Goal: Task Accomplishment & Management: Use online tool/utility

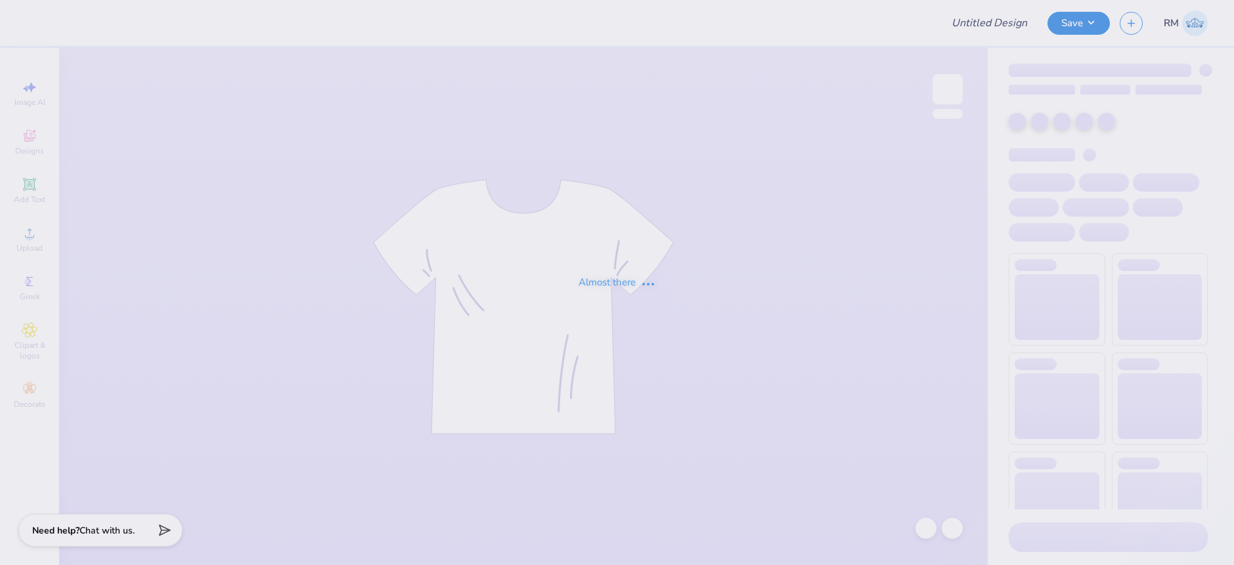
type input "Bear Mock UP"
type input "12"
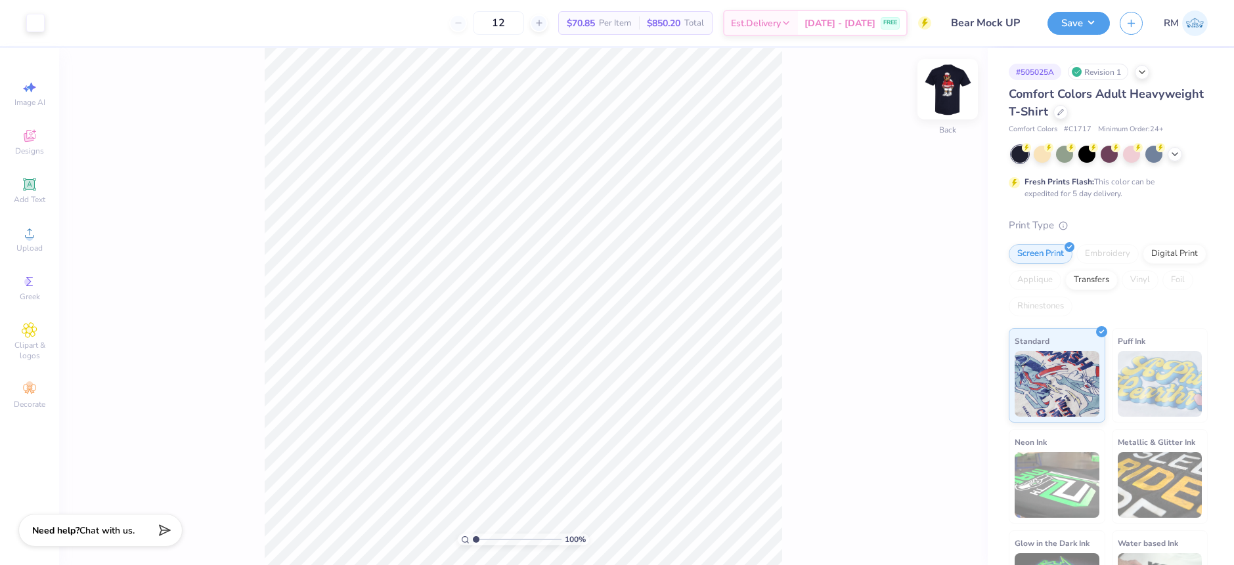
click at [945, 93] on img at bounding box center [947, 89] width 53 height 53
drag, startPoint x: 477, startPoint y: 537, endPoint x: 502, endPoint y: 537, distance: 25.6
click at [502, 538] on input "range" at bounding box center [517, 540] width 89 height 12
type input "3.98"
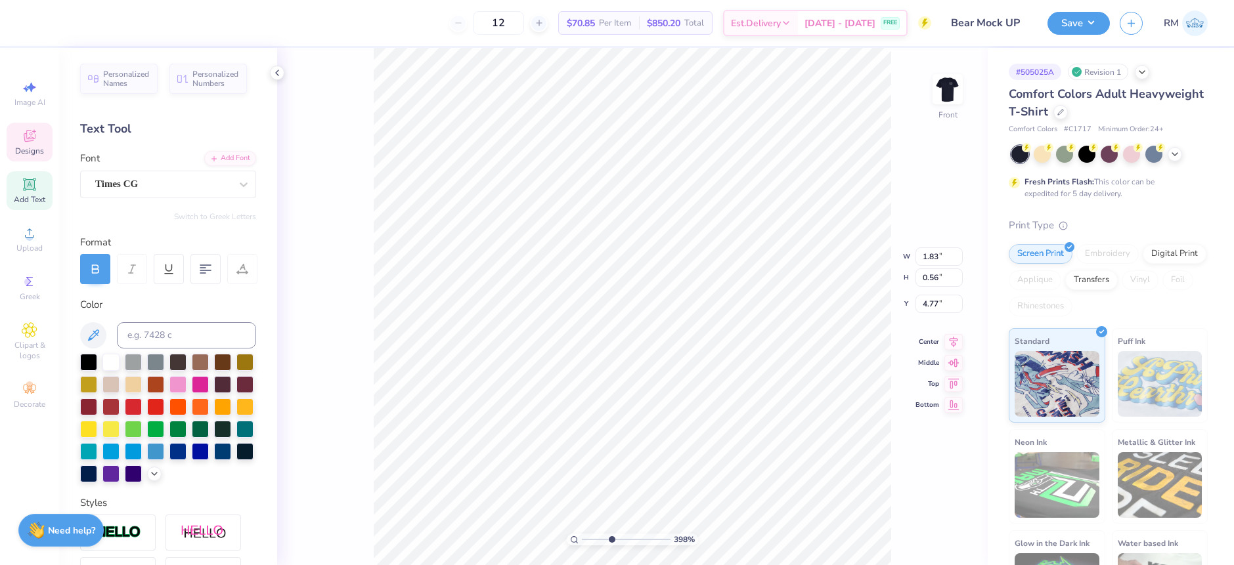
type input "0.57"
type input "0.17"
type input "5.17"
type input "7.19"
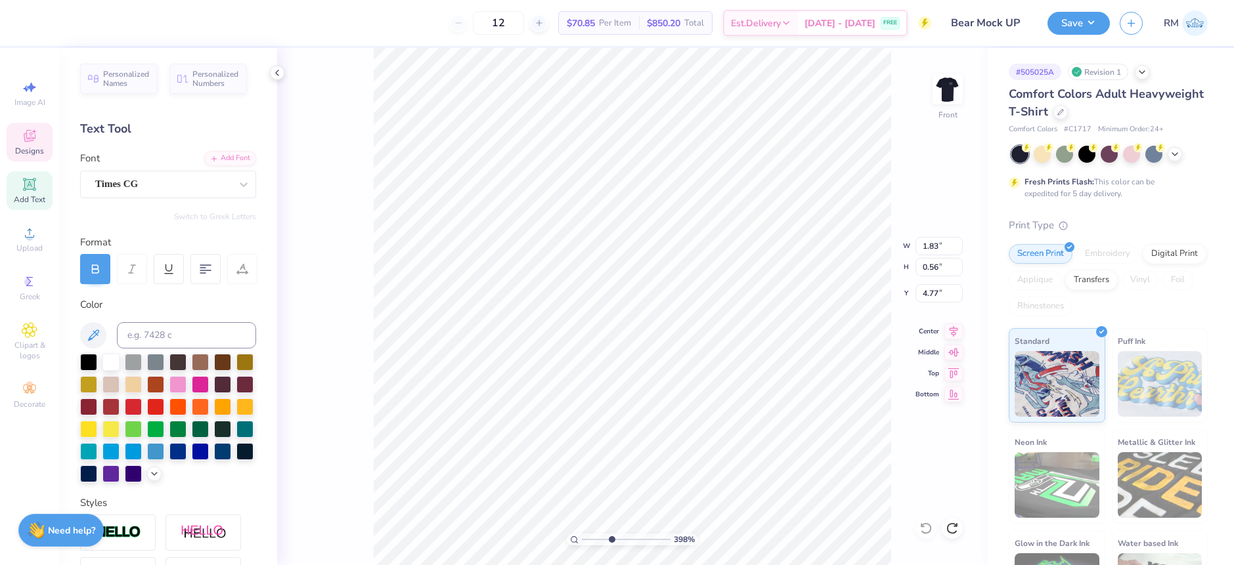
type input "13.90"
type input "4.12"
type input "0.36"
type input "0.11"
type input "4.84"
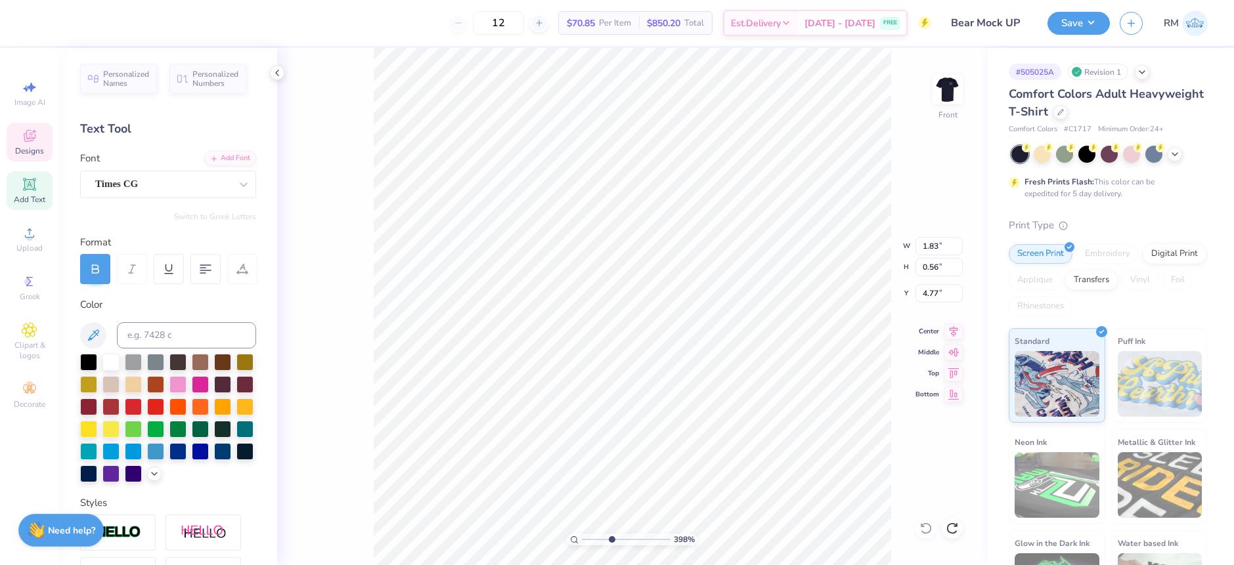
type input "7.19"
type input "13.90"
type input "4.12"
type input "1.83"
type input "0.56"
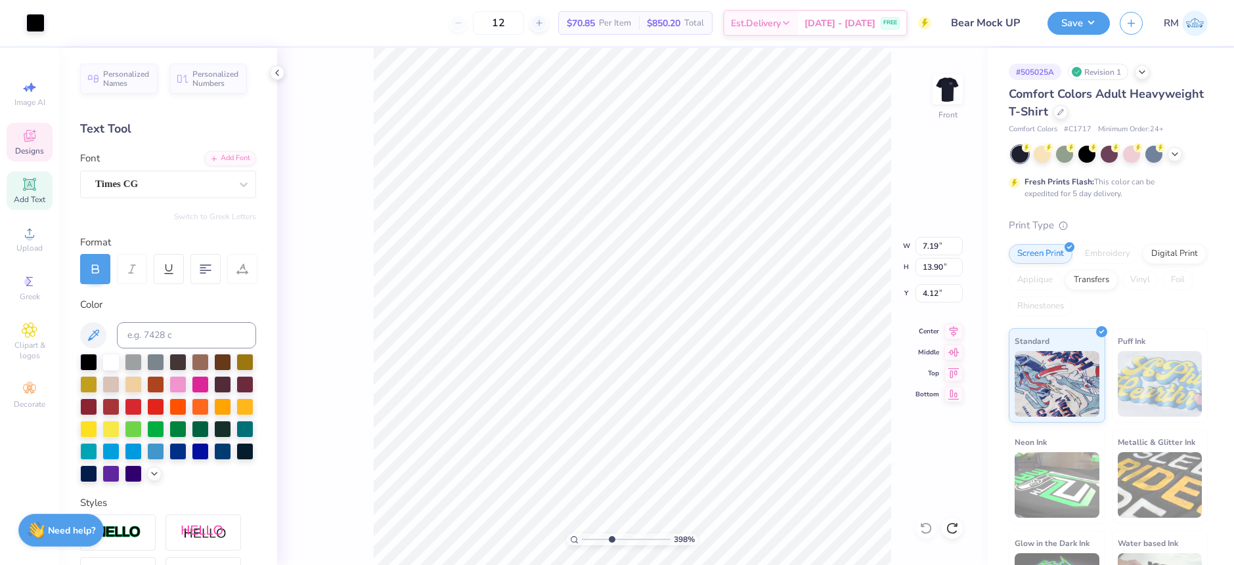
type input "4.77"
type input "7.19"
type input "13.90"
type input "4.12"
type input "1.83"
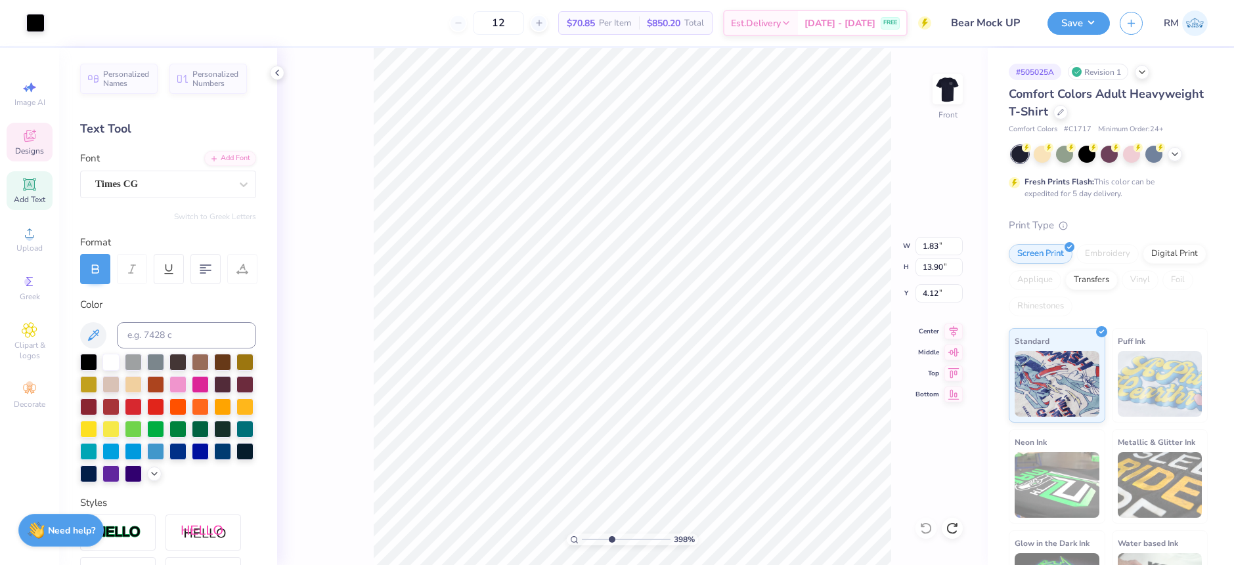
type input "0.56"
type input "4.77"
click at [33, 197] on span "Add Text" at bounding box center [30, 199] width 32 height 11
type input "5.69"
type input "1.65"
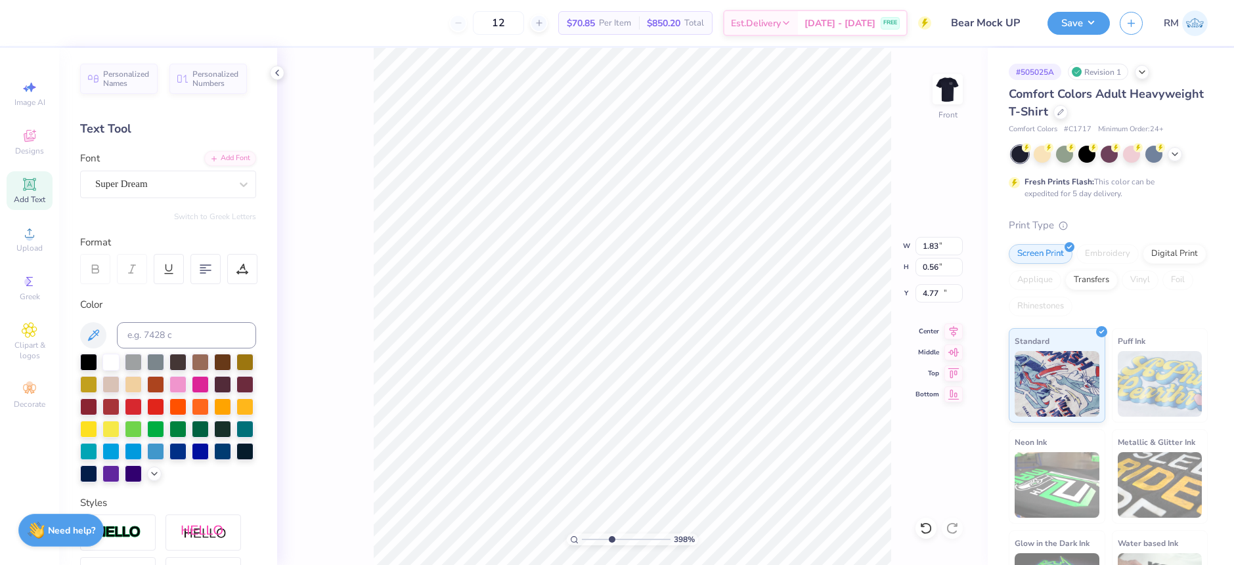
type input "12.93"
type textarea "T"
type textarea "RI DELTA"
click at [95, 336] on icon at bounding box center [93, 336] width 16 height 16
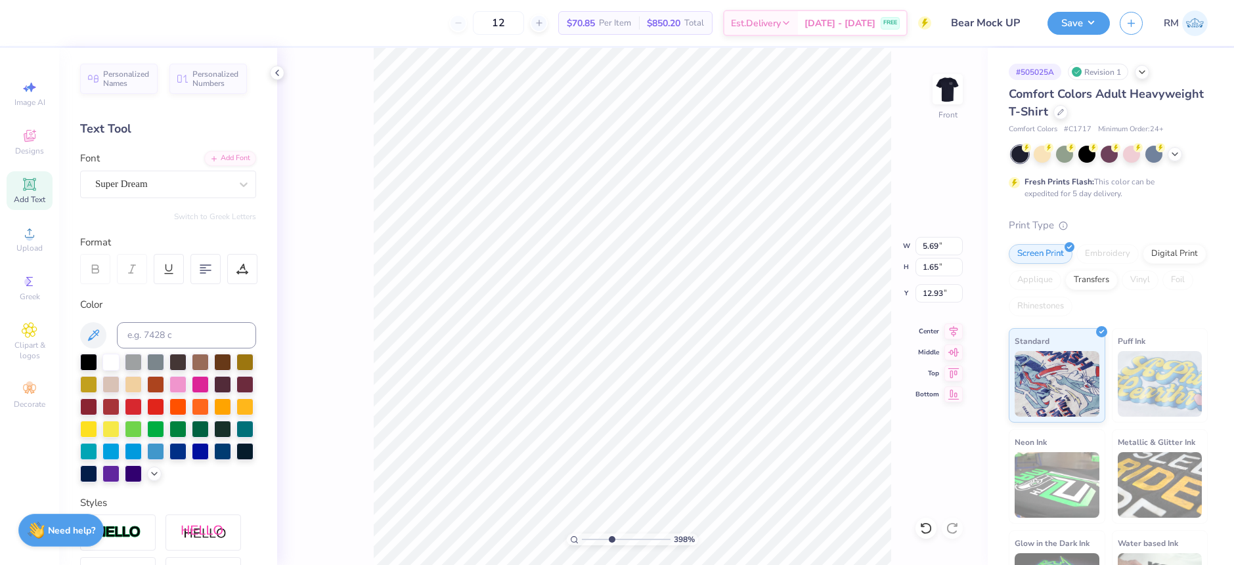
type input "9.20"
type input "12.92"
type input "7.19"
type input "13.90"
type input "4.12"
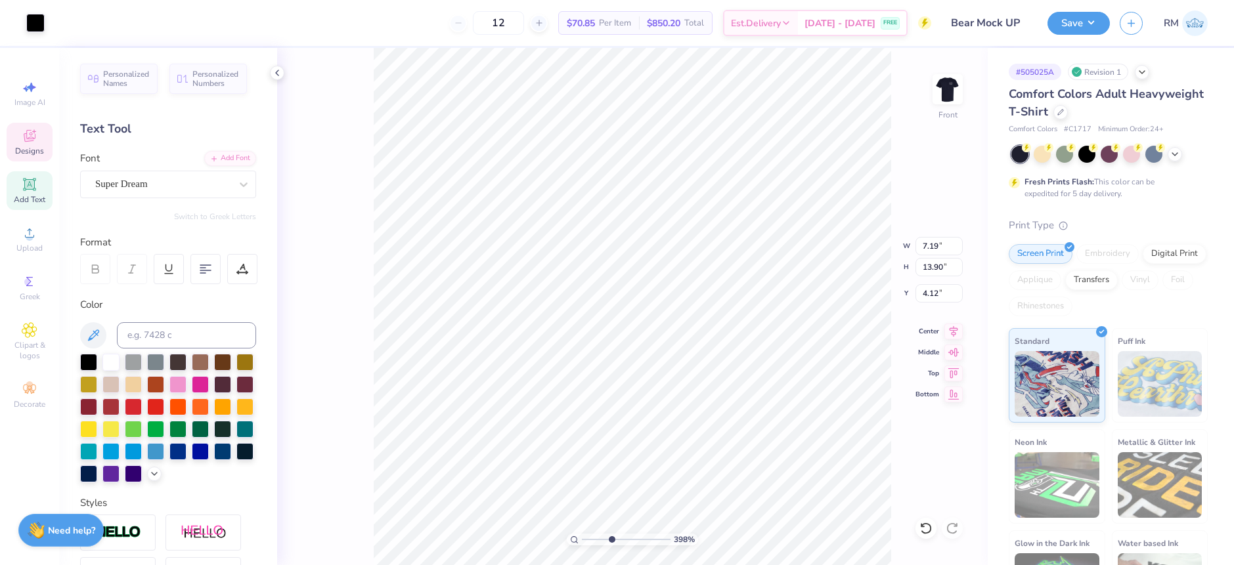
type input "9.20"
type input "1.65"
type input "5.48"
type input "1.83"
type input "0.56"
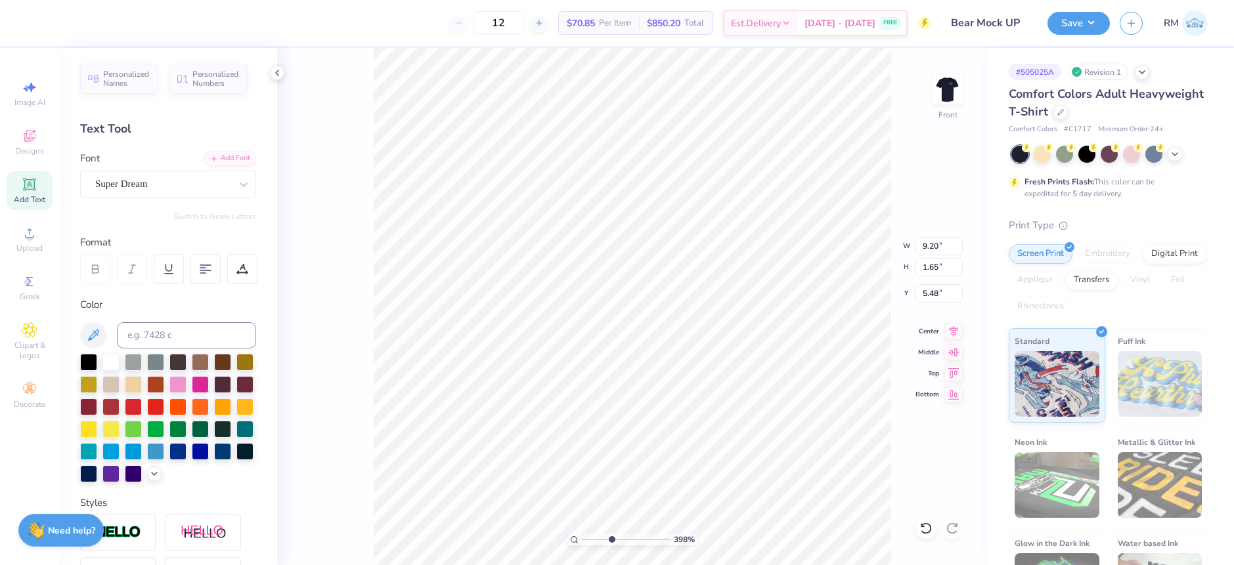
type input "4.77"
type input "9.20"
type input "1.65"
type input "5.48"
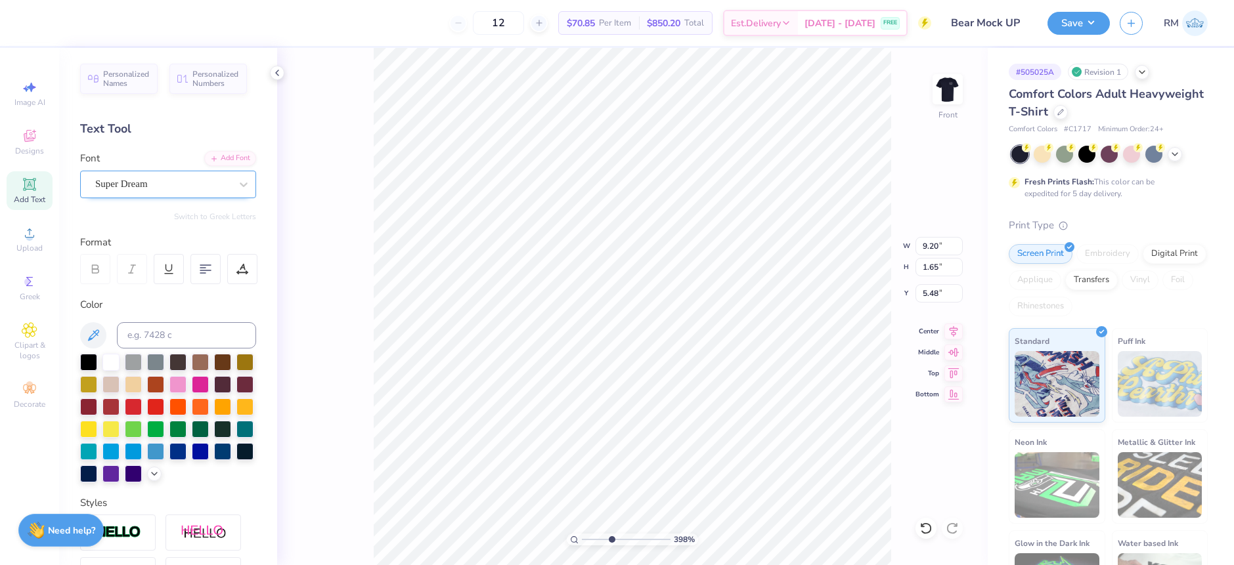
click at [178, 181] on div "Super Dream" at bounding box center [163, 184] width 138 height 20
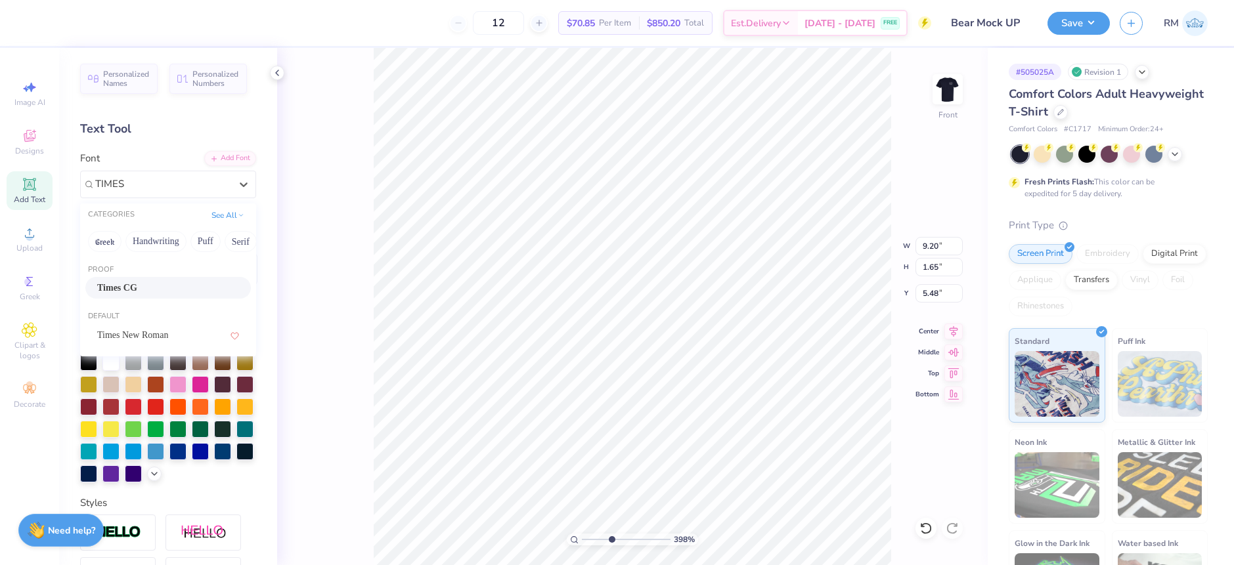
click at [146, 280] on div "Times CG" at bounding box center [167, 288] width 165 height 22
type input "TIMES"
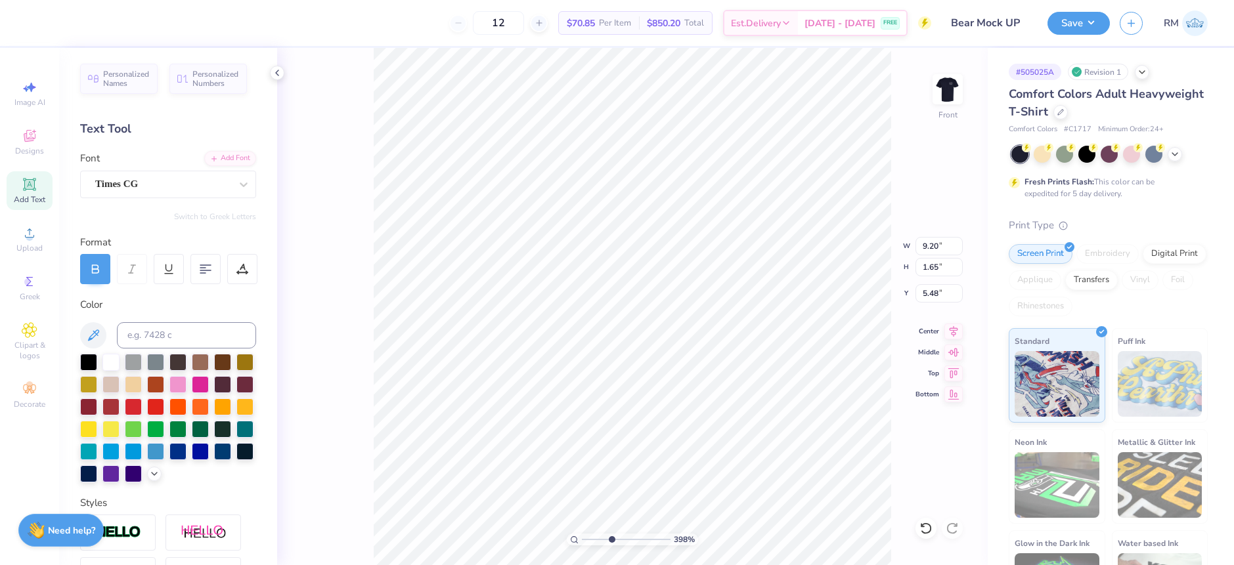
type input "2.76"
type input "1.56"
type input "4.12"
type input "10.99"
type input "1.66"
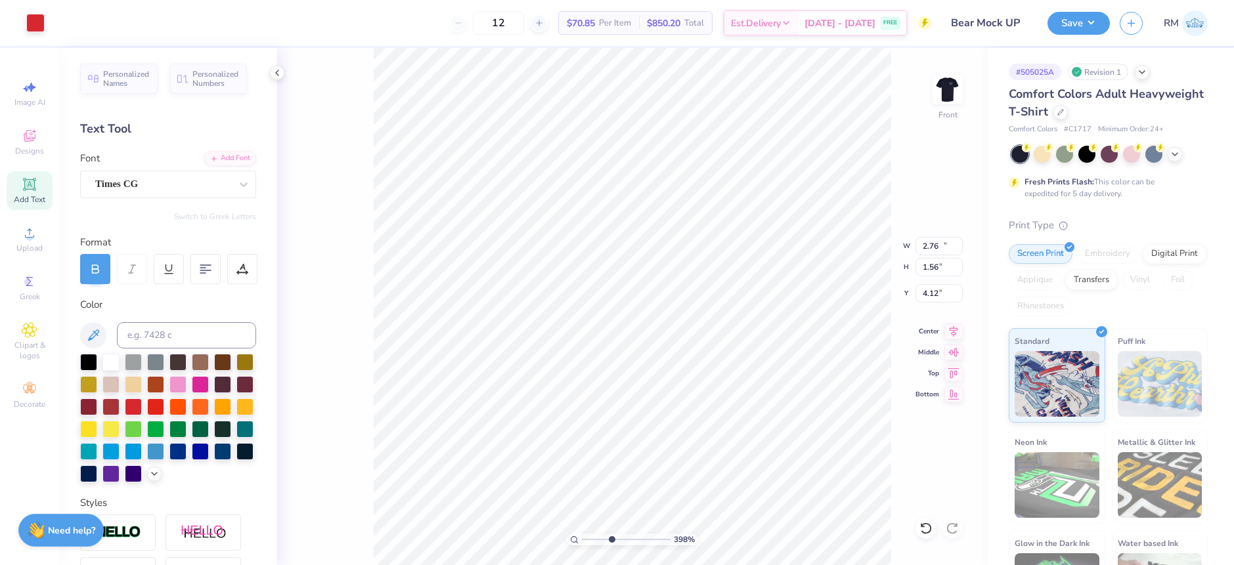
type input "5.47"
drag, startPoint x: 609, startPoint y: 539, endPoint x: 594, endPoint y: 538, distance: 15.1
type input "2.04"
click at [594, 538] on input "range" at bounding box center [626, 540] width 89 height 12
type input "1.83"
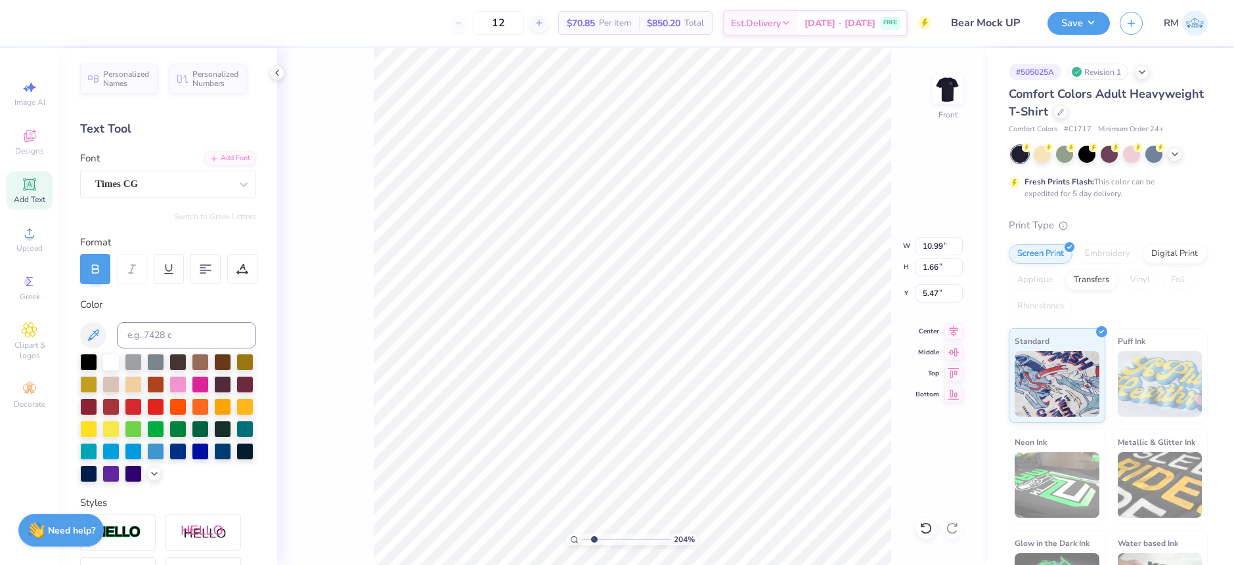
type input "0.56"
type input "4.77"
type input "10.99"
type input "1.66"
type input "5.47"
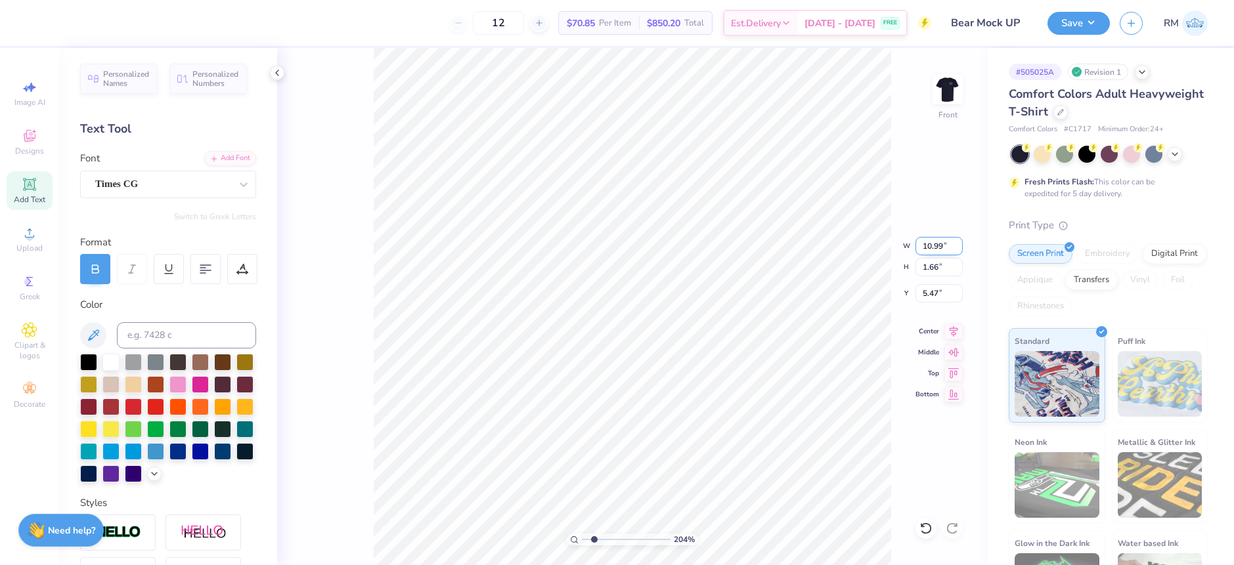
click at [938, 246] on input "10.99" at bounding box center [938, 246] width 47 height 18
type input "1.80"
type input "0.27"
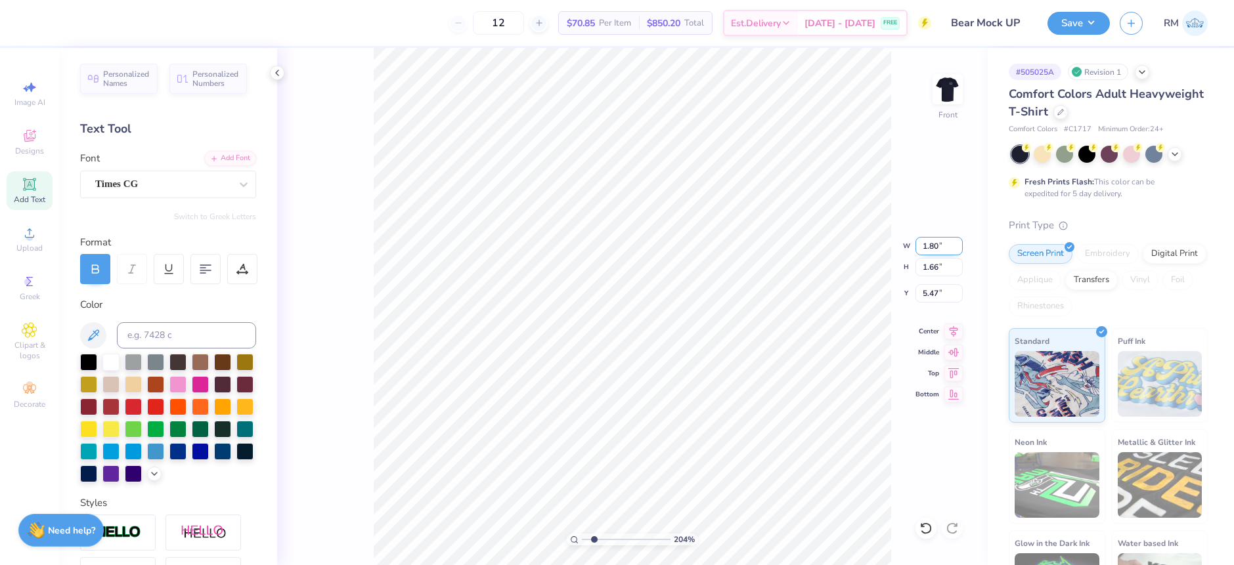
type input "6.17"
type input "7.19"
type input "13.90"
type input "4.12"
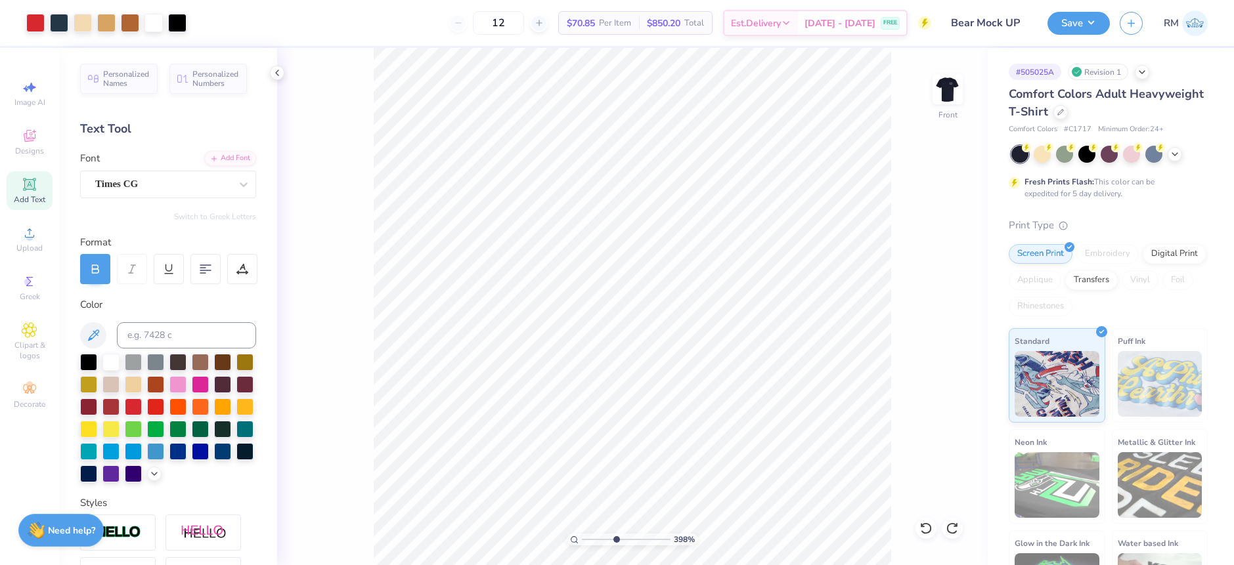
drag, startPoint x: 594, startPoint y: 541, endPoint x: 615, endPoint y: 540, distance: 21.7
type input "4.43"
click at [615, 540] on input "range" at bounding box center [626, 540] width 89 height 12
type input "4.32"
type textarea "TRI DELTA"
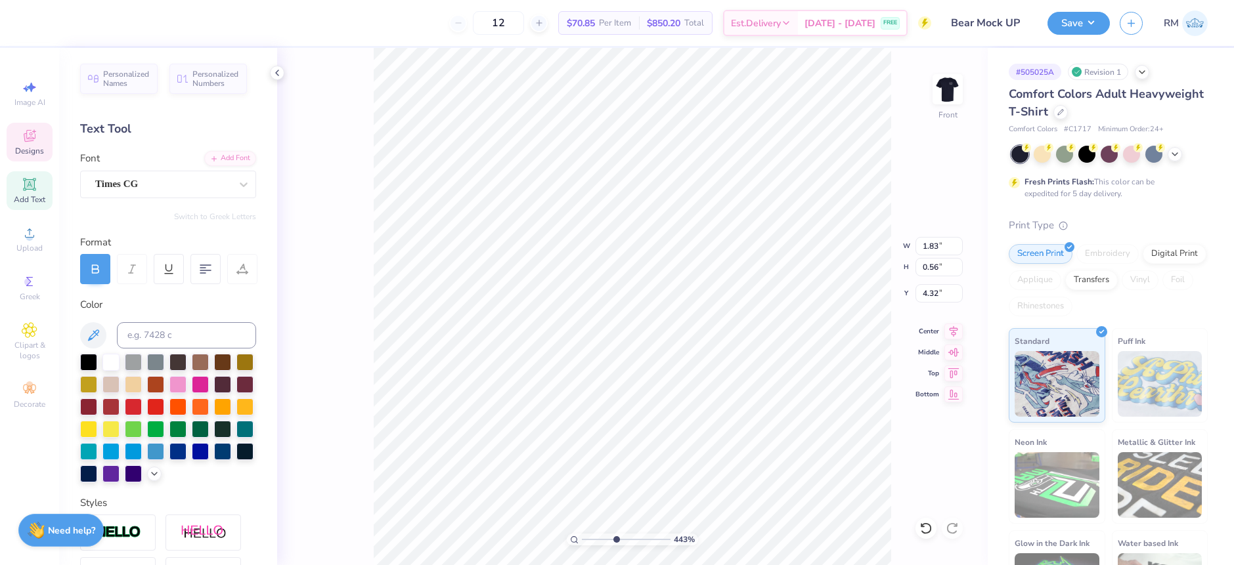
type input "1.83"
type input "0.56"
type input "4.77"
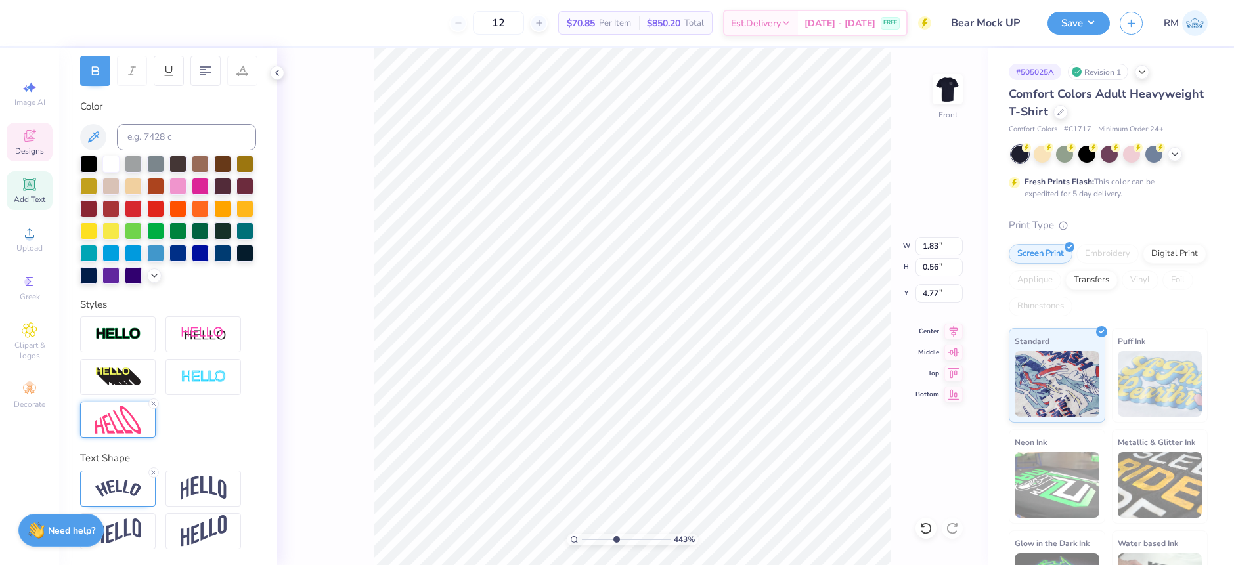
scroll to position [221, 0]
click at [120, 416] on img at bounding box center [118, 420] width 46 height 28
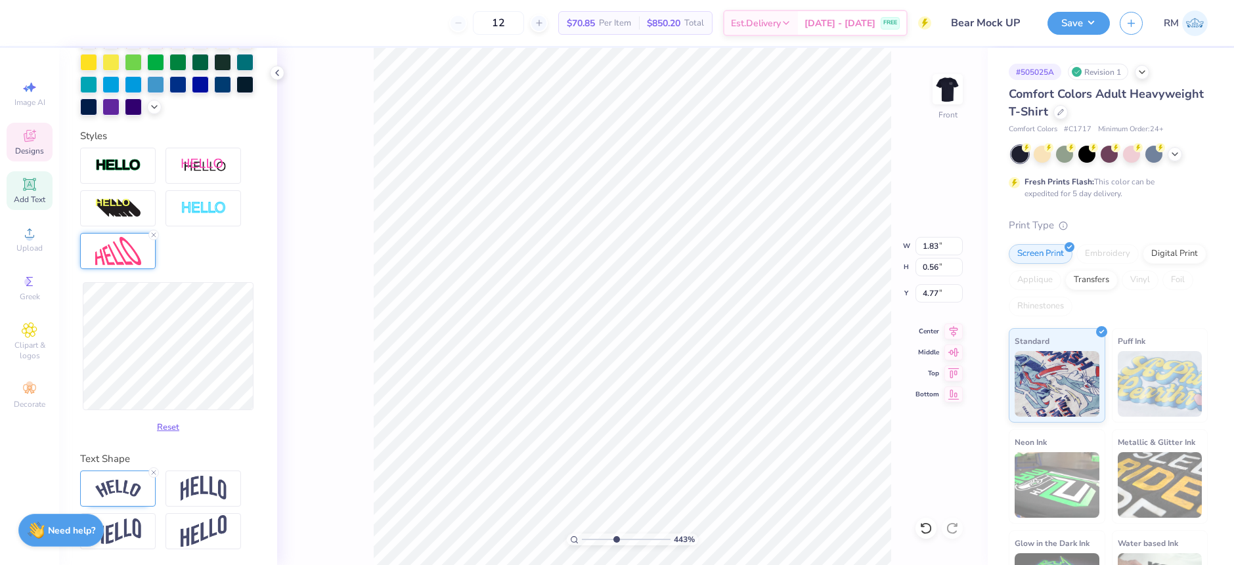
scroll to position [389, 0]
click at [119, 492] on img at bounding box center [118, 489] width 46 height 18
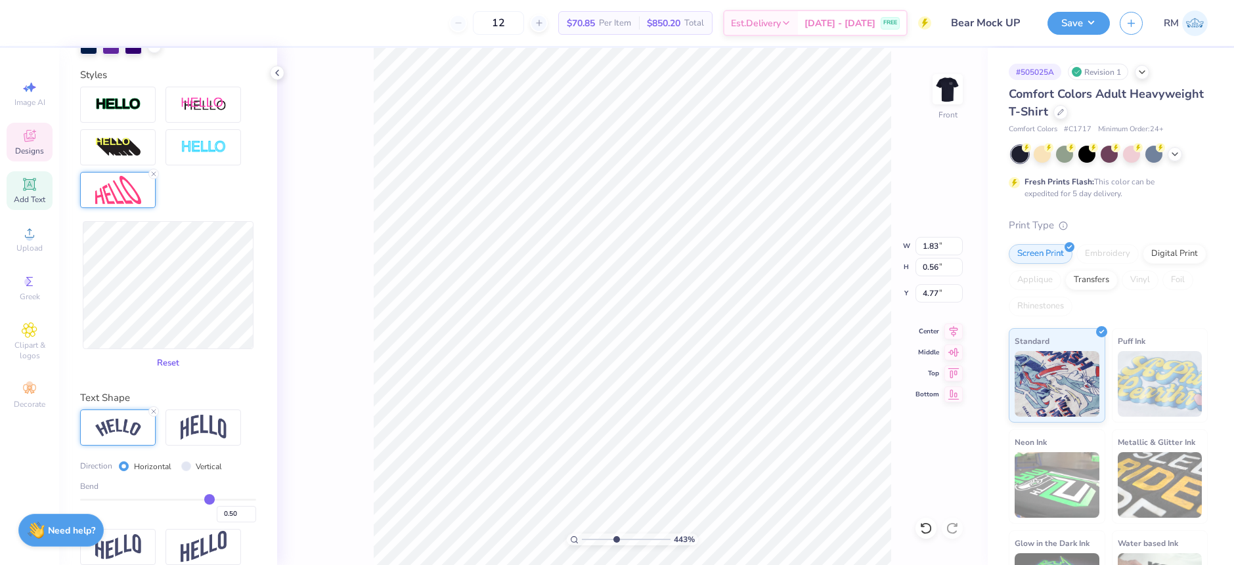
scroll to position [466, 0]
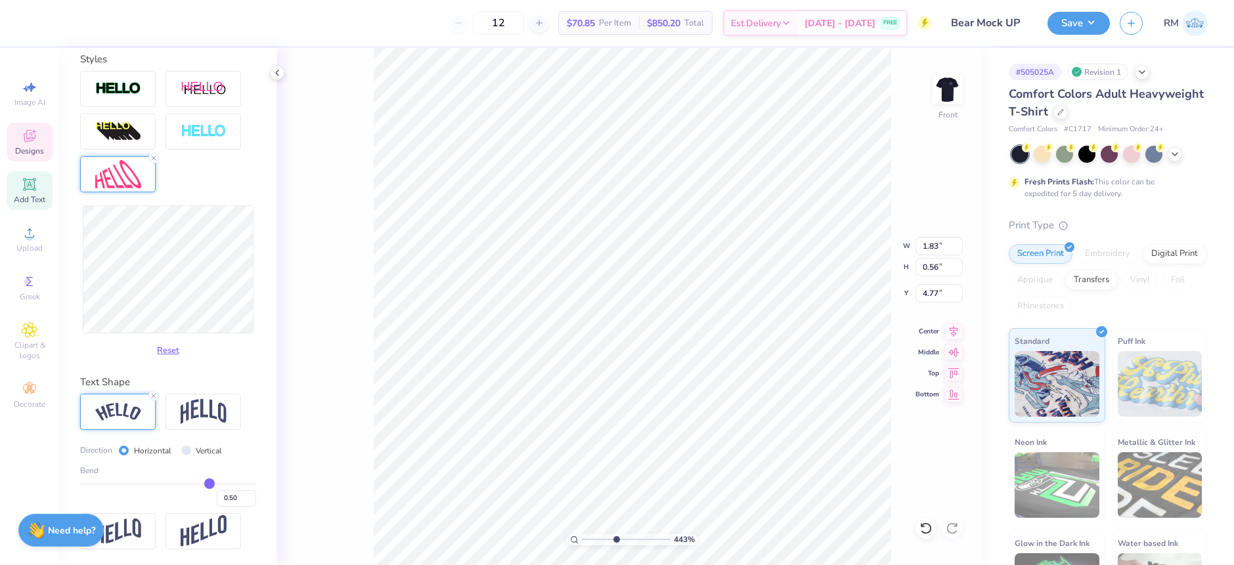
type input "2.05"
type input "0.27"
type input "4.32"
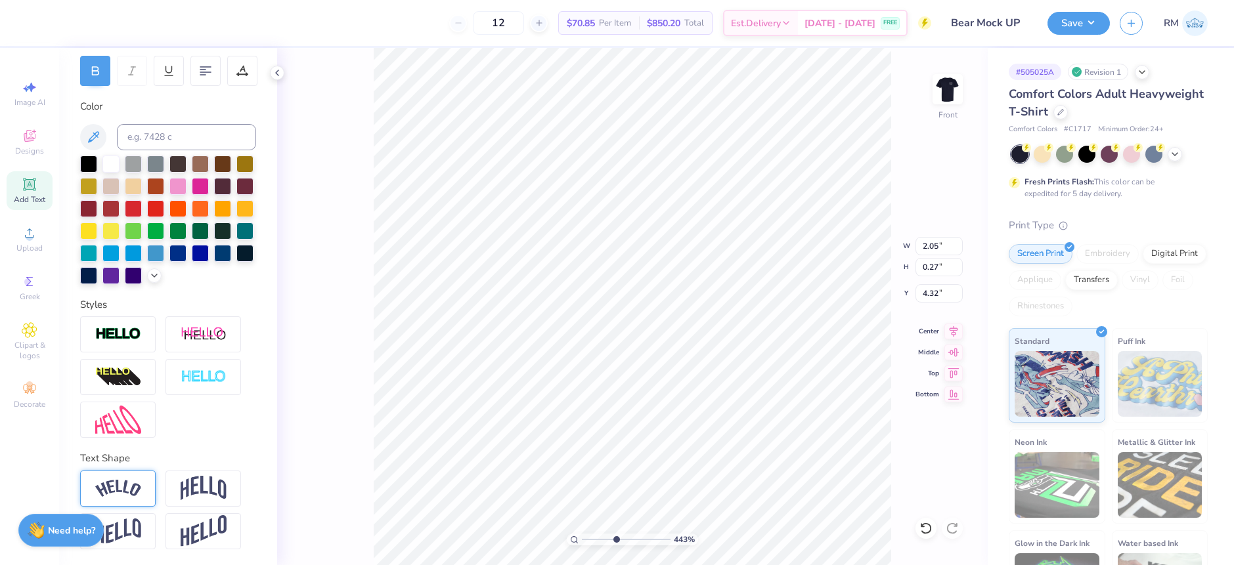
click at [104, 485] on img at bounding box center [118, 489] width 46 height 18
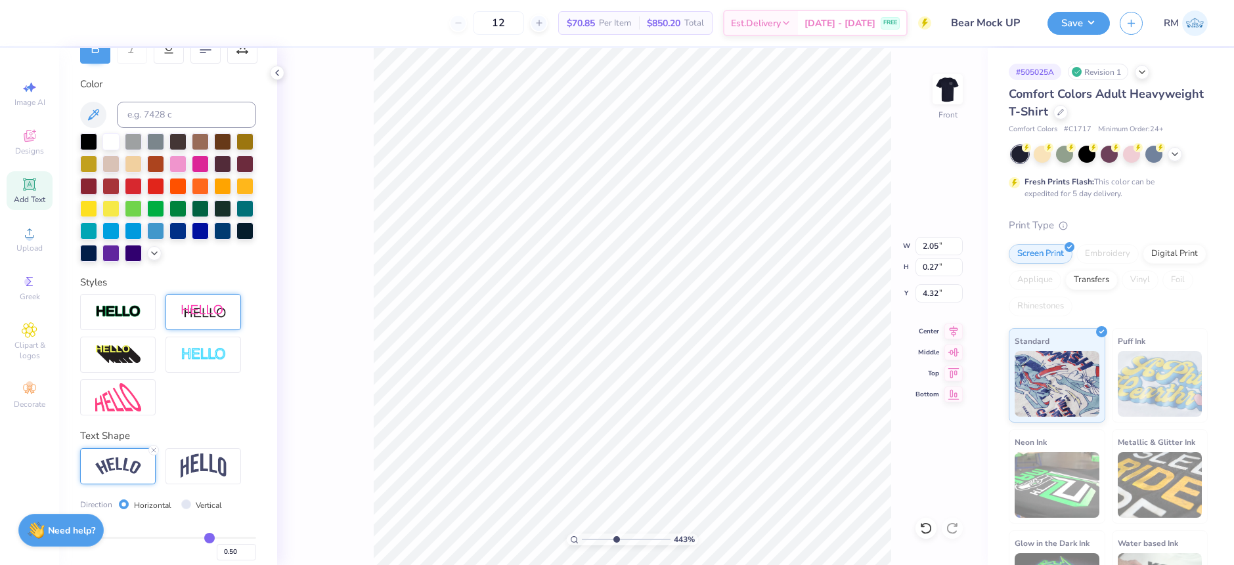
type input "2.30"
type input "0.56"
type input "4.18"
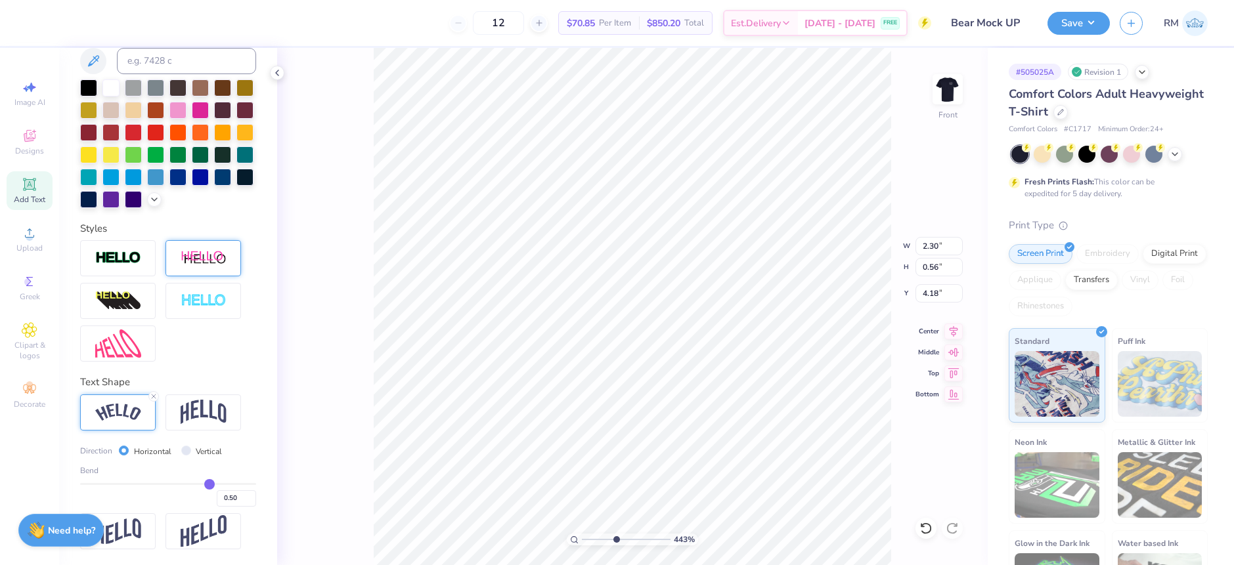
scroll to position [297, 0]
click at [127, 347] on img at bounding box center [118, 344] width 46 height 28
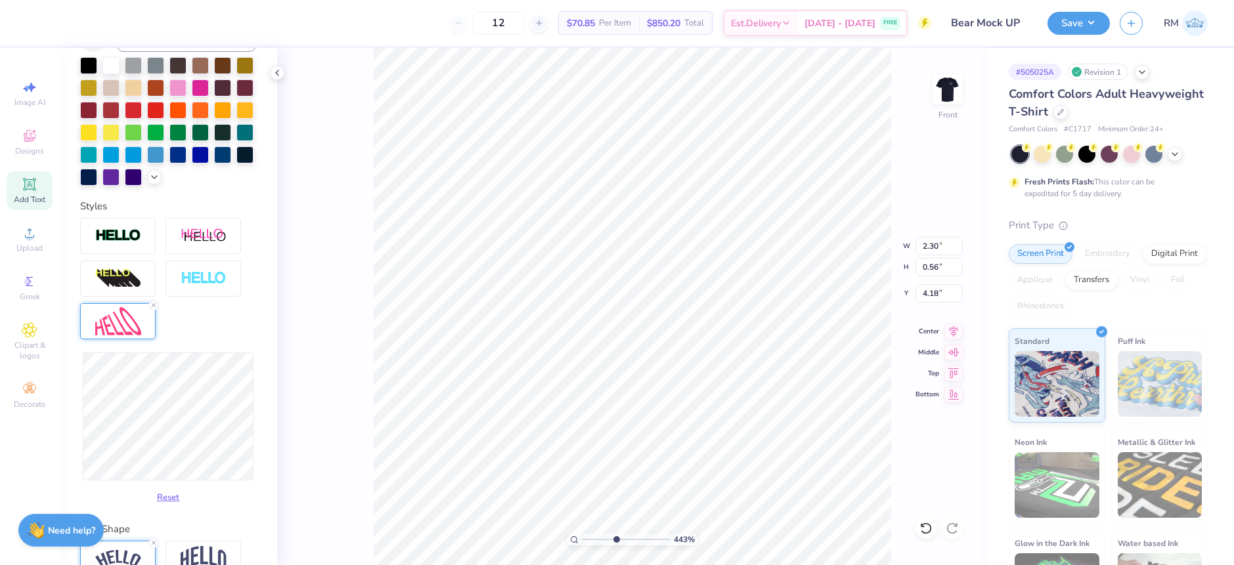
type input "1.83"
type input "4.77"
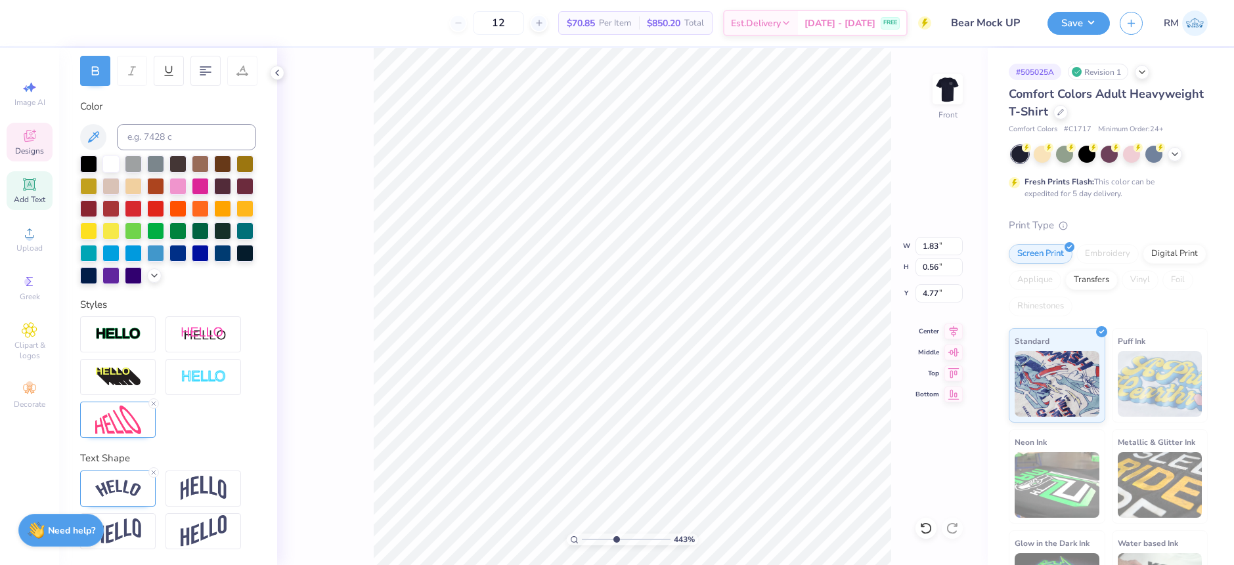
scroll to position [221, 0]
click at [129, 418] on img at bounding box center [118, 420] width 46 height 28
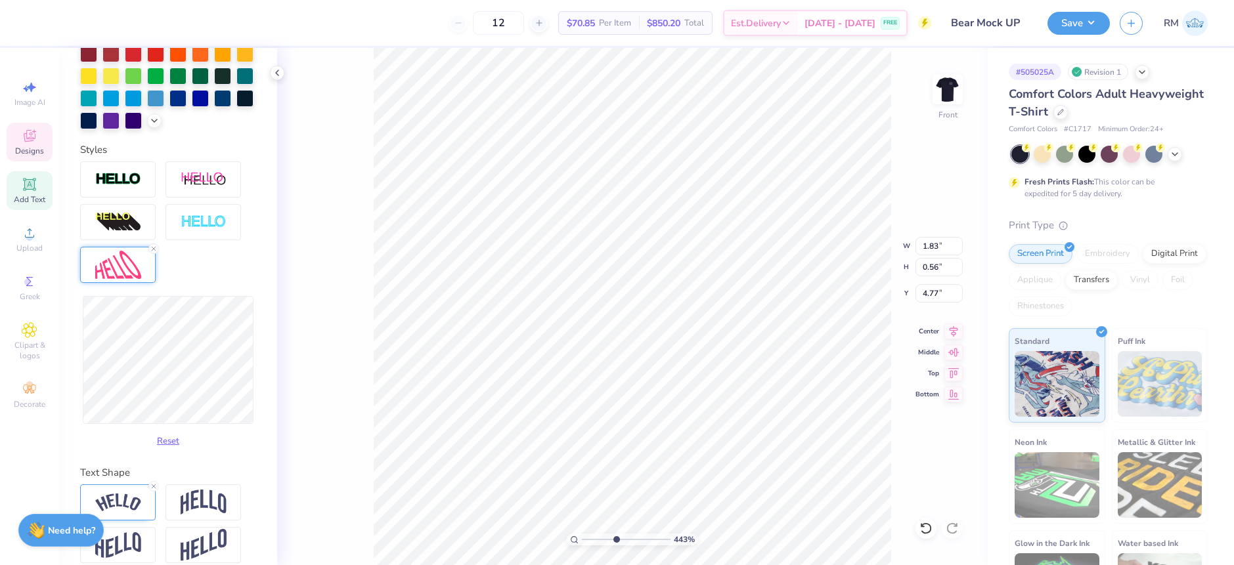
scroll to position [389, 0]
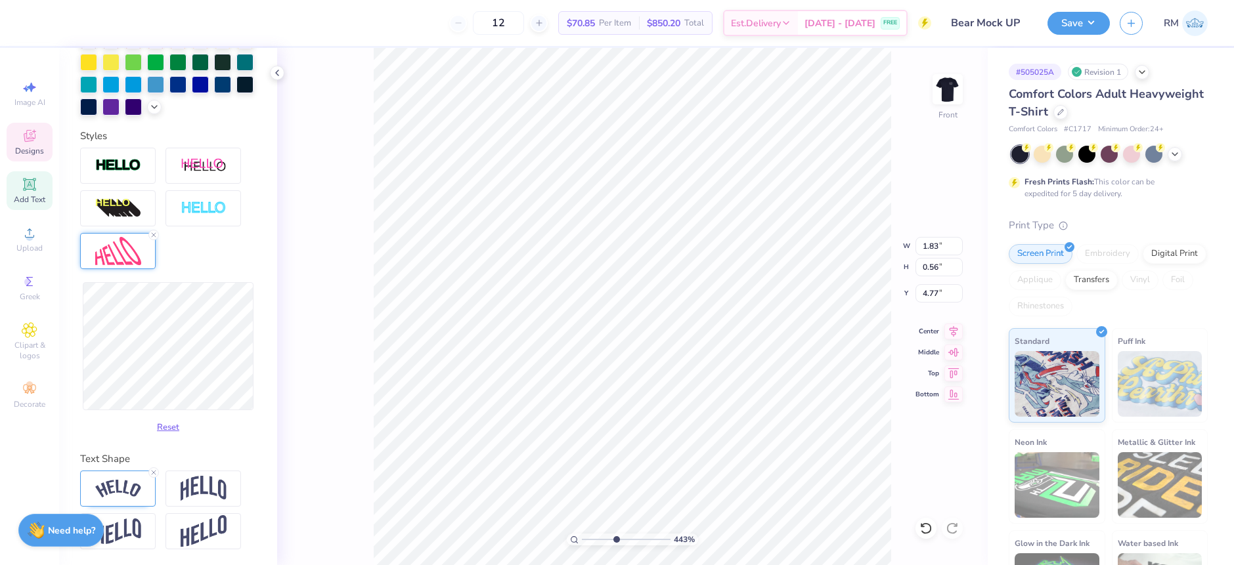
type input "2.30"
type input "4.18"
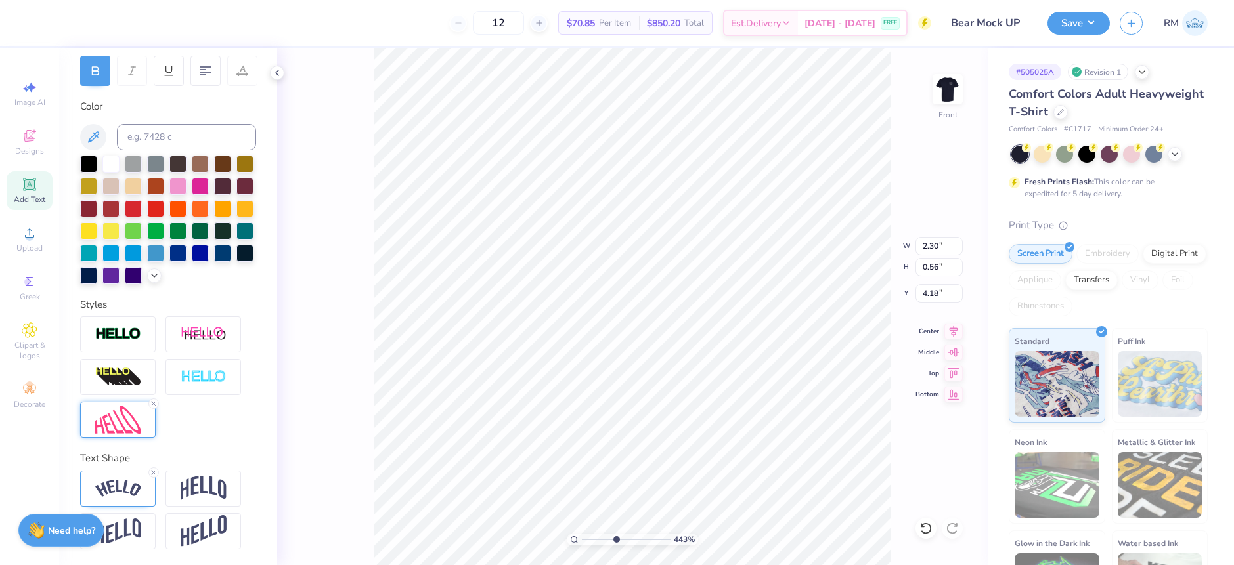
click at [129, 426] on img at bounding box center [118, 420] width 46 height 28
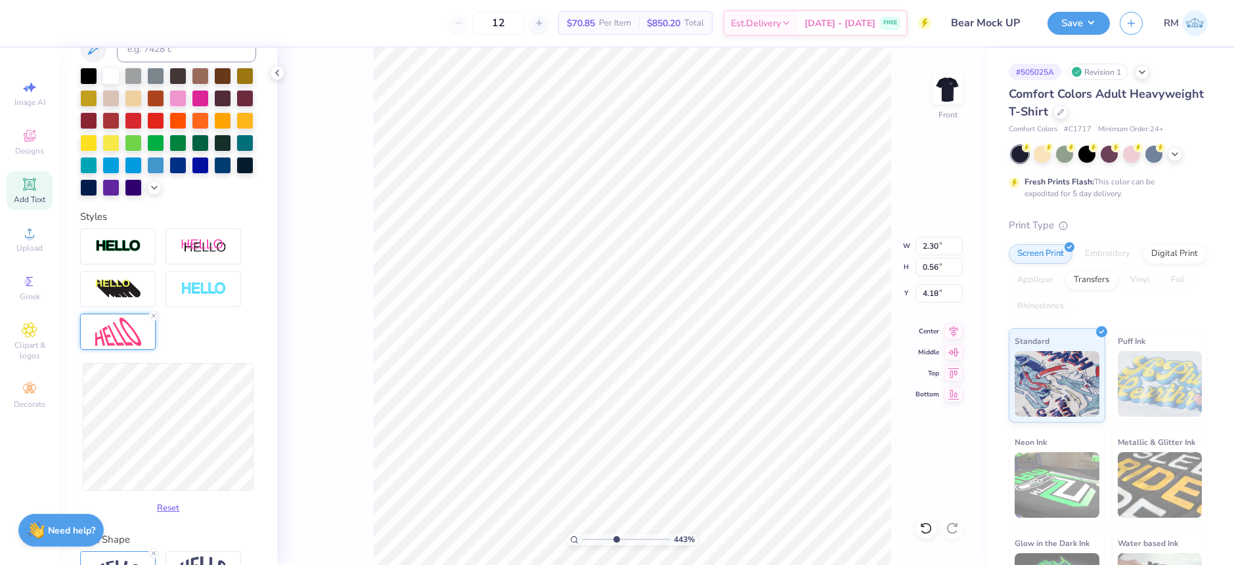
type input "1.83"
type input "4.77"
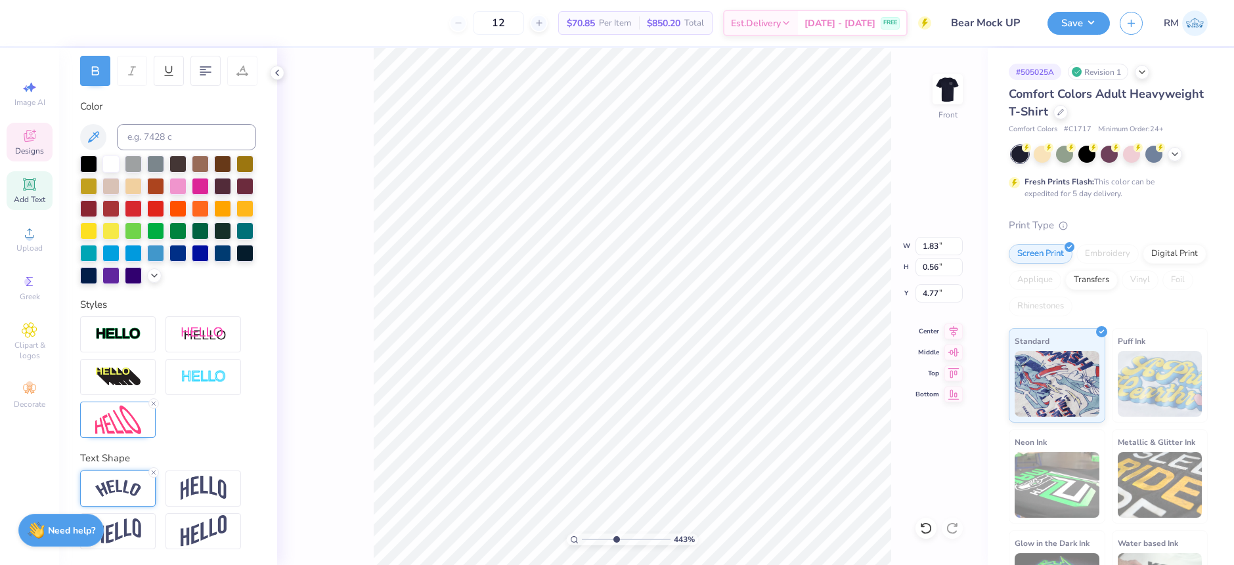
click at [109, 489] on img at bounding box center [118, 489] width 46 height 18
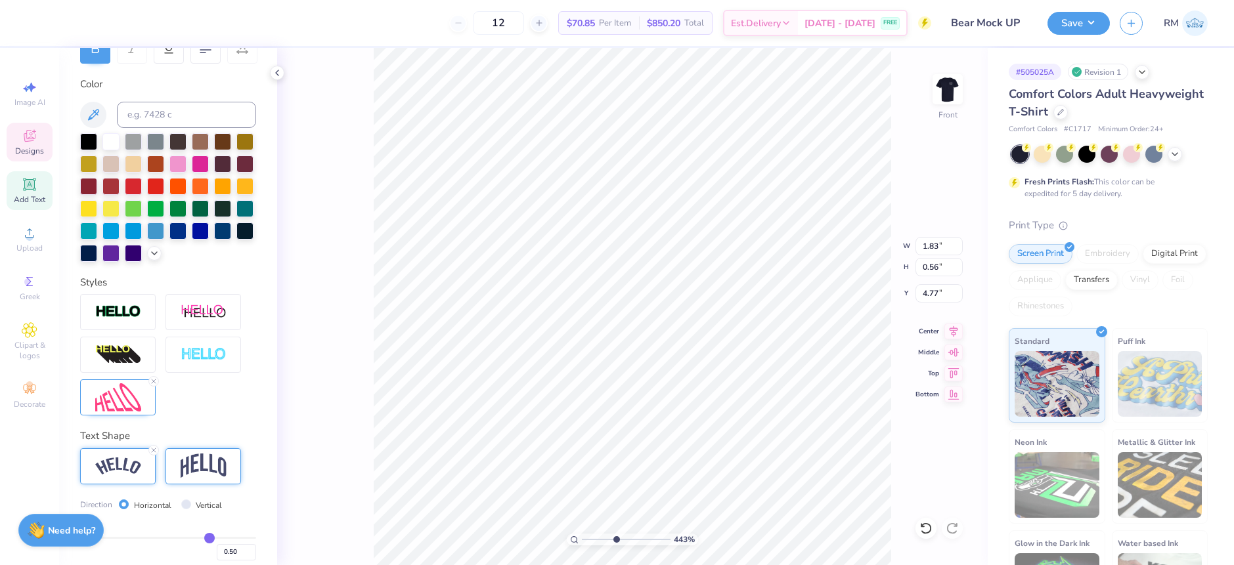
scroll to position [297, 0]
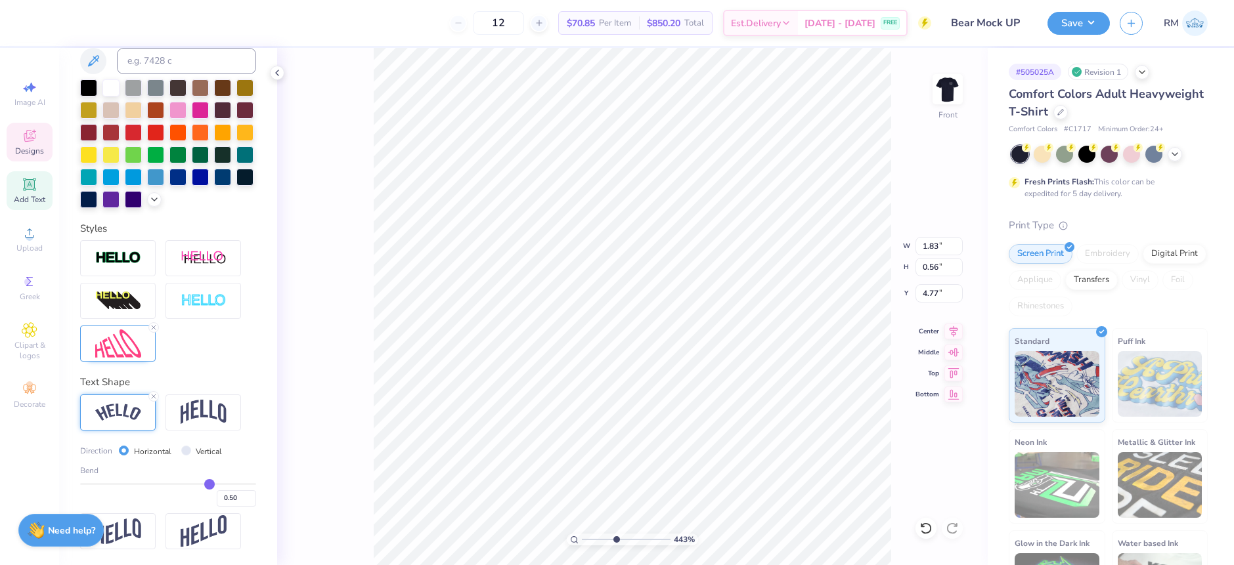
type input "2.30"
type input "4.18"
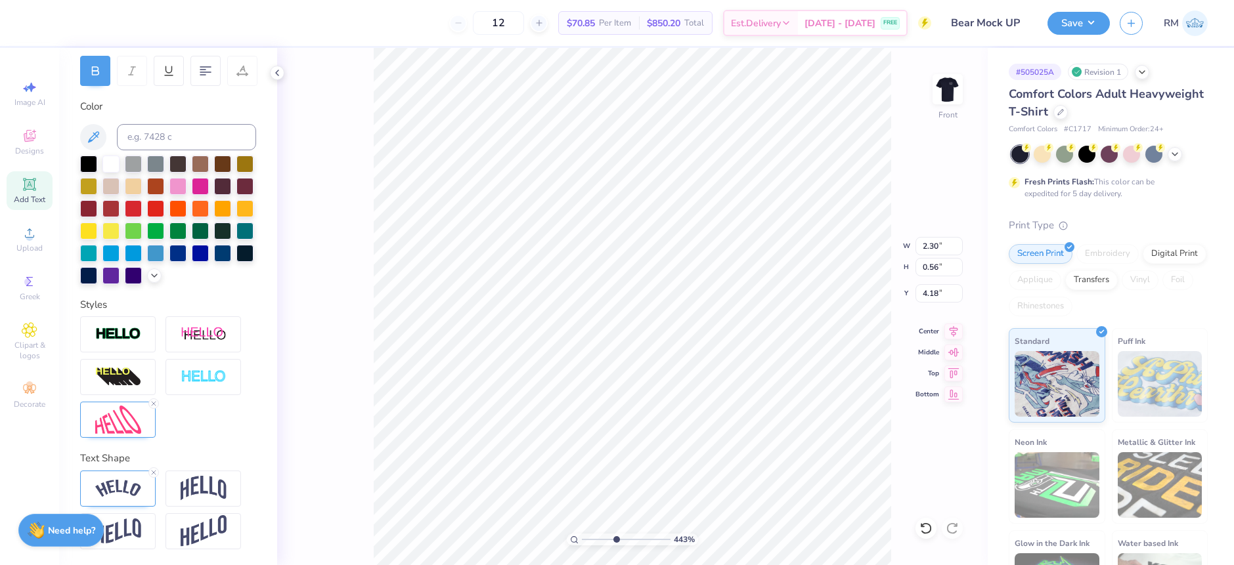
scroll to position [221, 0]
click at [126, 487] on img at bounding box center [118, 489] width 46 height 18
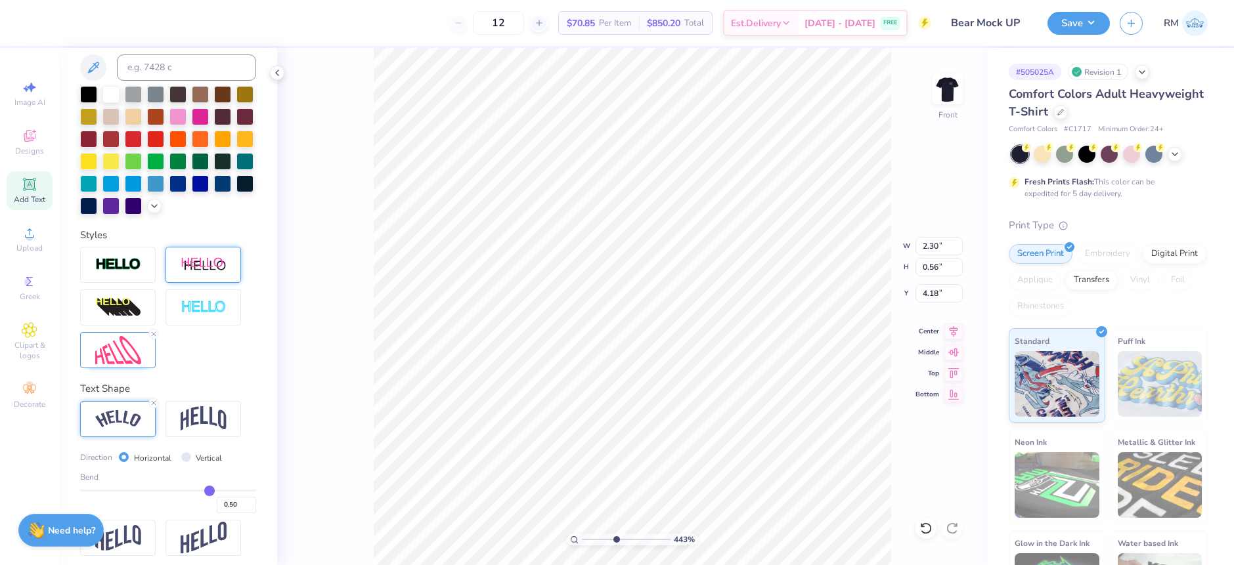
scroll to position [297, 0]
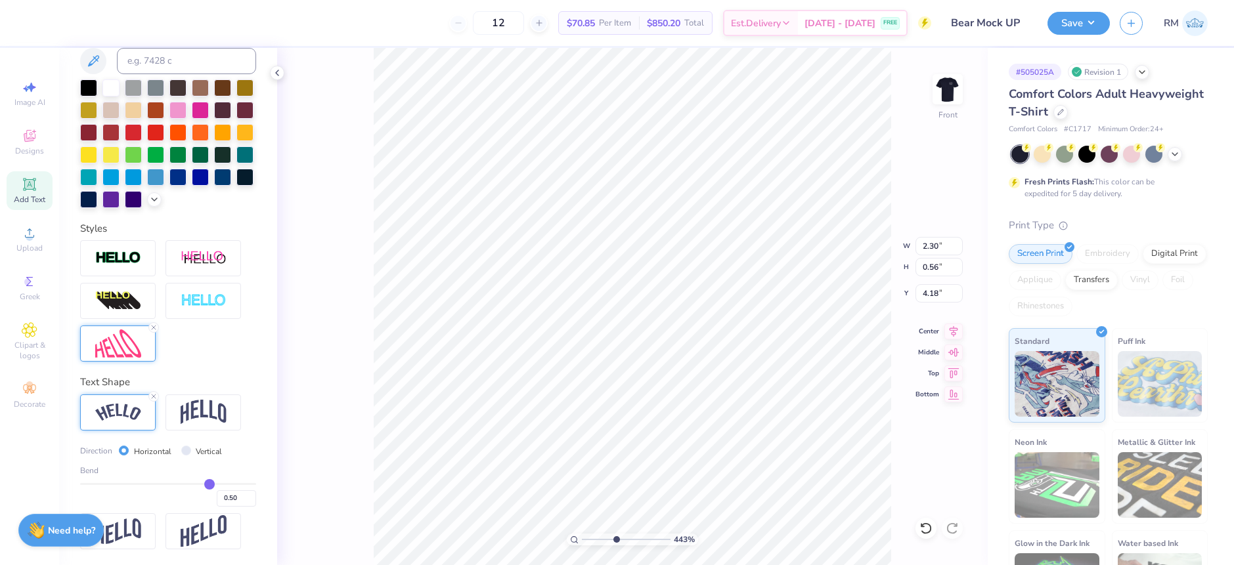
click at [111, 347] on img at bounding box center [118, 344] width 46 height 28
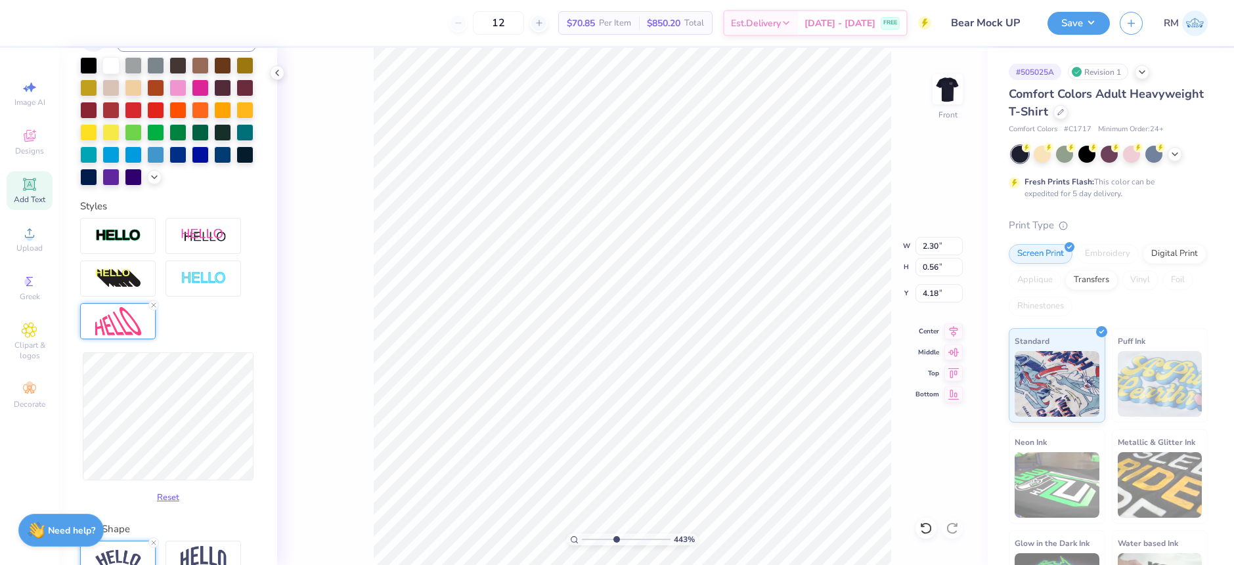
type input "1.83"
type input "4.77"
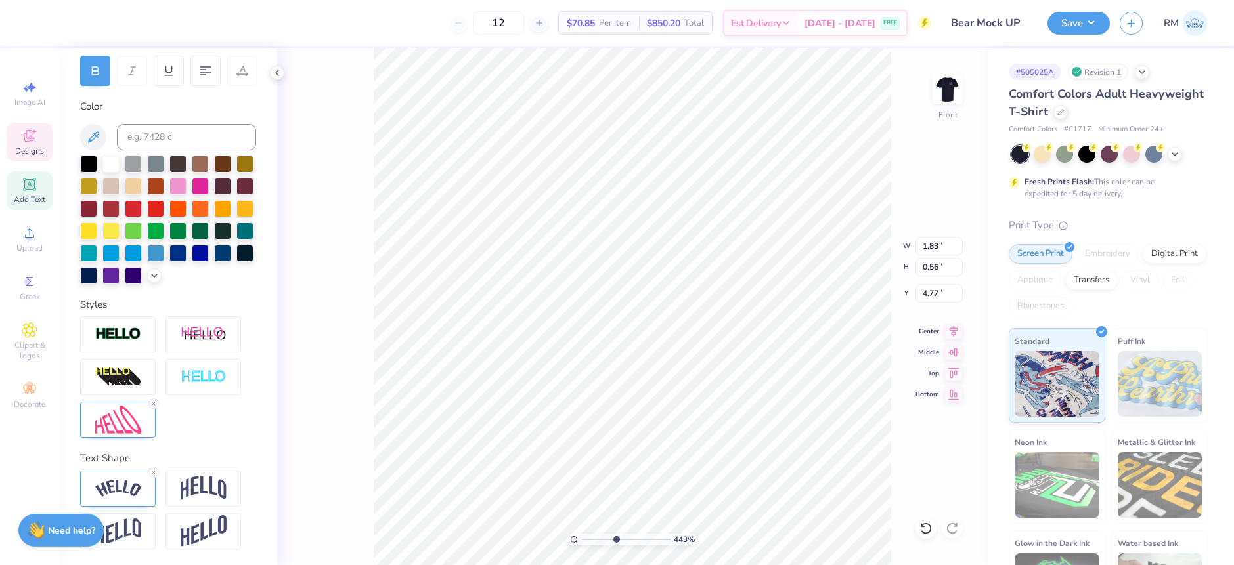
scroll to position [221, 0]
click at [116, 415] on img at bounding box center [118, 420] width 46 height 28
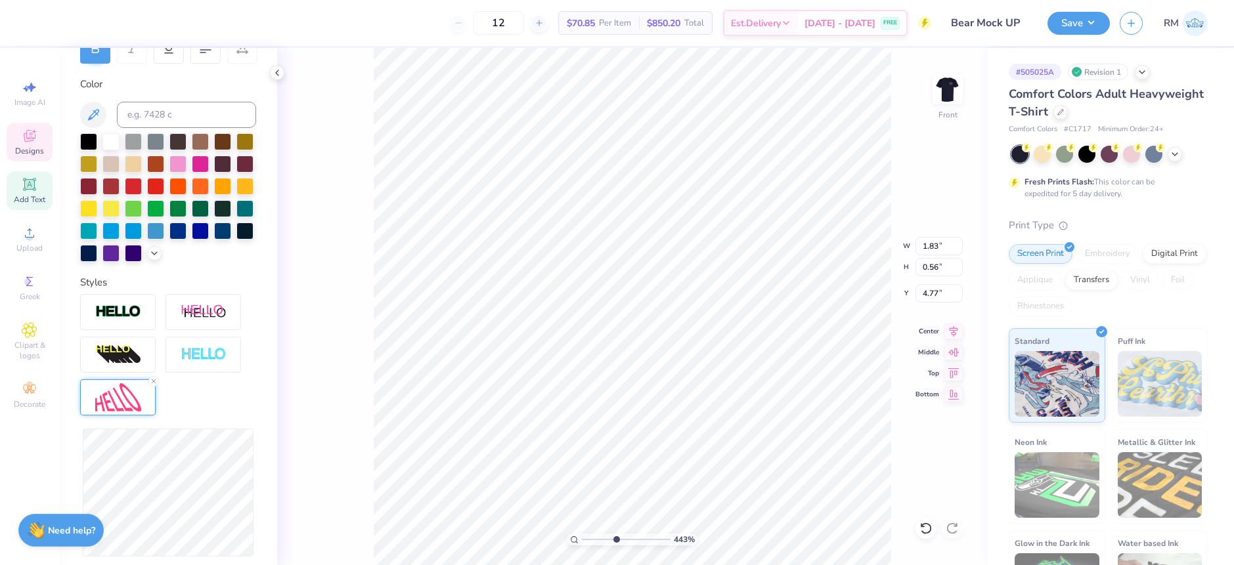
type input "2.30"
type input "4.18"
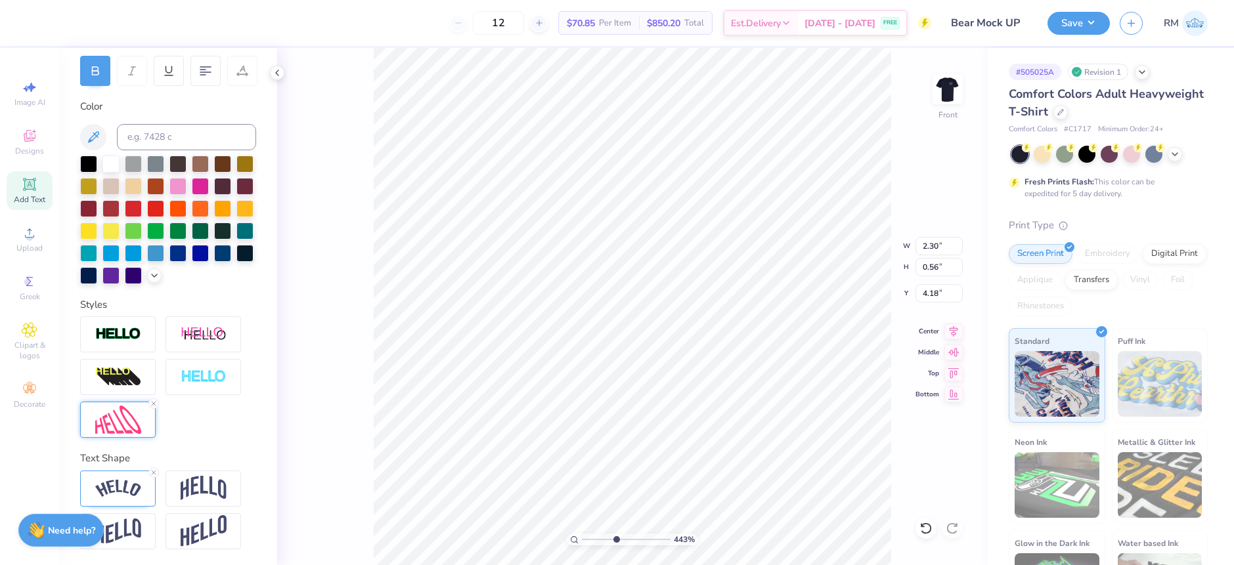
click at [113, 421] on img at bounding box center [118, 420] width 46 height 28
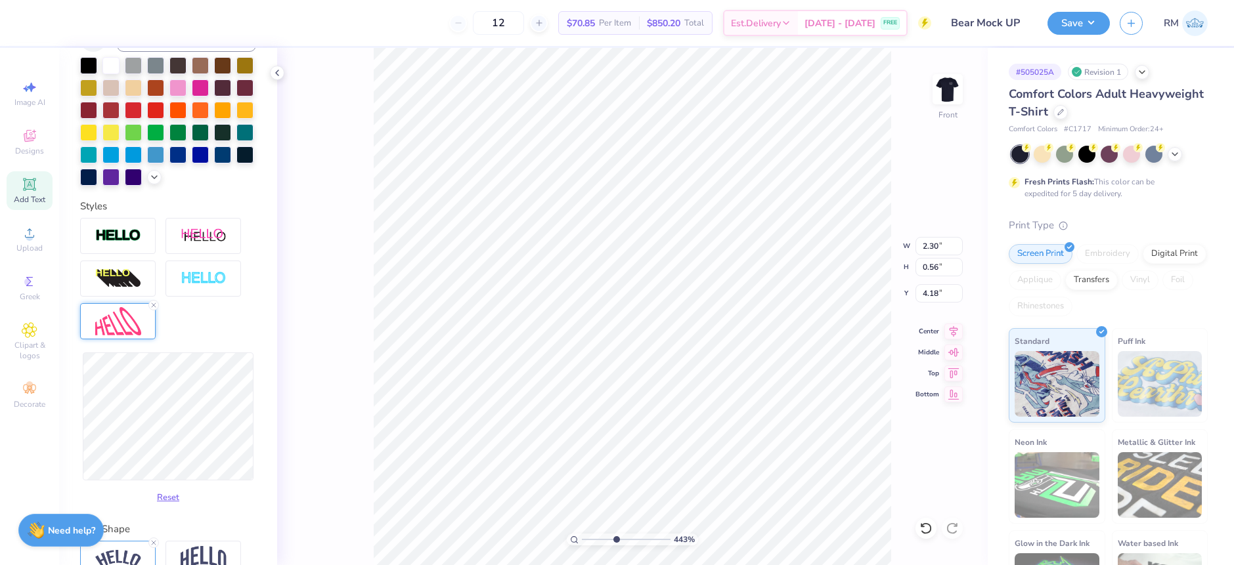
scroll to position [389, 0]
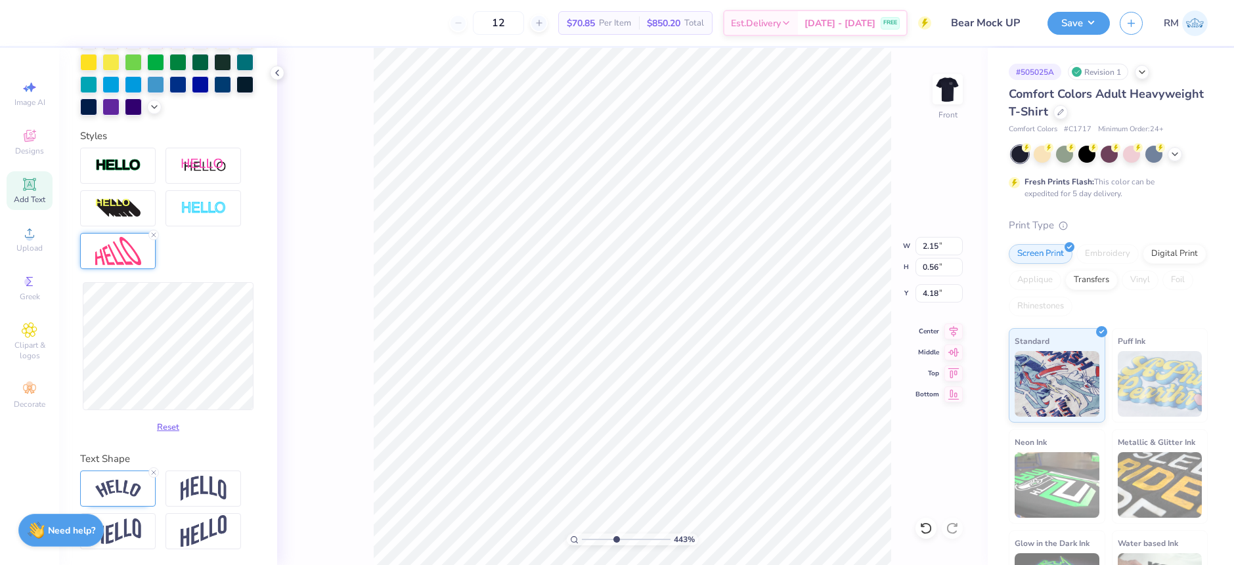
type input "1.98"
type input "0.60"
type input "4.16"
click at [158, 422] on button "Reset" at bounding box center [168, 425] width 34 height 22
type input "2.30"
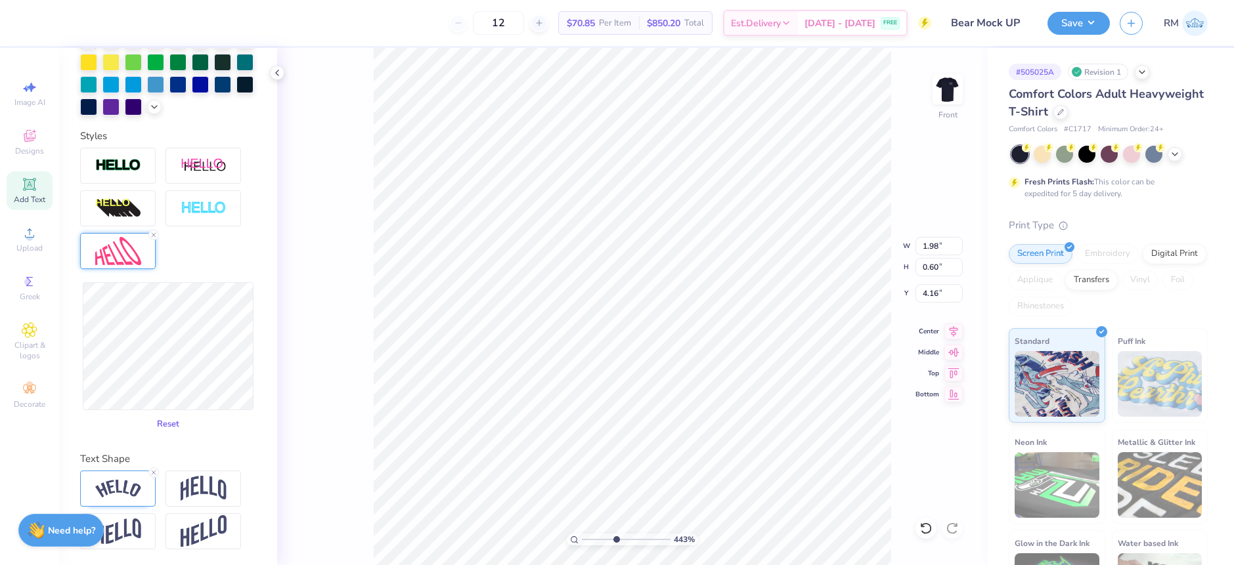
type input "0.56"
type input "4.18"
type input "1.83"
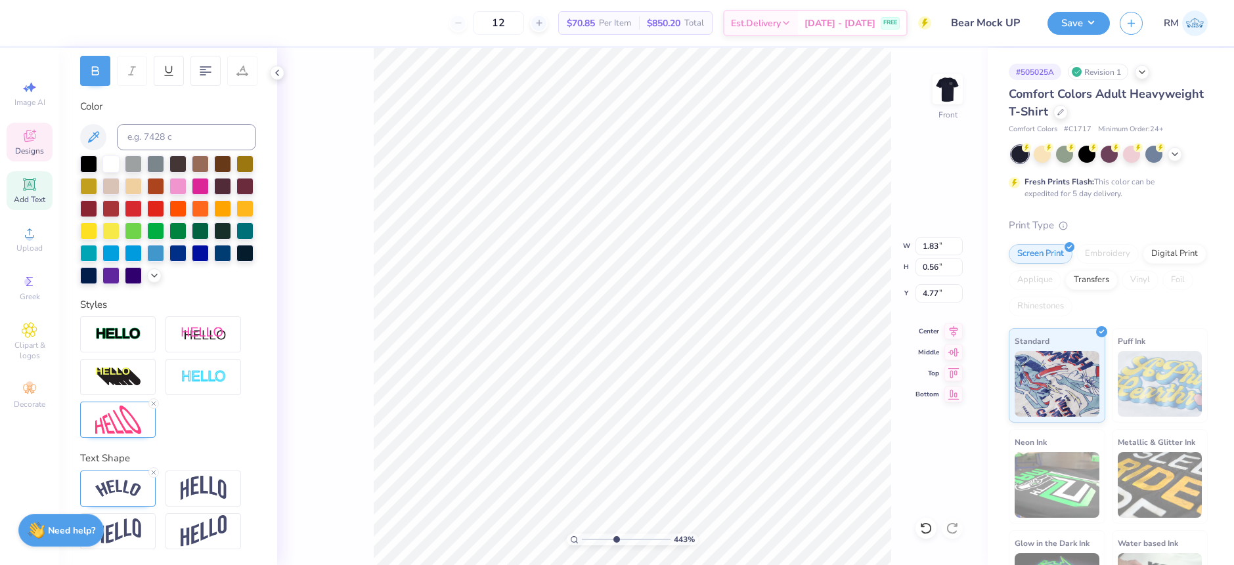
scroll to position [221, 0]
type input "4.82"
type input "2.30"
type input "4.18"
click at [91, 417] on div at bounding box center [118, 420] width 76 height 36
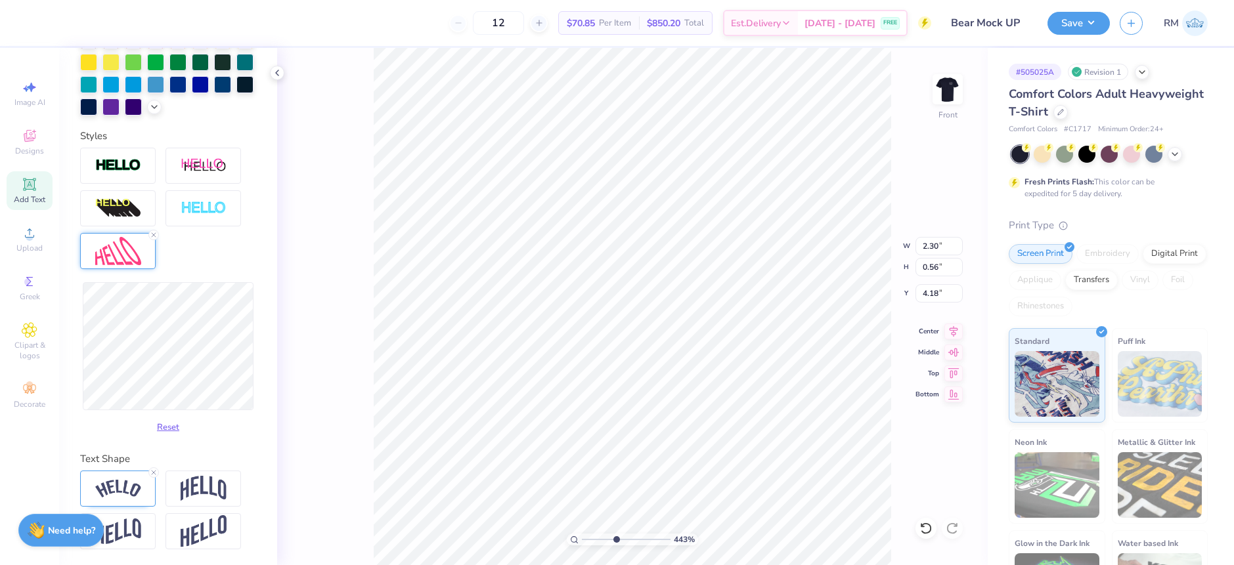
scroll to position [389, 0]
type input "2.08"
type input "0.57"
type input "4.17"
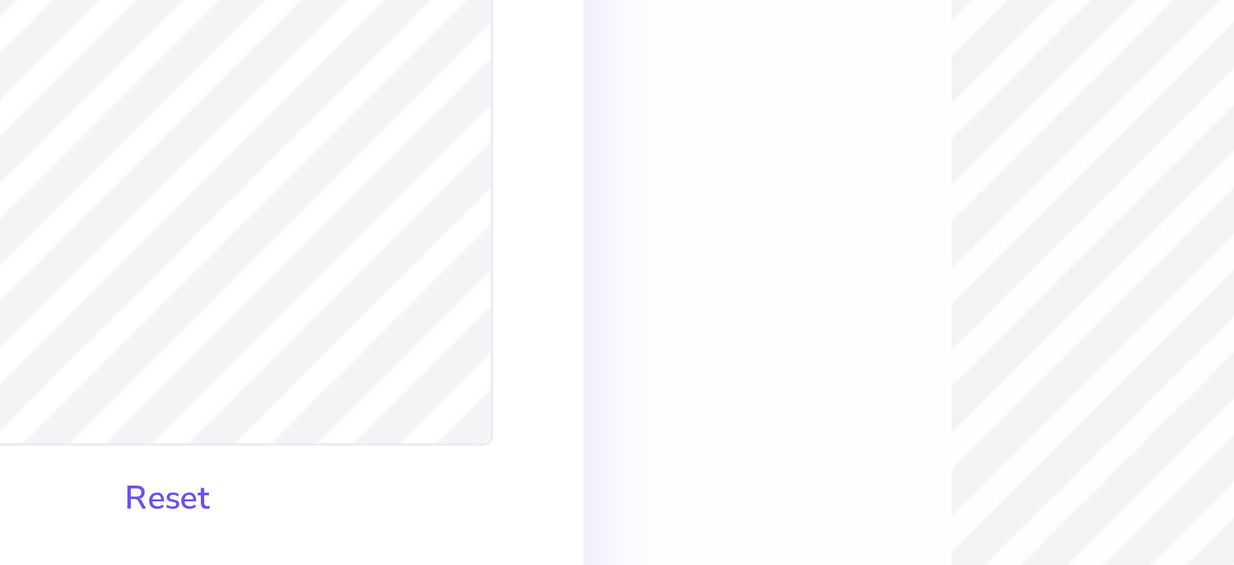
click at [164, 426] on button "Reset" at bounding box center [168, 425] width 34 height 22
type input "2.30"
type input "0.56"
type input "4.18"
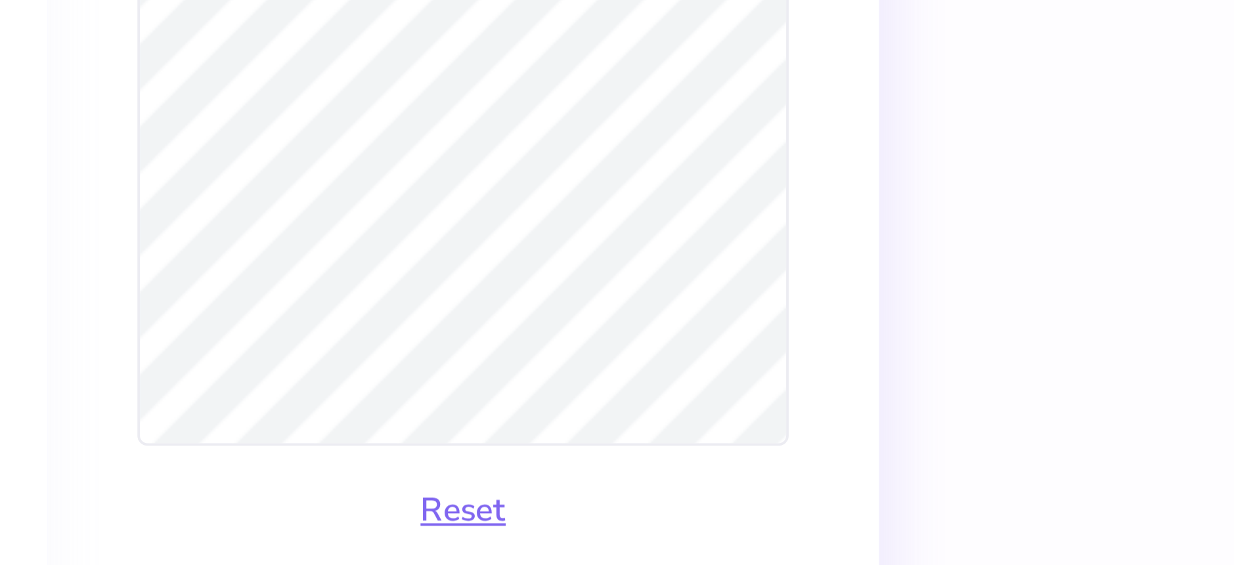
type input "2.15"
type input "0.57"
type input "2.01"
type input "0.56"
type input "1.90"
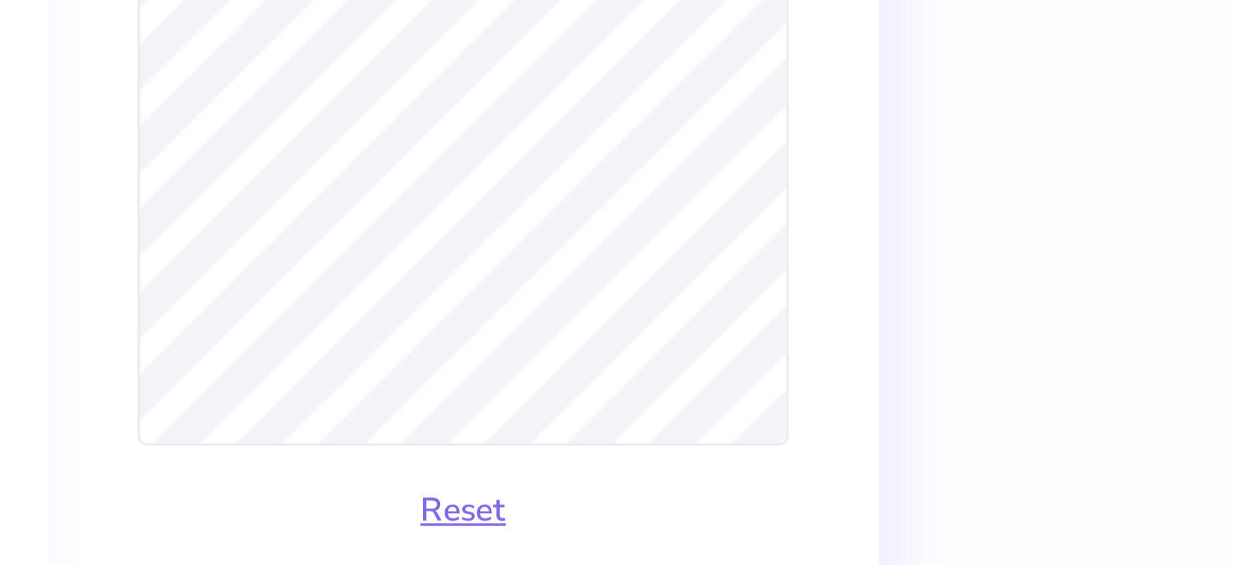
click at [300, 391] on div "443 % Front W 1.90 1.90 " H 0.56 0.56 " Y 4.18 4.18 " Center Middle Top Bottom" at bounding box center [632, 306] width 711 height 517
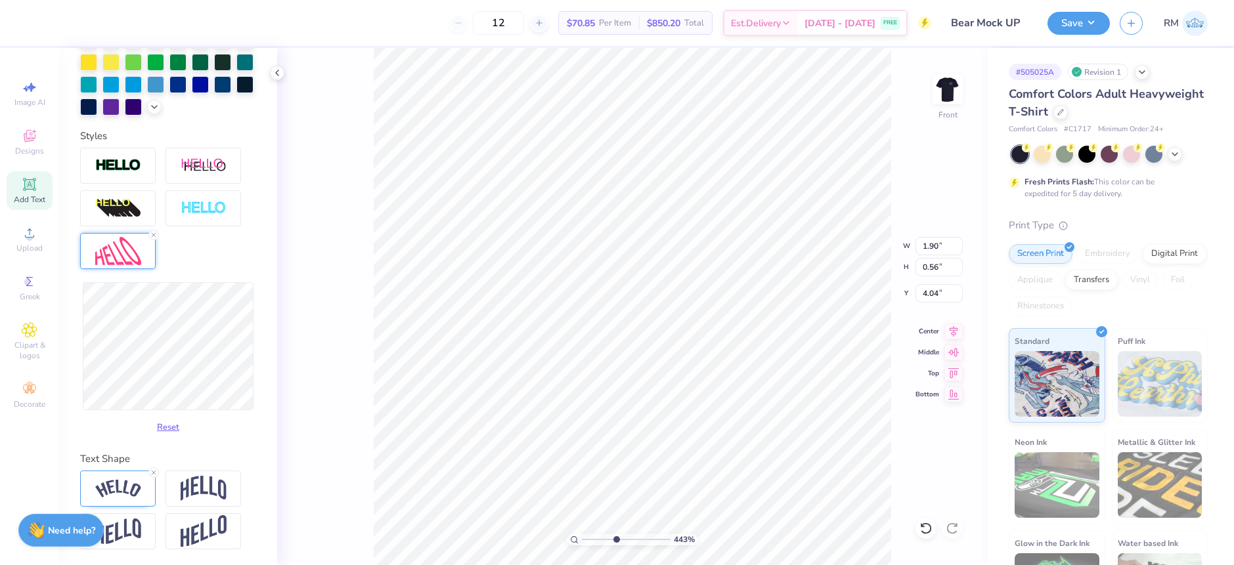
type input "4.04"
type input "1.83"
type input "4.82"
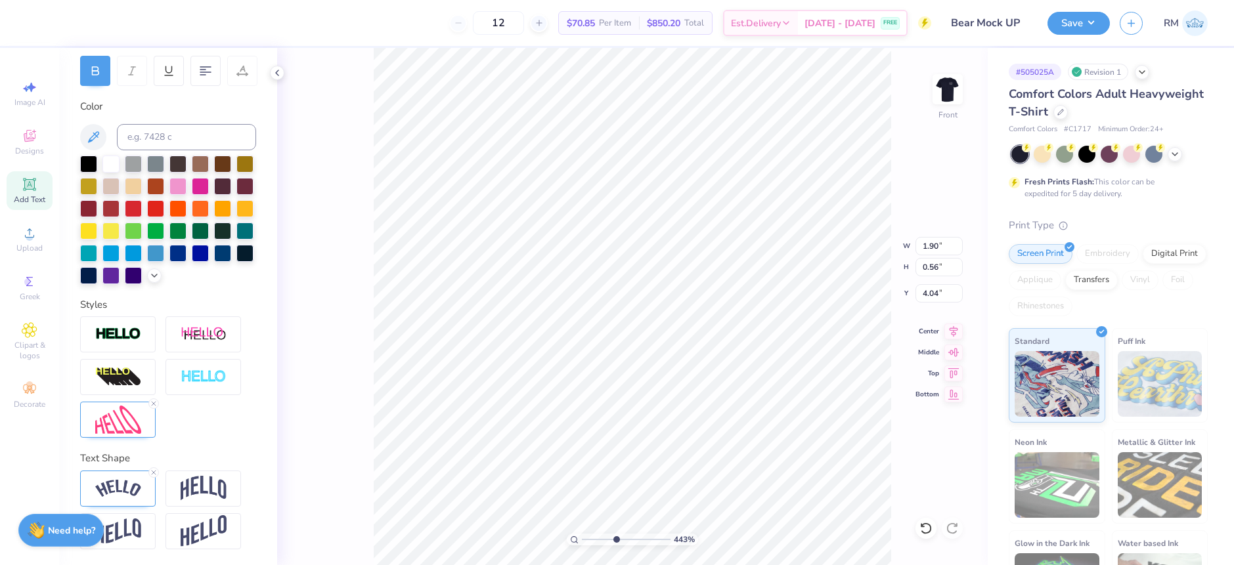
type input "4.67"
type input "0.66"
type input "4.66"
type input "7.19"
type input "13.90"
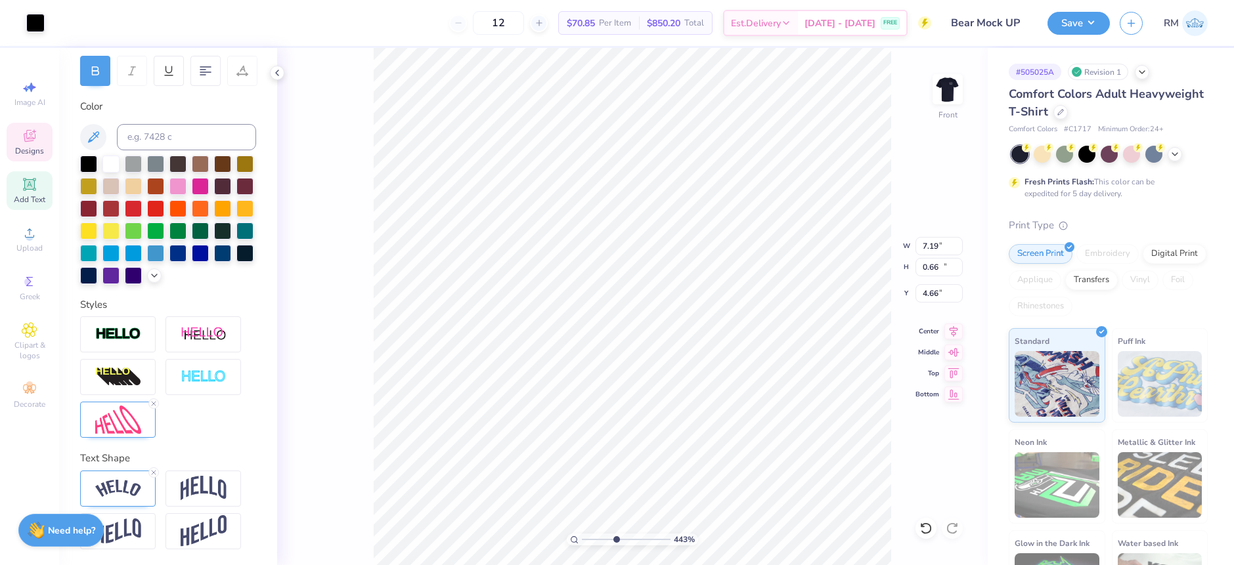
type input "4.12"
drag, startPoint x: 617, startPoint y: 538, endPoint x: 585, endPoint y: 533, distance: 32.1
click at [585, 534] on input "range" at bounding box center [626, 540] width 89 height 12
click at [936, 81] on img at bounding box center [947, 89] width 53 height 53
drag, startPoint x: 586, startPoint y: 536, endPoint x: 620, endPoint y: 525, distance: 35.9
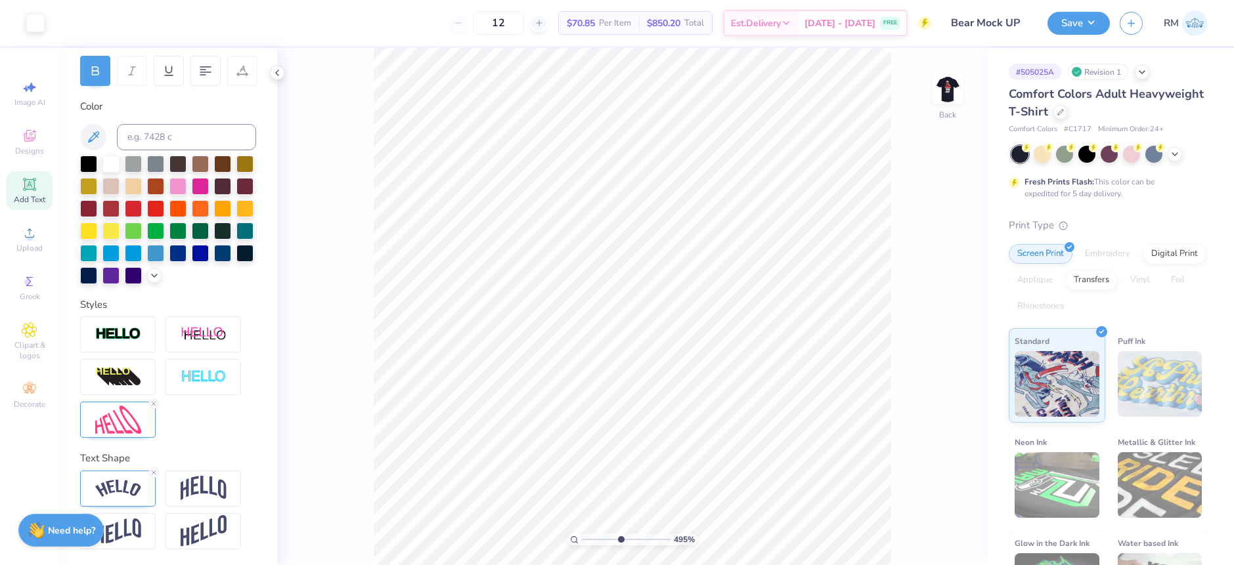
type input "4.95"
click at [620, 534] on input "range" at bounding box center [626, 540] width 89 height 12
type input "2.03"
type input "0.14"
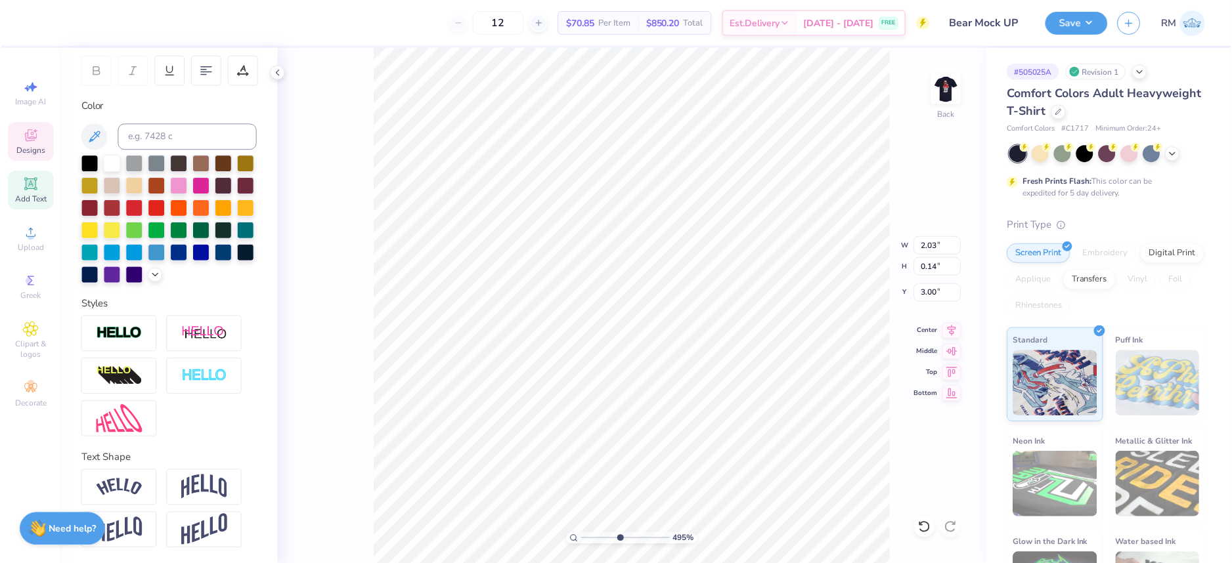
scroll to position [11, 7]
type textarea "ESTABLISHED 1888"
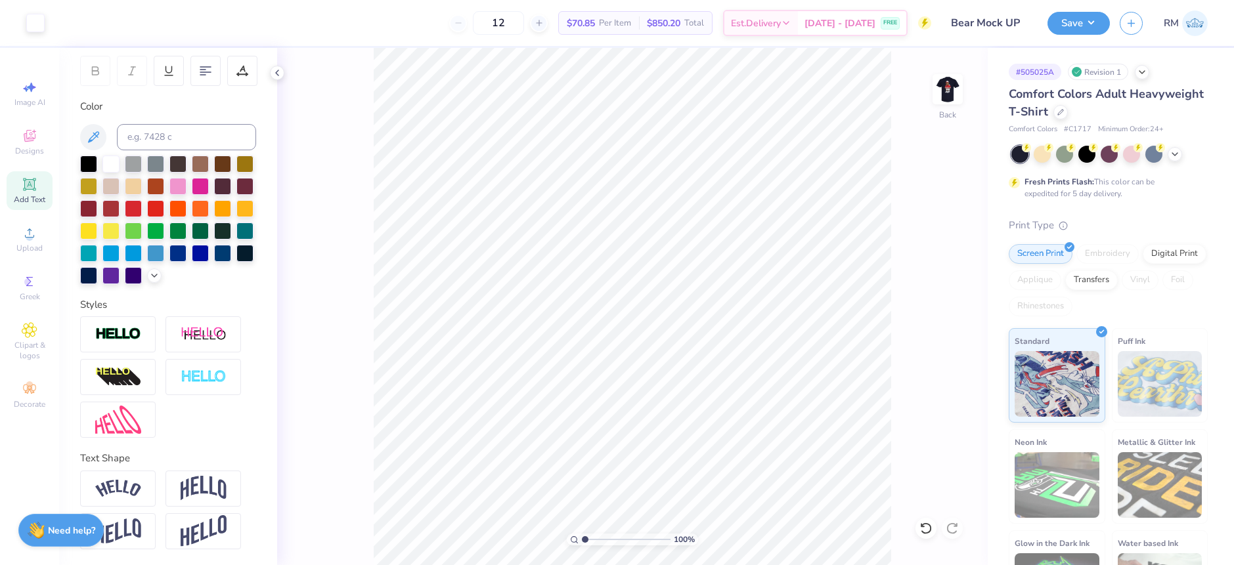
drag, startPoint x: 621, startPoint y: 542, endPoint x: 580, endPoint y: 536, distance: 41.1
click at [582, 536] on input "range" at bounding box center [626, 540] width 89 height 12
click at [739, 406] on li "Group" at bounding box center [747, 414] width 103 height 26
click at [274, 70] on icon at bounding box center [277, 73] width 11 height 11
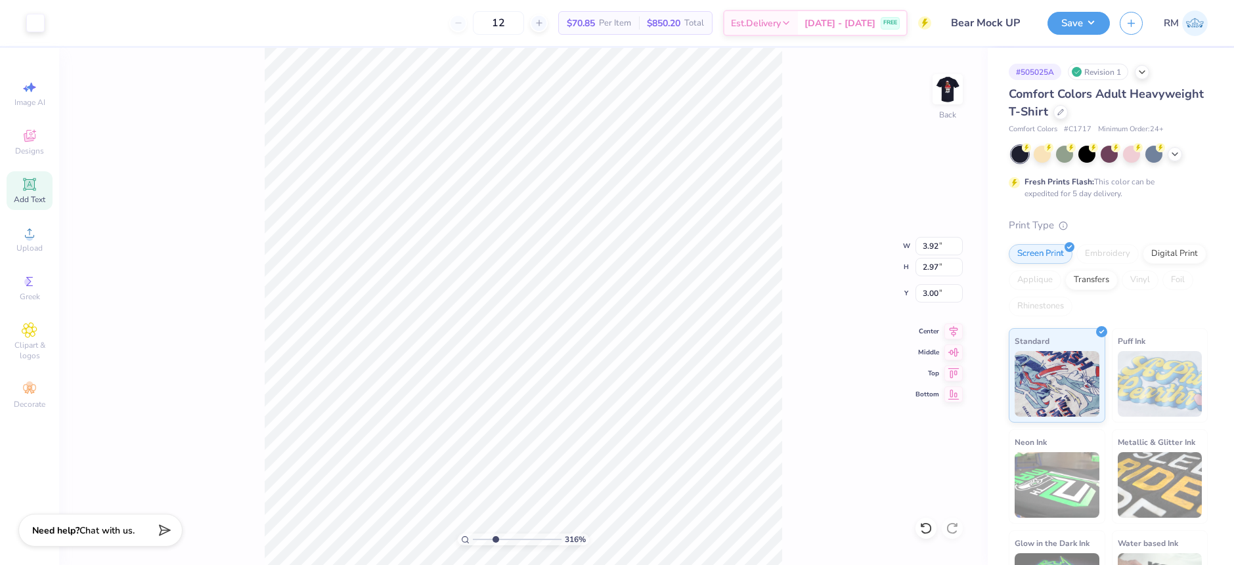
drag, startPoint x: 474, startPoint y: 538, endPoint x: 493, endPoint y: 543, distance: 19.8
click at [494, 543] on input "range" at bounding box center [517, 540] width 89 height 12
drag, startPoint x: 494, startPoint y: 537, endPoint x: 453, endPoint y: 533, distance: 41.6
click at [473, 534] on input "range" at bounding box center [517, 540] width 89 height 12
drag, startPoint x: 475, startPoint y: 537, endPoint x: 495, endPoint y: 535, distance: 20.5
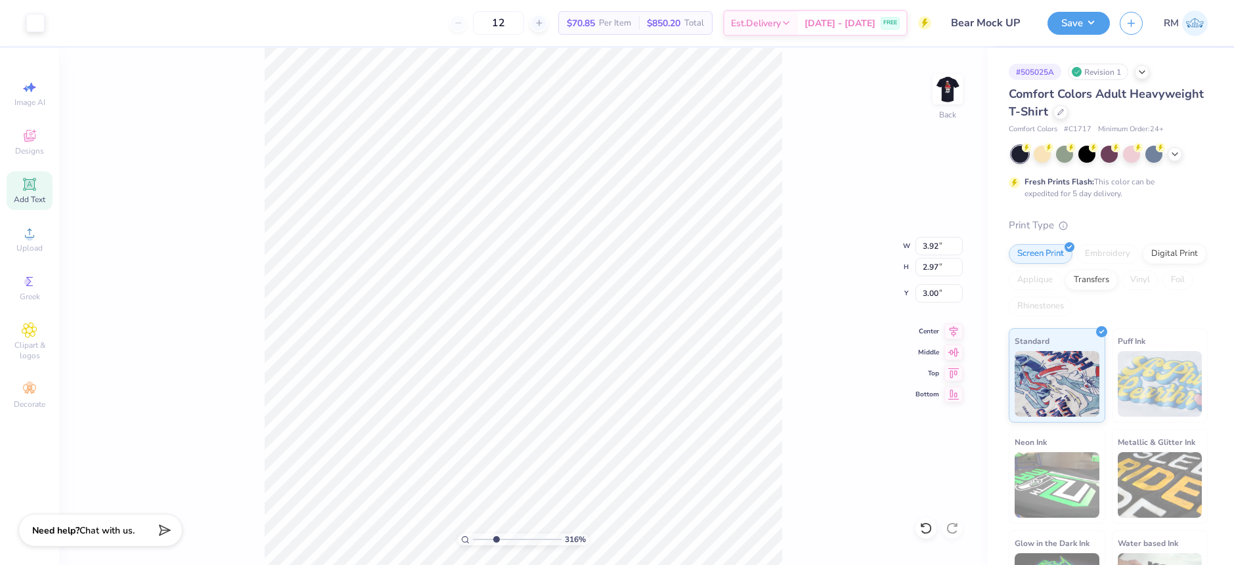
click at [495, 535] on input "range" at bounding box center [517, 540] width 89 height 12
drag, startPoint x: 948, startPoint y: 92, endPoint x: 502, endPoint y: 536, distance: 629.6
click at [948, 92] on img at bounding box center [947, 89] width 26 height 26
drag, startPoint x: 494, startPoint y: 538, endPoint x: 470, endPoint y: 539, distance: 24.3
type input "1"
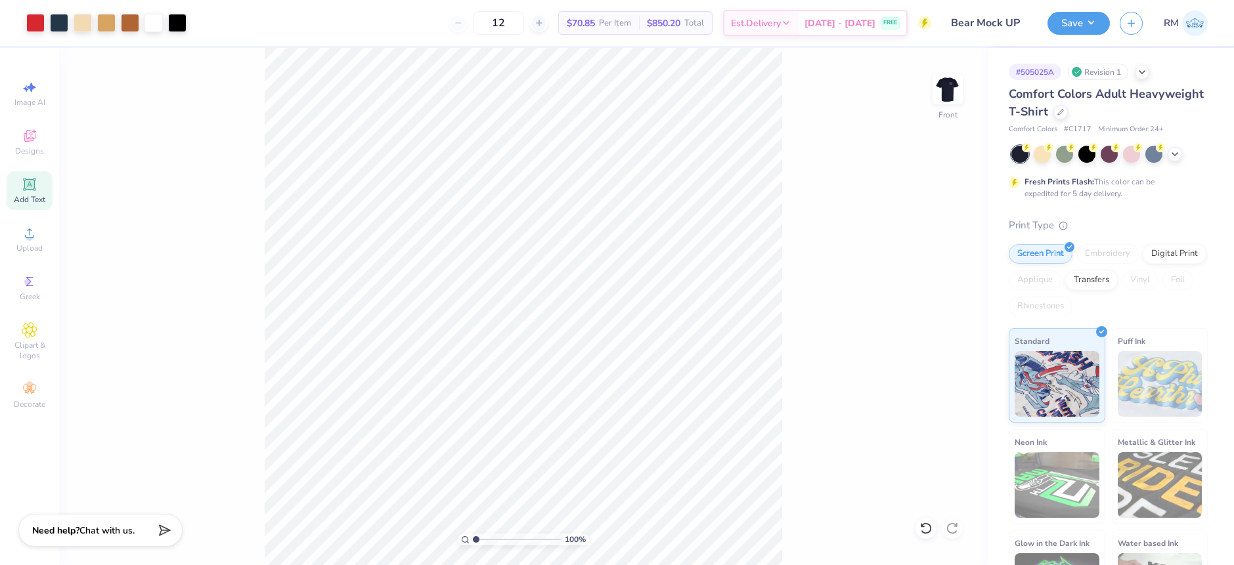
click at [473, 539] on input "range" at bounding box center [517, 540] width 89 height 12
click at [590, 424] on li "Group" at bounding box center [615, 421] width 103 height 26
click at [1099, 24] on button "Save" at bounding box center [1078, 21] width 62 height 23
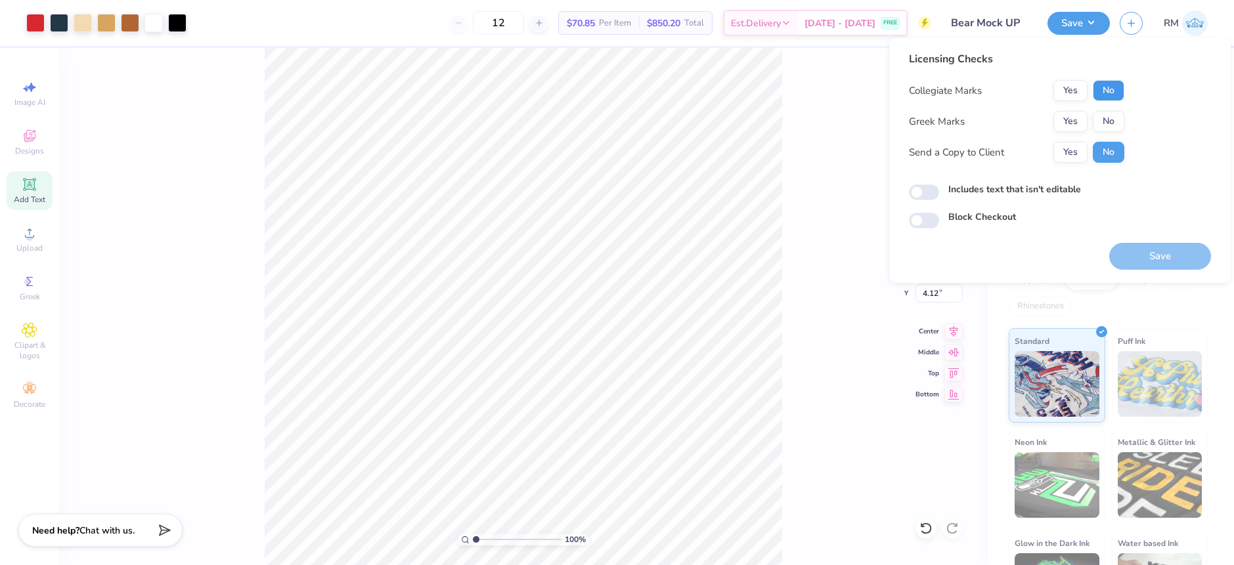
click at [1099, 94] on button "No" at bounding box center [1109, 90] width 32 height 21
drag, startPoint x: 1076, startPoint y: 119, endPoint x: 1069, endPoint y: 137, distance: 19.1
click at [1076, 119] on button "Yes" at bounding box center [1070, 121] width 34 height 21
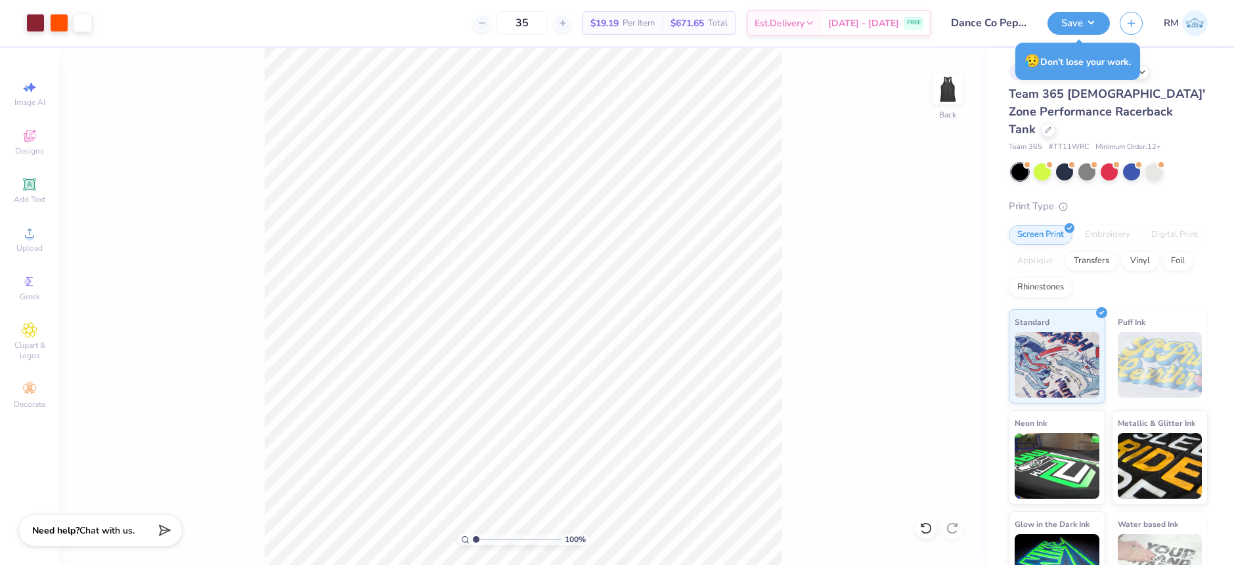
click at [806, 413] on div "100 % Back" at bounding box center [523, 306] width 929 height 517
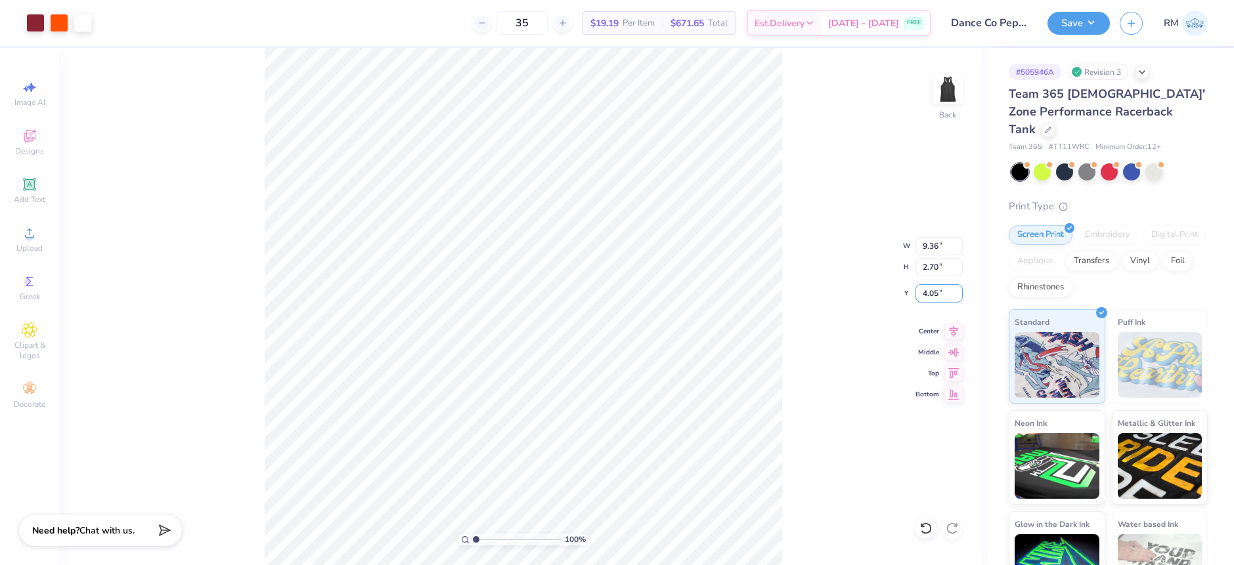
drag, startPoint x: 942, startPoint y: 294, endPoint x: 906, endPoint y: 292, distance: 35.5
click at [906, 292] on div "100 % Back W 9.36 9.36 " H 2.70 2.70 " Y 4.05 4.05 " Center Middle Top Bottom" at bounding box center [523, 306] width 929 height 517
click at [941, 298] on input "4.05" at bounding box center [938, 293] width 47 height 18
type input "4"
type input "1"
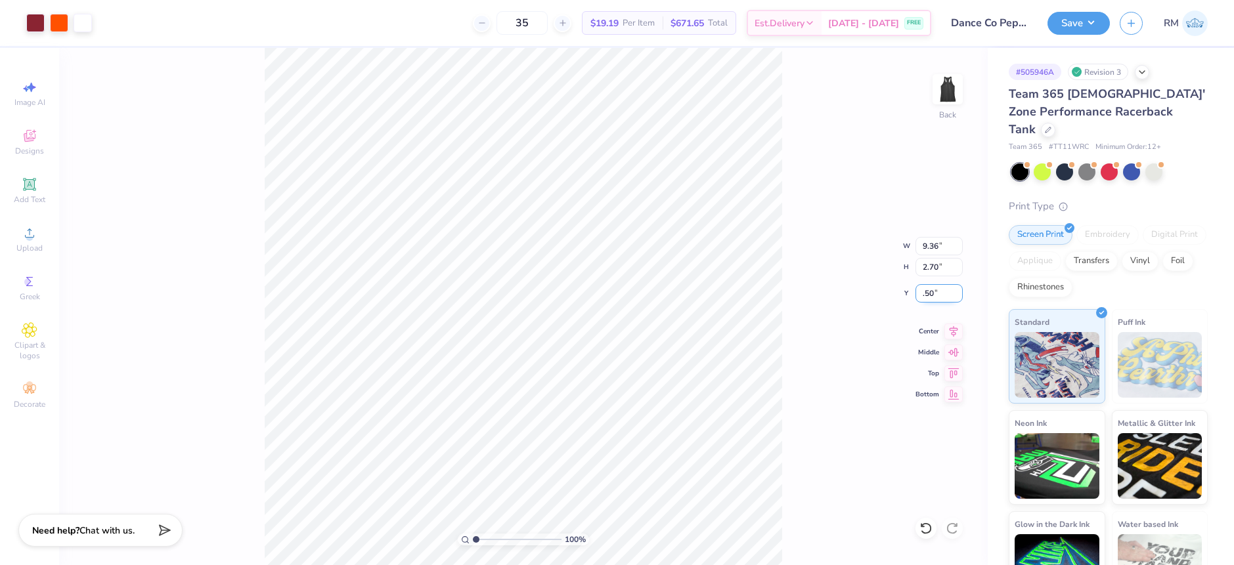
type input ".5"
type input "1.50"
click at [1101, 22] on button "Save" at bounding box center [1078, 21] width 62 height 23
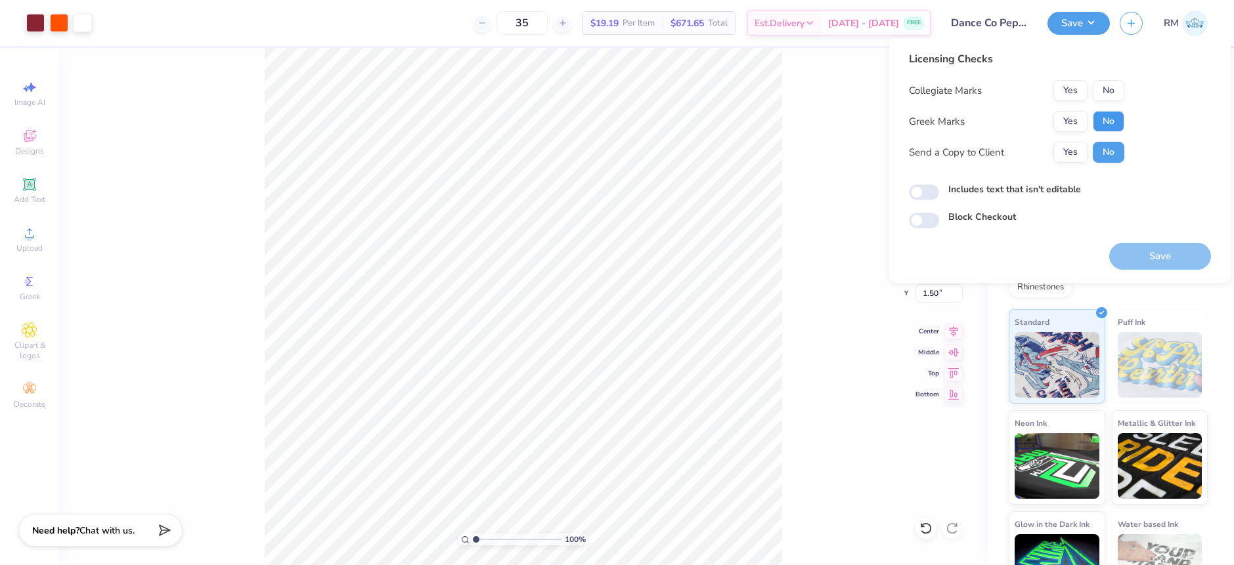
click at [1113, 121] on button "No" at bounding box center [1109, 121] width 32 height 21
click at [1071, 91] on button "Yes" at bounding box center [1070, 90] width 34 height 21
click at [1174, 252] on button "Save" at bounding box center [1160, 256] width 102 height 27
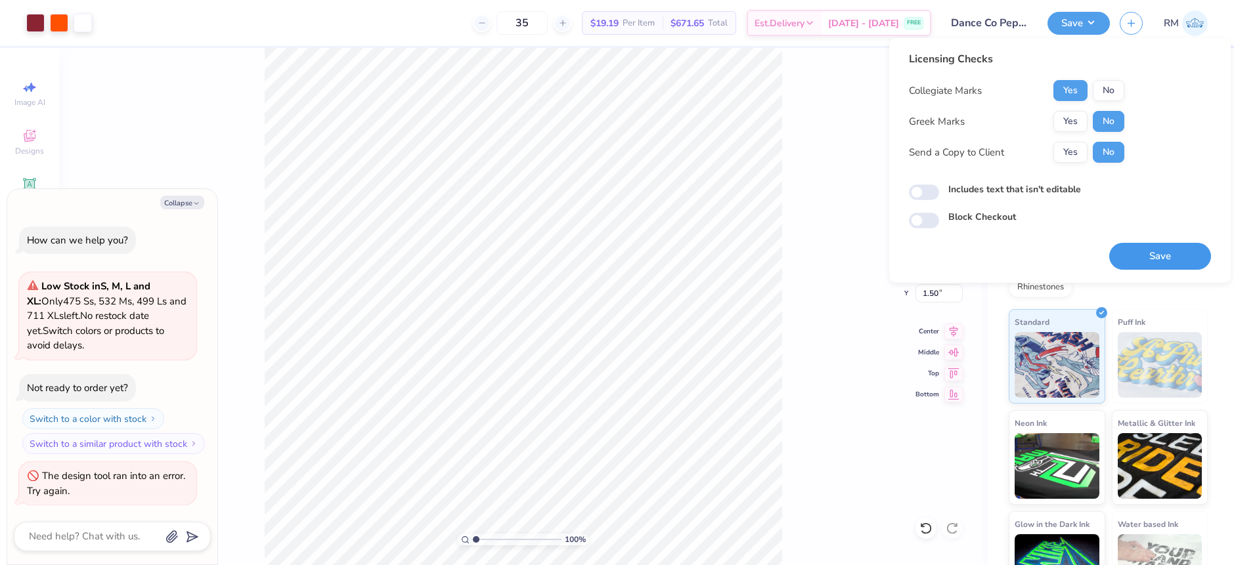
click at [1141, 246] on button "Save" at bounding box center [1160, 256] width 102 height 27
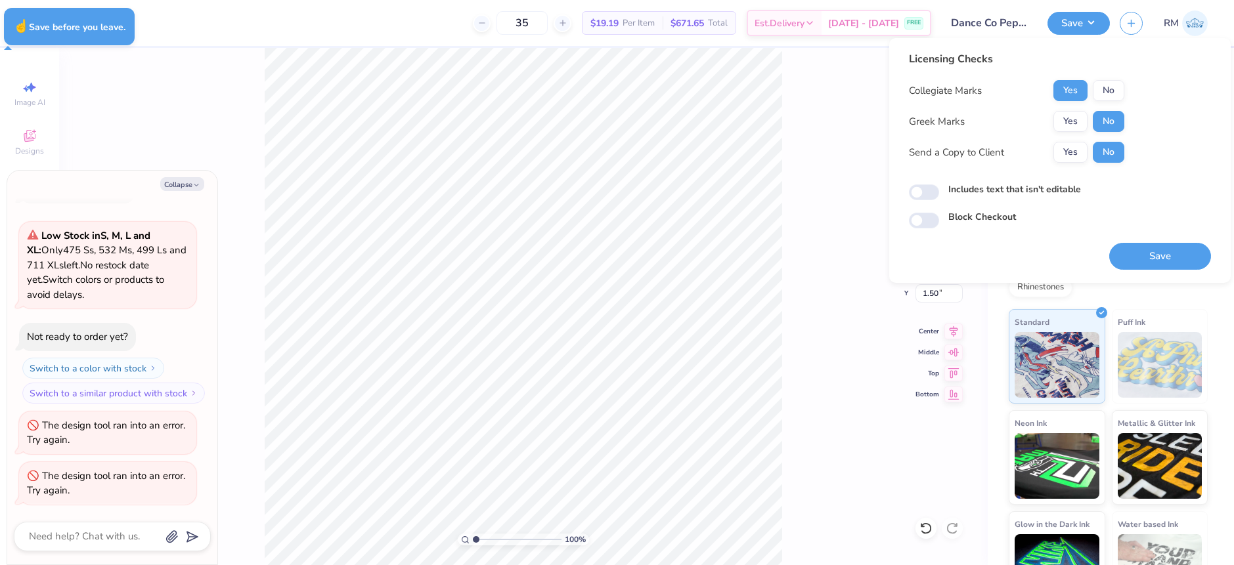
type textarea "x"
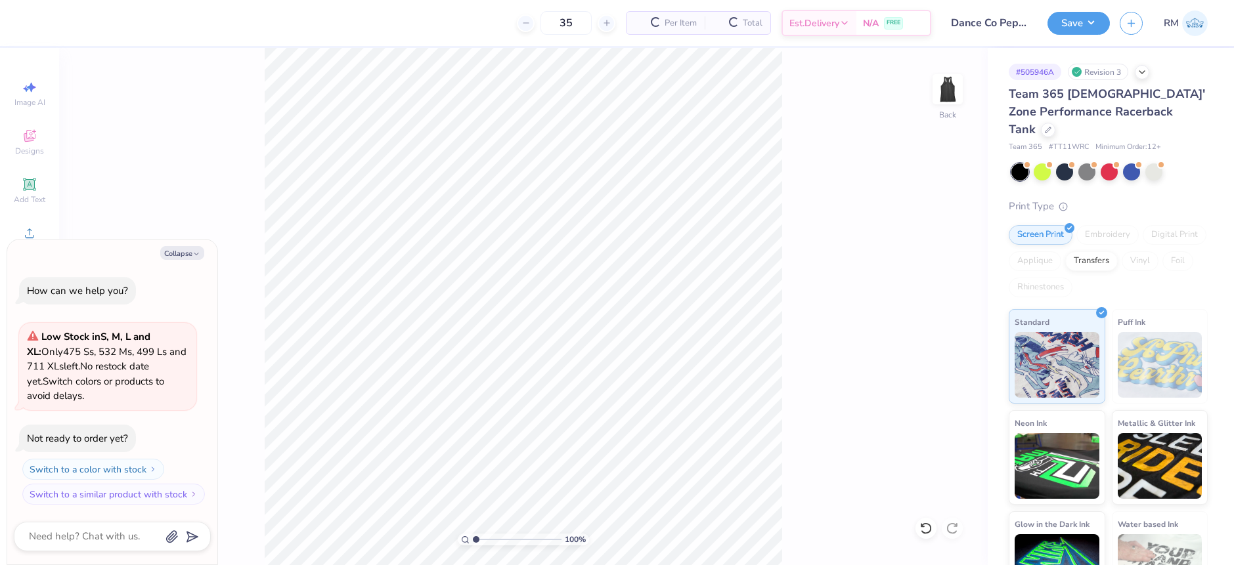
click at [717, 565] on html "35 Per Item Total Est. Delivery N/A FREE Design Title Dance Co Pep shirt Save R…" at bounding box center [617, 282] width 1234 height 565
click at [177, 250] on button "Collapse" at bounding box center [182, 253] width 44 height 14
type textarea "x"
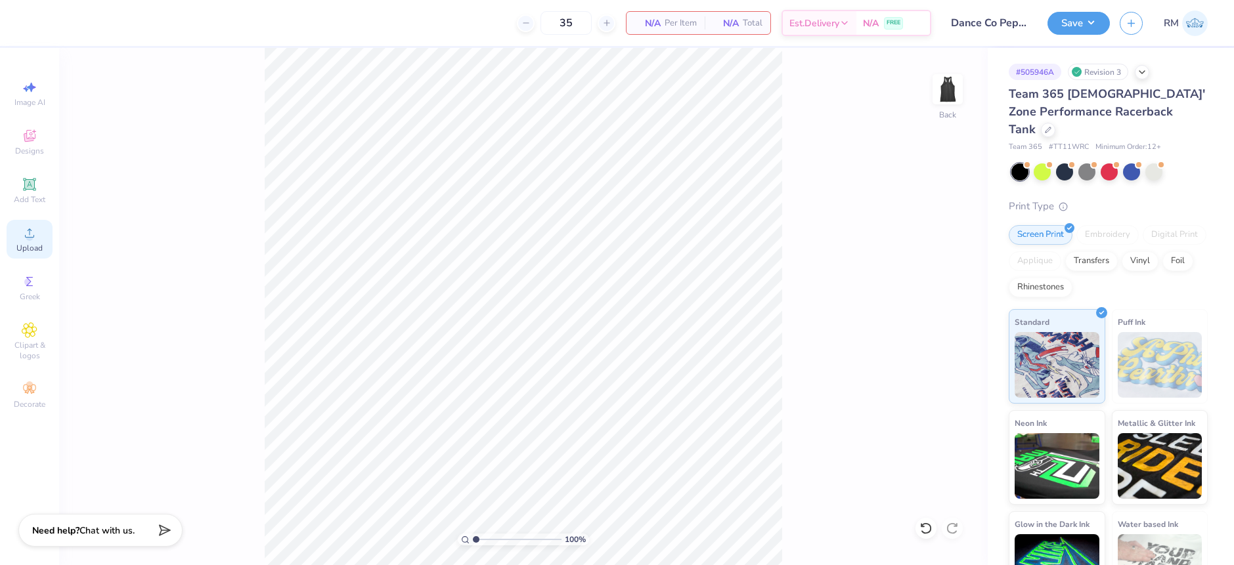
click at [36, 242] on div "Upload" at bounding box center [30, 239] width 46 height 39
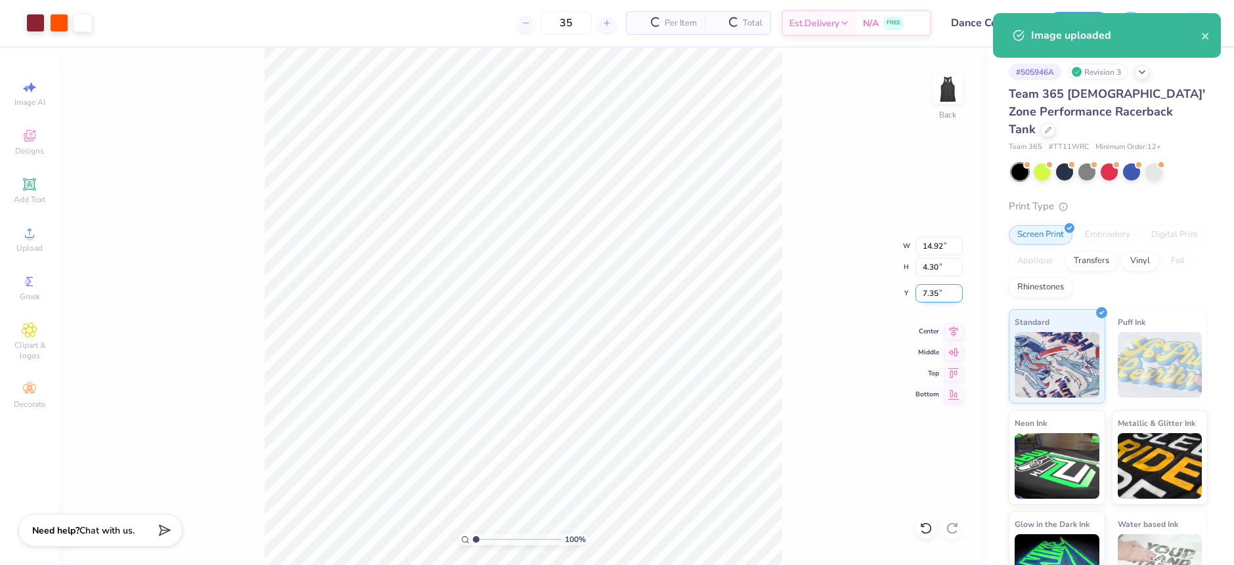
click at [934, 294] on input "7.35" at bounding box center [938, 293] width 47 height 18
type input "1.50"
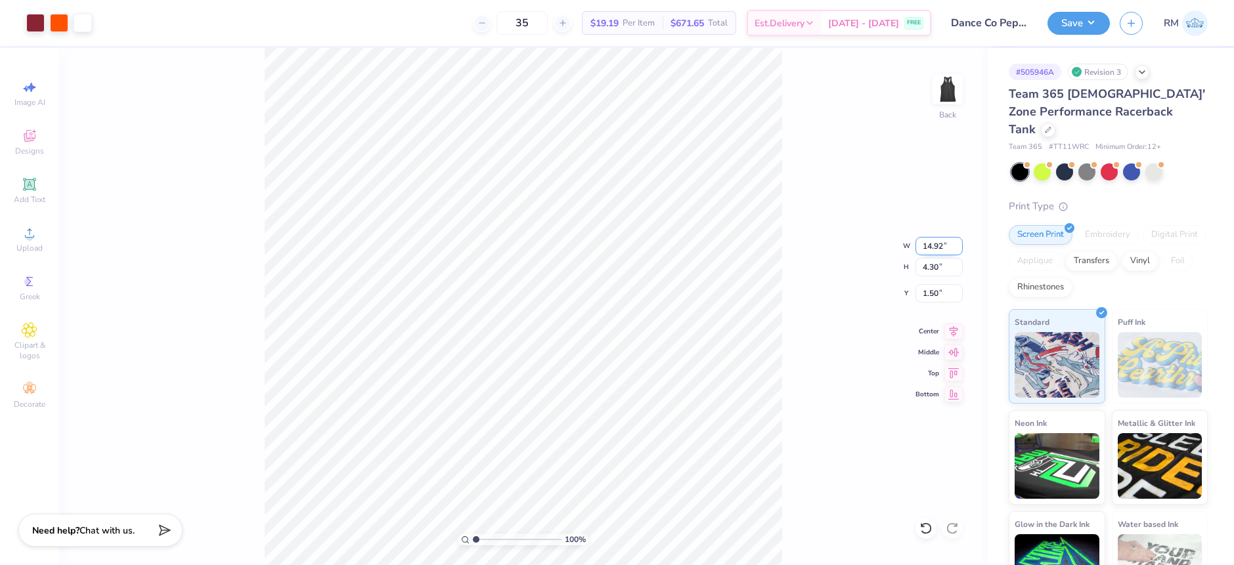
click at [921, 244] on input "14.92" at bounding box center [938, 246] width 47 height 18
type input "9.36"
type input "2.70"
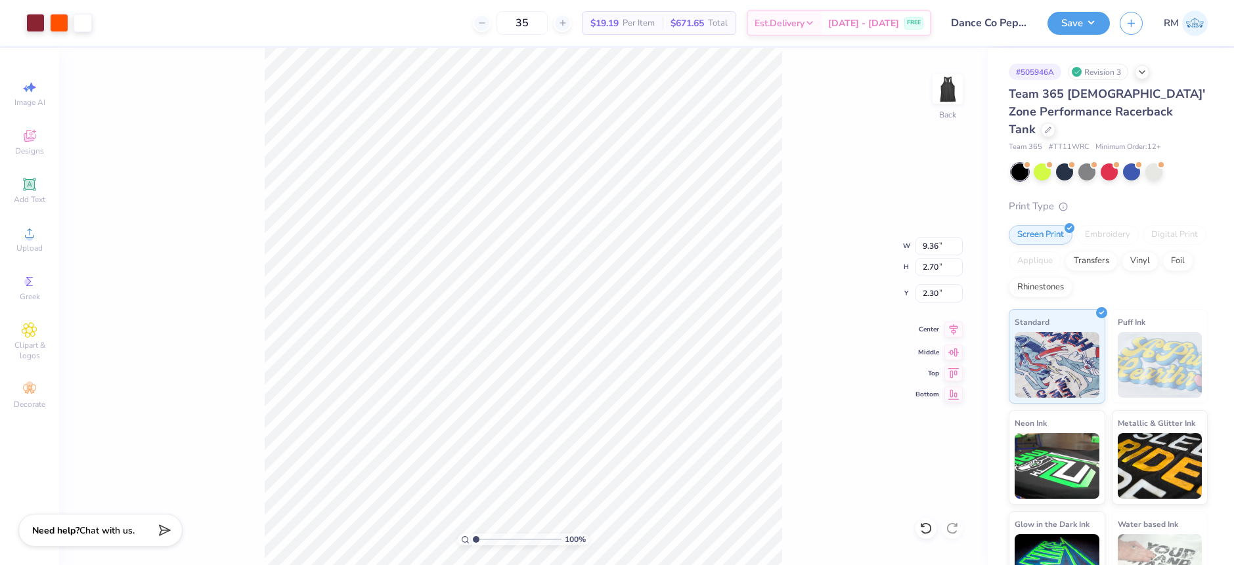
click at [946, 332] on icon at bounding box center [953, 330] width 18 height 16
click at [941, 294] on input "2.30" at bounding box center [938, 293] width 47 height 18
click at [940, 294] on input "2.30" at bounding box center [938, 293] width 47 height 18
type input "1.50"
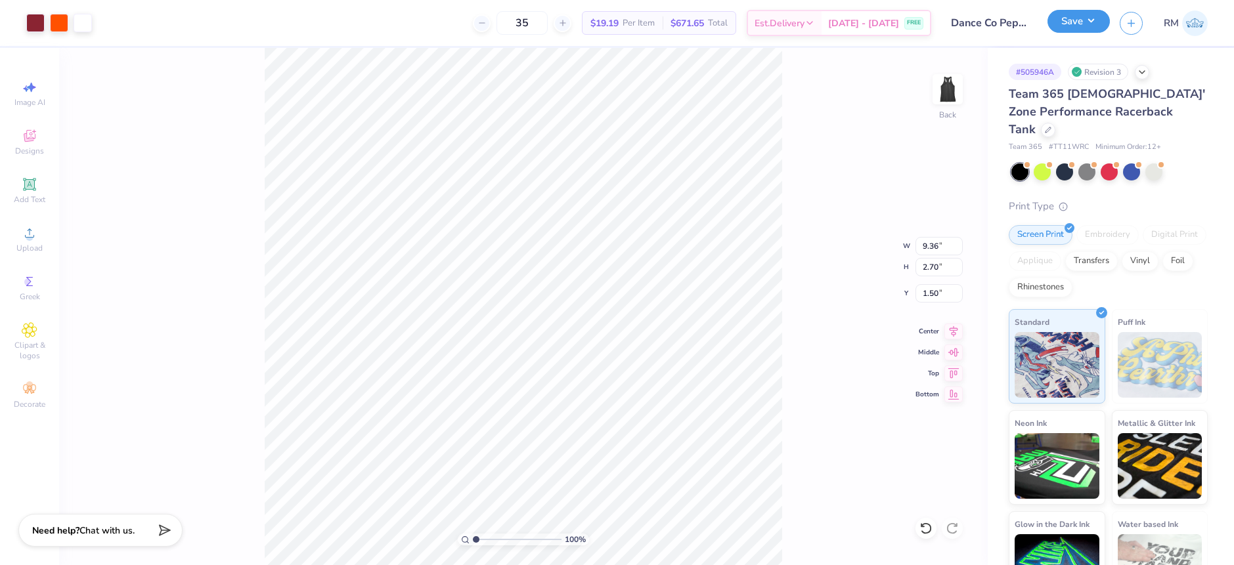
click at [1078, 22] on button "Save" at bounding box center [1078, 21] width 62 height 23
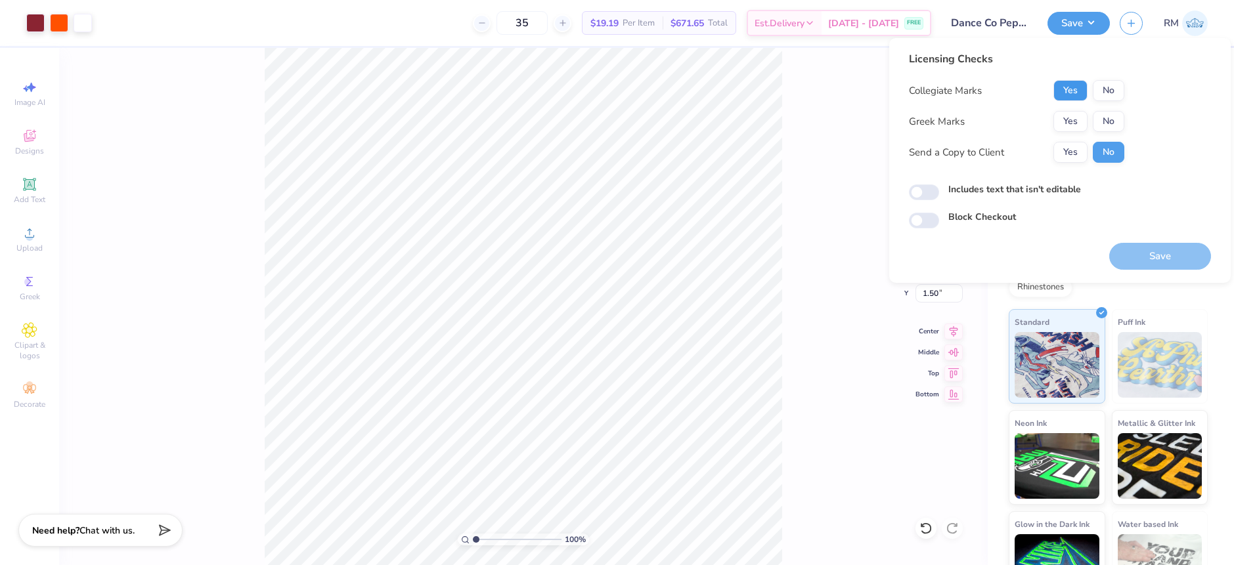
click at [1074, 98] on button "Yes" at bounding box center [1070, 90] width 34 height 21
click at [1103, 124] on button "No" at bounding box center [1109, 121] width 32 height 21
click at [1168, 244] on button "Save" at bounding box center [1160, 256] width 102 height 27
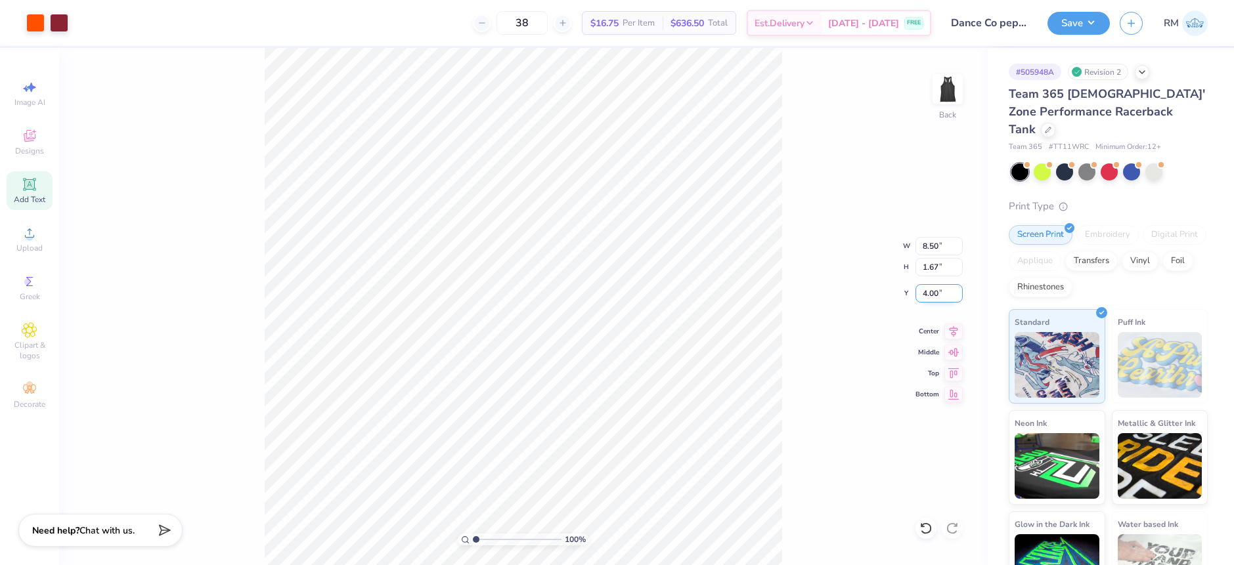
drag, startPoint x: 924, startPoint y: 297, endPoint x: 961, endPoint y: 294, distance: 37.6
click at [961, 294] on input "4.00" at bounding box center [938, 293] width 47 height 18
type input "1.50"
click at [1089, 16] on button "Save" at bounding box center [1078, 21] width 62 height 23
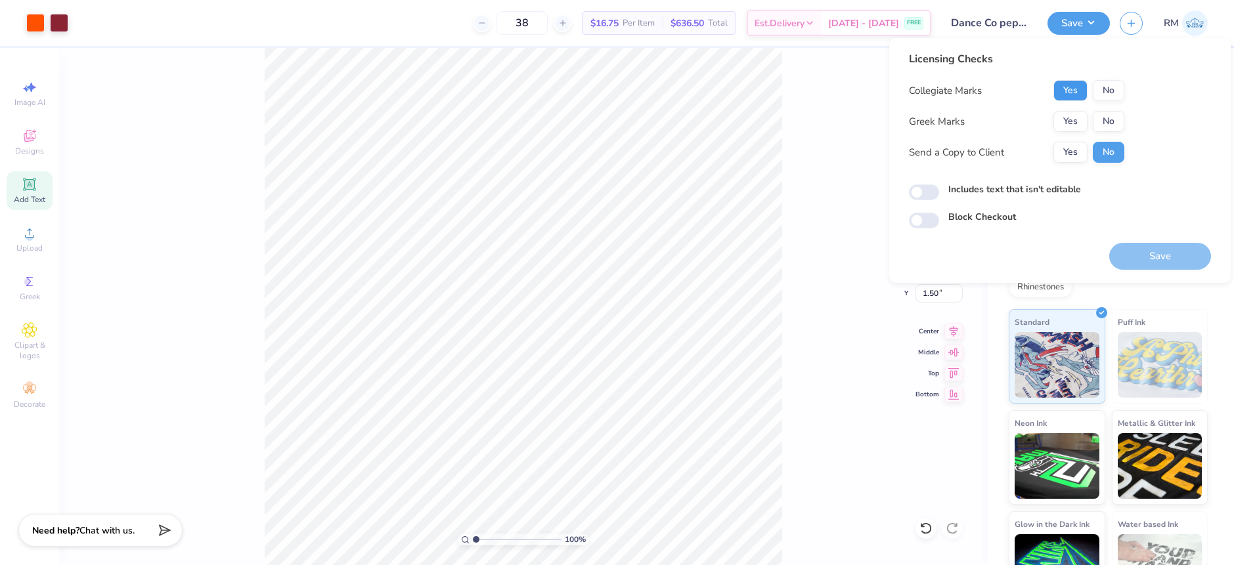
click at [1079, 93] on button "Yes" at bounding box center [1070, 90] width 34 height 21
click at [1106, 125] on button "No" at bounding box center [1109, 121] width 32 height 21
click at [1170, 245] on button "Save" at bounding box center [1160, 256] width 102 height 27
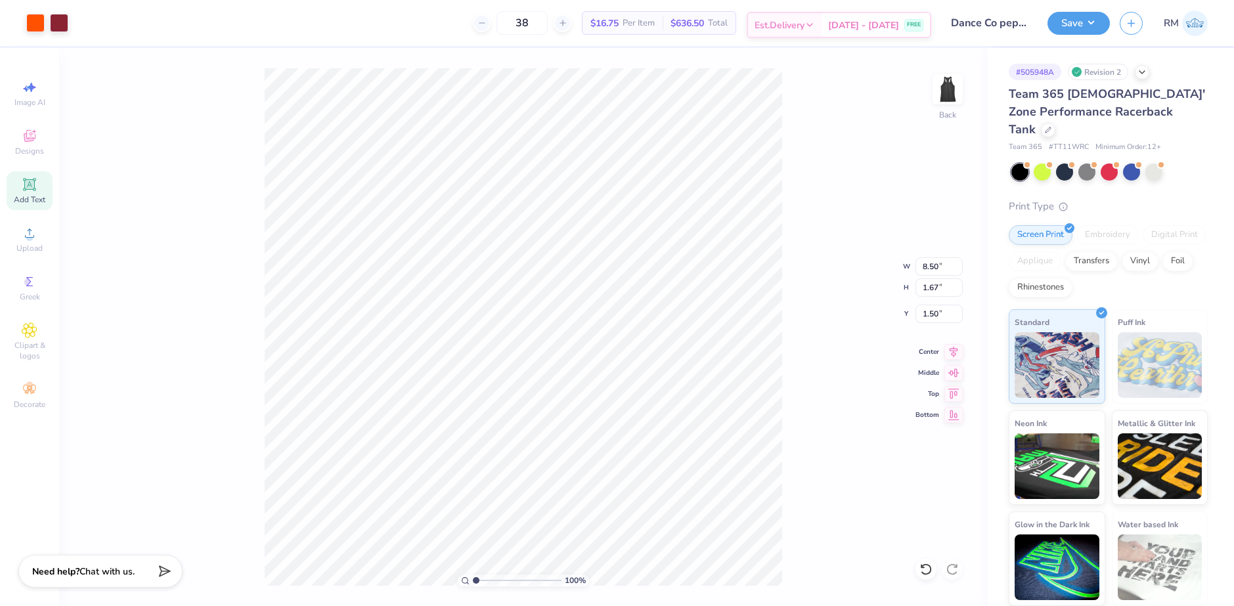
scroll to position [240, 0]
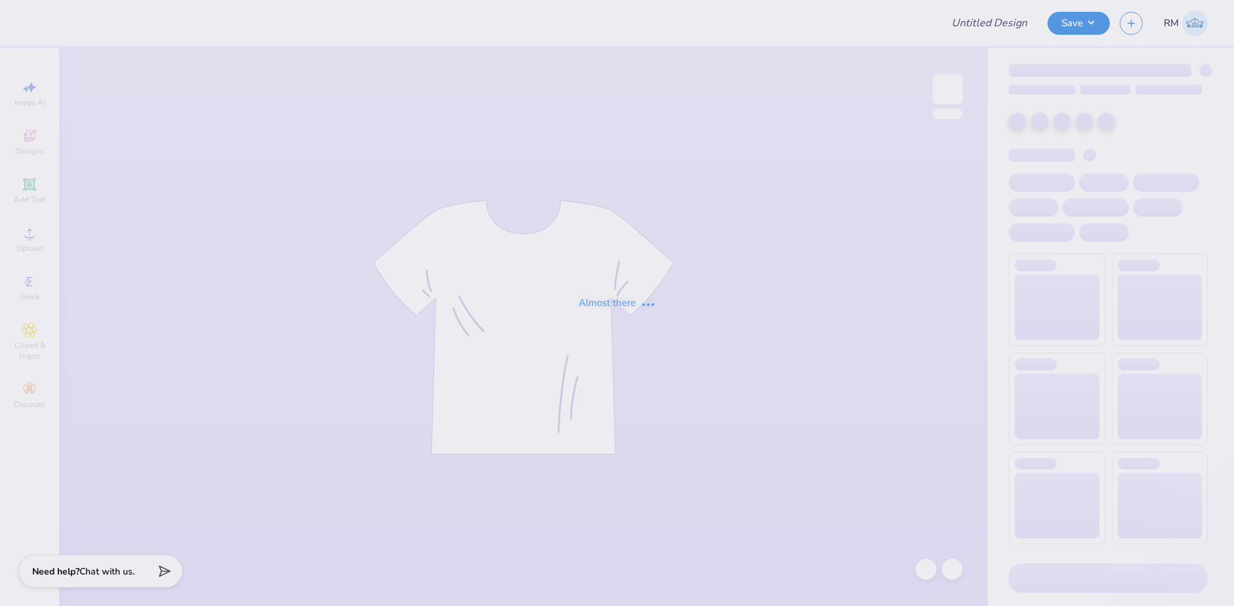
type input "[PERSON_NAME] : [PERSON_NAME][GEOGRAPHIC_DATA]"
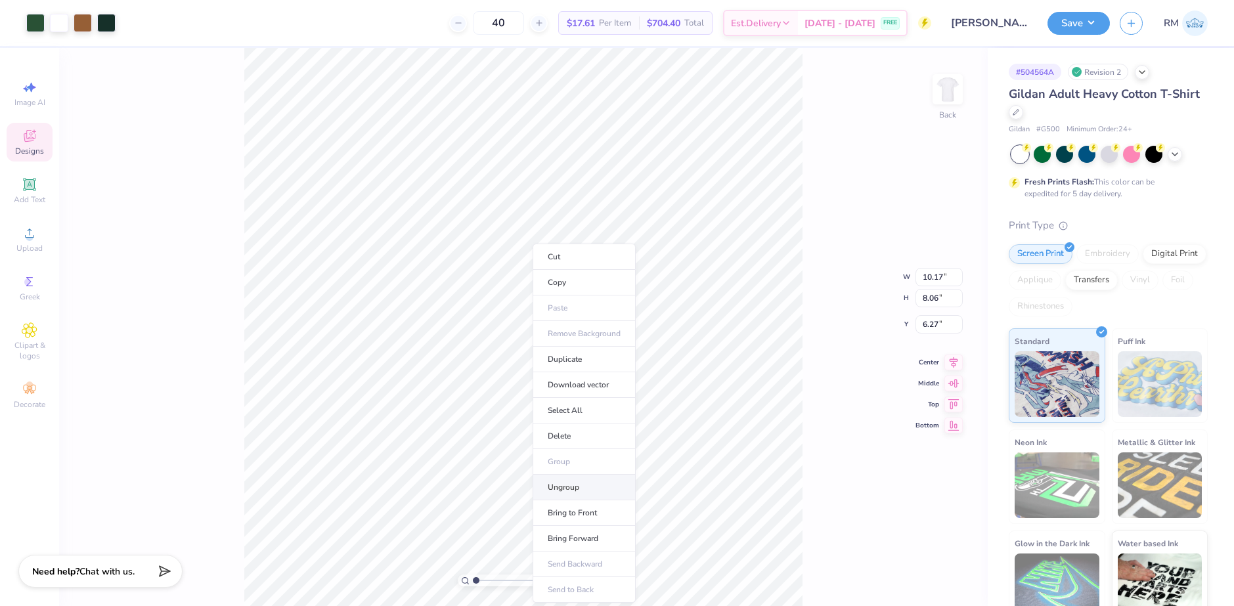
click at [569, 490] on li "Ungroup" at bounding box center [584, 488] width 103 height 26
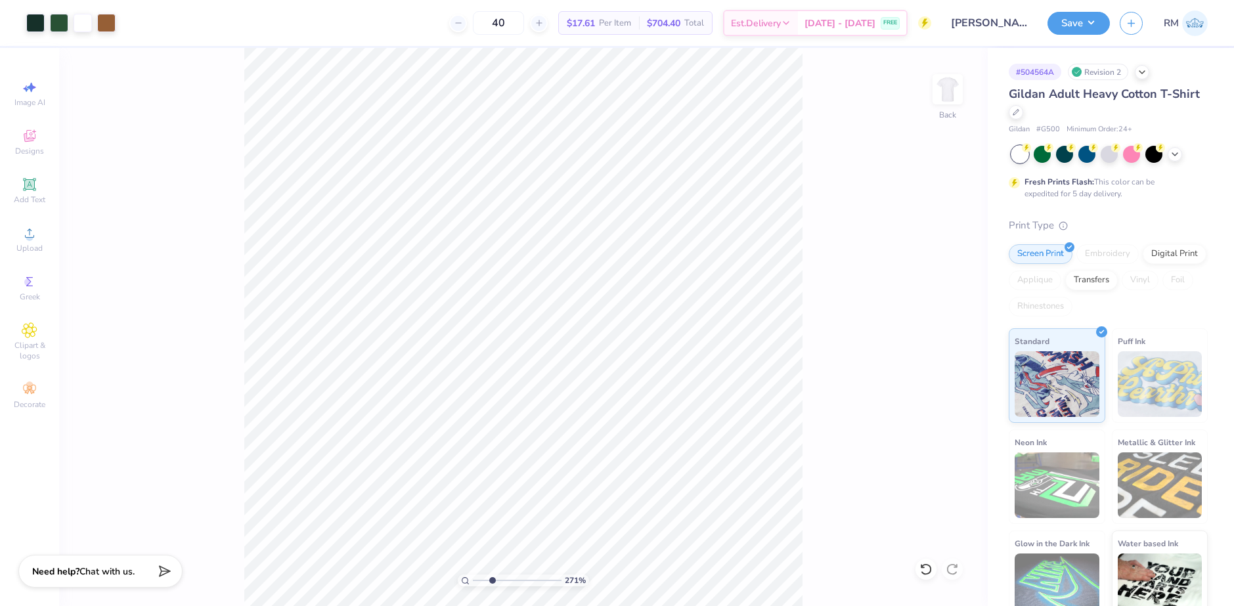
drag, startPoint x: 477, startPoint y: 580, endPoint x: 492, endPoint y: 580, distance: 15.1
type input "2.79"
click at [492, 580] on input "range" at bounding box center [517, 581] width 89 height 12
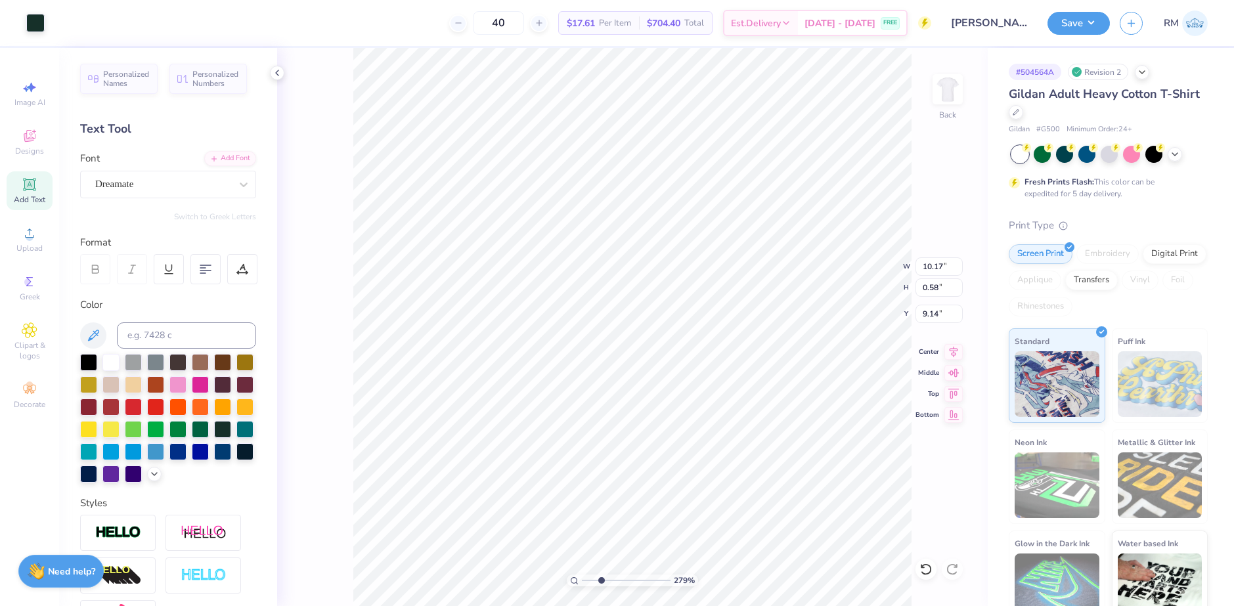
type input "10.17"
click at [487, 407] on li "Group" at bounding box center [511, 410] width 103 height 26
click at [186, 380] on div at bounding box center [177, 383] width 17 height 17
click at [186, 381] on div at bounding box center [177, 383] width 17 height 17
click at [31, 20] on div at bounding box center [35, 21] width 18 height 18
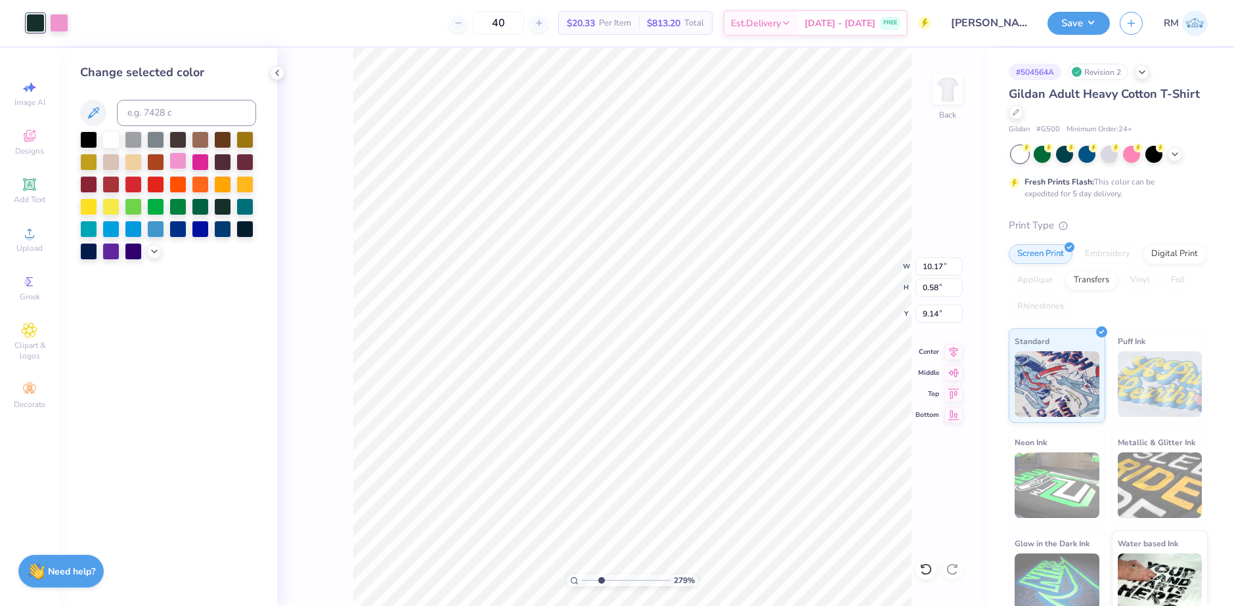
click at [177, 157] on div at bounding box center [177, 160] width 17 height 17
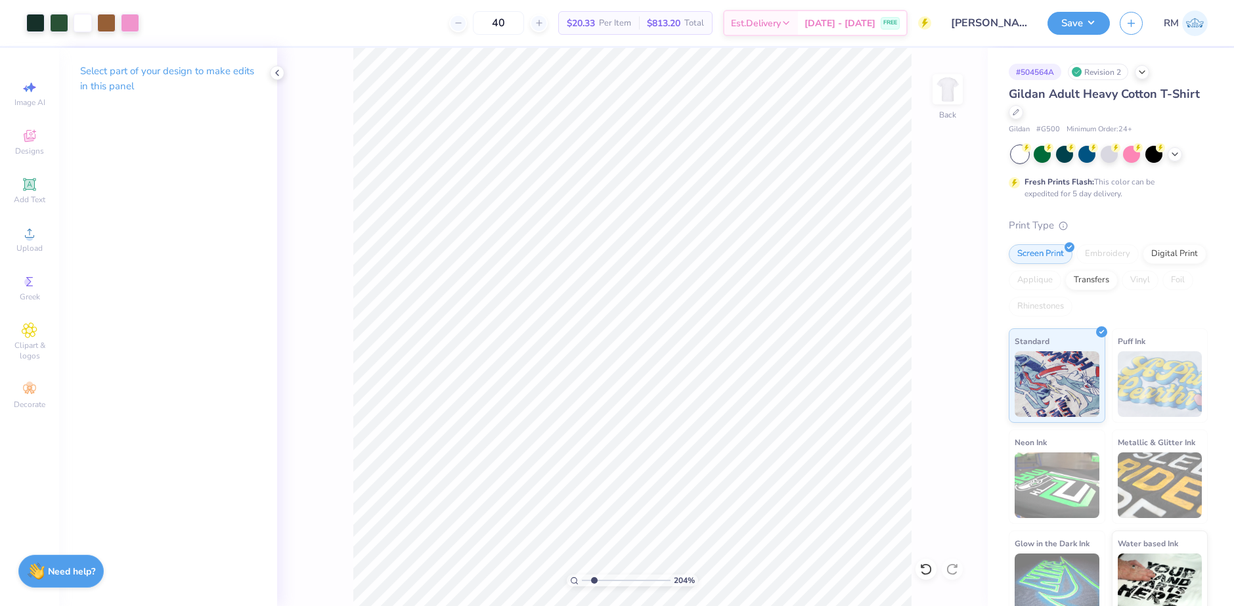
click at [594, 577] on input "range" at bounding box center [626, 581] width 89 height 12
drag, startPoint x: 597, startPoint y: 578, endPoint x: 581, endPoint y: 582, distance: 16.2
click at [582, 582] on input "range" at bounding box center [626, 581] width 89 height 12
click at [667, 463] on li "Group" at bounding box center [687, 462] width 103 height 26
type input "1"
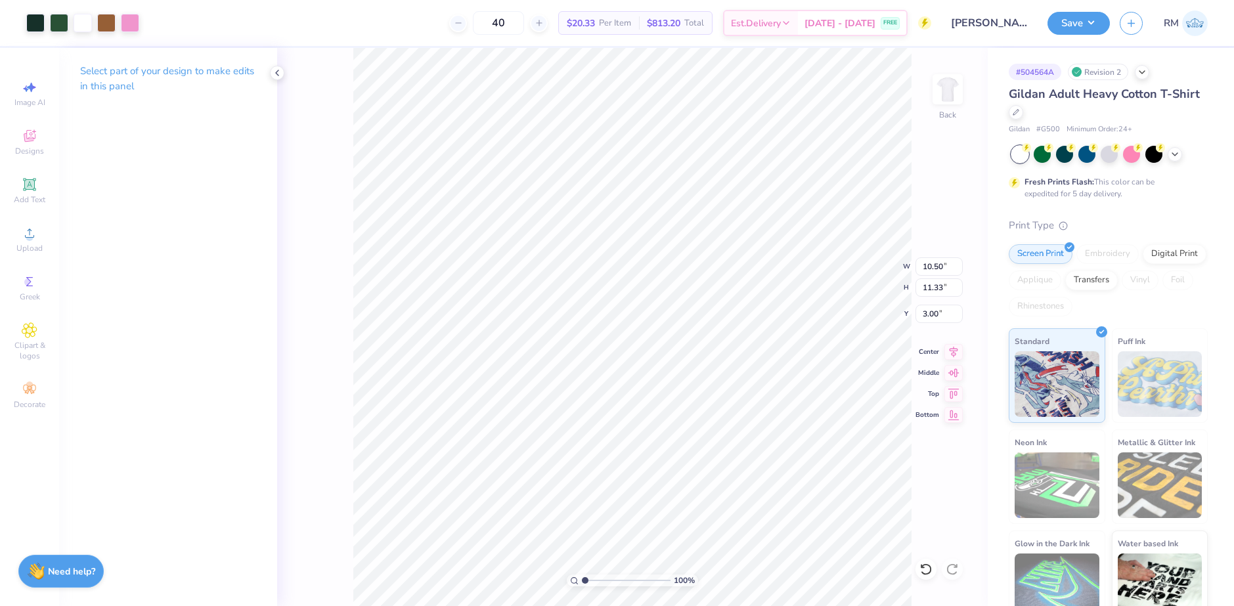
click at [582, 580] on input "range" at bounding box center [626, 581] width 89 height 12
click at [271, 75] on div at bounding box center [277, 73] width 14 height 14
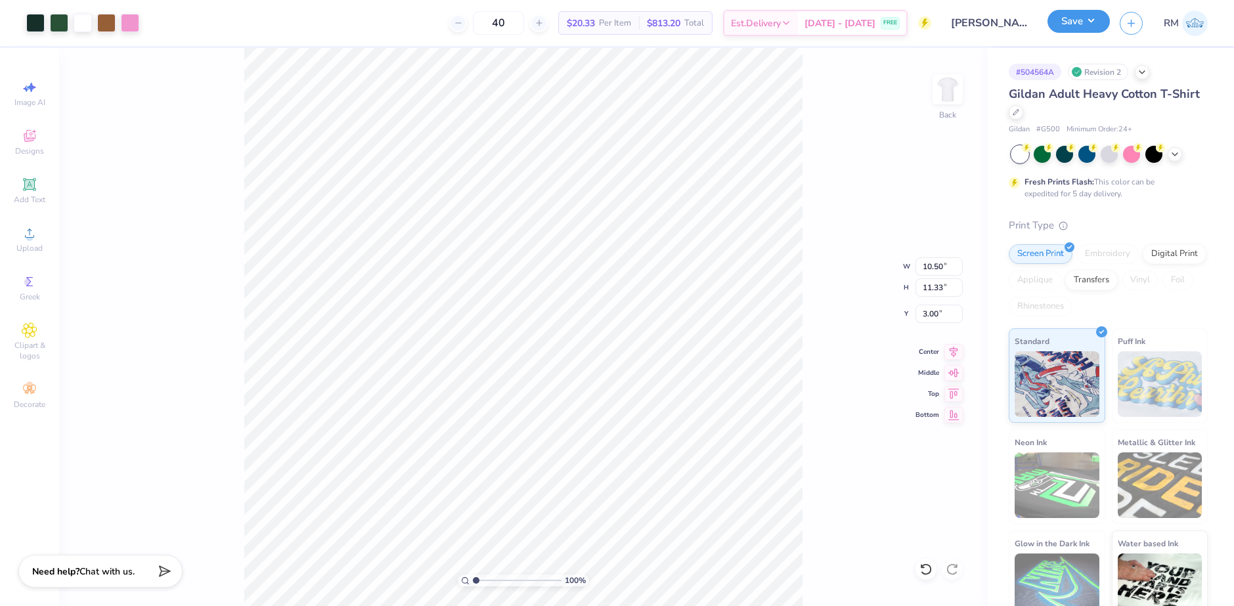
click at [1101, 16] on button "Save" at bounding box center [1078, 21] width 62 height 23
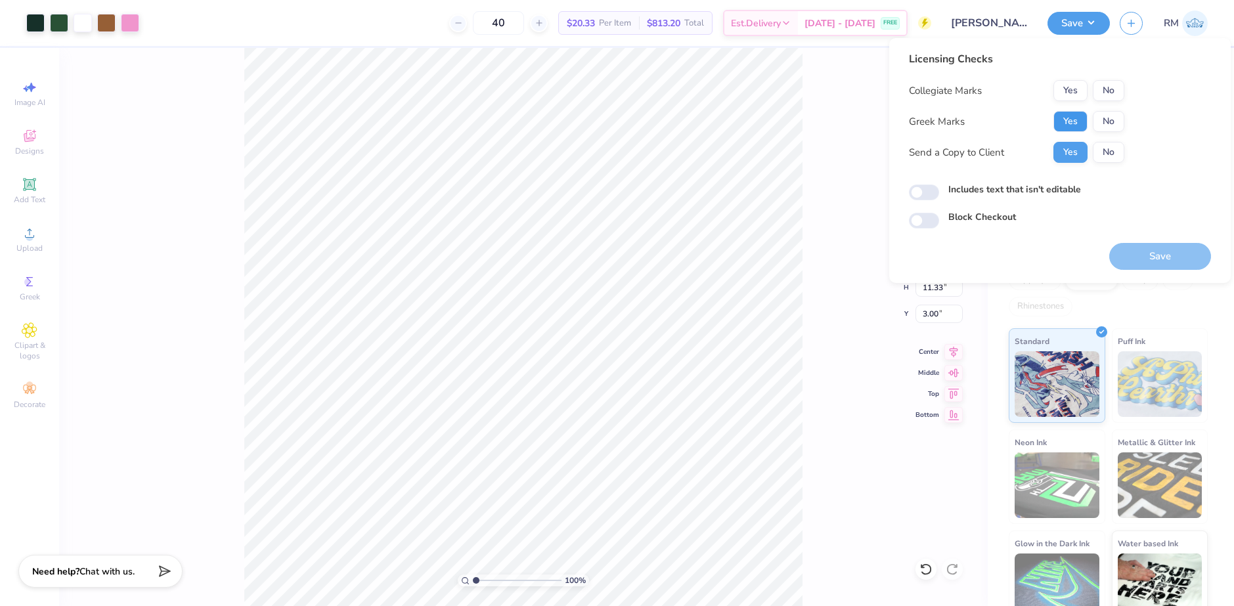
click at [1083, 113] on button "Yes" at bounding box center [1070, 121] width 34 height 21
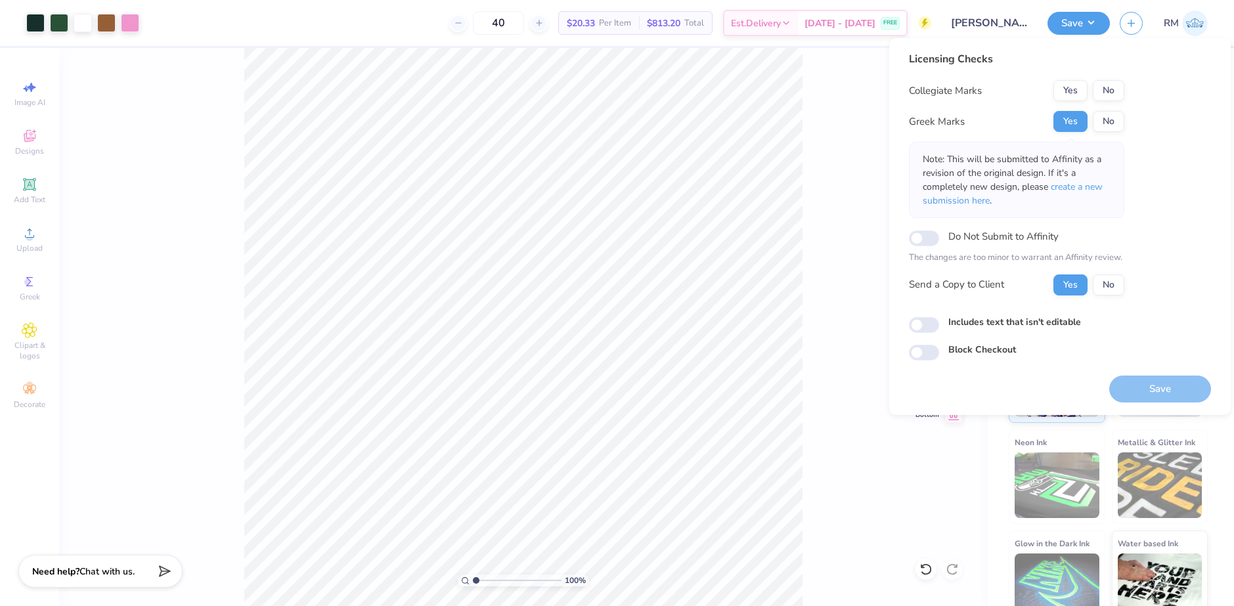
click at [1120, 77] on div "Licensing Checks Collegiate Marks Yes No Greek Marks Yes No Note: This will be …" at bounding box center [1016, 178] width 215 height 254
click at [1108, 90] on button "No" at bounding box center [1109, 90] width 32 height 21
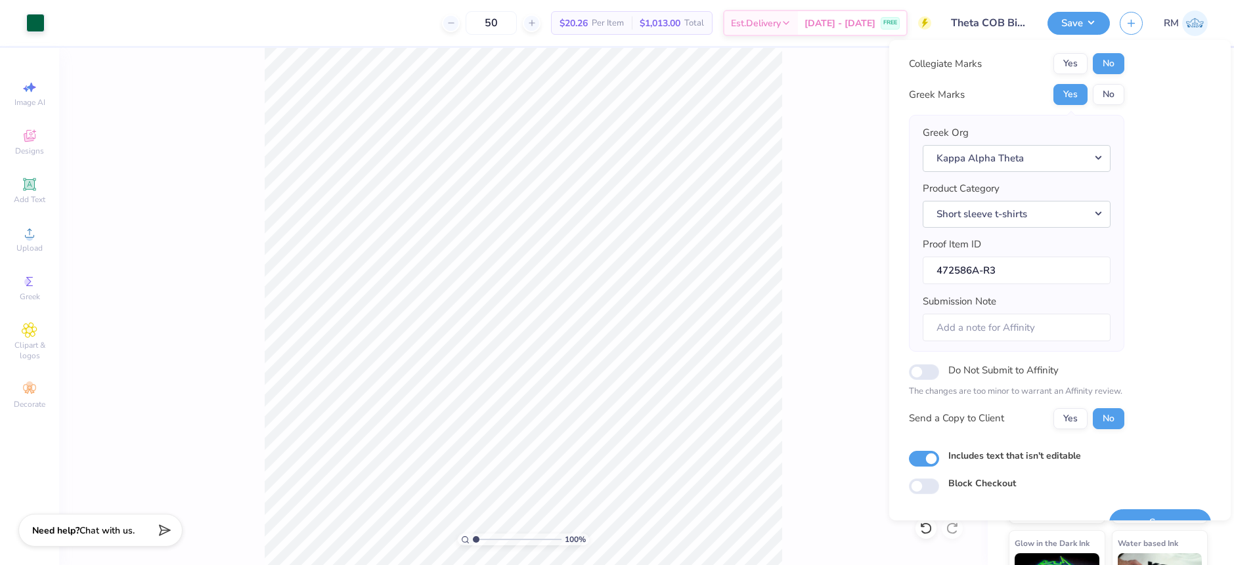
scroll to position [57, 0]
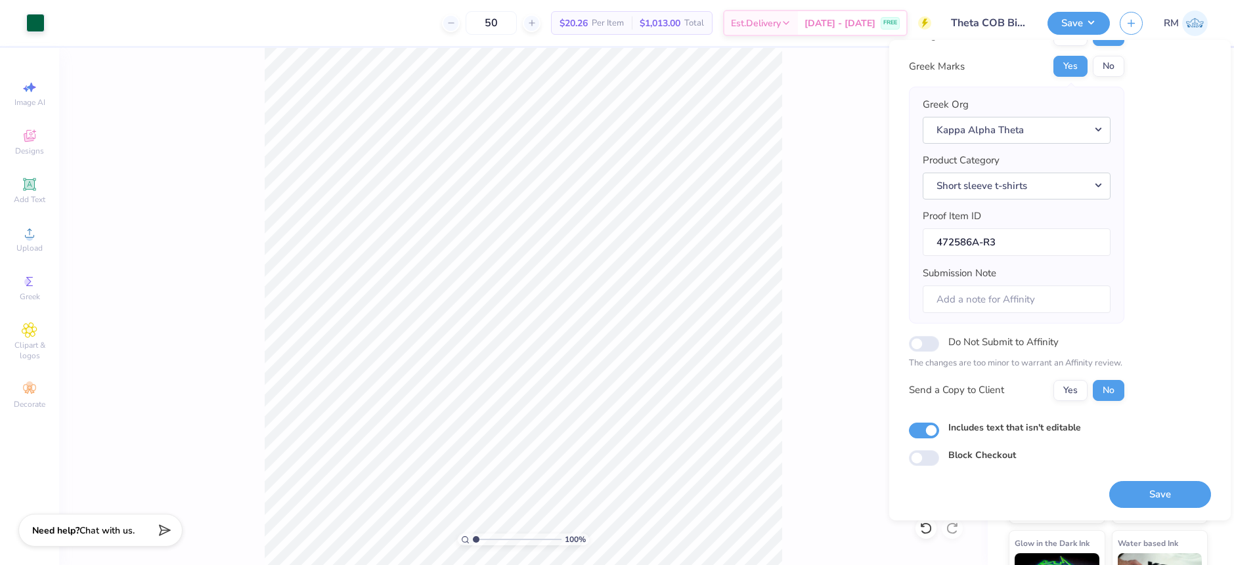
click at [938, 355] on div "Do Not Submit to Affinity The changes are too minor to warrant an Affinity revi…" at bounding box center [1016, 352] width 215 height 37
click at [926, 348] on input "Do Not Submit to Affinity" at bounding box center [924, 344] width 30 height 16
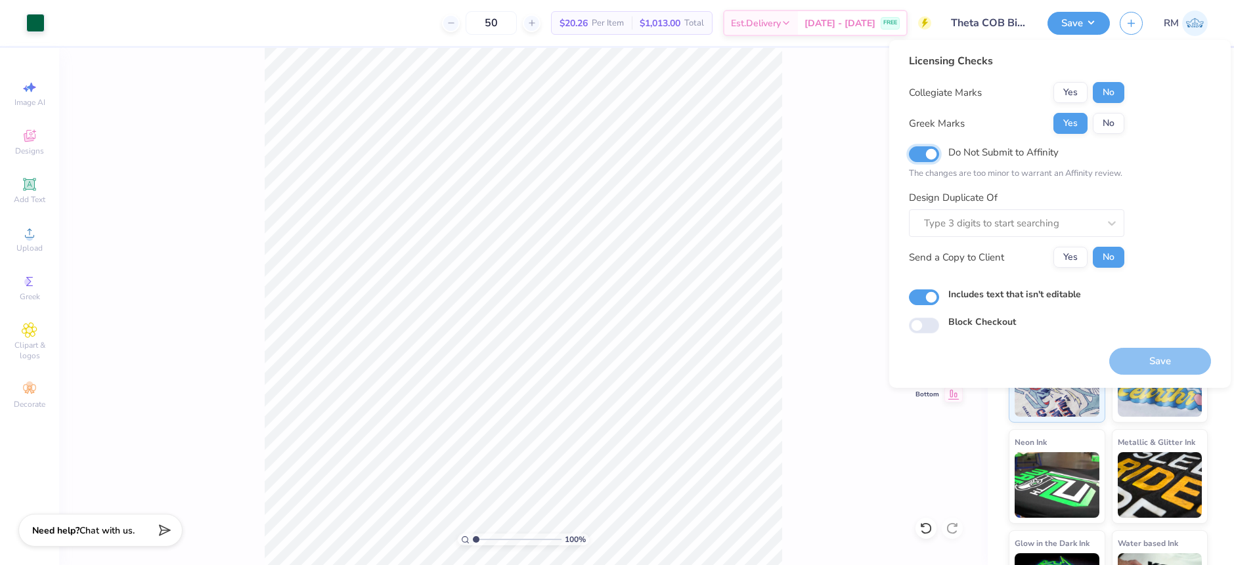
scroll to position [0, 0]
click at [1028, 216] on div at bounding box center [1011, 224] width 175 height 18
click at [925, 150] on input "Do Not Submit to Affinity" at bounding box center [924, 154] width 30 height 16
checkbox input "false"
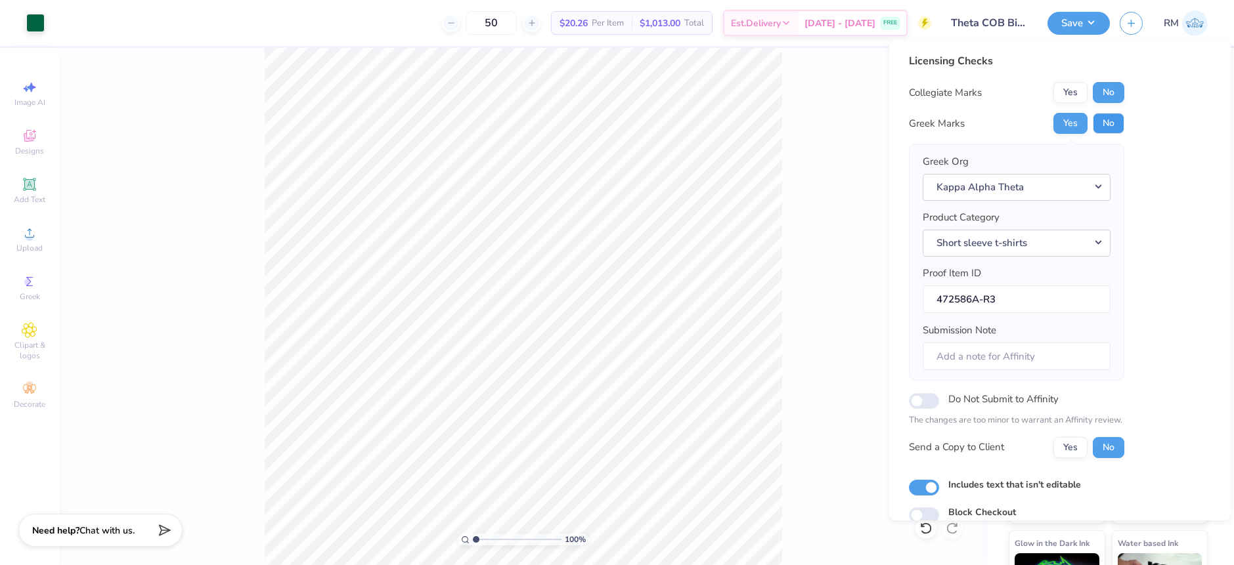
click at [1104, 121] on button "No" at bounding box center [1109, 123] width 32 height 21
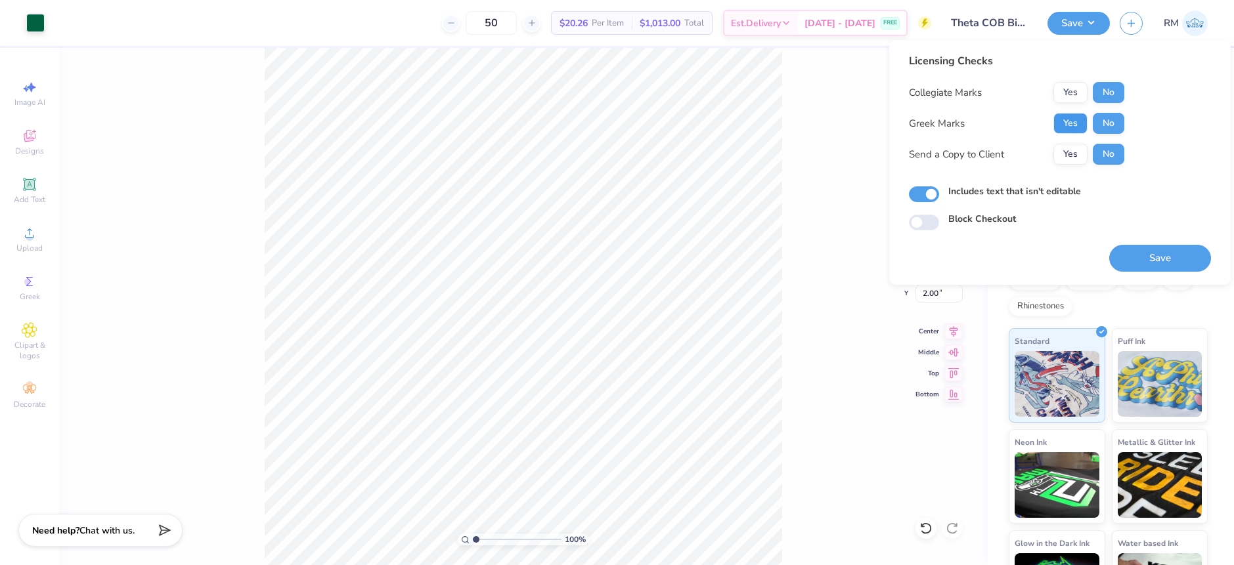
click at [1071, 121] on button "Yes" at bounding box center [1070, 123] width 34 height 21
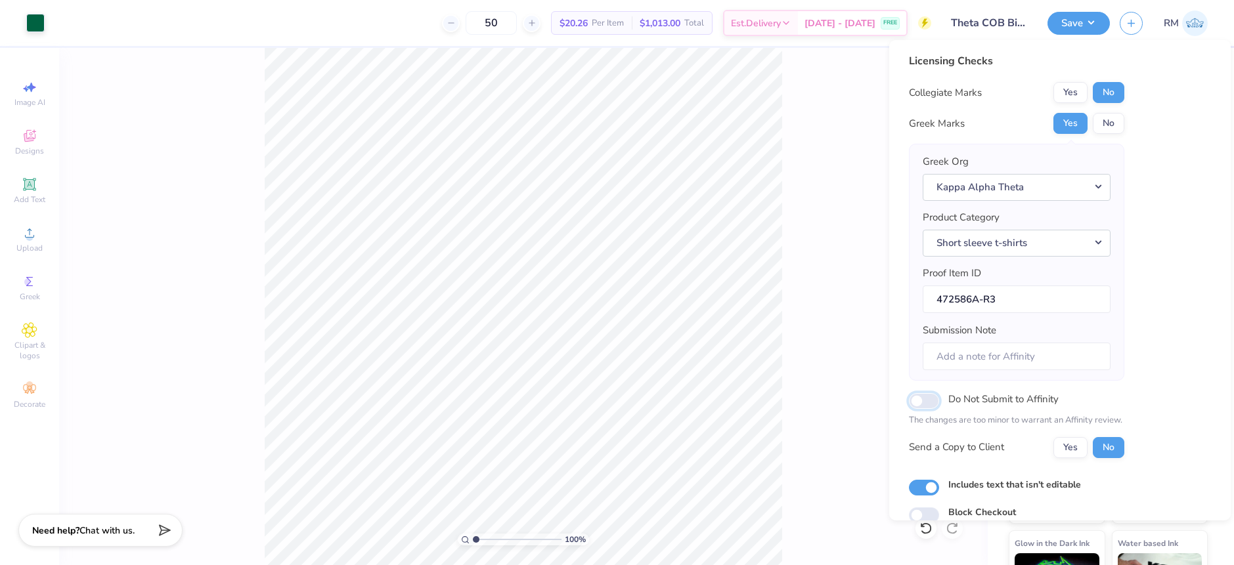
click at [932, 405] on input "Do Not Submit to Affinity" at bounding box center [924, 401] width 30 height 16
checkbox input "true"
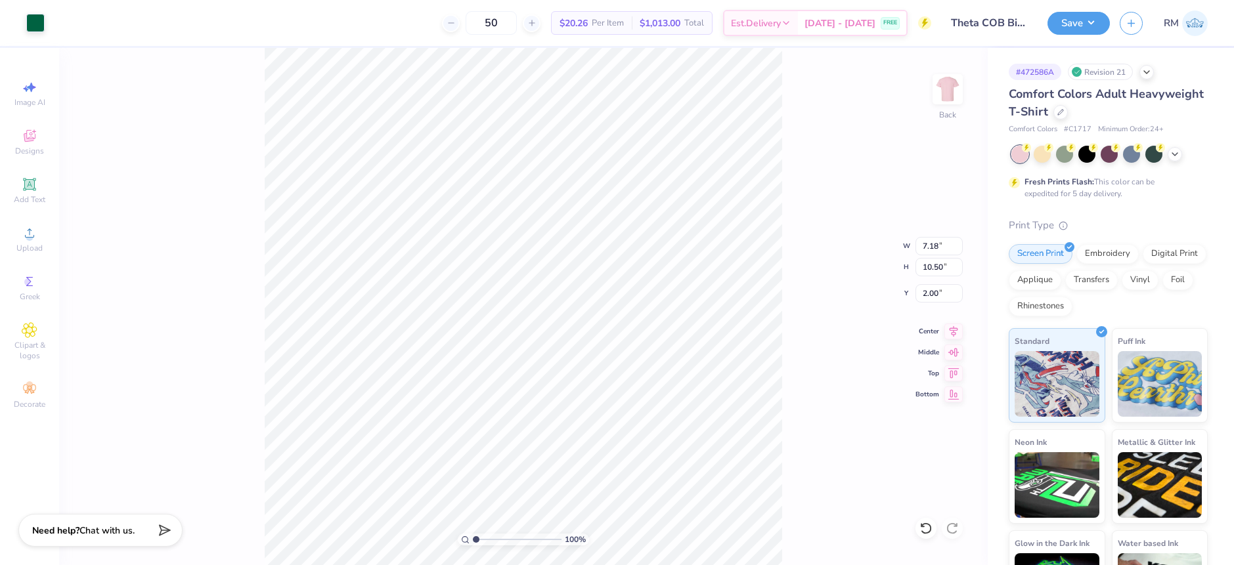
click at [175, 226] on div "100 % Back W 7.18 7.18 " H 10.50 10.50 " Y 2.00 2.00 " Center Middle Top Bottom" at bounding box center [523, 306] width 929 height 517
drag, startPoint x: 476, startPoint y: 535, endPoint x: 485, endPoint y: 533, distance: 8.8
type input "1.97"
click at [485, 534] on input "range" at bounding box center [517, 540] width 89 height 12
click at [591, 448] on li "Ungroup" at bounding box center [601, 447] width 103 height 26
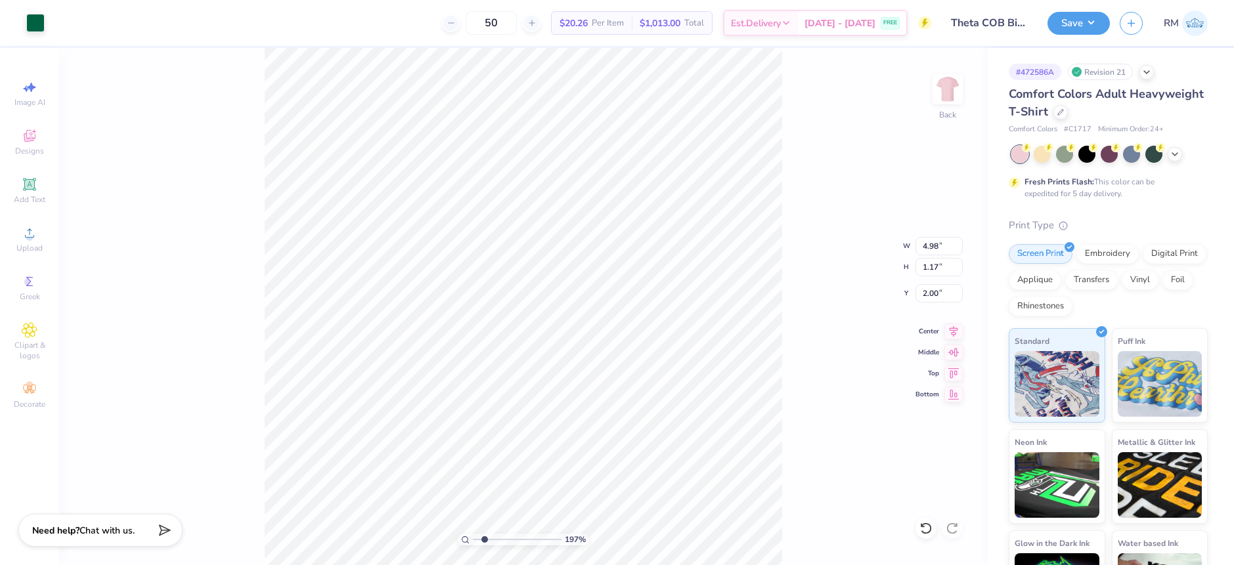
type input "5.63"
type input "2.07"
type input "3.29"
type input "5.63"
type input "2.07"
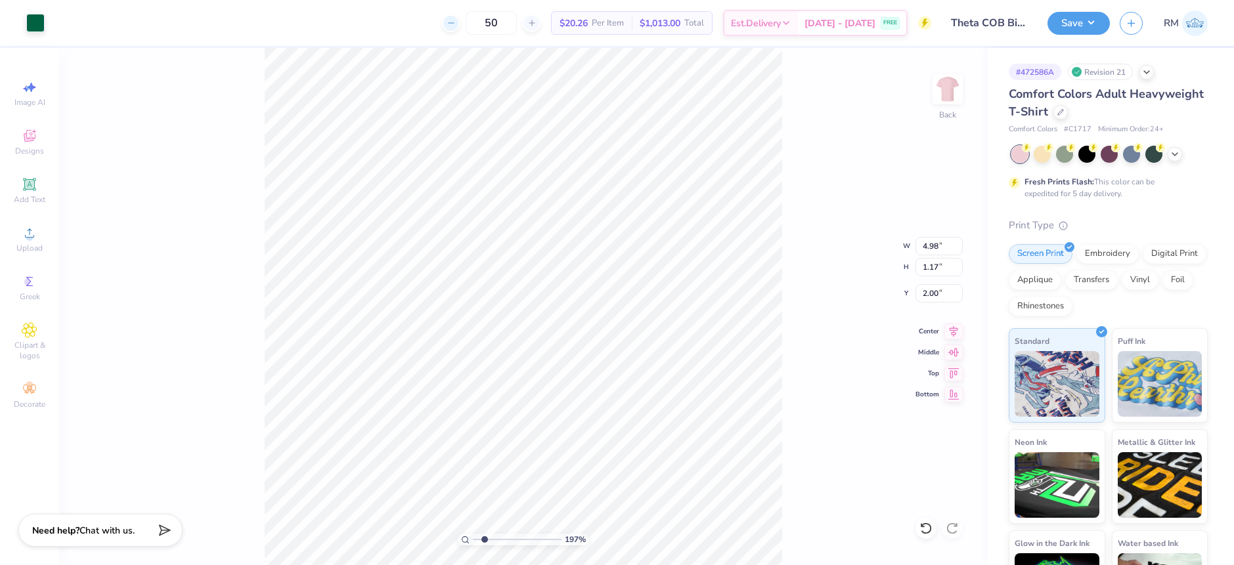
type input "3.29"
type input "7.18"
type input "5.28"
type input "5.54"
click at [1097, 21] on button "Save" at bounding box center [1078, 21] width 62 height 23
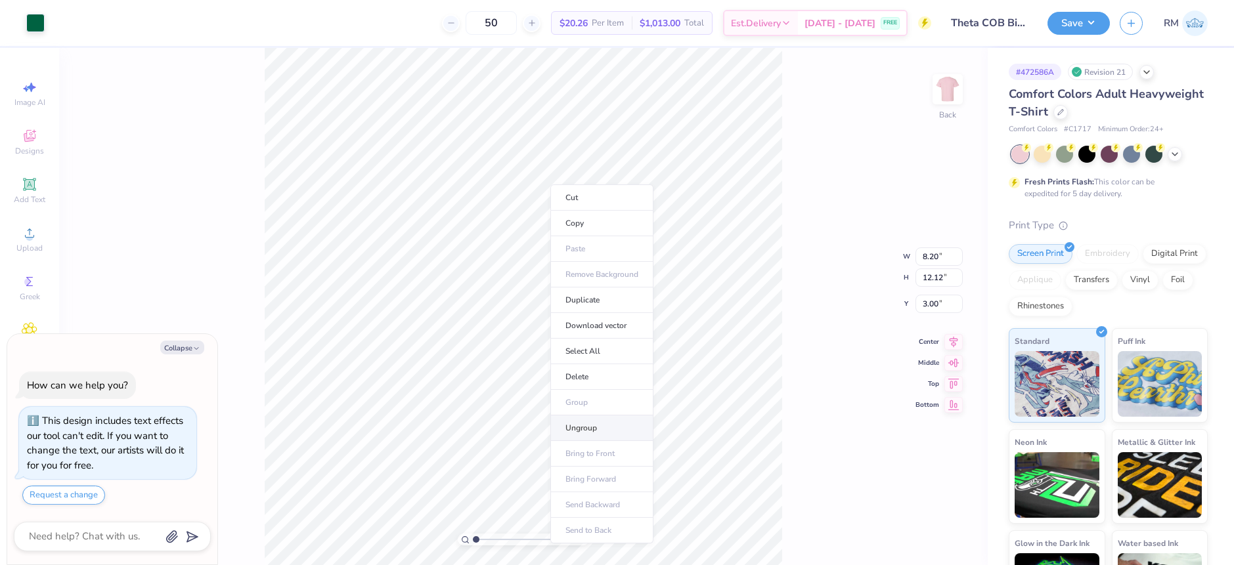
click at [592, 429] on li "Ungroup" at bounding box center [601, 429] width 103 height 26
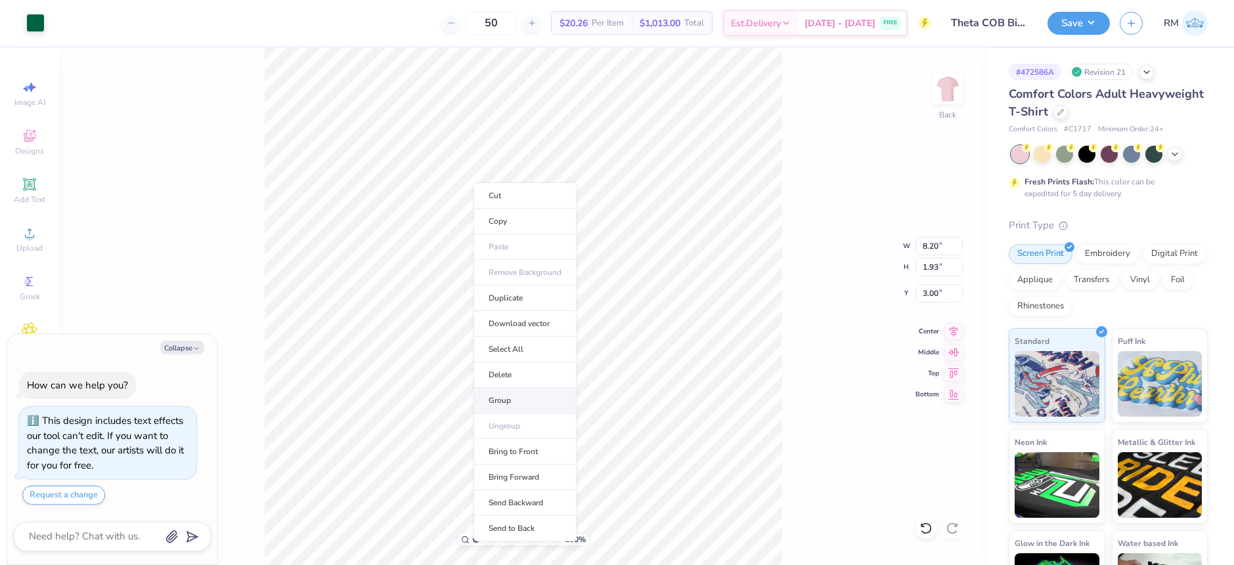
click at [513, 401] on li "Group" at bounding box center [524, 401] width 103 height 26
type textarea "x"
click at [927, 250] on input "8.20" at bounding box center [938, 246] width 47 height 18
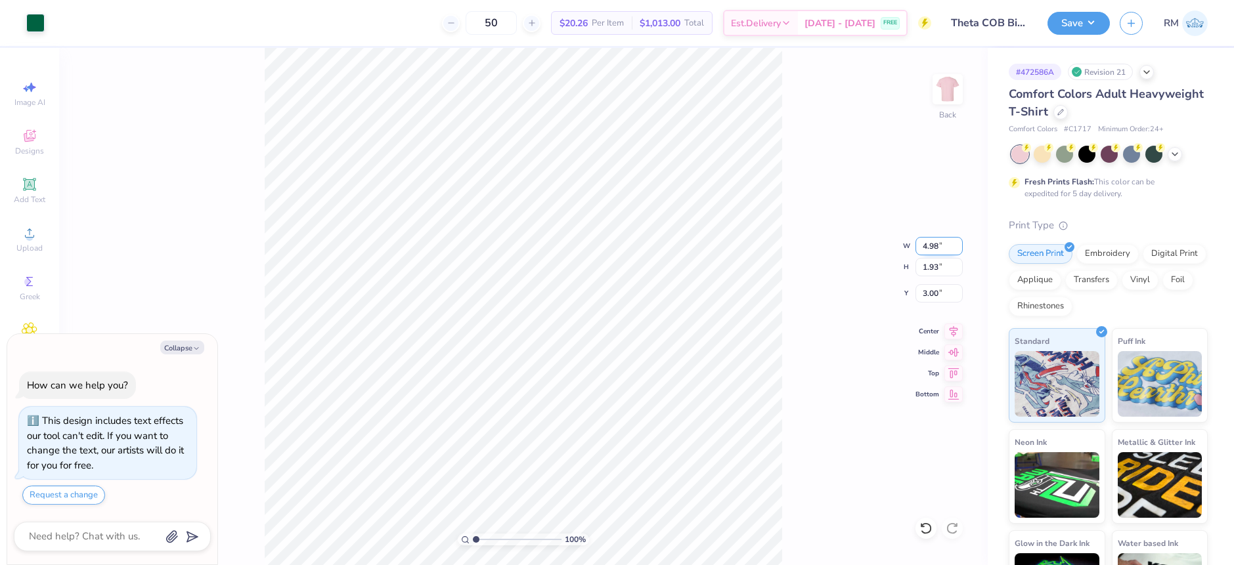
type input "4.98"
type textarea "x"
click at [932, 248] on input "4.98" at bounding box center [938, 246] width 47 height 18
click at [946, 248] on input "4.98" at bounding box center [938, 246] width 47 height 18
type input "4.98"
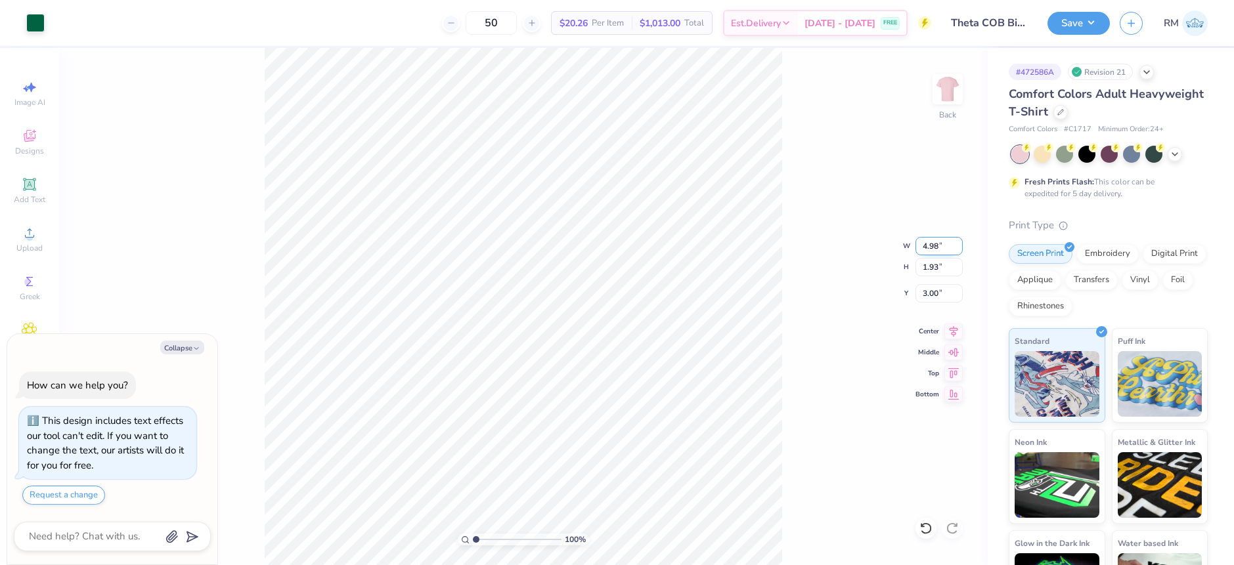
type textarea "x"
type input "1.17"
type input "3.38"
type textarea "x"
type input "1.31"
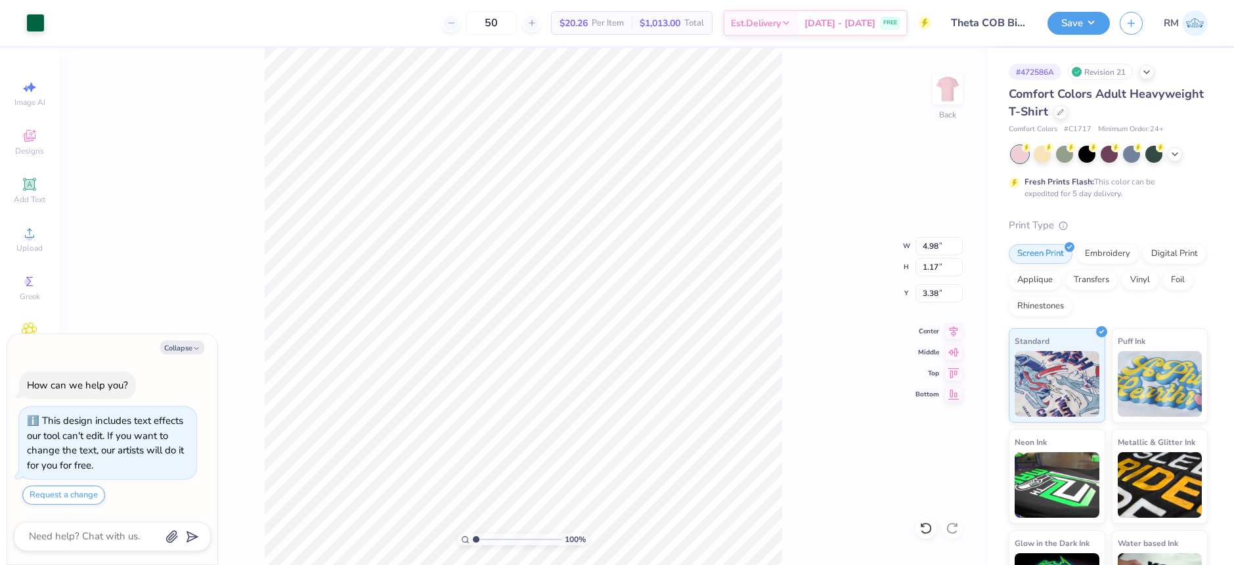
type input "1.76"
type input "5.79"
click at [535, 418] on li "Group" at bounding box center [539, 421] width 103 height 26
type textarea "x"
click at [929, 250] on input "6.28" at bounding box center [938, 246] width 47 height 18
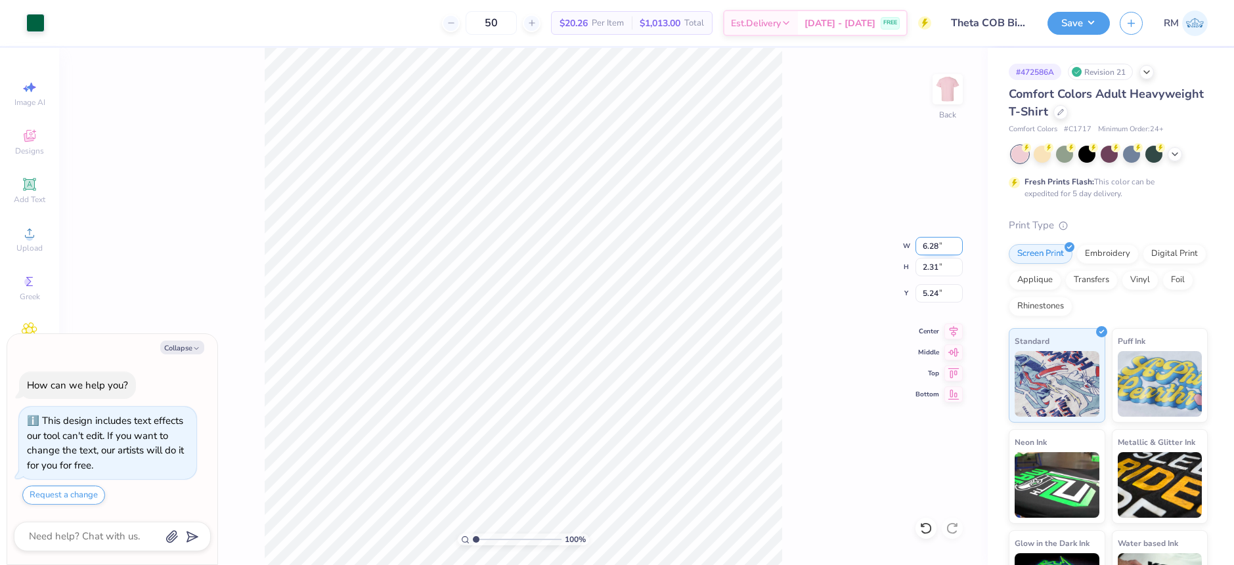
click at [929, 250] on input "6.28" at bounding box center [938, 246] width 47 height 18
type input "5.63"
click at [944, 248] on input "5.63" at bounding box center [938, 246] width 47 height 18
click at [955, 325] on icon at bounding box center [953, 330] width 18 height 16
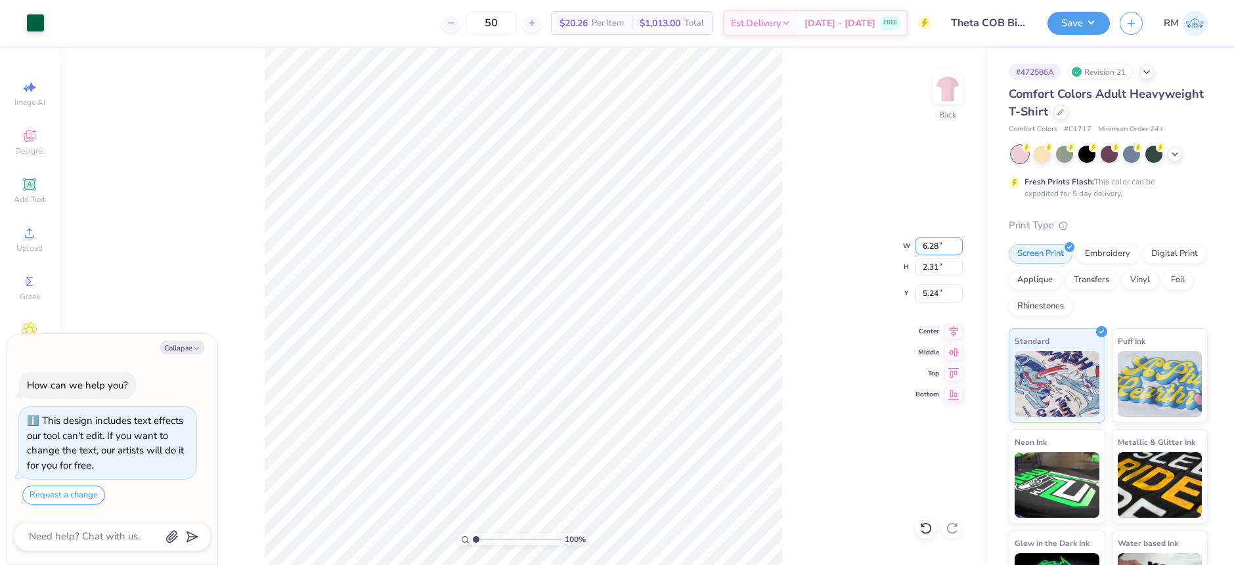
drag, startPoint x: 942, startPoint y: 245, endPoint x: 883, endPoint y: 243, distance: 58.5
click at [883, 243] on div "100 % Back W 6.28 6.28 " H 2.31 2.31 " Y 5.24 5.24 " Center Middle Top Bottom" at bounding box center [523, 306] width 929 height 517
type textarea "x"
click at [927, 242] on input "6.28" at bounding box center [938, 246] width 47 height 18
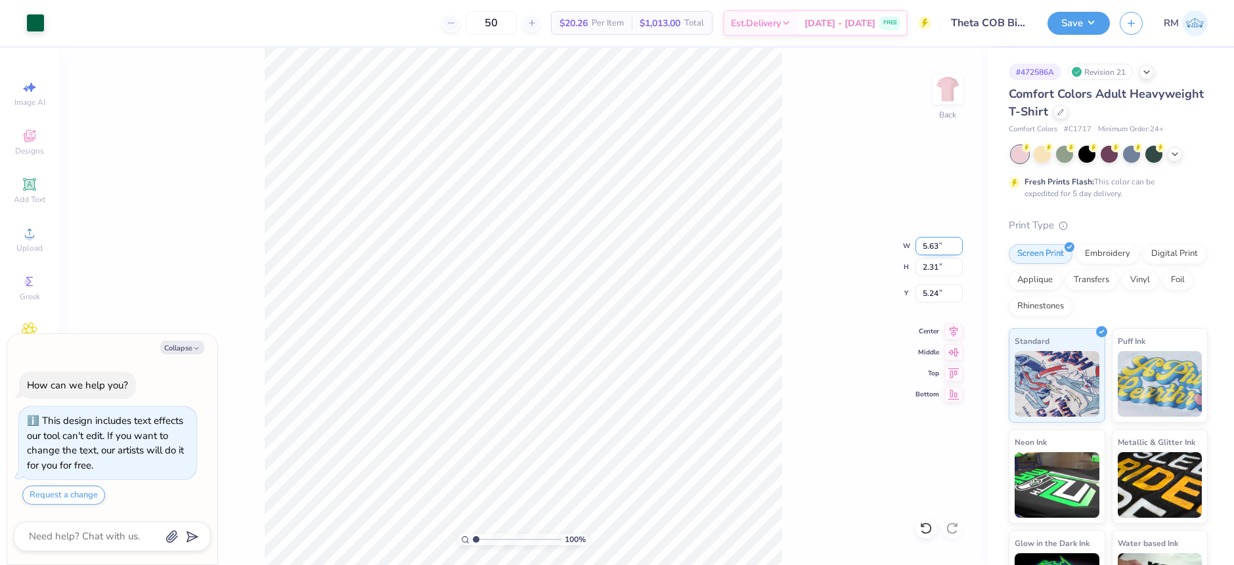
type input "5.63"
type textarea "x"
type input "2.07"
type input "5.36"
drag, startPoint x: 948, startPoint y: 292, endPoint x: 858, endPoint y: 290, distance: 90.0
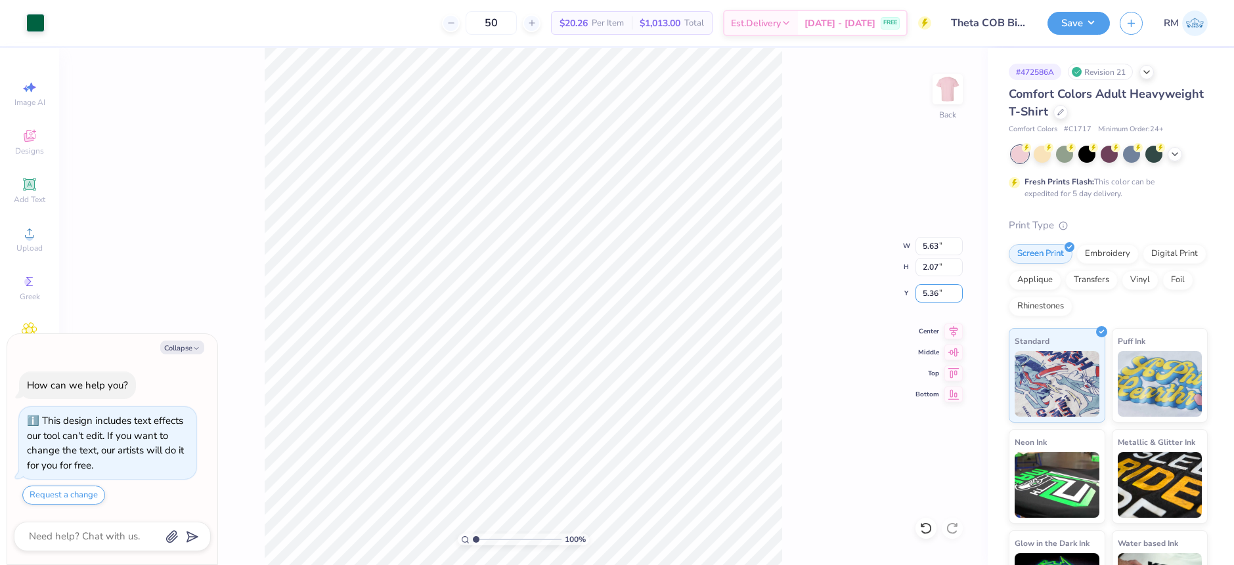
click at [858, 290] on div "100 % Back W 5.63 5.63 " H 2.07 2.07 " Y 5.36 5.36 " Center Middle Top Bottom" at bounding box center [523, 306] width 929 height 517
type textarea "x"
click at [933, 290] on input "3.38" at bounding box center [938, 293] width 47 height 18
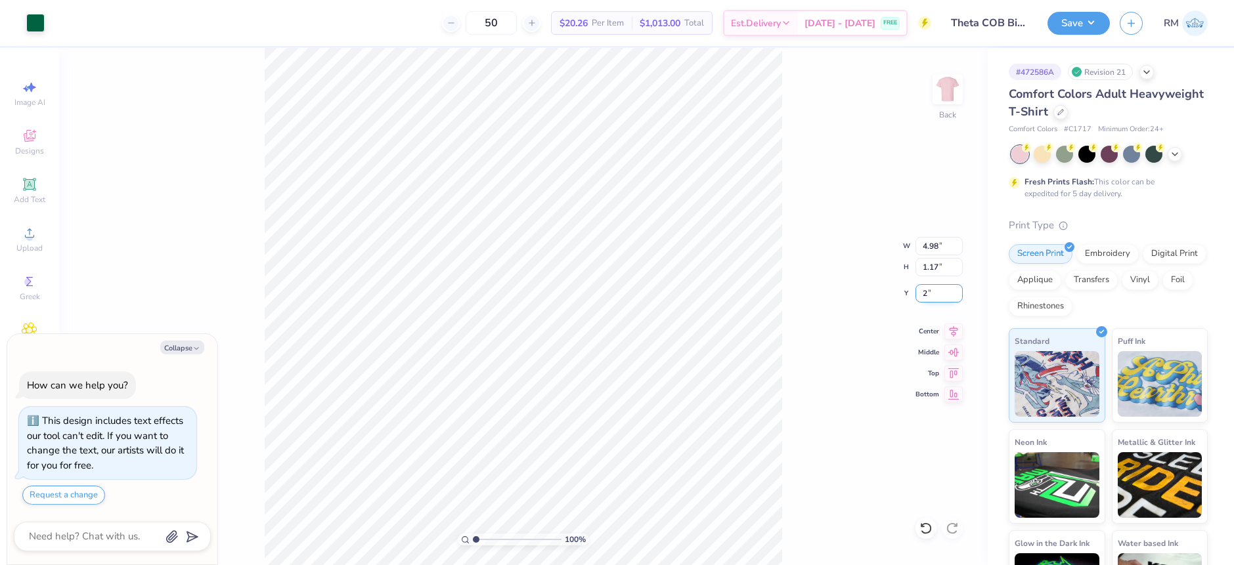
type input "2"
type textarea "x"
type input "2.00"
type textarea "x"
type input "5.63"
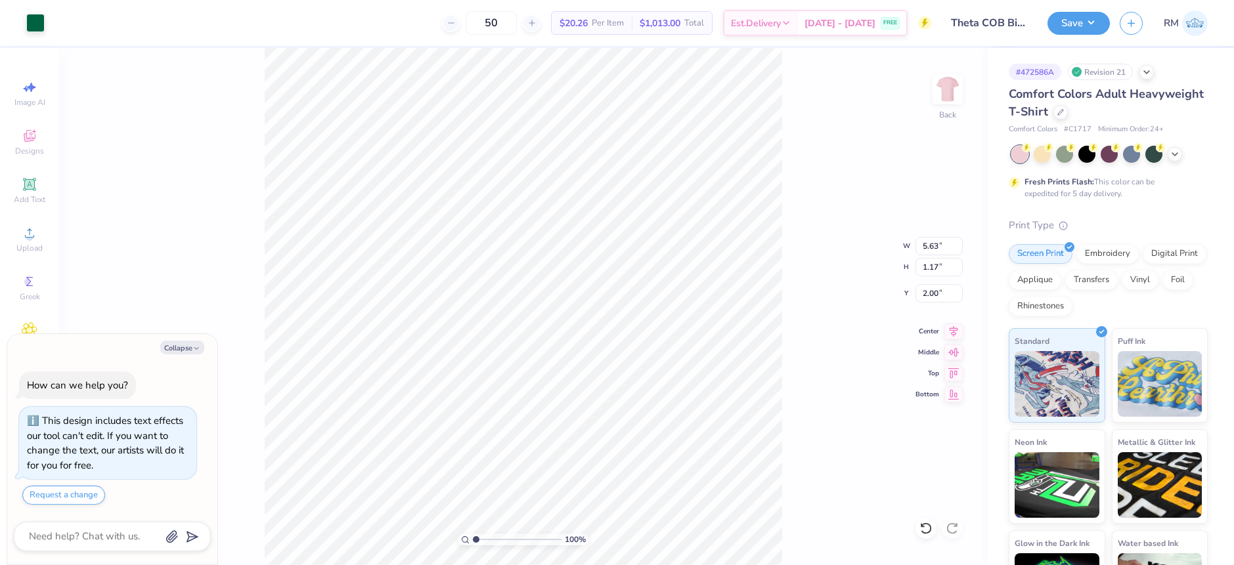
type input "2.07"
type input "5.36"
click at [917, 524] on div at bounding box center [925, 528] width 21 height 21
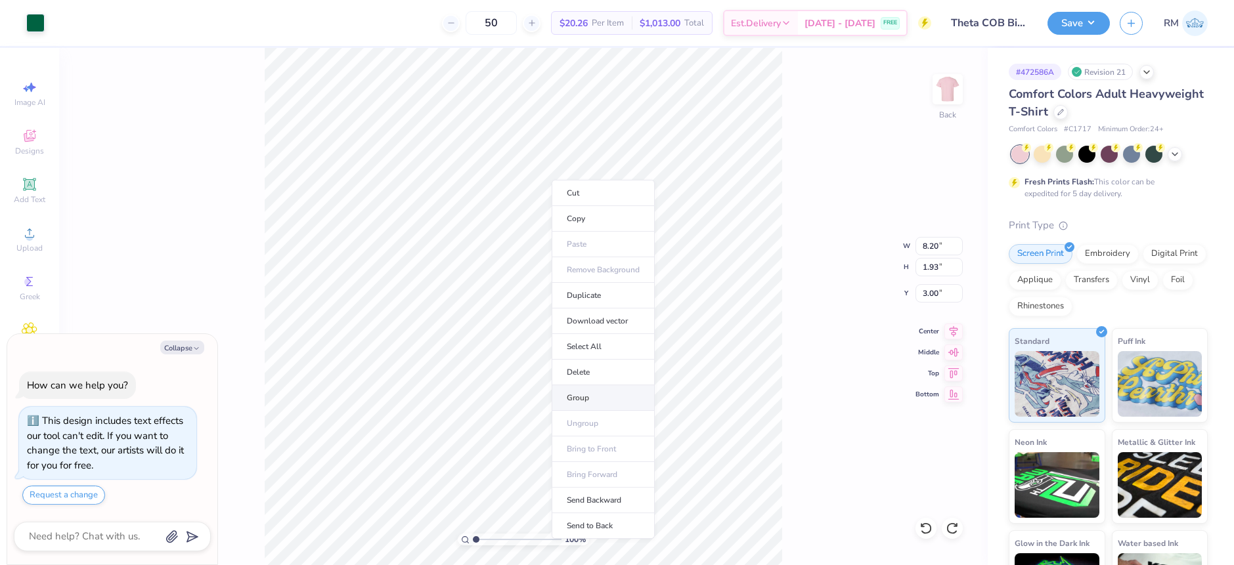
click at [592, 395] on li "Group" at bounding box center [603, 398] width 103 height 26
type textarea "x"
click at [928, 246] on input "8.20" at bounding box center [938, 246] width 47 height 18
click at [929, 246] on input "8.20" at bounding box center [938, 246] width 47 height 18
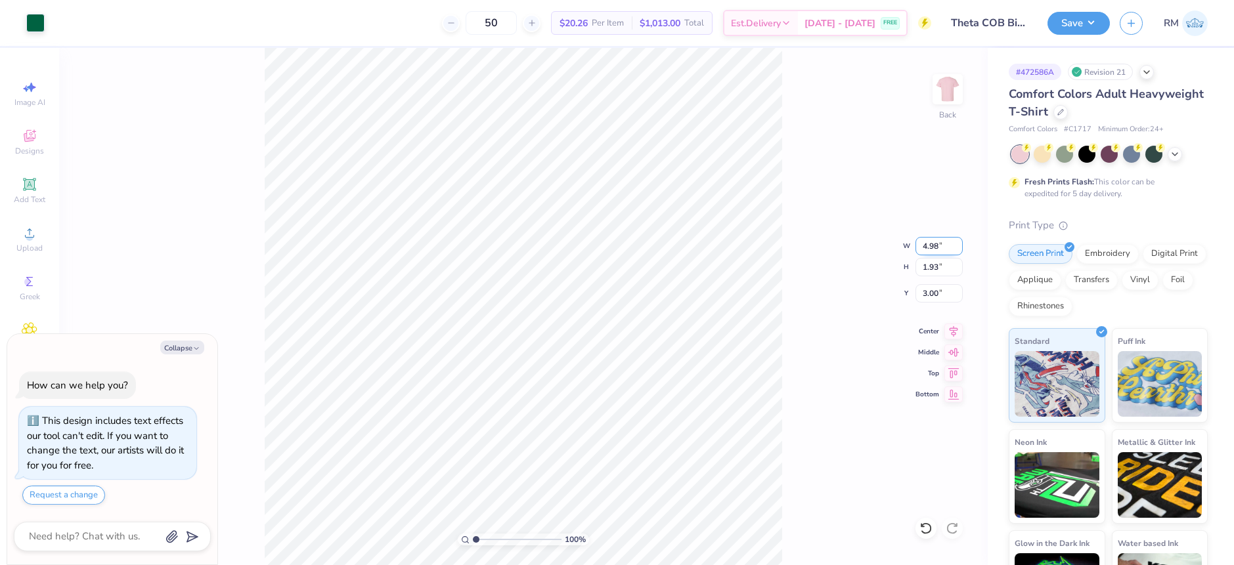
type input "4.98"
type textarea "x"
type input "1.17"
click at [933, 290] on input "3.38" at bounding box center [938, 293] width 47 height 18
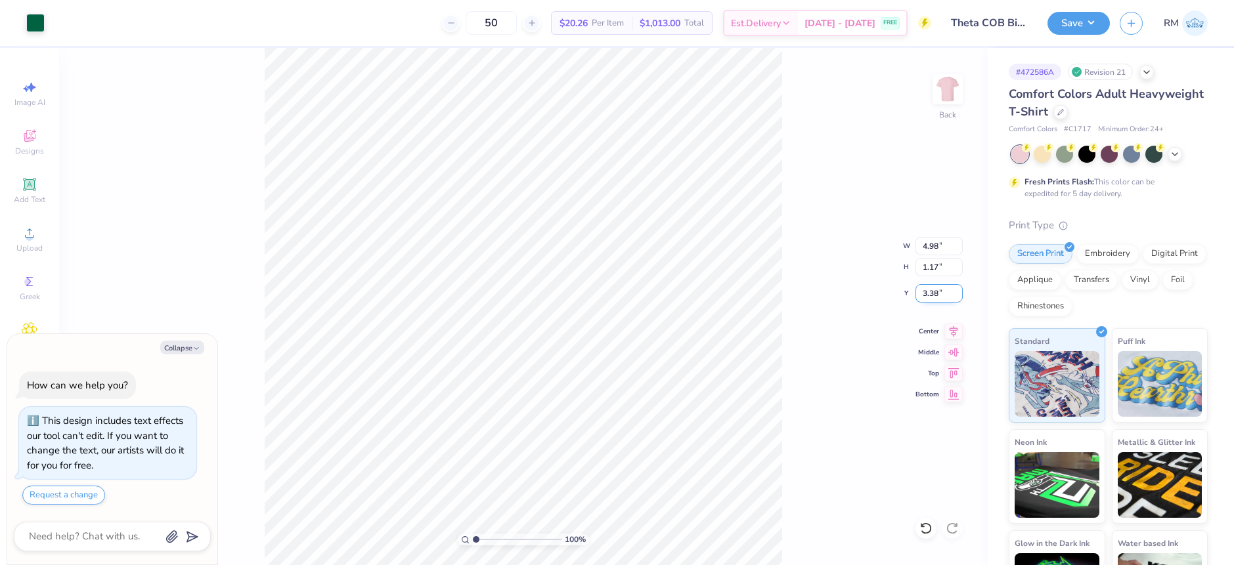
click at [933, 290] on input "3.38" at bounding box center [938, 293] width 47 height 18
type input "2"
type textarea "x"
type input "2.00"
click at [950, 330] on icon at bounding box center [953, 330] width 18 height 16
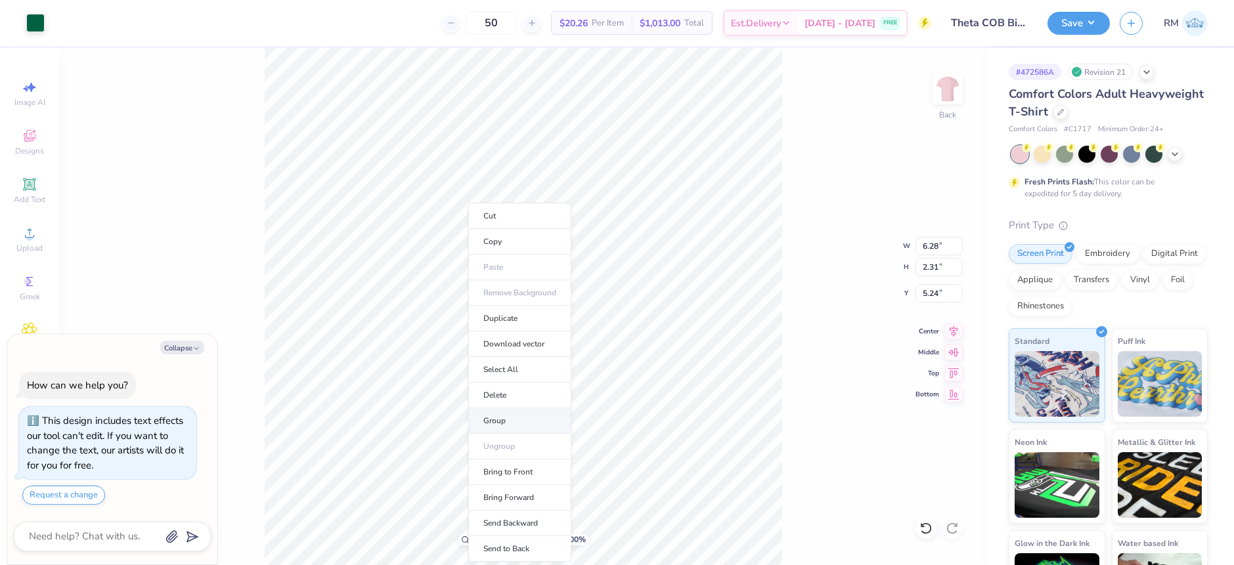
click at [506, 418] on li "Group" at bounding box center [519, 421] width 103 height 26
click at [929, 245] on input "6.28" at bounding box center [938, 246] width 47 height 18
type textarea "x"
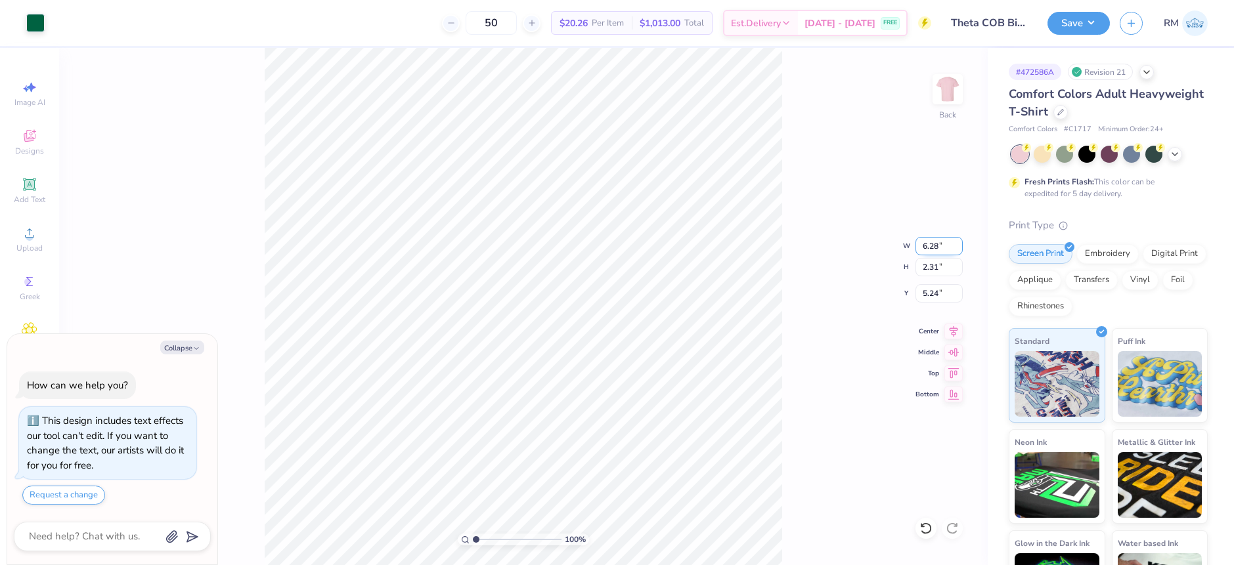
click at [934, 240] on input "6.28" at bounding box center [938, 246] width 47 height 18
type input "5.63"
type textarea "x"
type input "2.07"
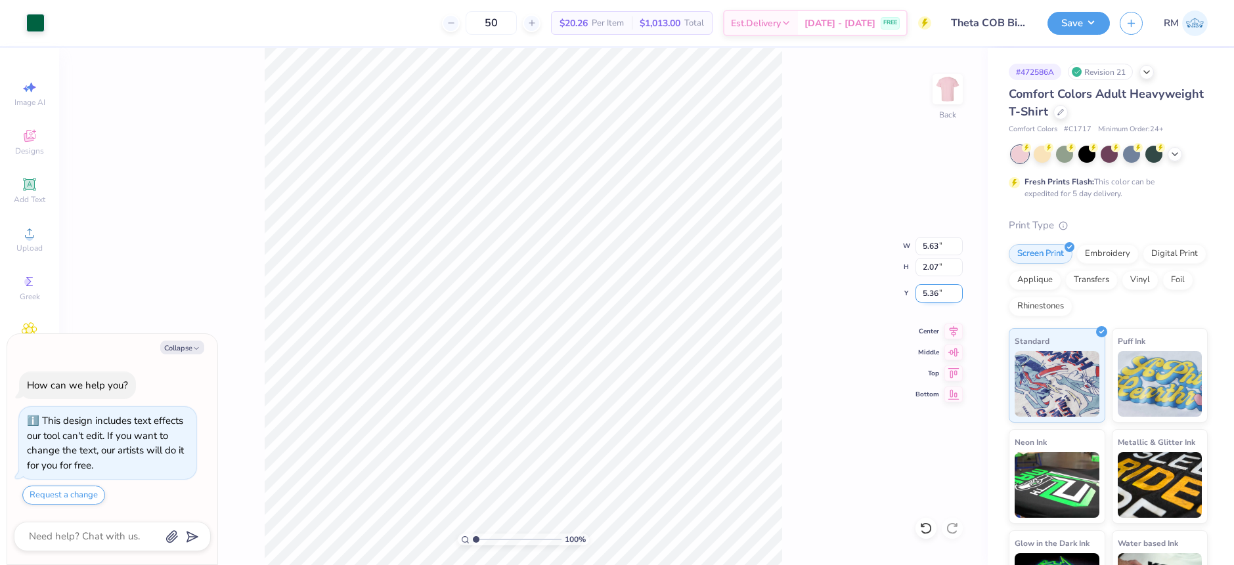
click at [932, 302] on input "5.36" at bounding box center [938, 293] width 47 height 18
click at [932, 301] on input "5.36" at bounding box center [938, 293] width 47 height 18
type input "3.28"
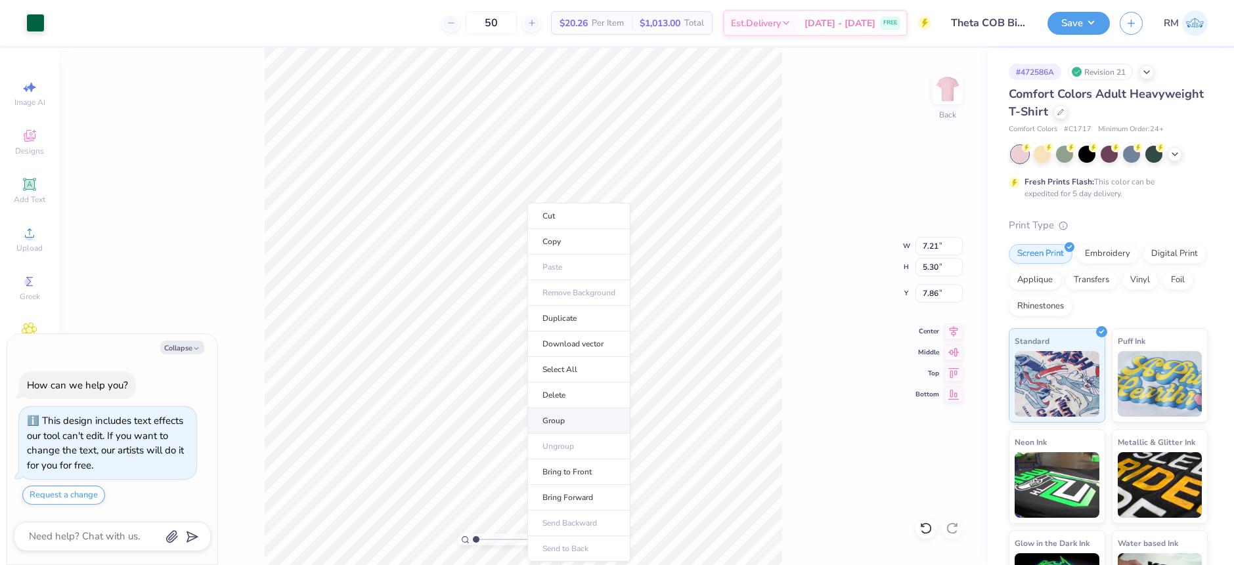
click at [556, 414] on li "Group" at bounding box center [578, 421] width 103 height 26
type textarea "x"
click at [927, 294] on input "7.86" at bounding box center [938, 293] width 47 height 18
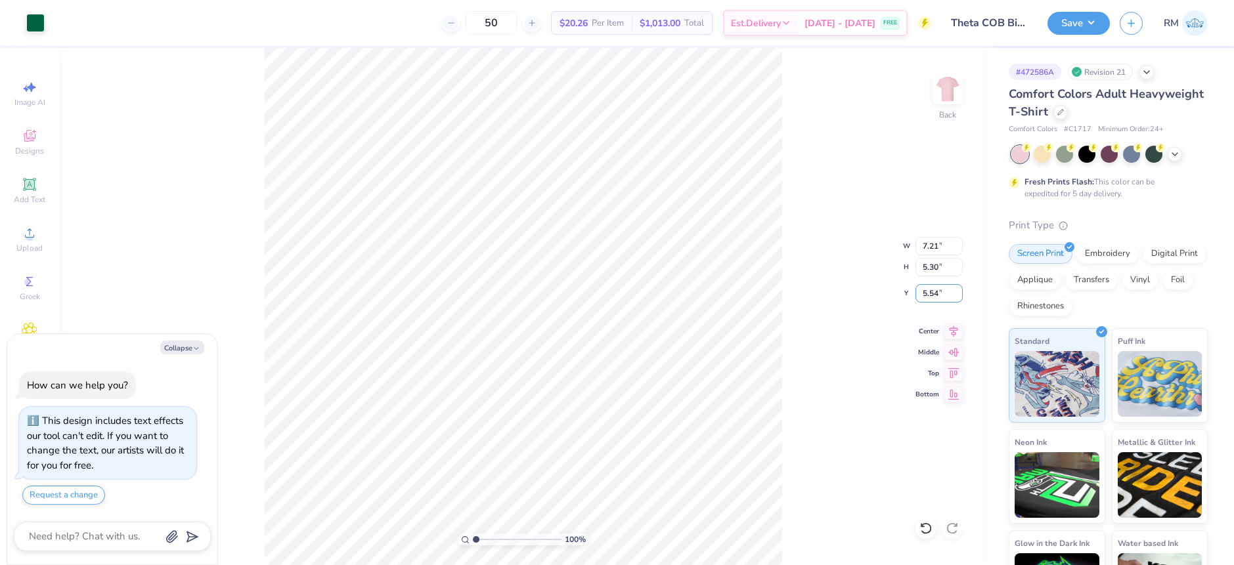
type input "5.54"
type textarea "x"
click at [944, 290] on input "5.54" at bounding box center [938, 293] width 47 height 18
type input "5.54"
type textarea "x"
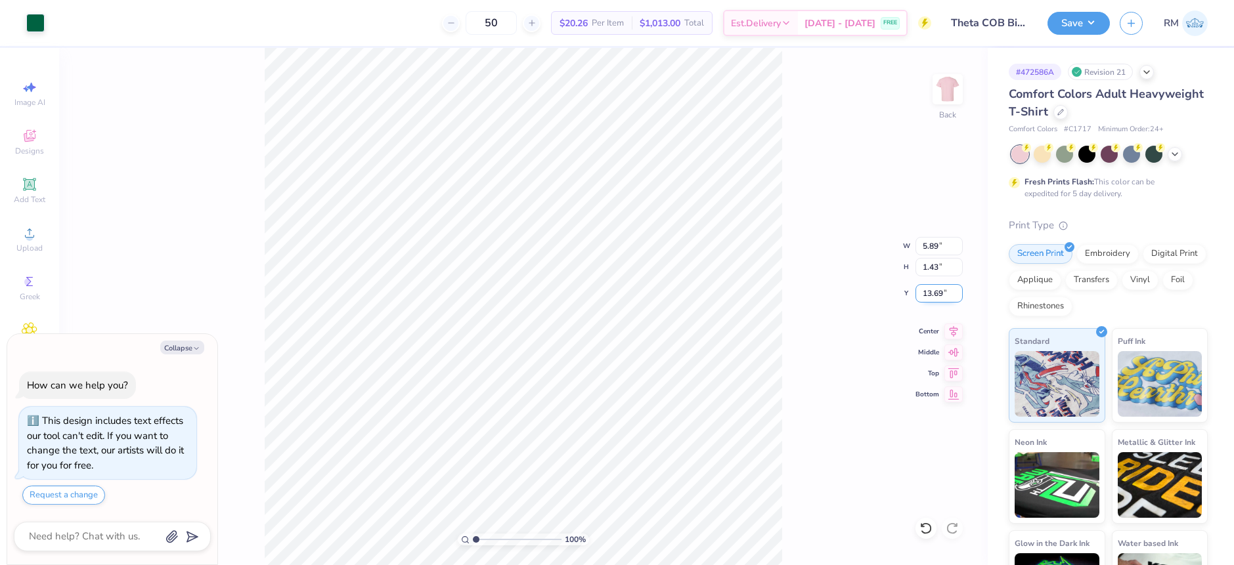
click at [939, 290] on input "13.69" at bounding box center [938, 293] width 47 height 18
type input "11.07"
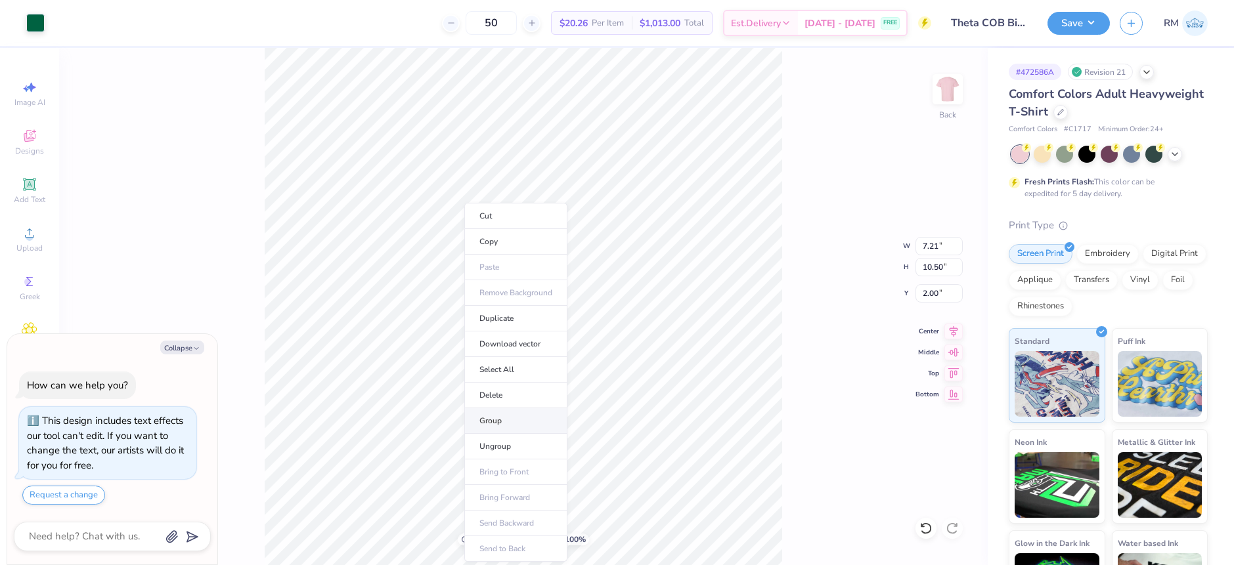
click at [503, 420] on li "Group" at bounding box center [515, 421] width 103 height 26
click at [1097, 18] on button "Save" at bounding box center [1078, 21] width 62 height 23
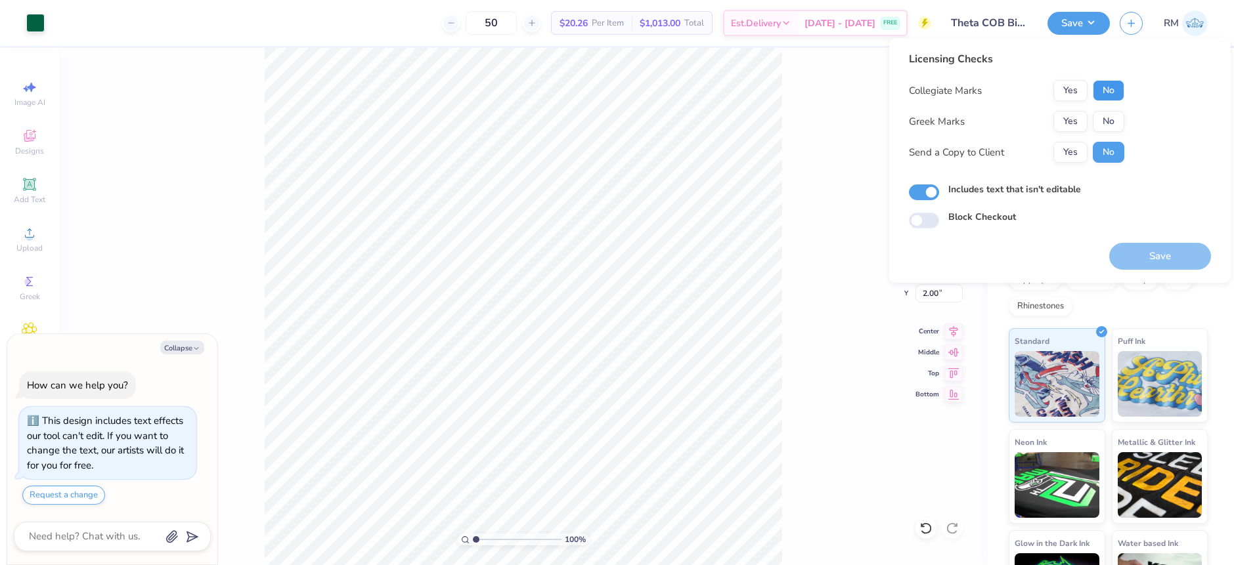
click at [1108, 85] on button "No" at bounding box center [1109, 90] width 32 height 21
click at [1076, 119] on button "Yes" at bounding box center [1070, 121] width 34 height 21
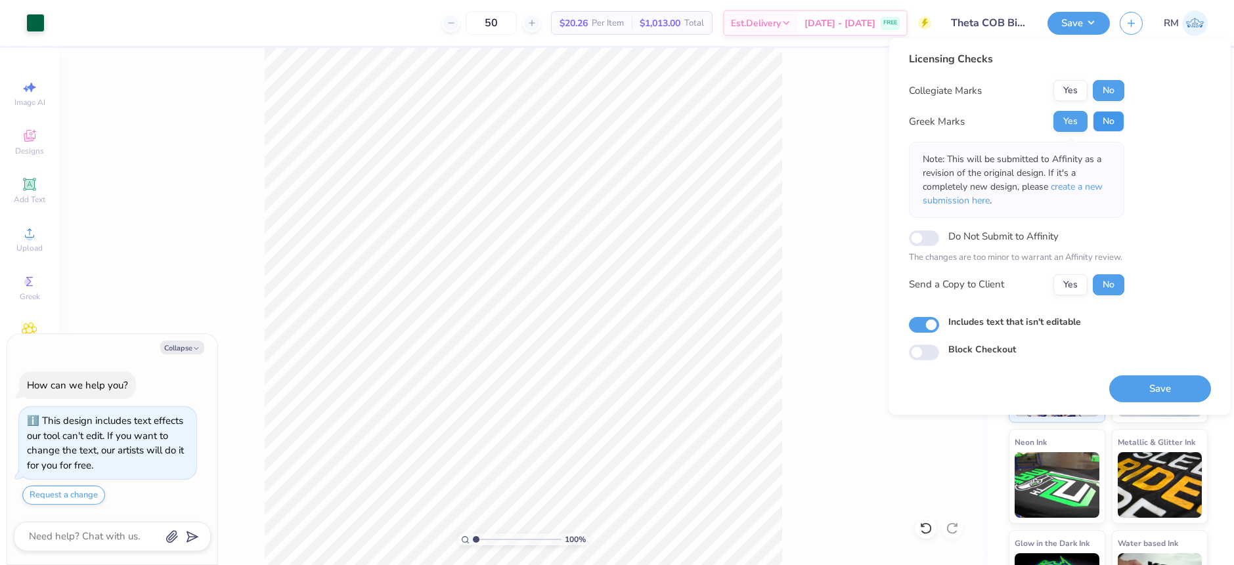
click at [1112, 130] on button "No" at bounding box center [1109, 121] width 32 height 21
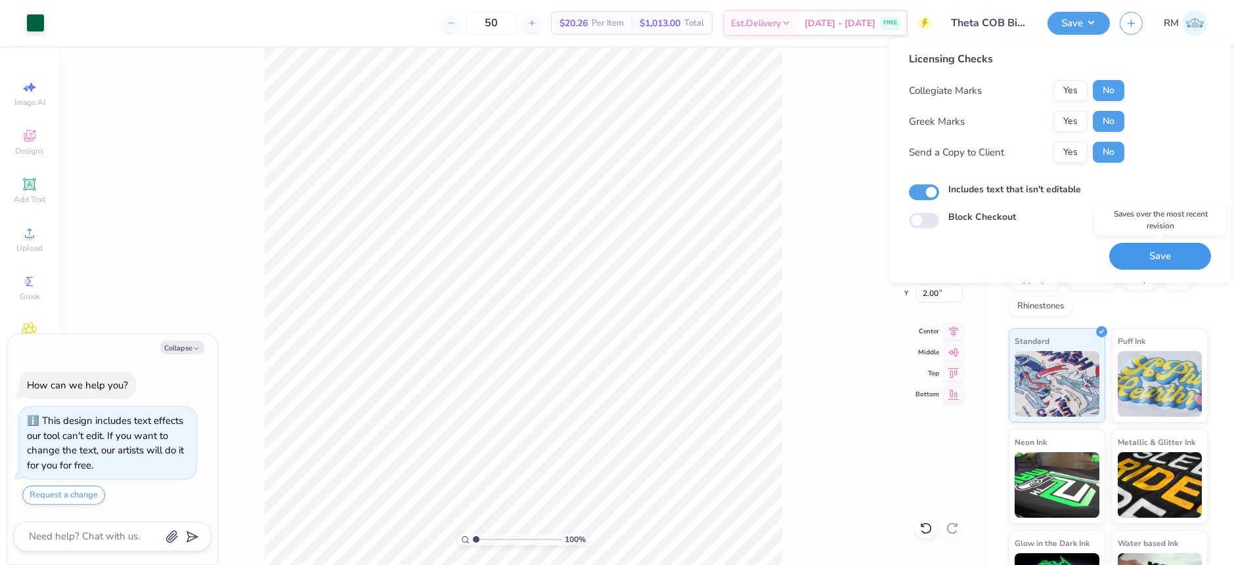
click at [1175, 254] on button "Save" at bounding box center [1160, 256] width 102 height 27
type textarea "x"
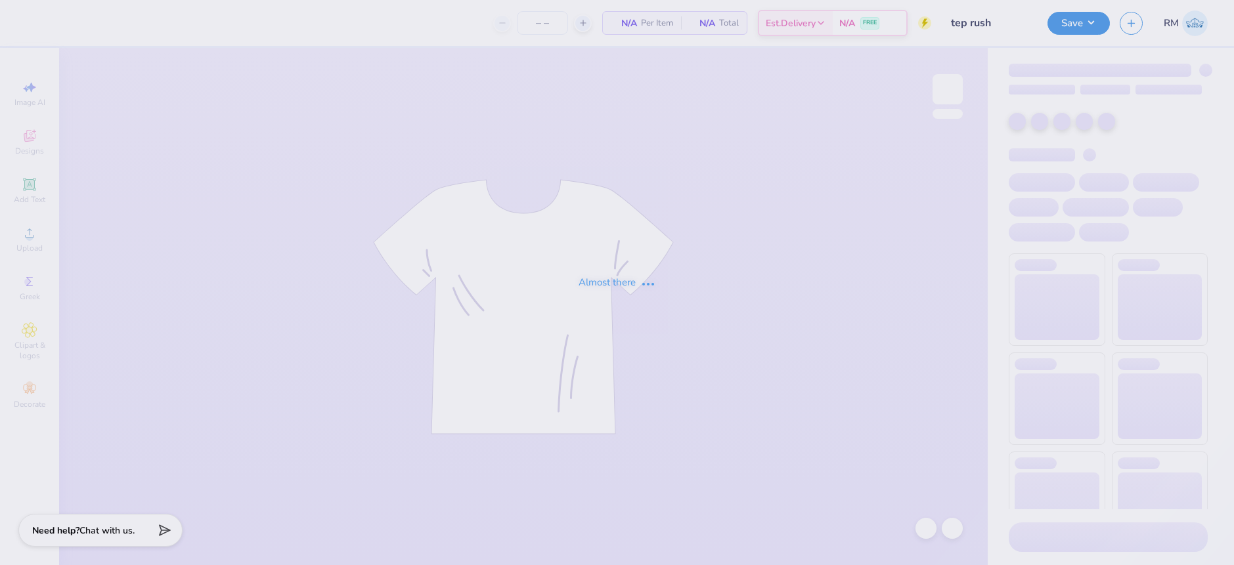
type input "100"
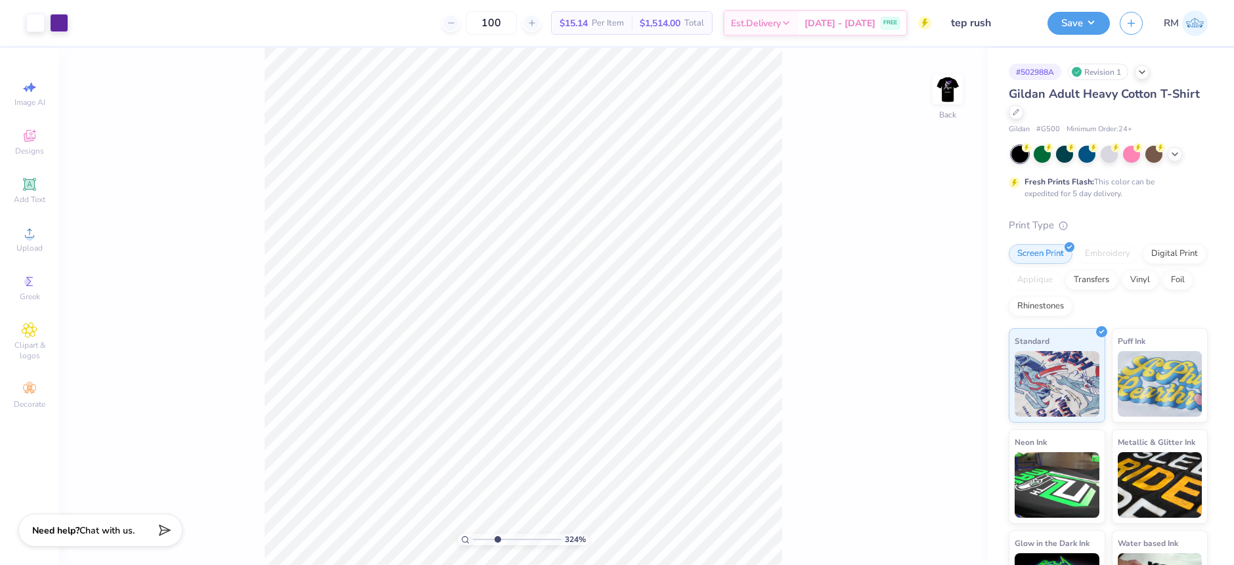
drag, startPoint x: 476, startPoint y: 542, endPoint x: 497, endPoint y: 537, distance: 21.5
click at [497, 537] on input "range" at bounding box center [517, 540] width 89 height 12
click at [940, 75] on img at bounding box center [947, 89] width 53 height 53
click at [788, 9] on div "Art colors 100 $15.14 Per Item $1,514.00 Total Est. Delivery [DATE] - [DATE] FR…" at bounding box center [617, 282] width 1234 height 565
drag, startPoint x: 491, startPoint y: 542, endPoint x: 504, endPoint y: 534, distance: 15.3
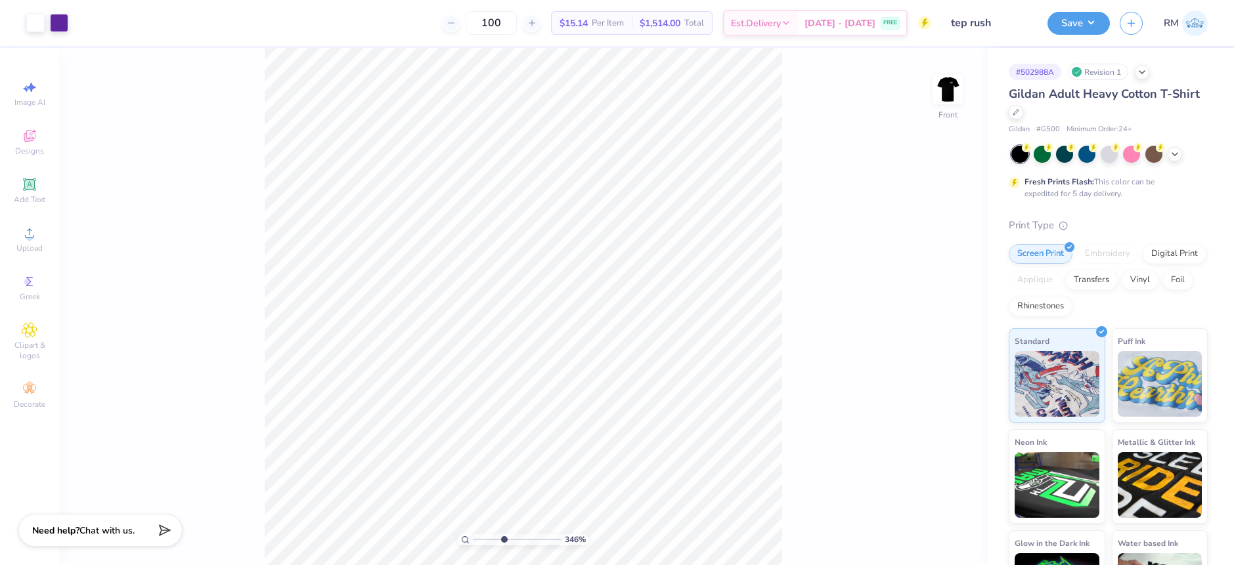
click at [504, 534] on input "range" at bounding box center [517, 540] width 89 height 12
drag, startPoint x: 506, startPoint y: 541, endPoint x: 461, endPoint y: 547, distance: 45.7
type input "1"
click at [473, 546] on input "range" at bounding box center [517, 540] width 89 height 12
drag, startPoint x: 946, startPoint y: 93, endPoint x: 786, endPoint y: 272, distance: 239.5
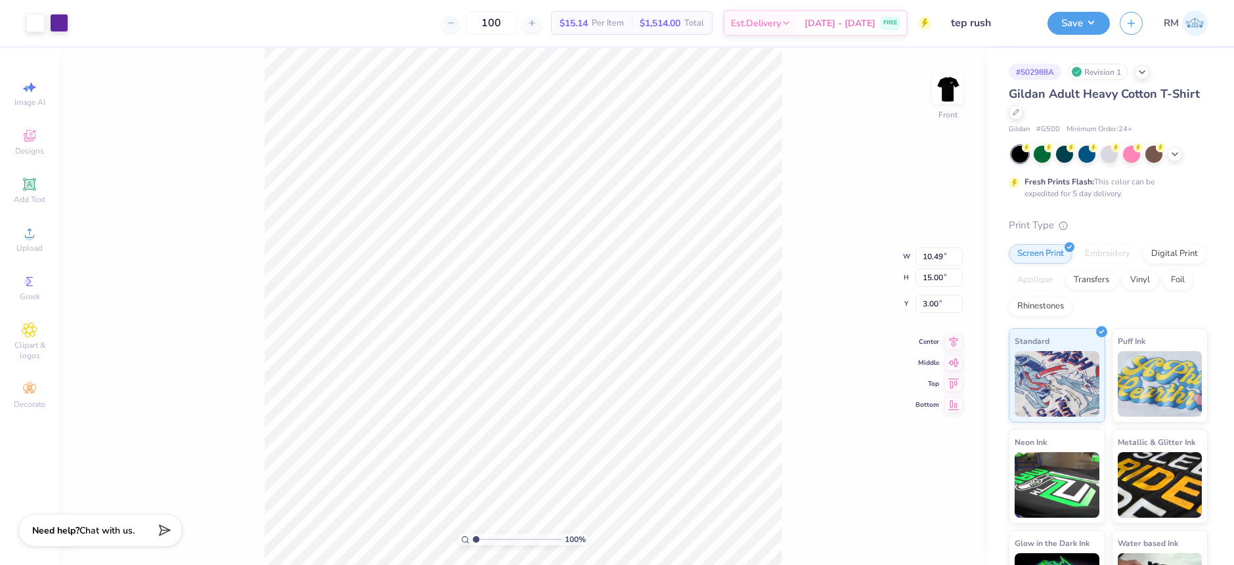
click at [946, 93] on img at bounding box center [947, 89] width 26 height 26
click at [951, 77] on img at bounding box center [947, 89] width 53 height 53
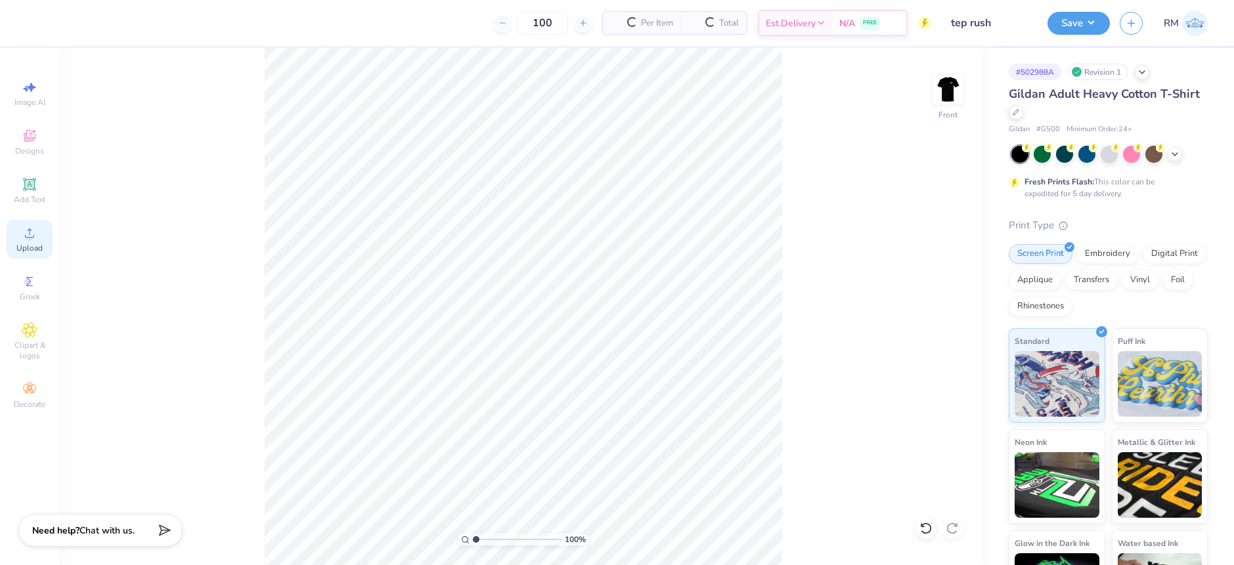
click at [20, 233] on div "Upload" at bounding box center [30, 239] width 46 height 39
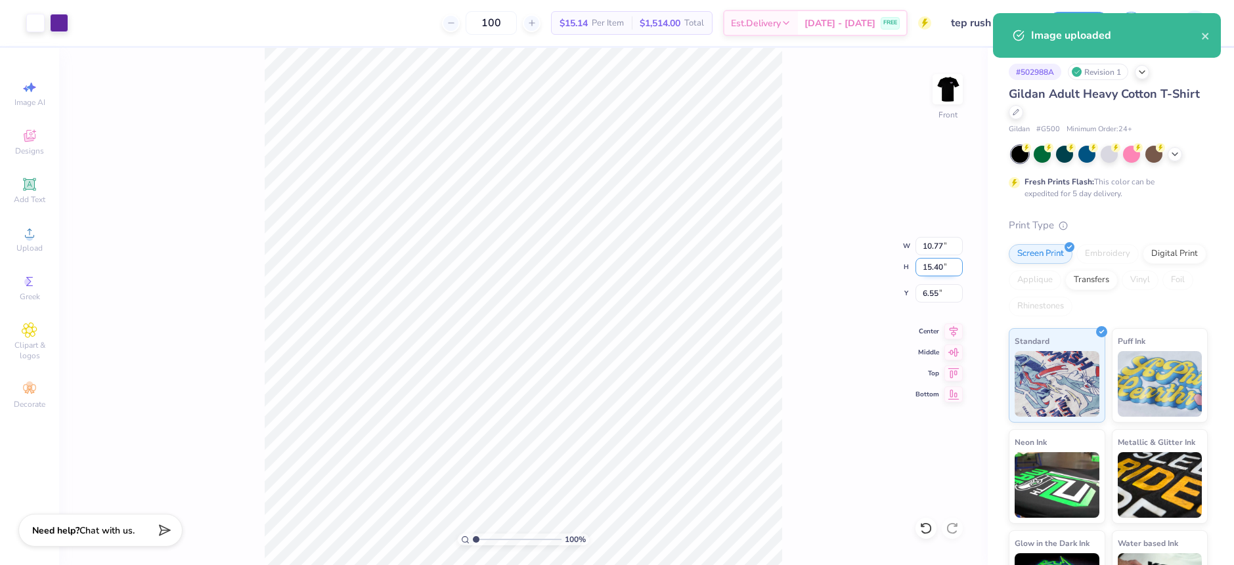
click at [939, 274] on input "15.40" at bounding box center [938, 267] width 47 height 18
type input "15"
type input "10.49"
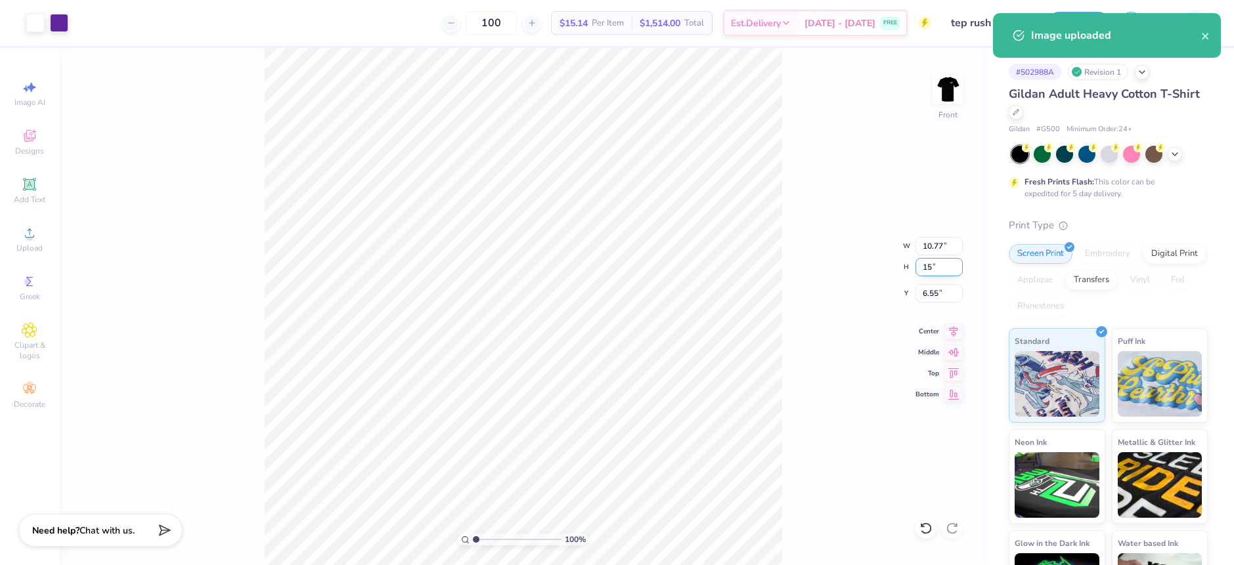
type input "15.00"
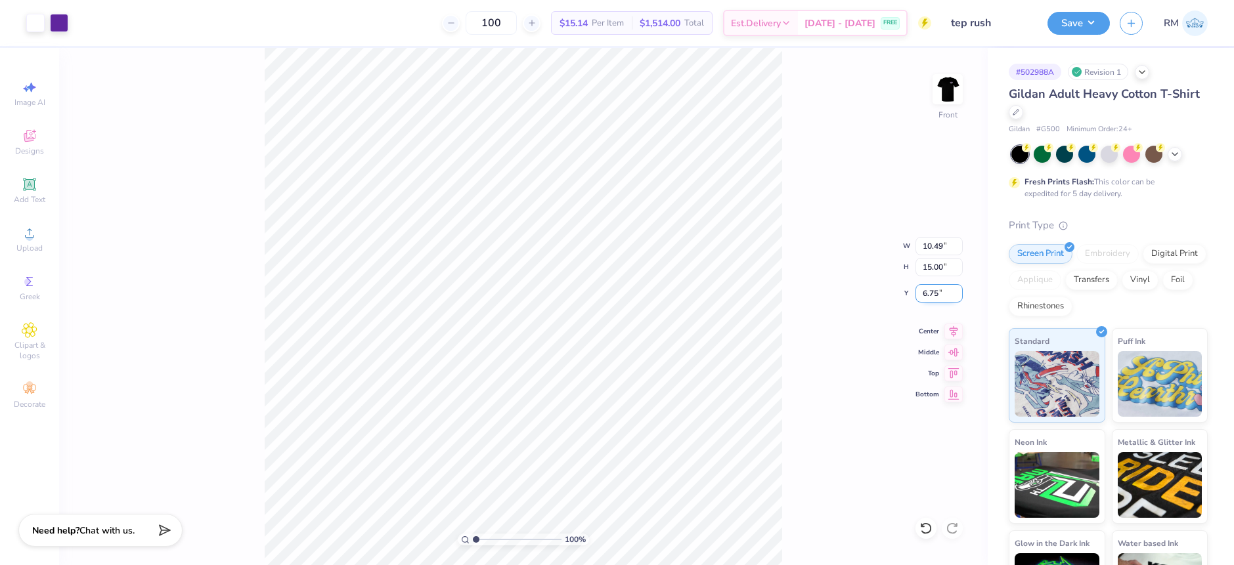
click at [938, 297] on input "6.75" at bounding box center [938, 293] width 47 height 18
type input "3.00"
click at [957, 332] on icon at bounding box center [953, 330] width 18 height 16
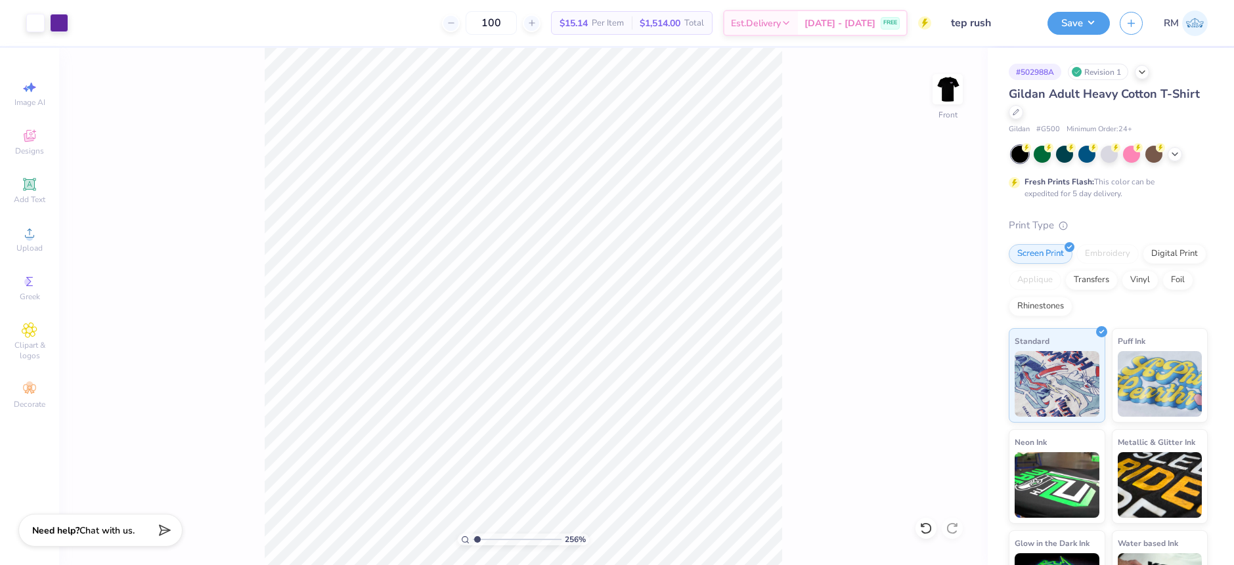
type input "1"
drag, startPoint x: 480, startPoint y: 538, endPoint x: 462, endPoint y: 543, distance: 19.1
click at [473, 543] on input "range" at bounding box center [517, 540] width 89 height 12
click at [1088, 16] on button "Save" at bounding box center [1078, 21] width 62 height 23
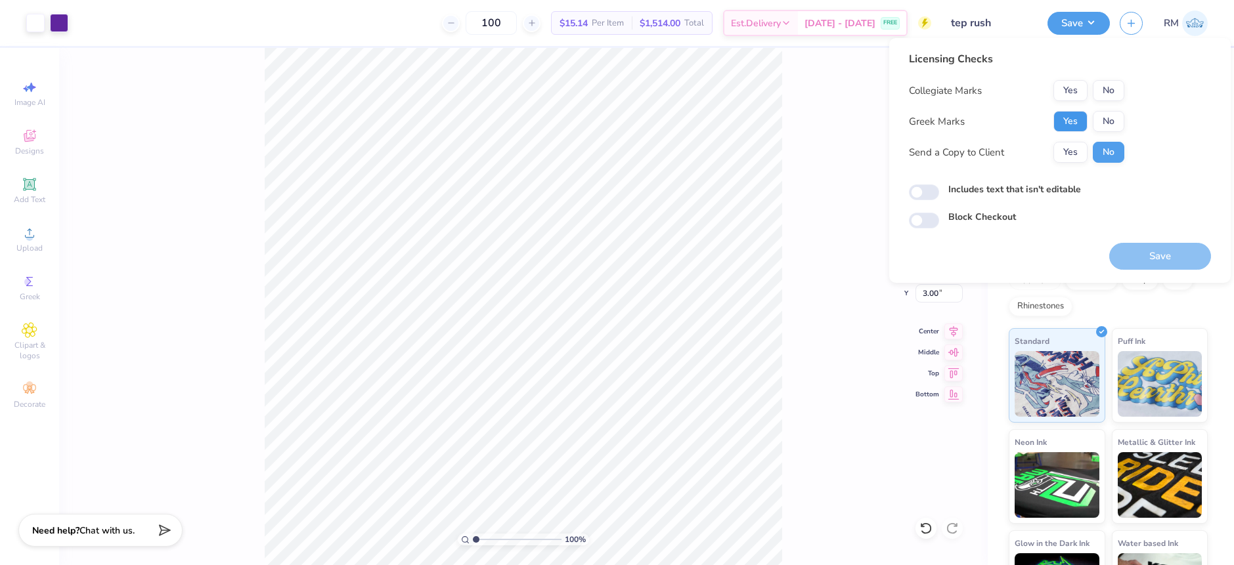
click at [1082, 113] on button "Yes" at bounding box center [1070, 121] width 34 height 21
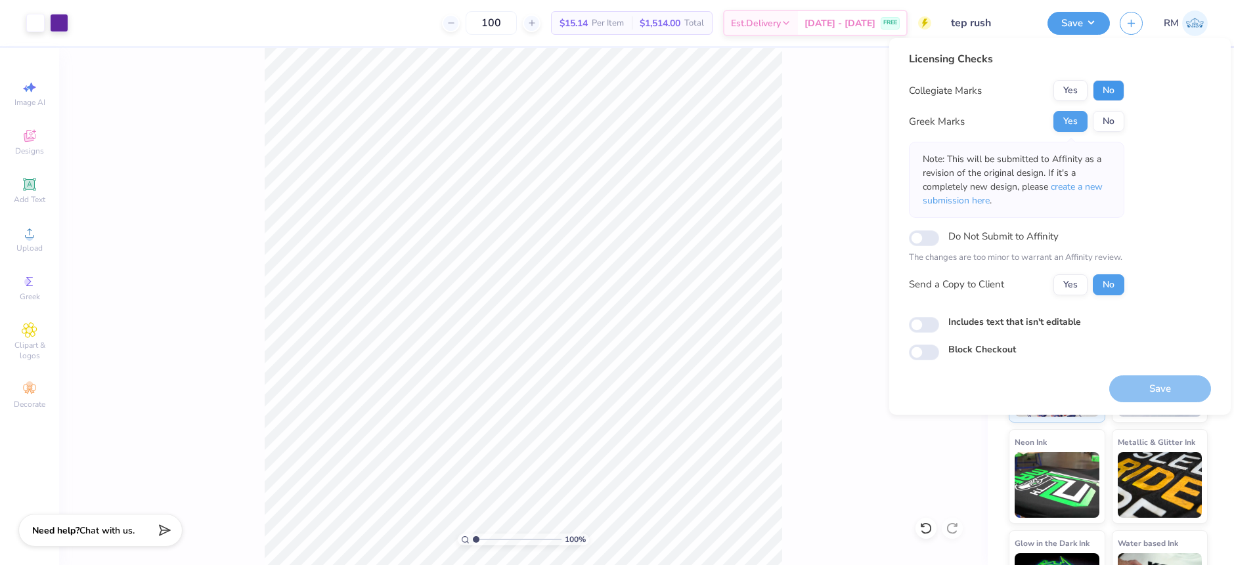
click at [1106, 95] on button "No" at bounding box center [1109, 90] width 32 height 21
click at [1074, 188] on span "create a new submission here" at bounding box center [1013, 194] width 180 height 26
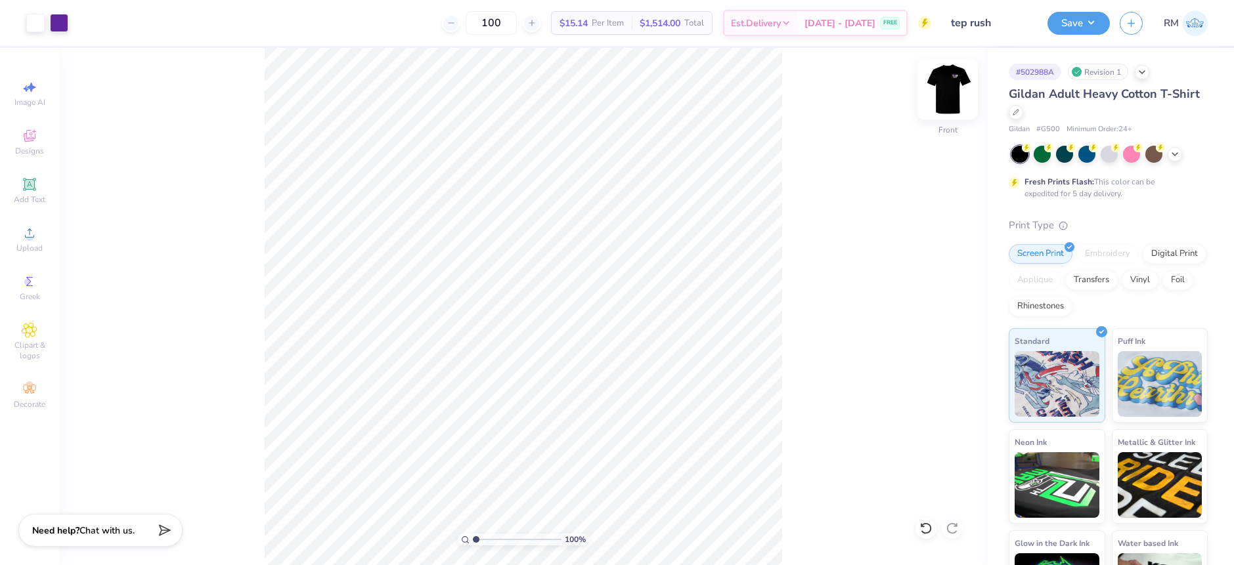
click at [947, 97] on img at bounding box center [947, 89] width 53 height 53
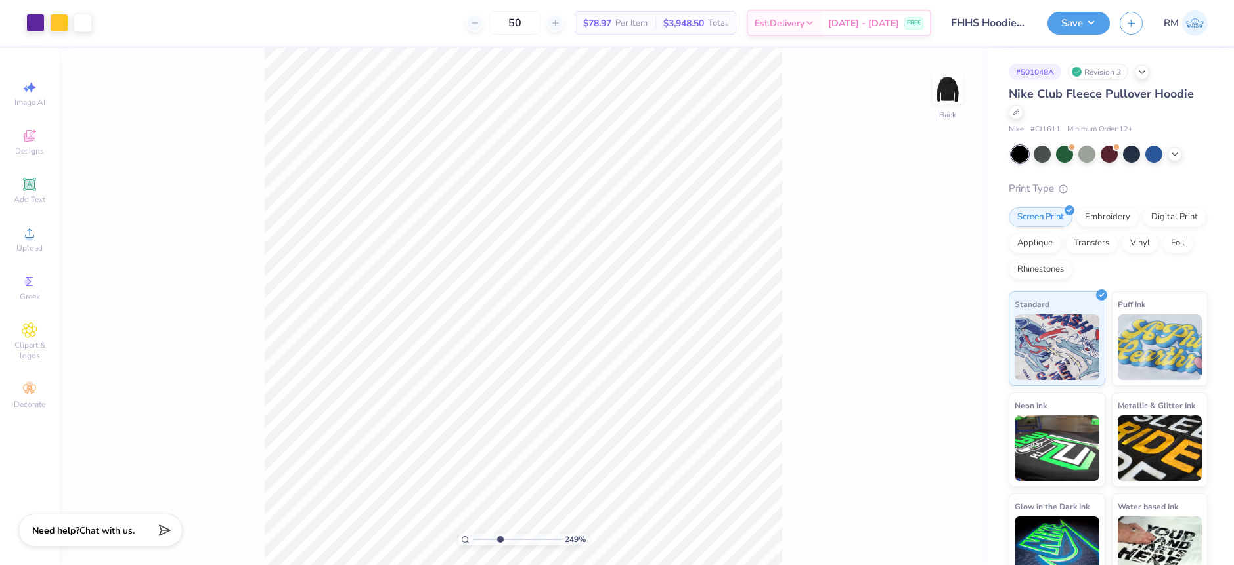
drag, startPoint x: 475, startPoint y: 540, endPoint x: 500, endPoint y: 540, distance: 25.0
type input "3.68"
click at [500, 540] on input "range" at bounding box center [517, 540] width 89 height 12
type input "5.74"
type input "3.60"
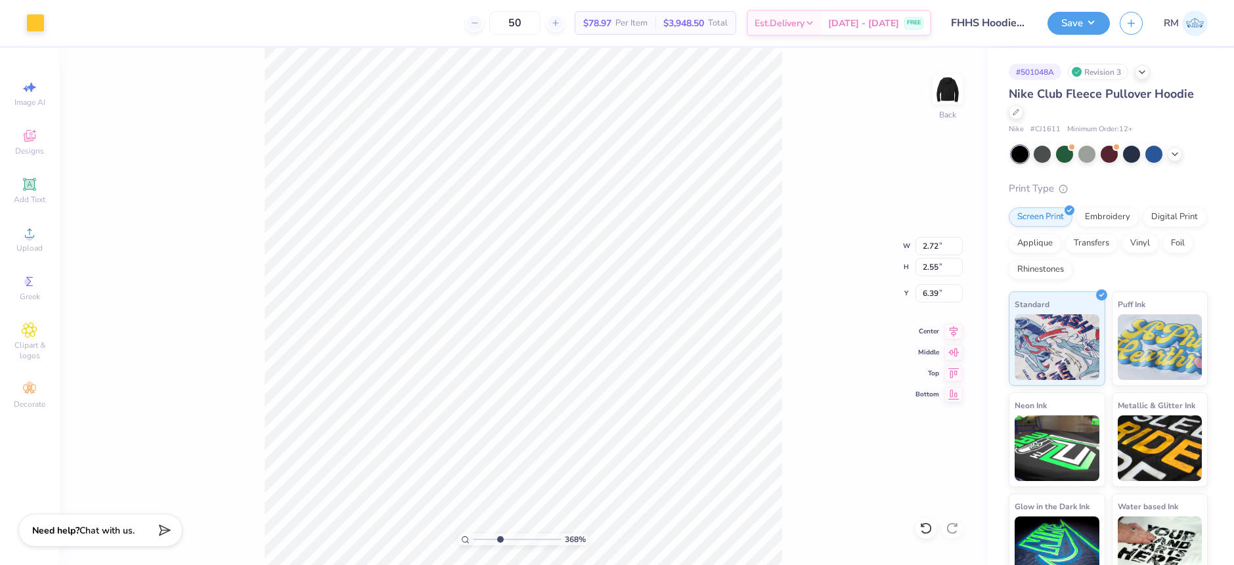
type input "5.52"
click at [26, 16] on div at bounding box center [35, 21] width 18 height 18
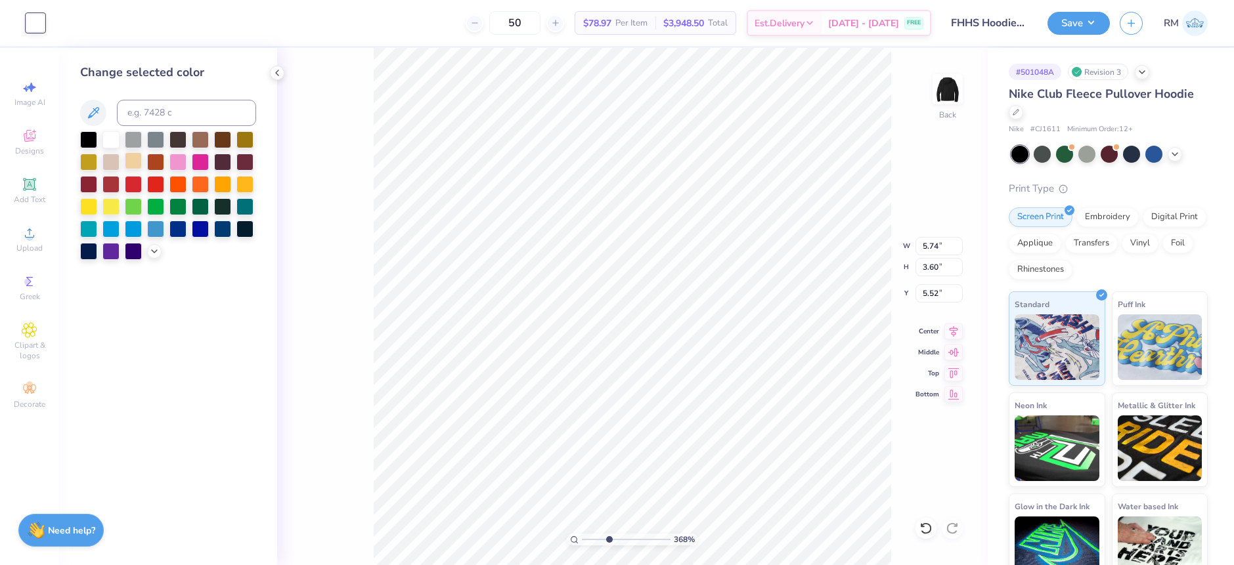
click at [125, 160] on div at bounding box center [133, 160] width 17 height 17
click at [929, 532] on icon at bounding box center [925, 529] width 11 height 12
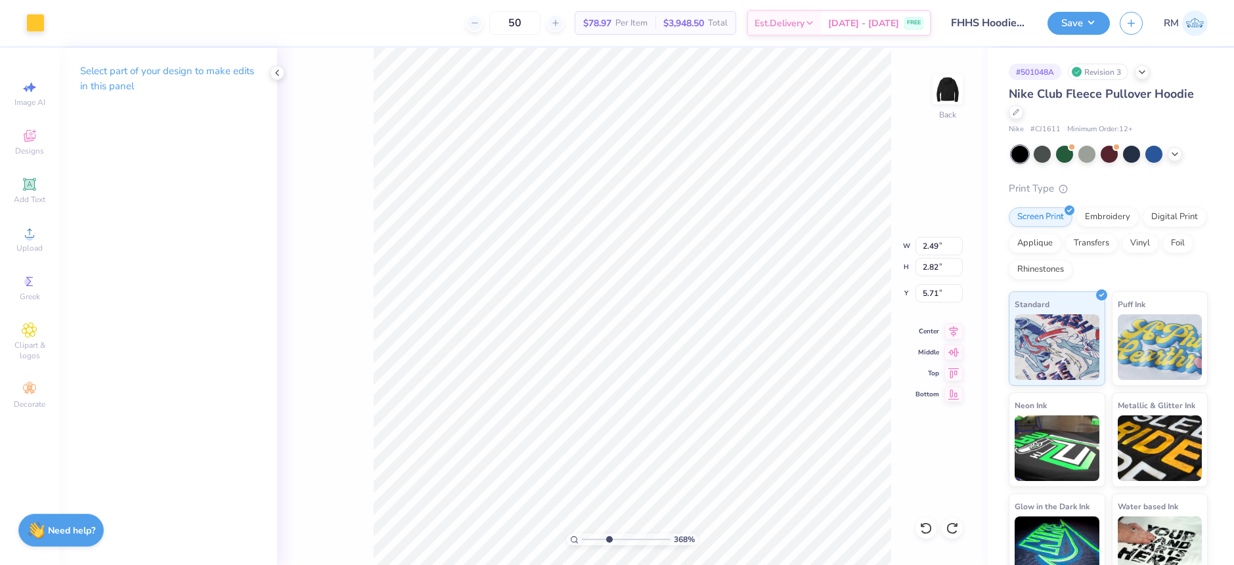
type input "5.12"
type input "3.23"
click at [33, 22] on div at bounding box center [35, 21] width 18 height 18
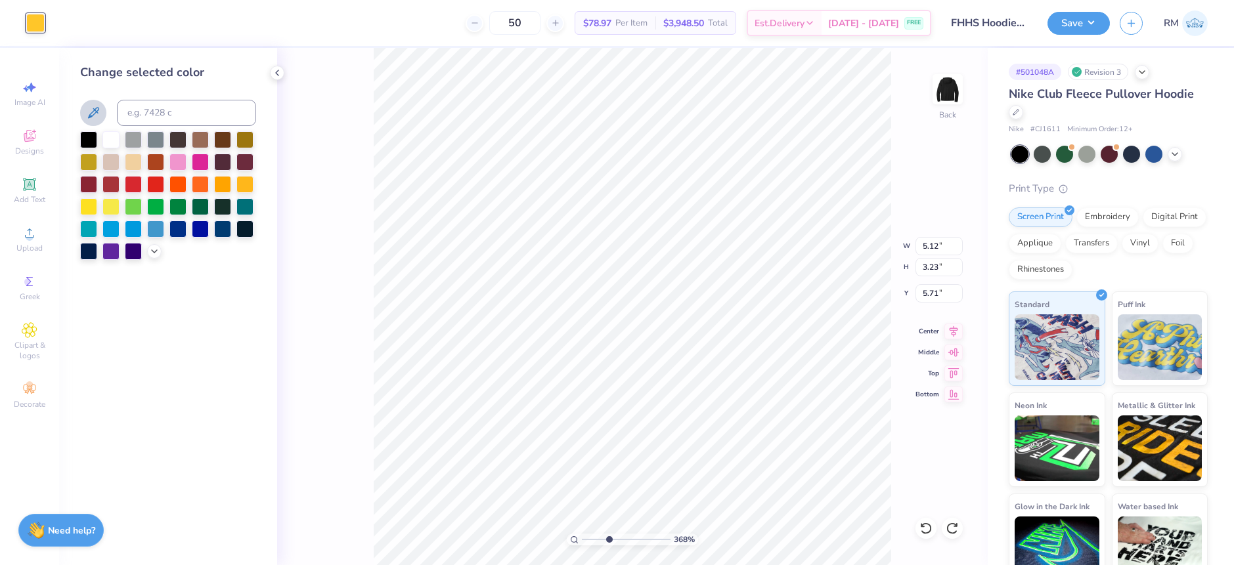
click at [95, 118] on icon at bounding box center [93, 113] width 16 height 16
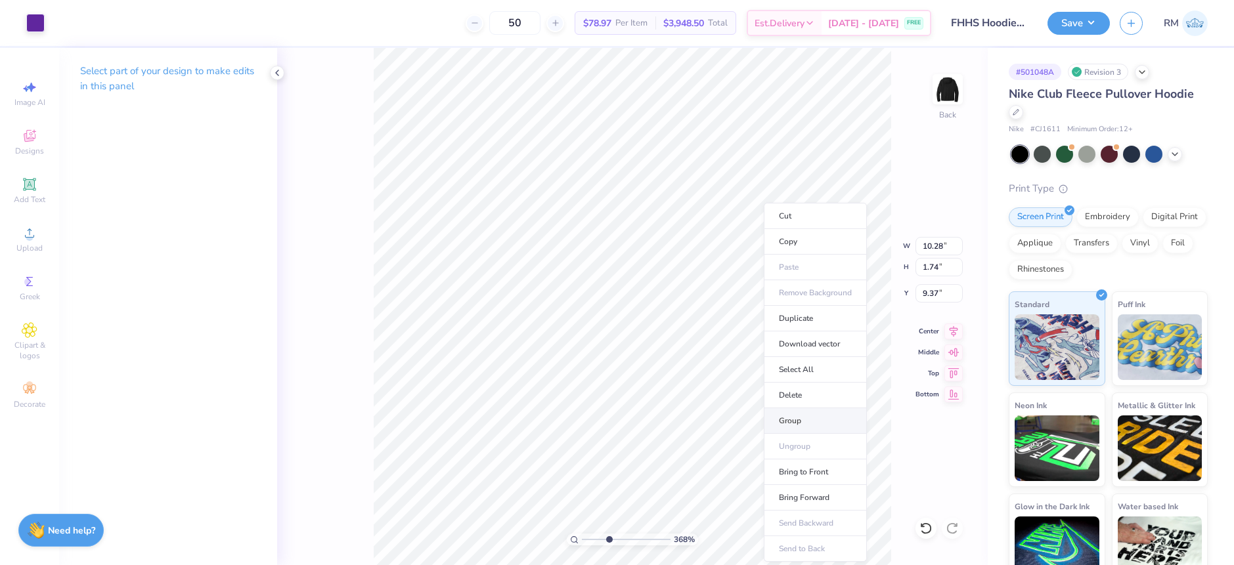
click at [802, 424] on li "Group" at bounding box center [815, 421] width 103 height 26
click at [32, 18] on div at bounding box center [35, 21] width 18 height 18
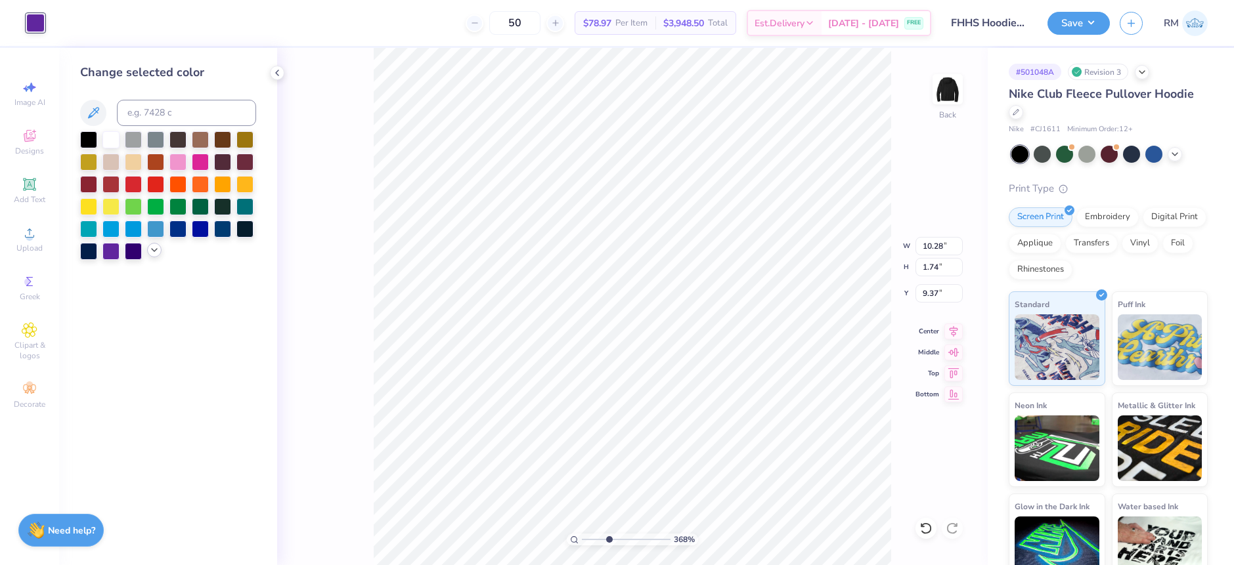
click at [152, 251] on icon at bounding box center [154, 250] width 11 height 11
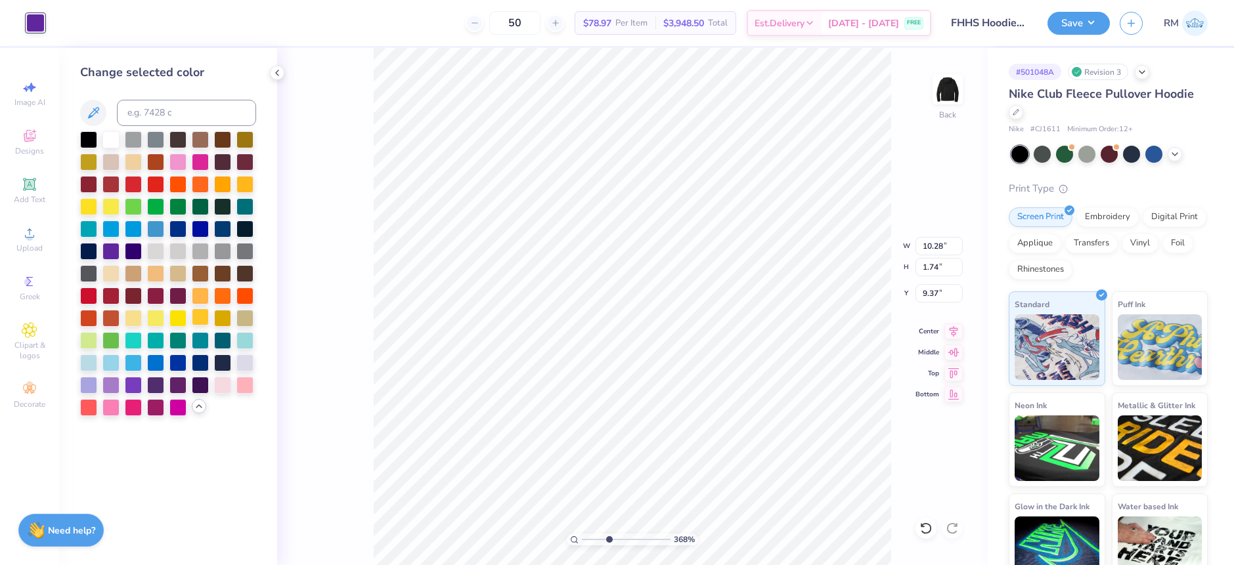
click at [204, 318] on div at bounding box center [200, 317] width 17 height 17
click at [204, 319] on div at bounding box center [200, 317] width 17 height 17
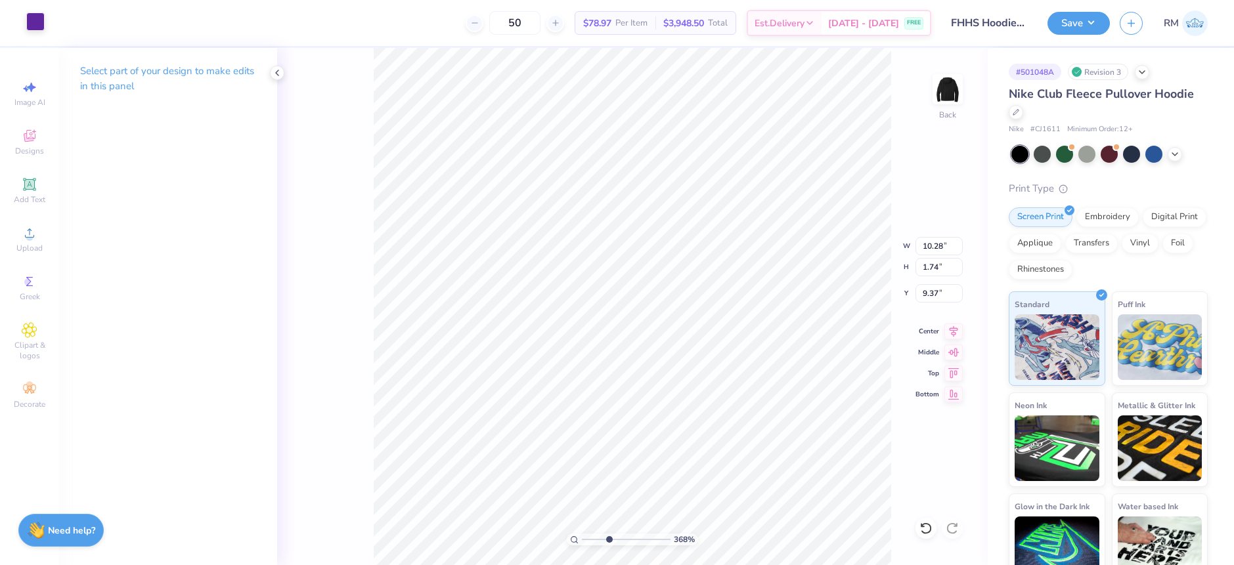
click at [40, 26] on div at bounding box center [35, 21] width 18 height 18
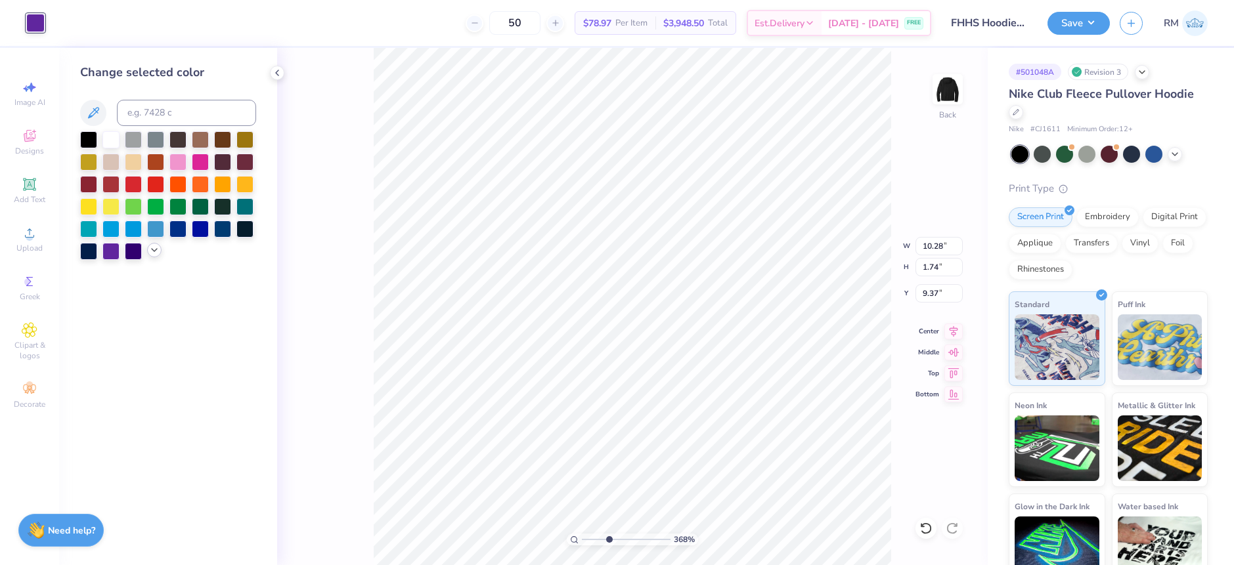
click at [159, 254] on icon at bounding box center [154, 250] width 11 height 11
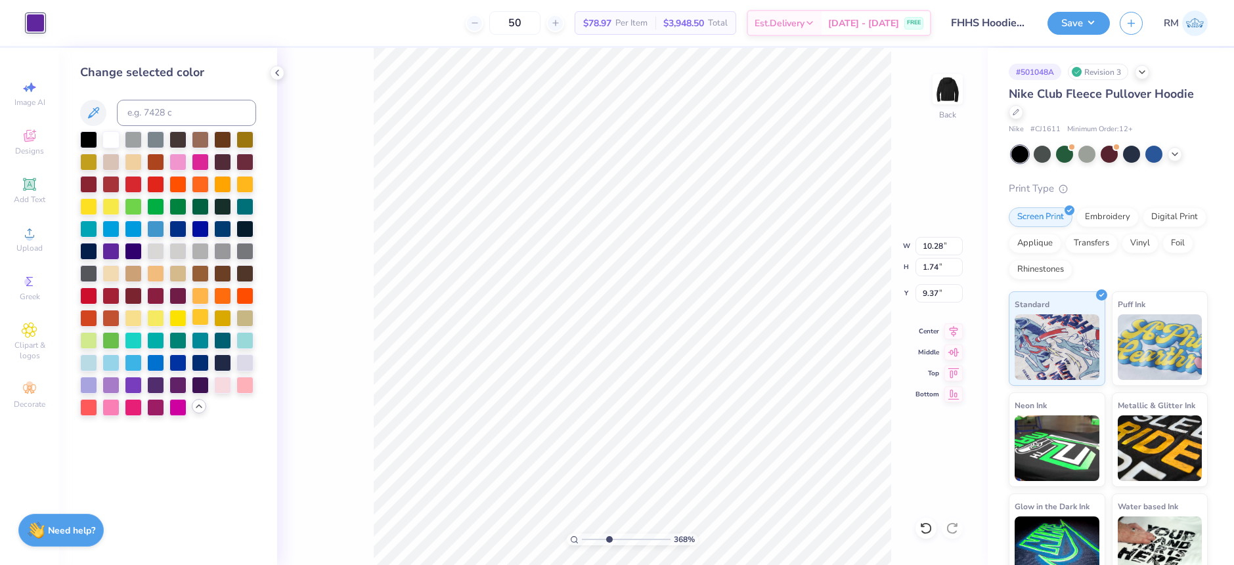
click at [200, 317] on div at bounding box center [200, 317] width 17 height 17
click at [243, 175] on div at bounding box center [244, 183] width 17 height 17
click at [246, 183] on div at bounding box center [244, 183] width 17 height 17
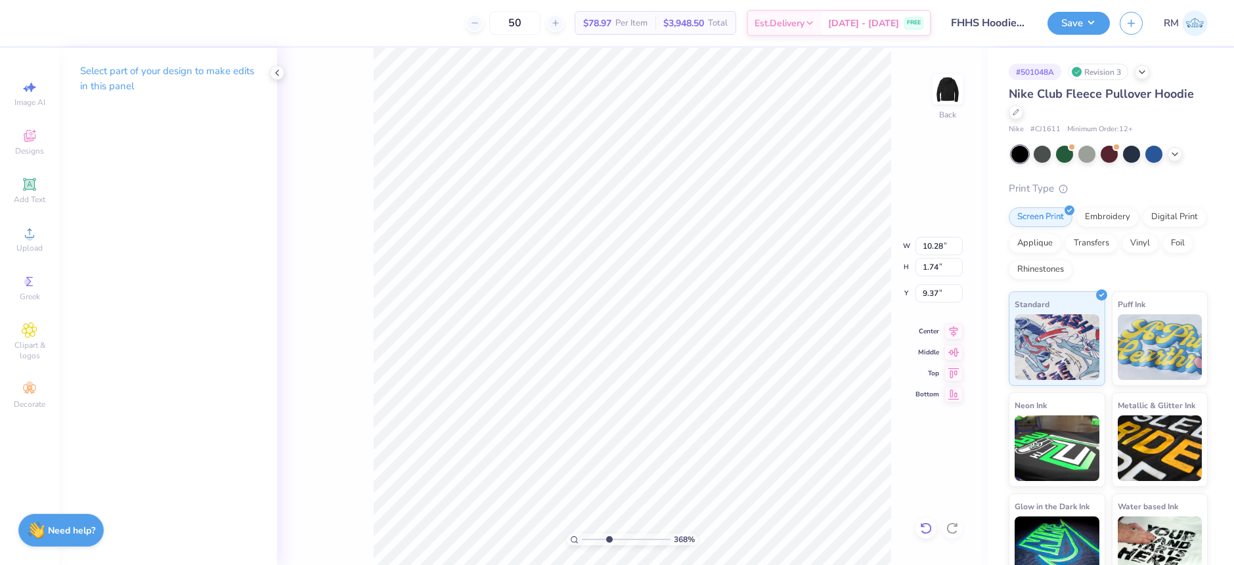
click at [930, 529] on icon at bounding box center [925, 529] width 11 height 12
click at [925, 529] on icon at bounding box center [925, 528] width 13 height 13
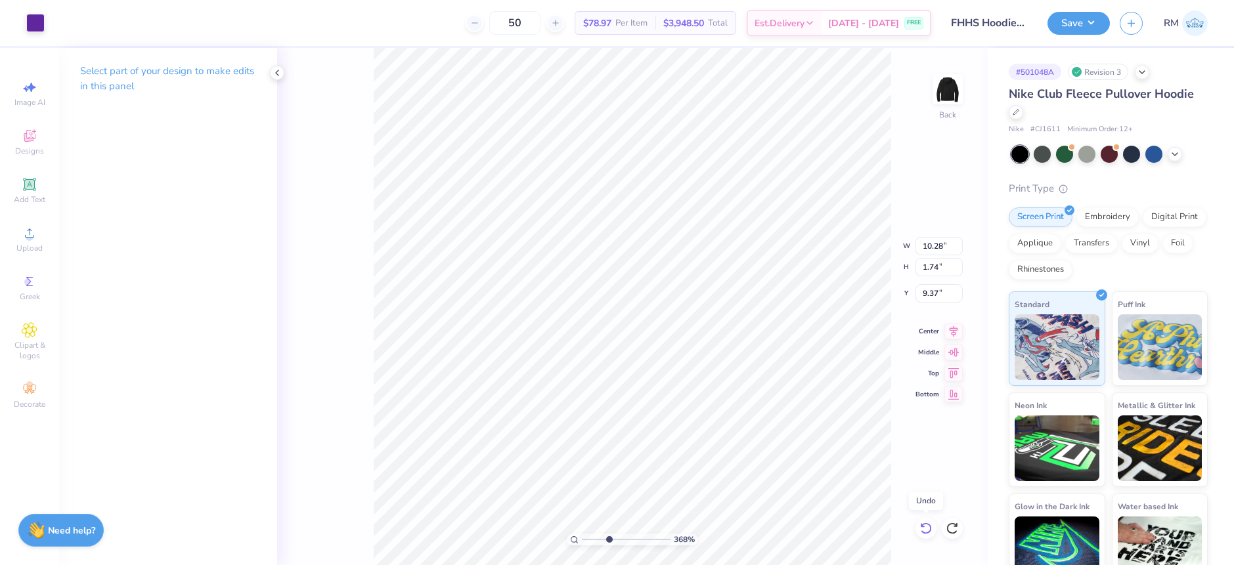
click at [925, 529] on icon at bounding box center [925, 528] width 13 height 13
click at [955, 528] on icon at bounding box center [952, 528] width 13 height 13
click at [32, 22] on div at bounding box center [35, 21] width 18 height 18
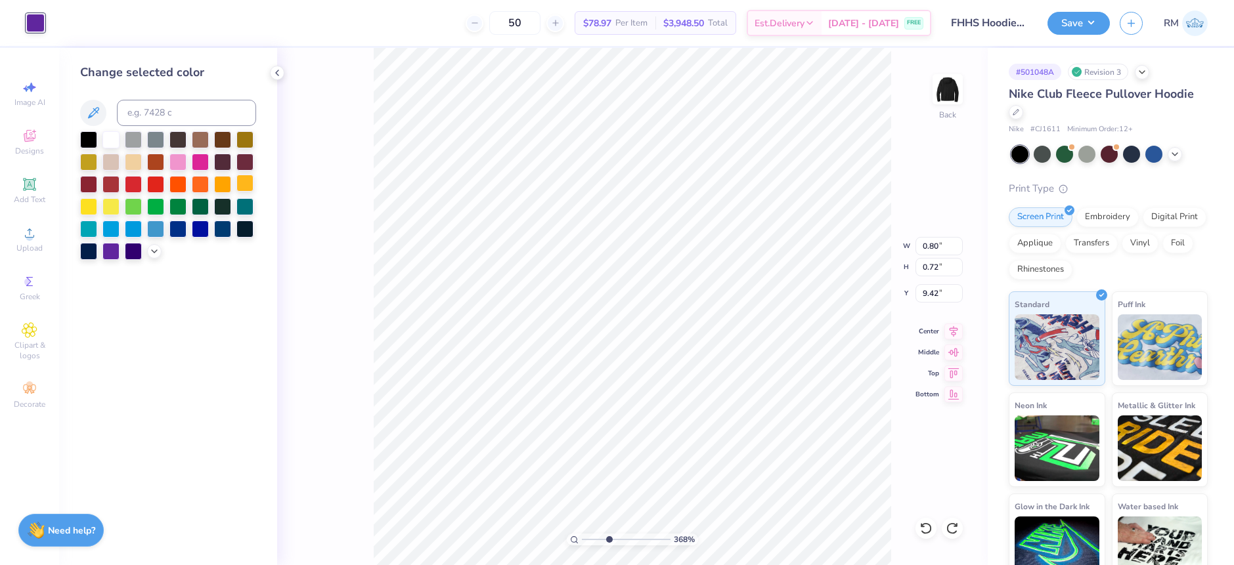
click at [236, 181] on div at bounding box center [244, 183] width 17 height 17
click at [151, 252] on icon at bounding box center [154, 250] width 11 height 11
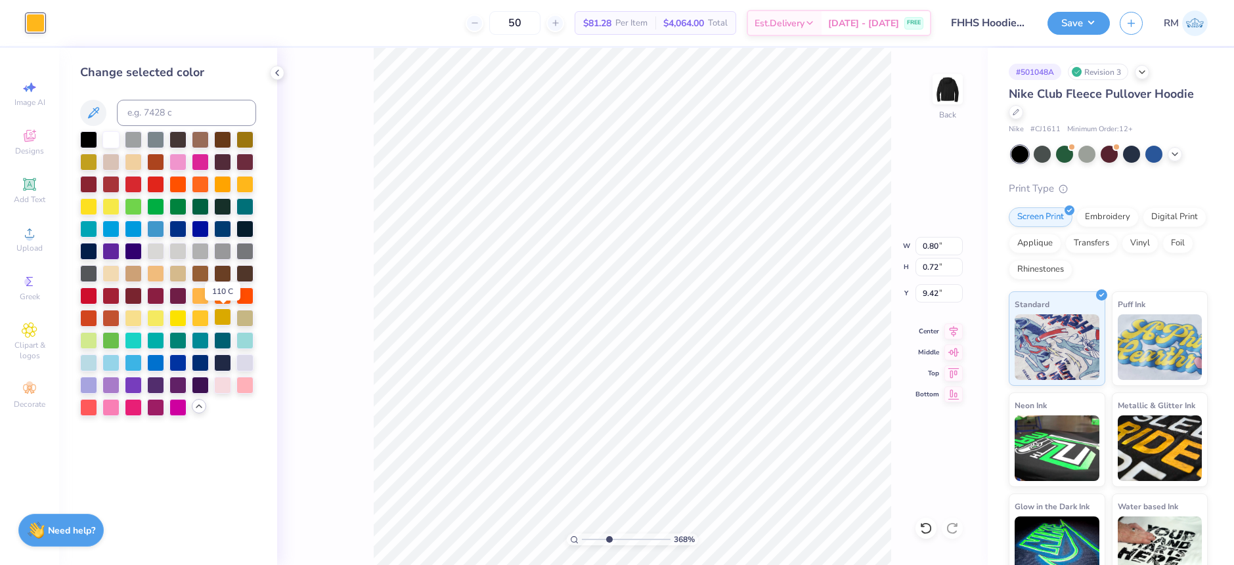
click at [220, 318] on div at bounding box center [222, 317] width 17 height 17
click at [199, 318] on div at bounding box center [200, 317] width 17 height 17
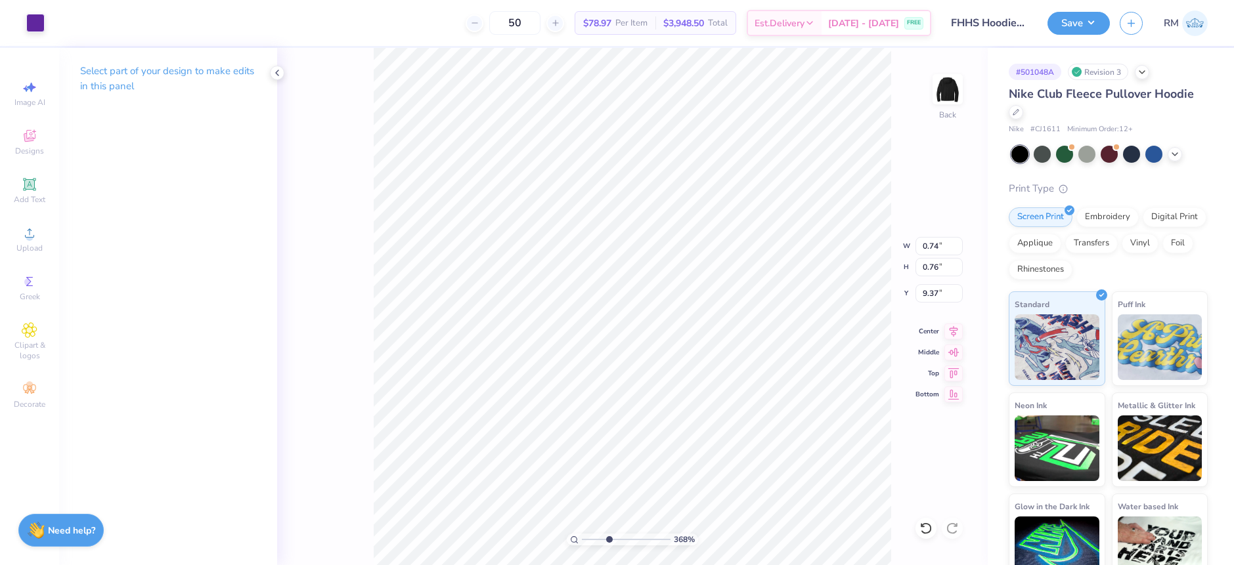
type input "0.74"
type input "0.76"
type input "9.37"
click at [33, 24] on div at bounding box center [35, 21] width 18 height 18
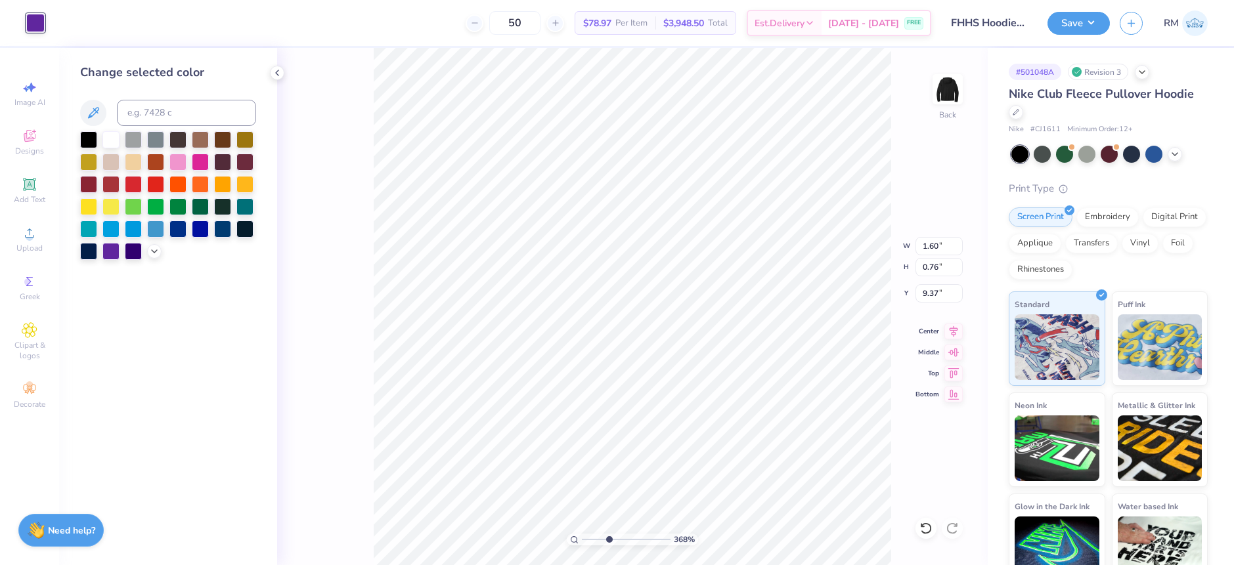
click at [150, 244] on div at bounding box center [168, 195] width 176 height 129
click at [153, 250] on polyline at bounding box center [154, 250] width 5 height 3
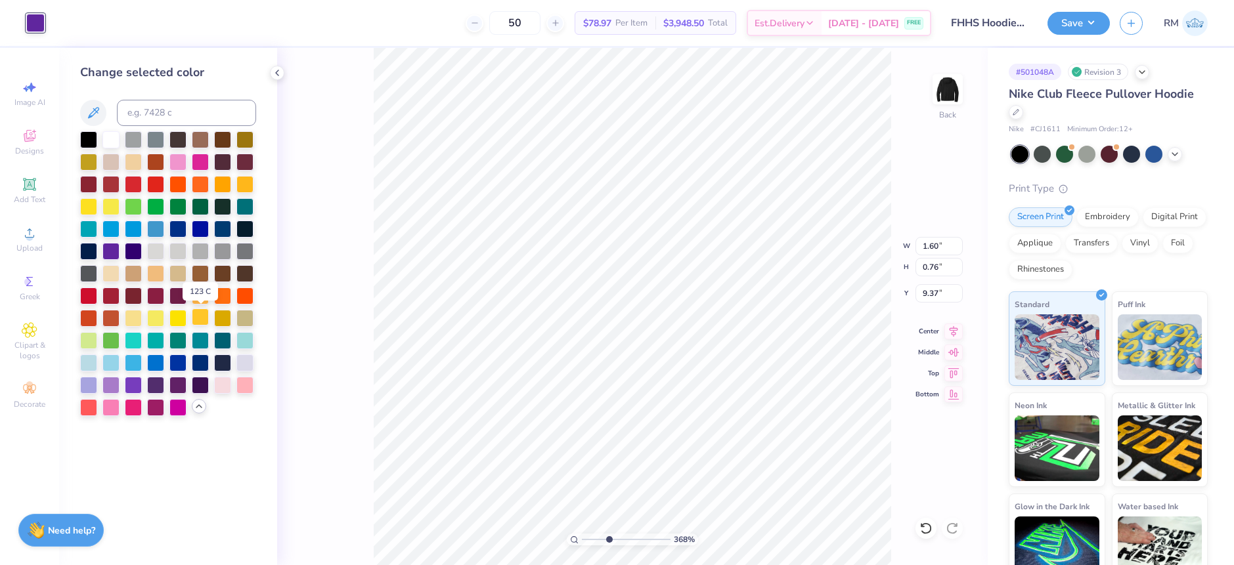
click at [198, 318] on div at bounding box center [200, 317] width 17 height 17
type input "1.97"
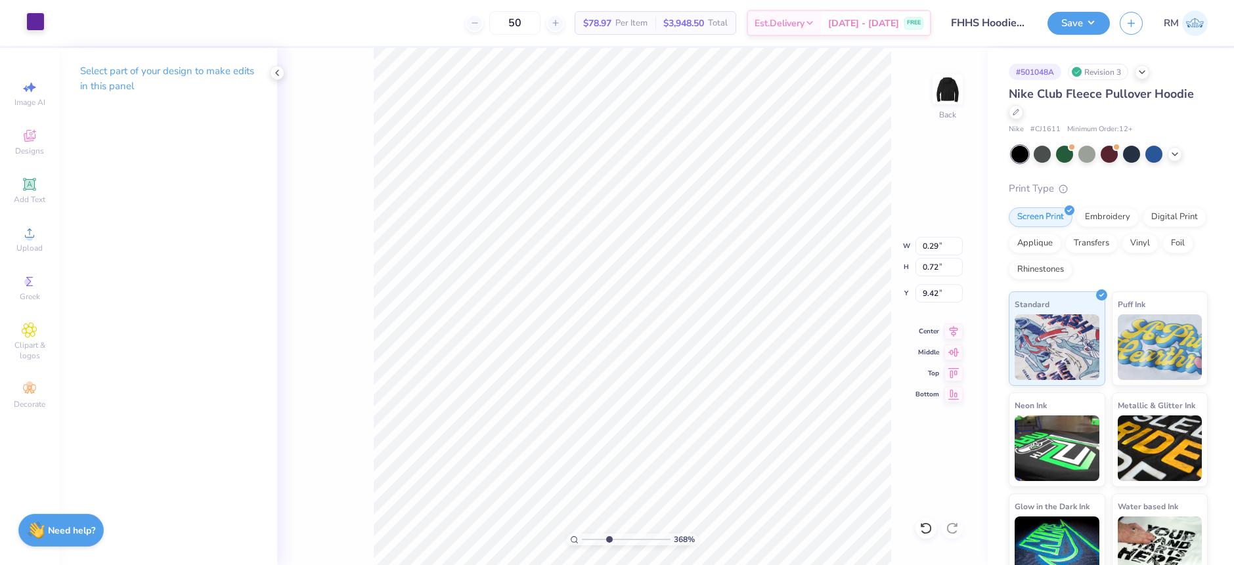
click at [40, 24] on div at bounding box center [35, 21] width 18 height 18
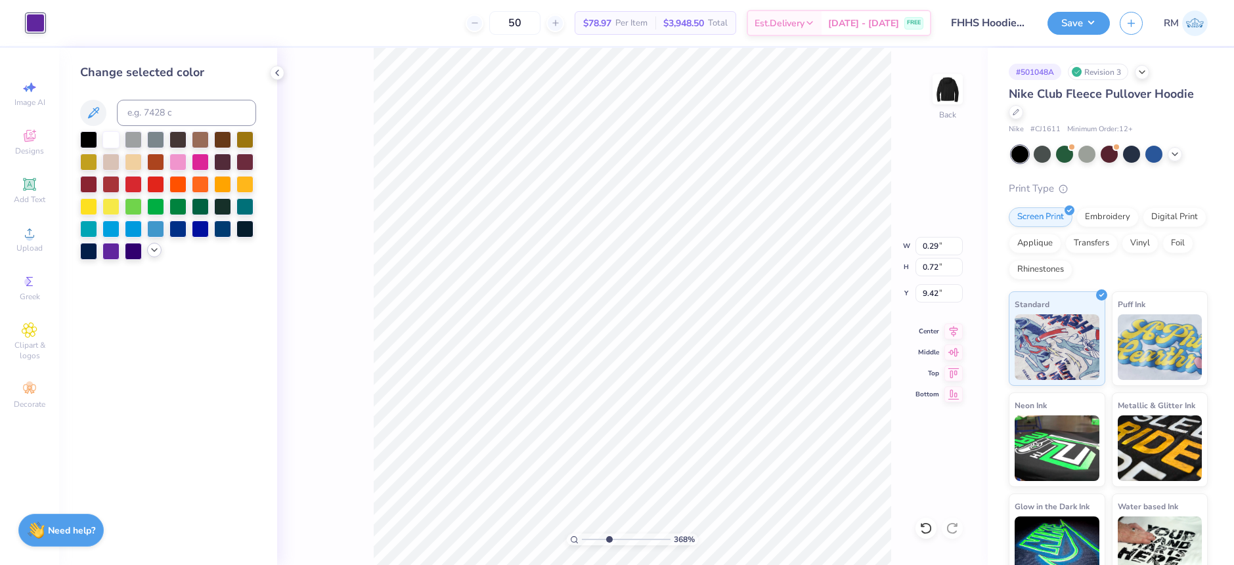
click at [154, 247] on icon at bounding box center [154, 250] width 11 height 11
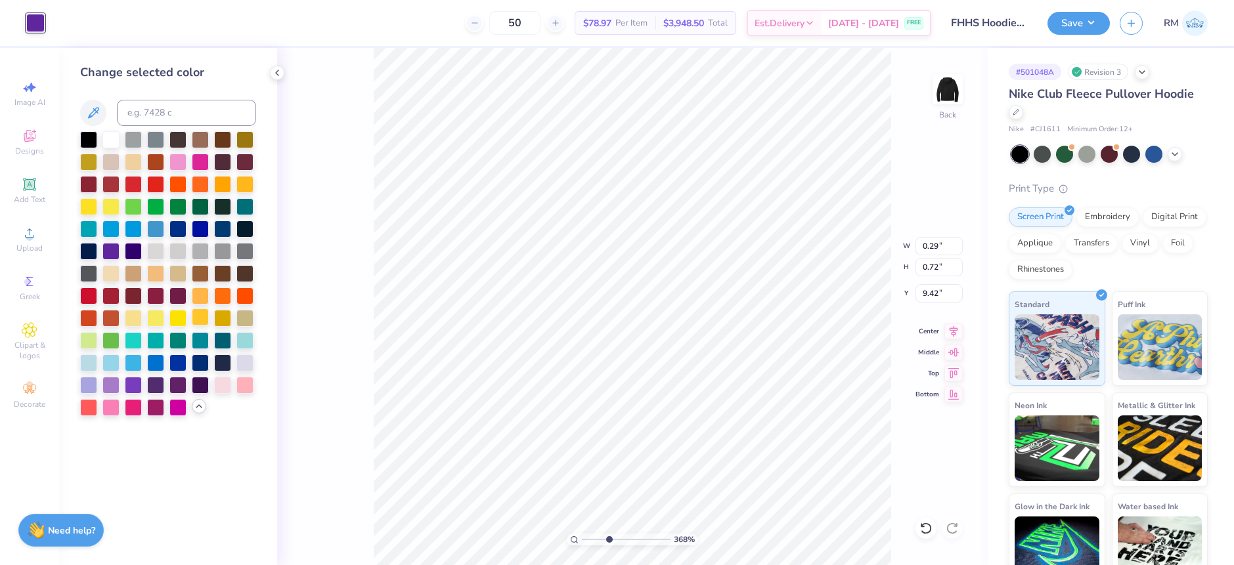
click at [202, 318] on div at bounding box center [200, 317] width 17 height 17
type input "0.81"
type input "9.41"
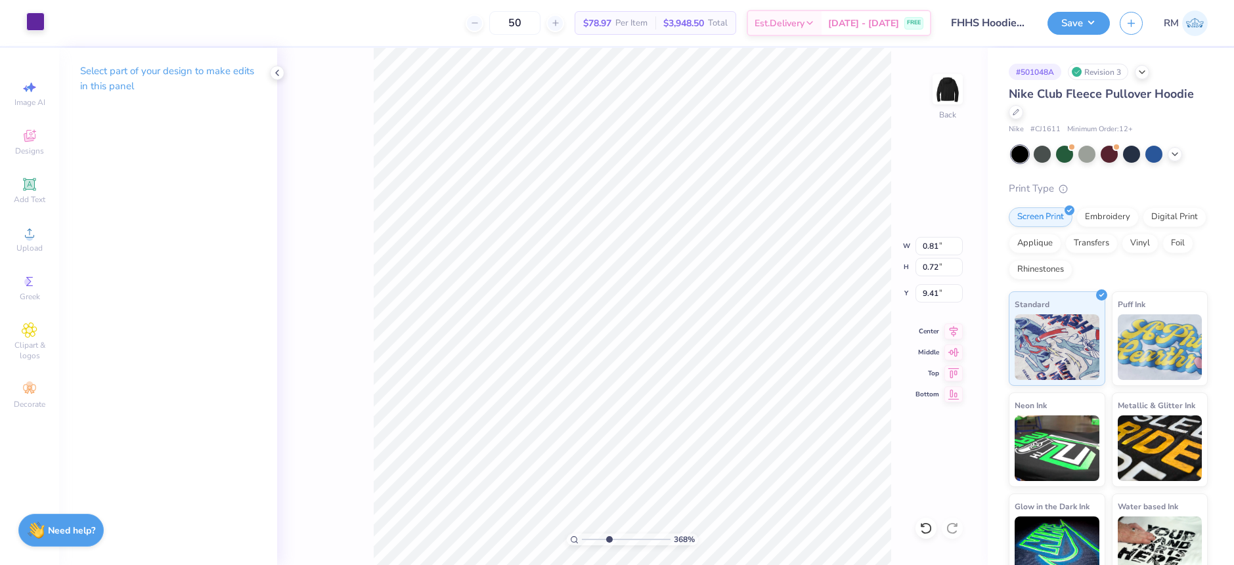
click at [30, 20] on div at bounding box center [35, 21] width 18 height 18
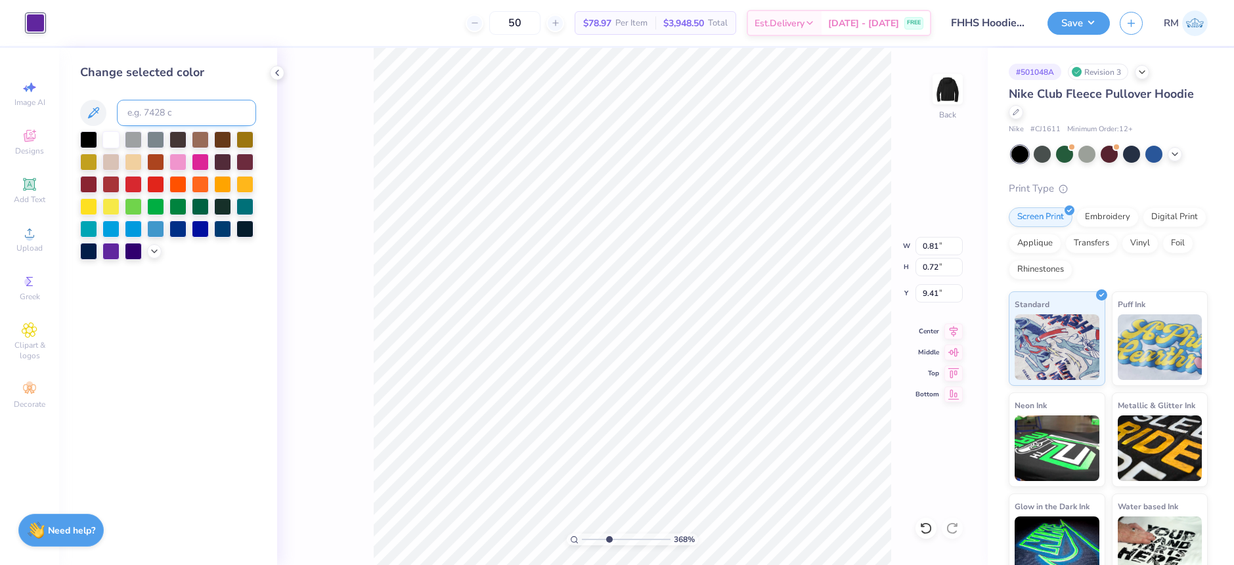
click at [149, 116] on input at bounding box center [186, 113] width 139 height 26
type input "123"
type input "0.87"
type input "9.42"
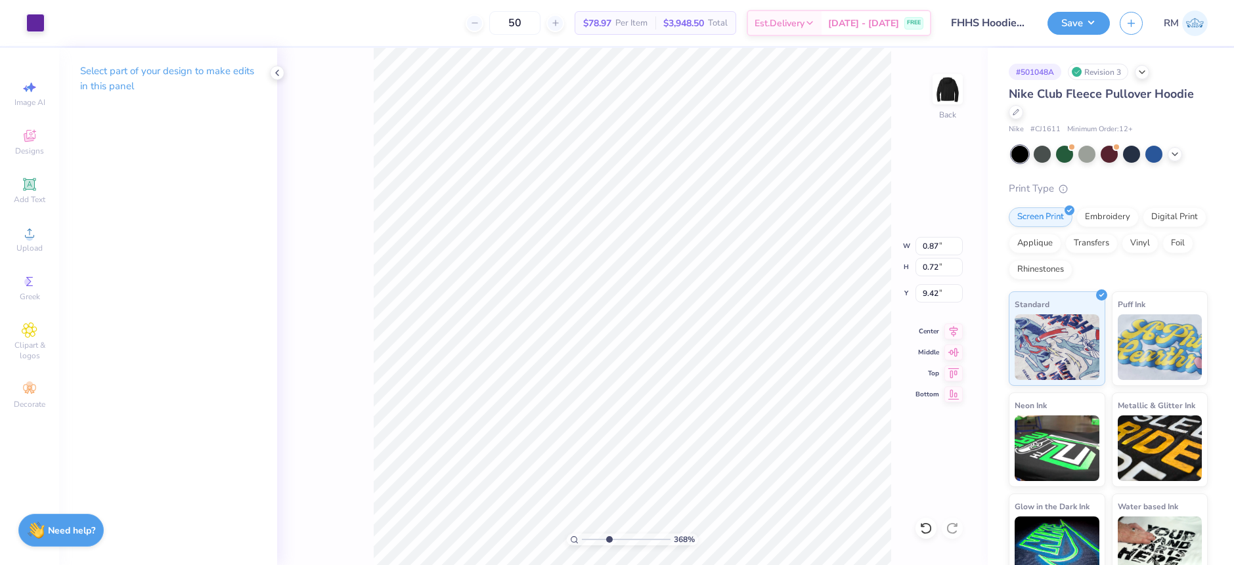
type input "1.60"
click at [39, 18] on div at bounding box center [35, 21] width 18 height 18
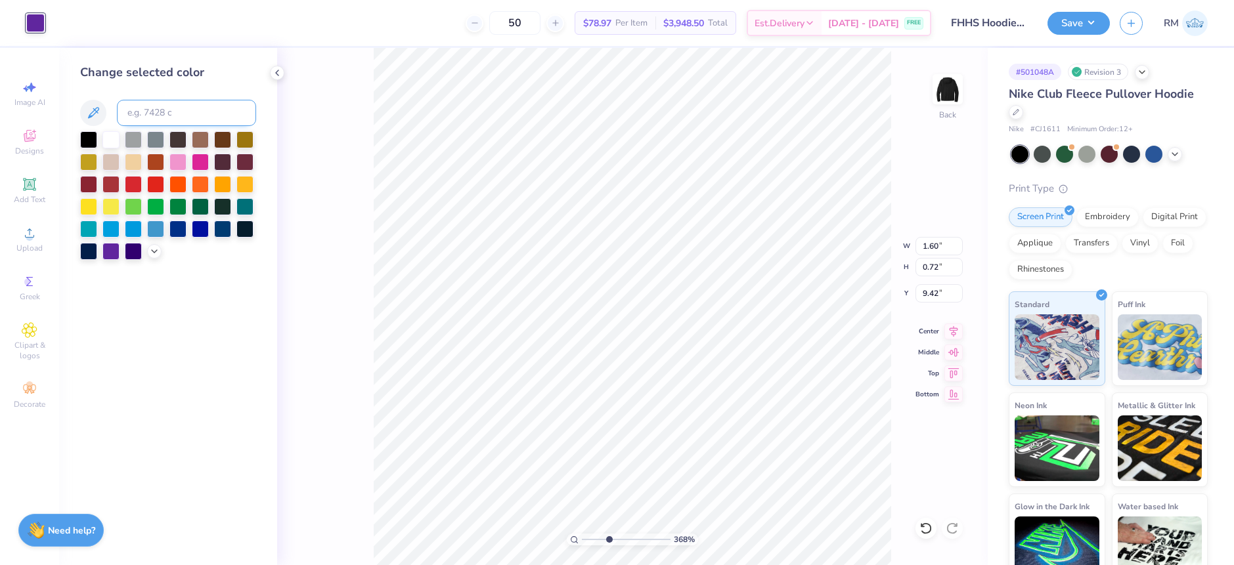
click at [154, 109] on input at bounding box center [186, 113] width 139 height 26
type input "123"
type input "0.84"
type input "9.41"
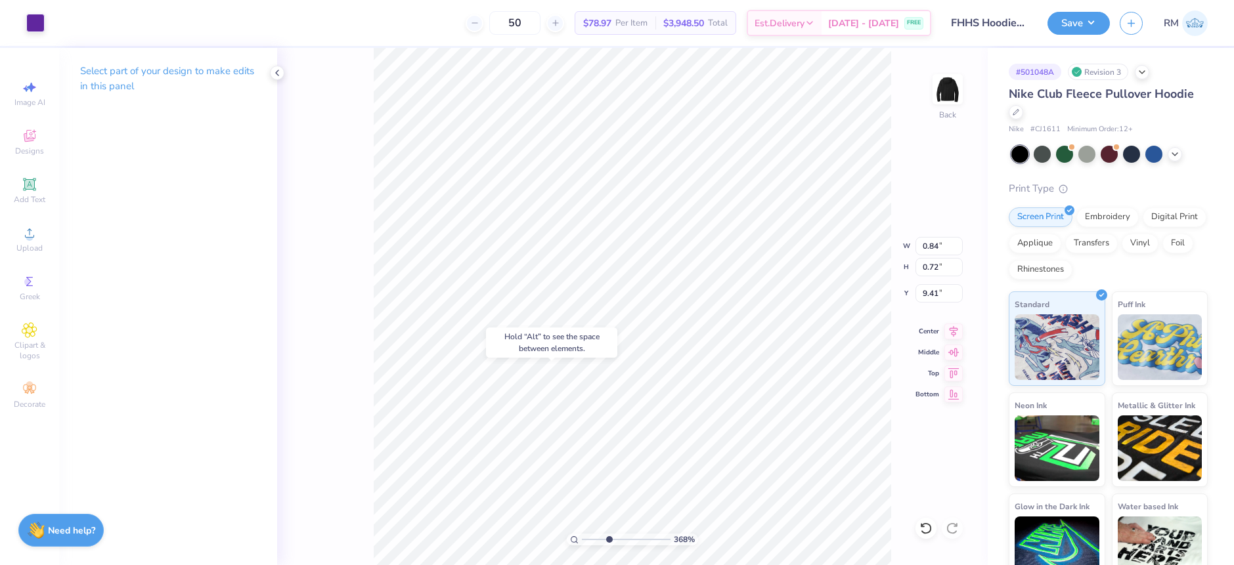
type input "1.75"
type input "1.73"
click at [39, 19] on div at bounding box center [35, 21] width 18 height 18
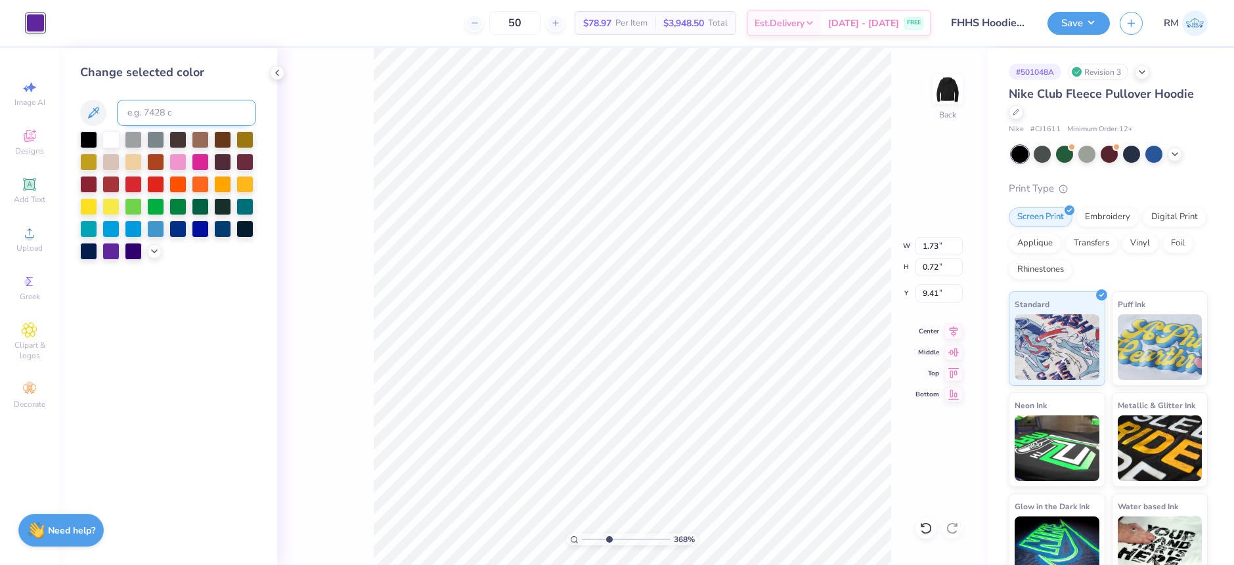
click at [157, 116] on input at bounding box center [186, 113] width 139 height 26
type input "123"
type input "2.61"
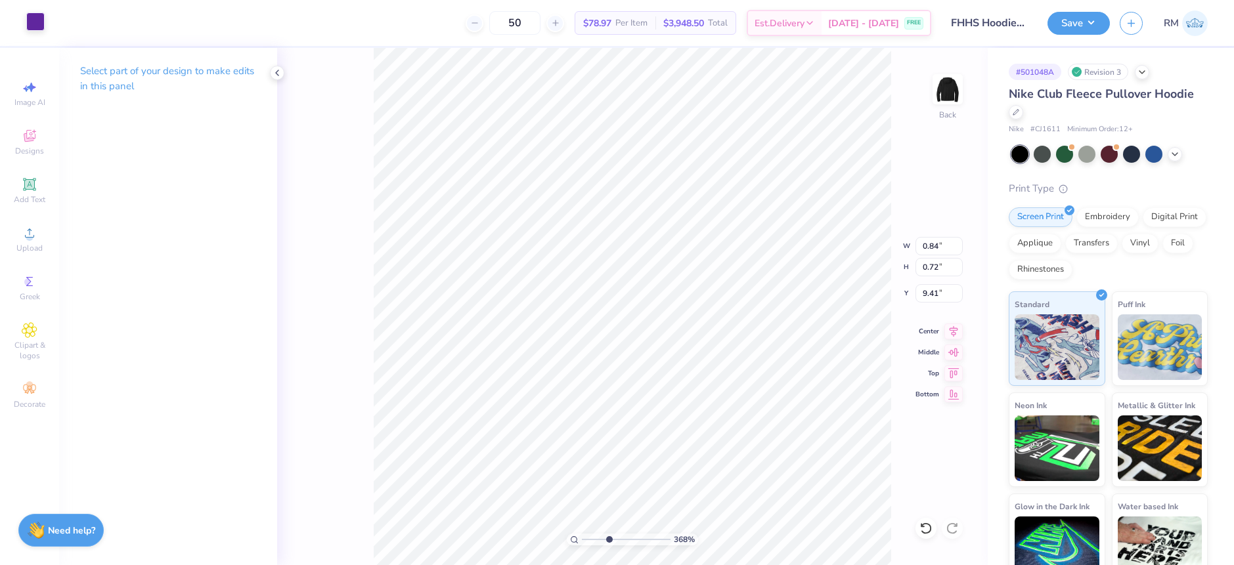
click at [39, 19] on div at bounding box center [35, 21] width 18 height 18
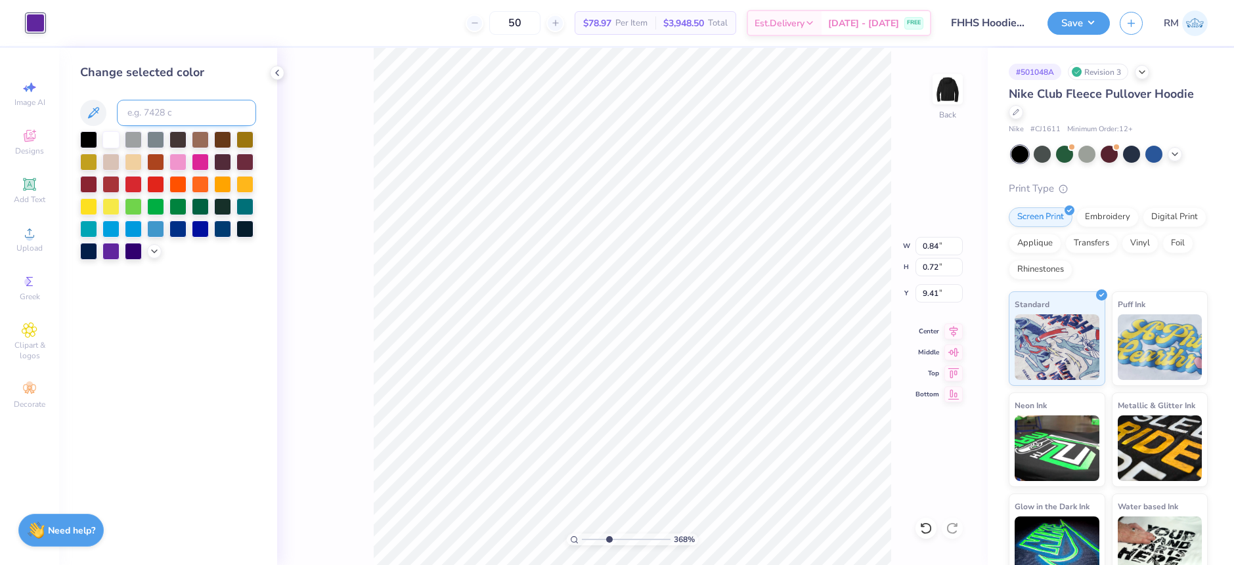
click at [172, 112] on input at bounding box center [186, 113] width 139 height 26
type input "123"
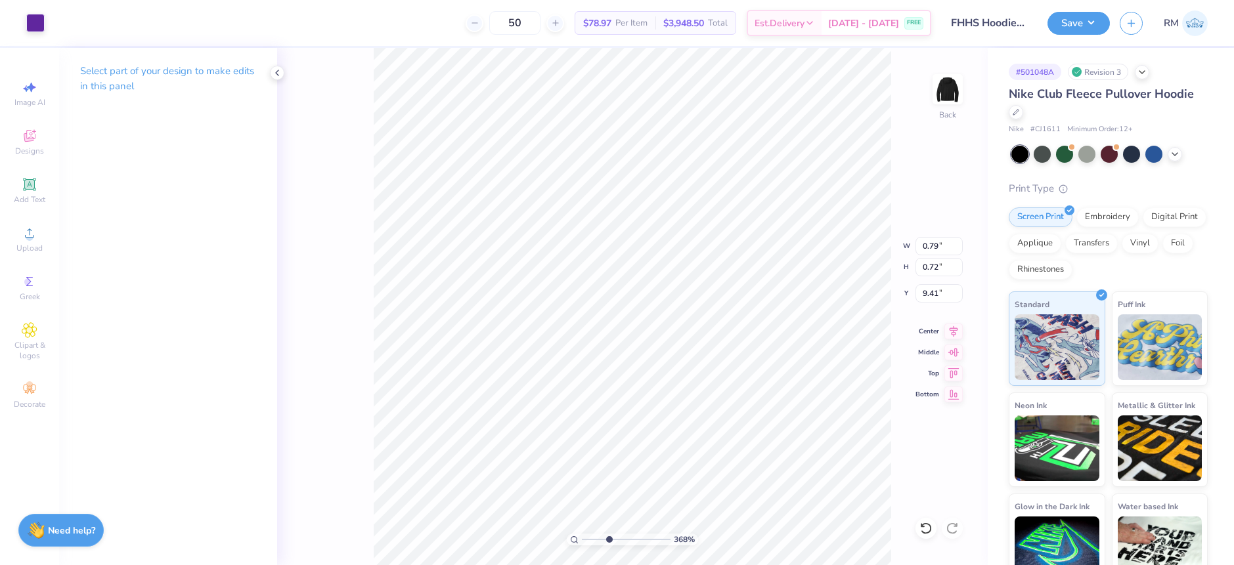
type input "1.73"
type input "0.73"
type input "9.40"
click at [30, 20] on div at bounding box center [35, 21] width 18 height 18
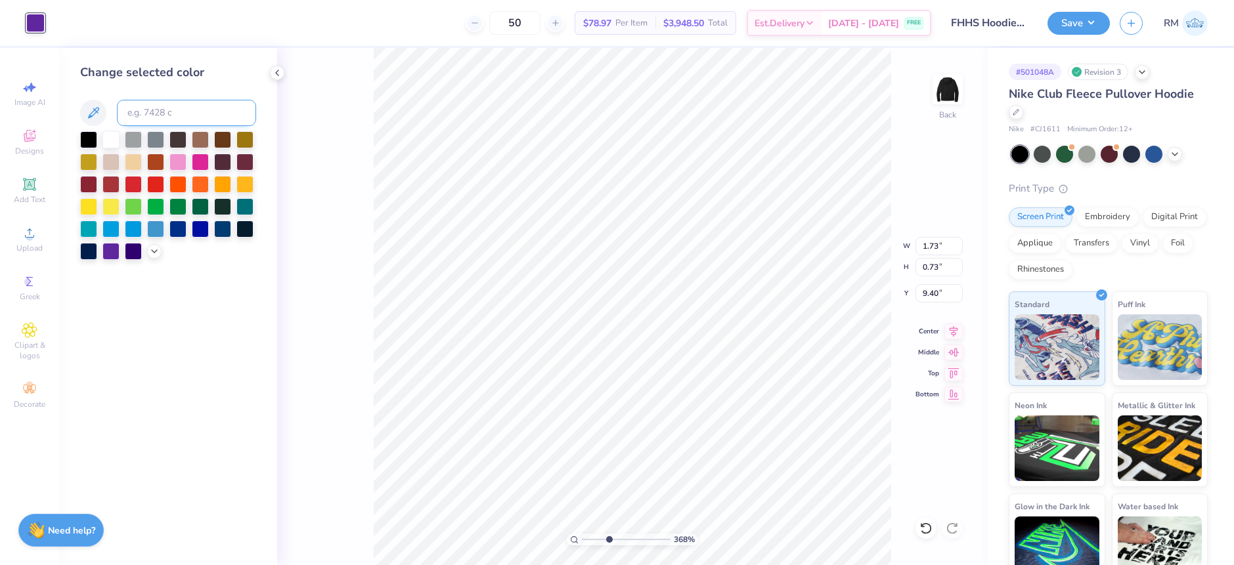
click at [161, 111] on input at bounding box center [186, 113] width 139 height 26
type input "123"
type input "0.75"
type input "0.76"
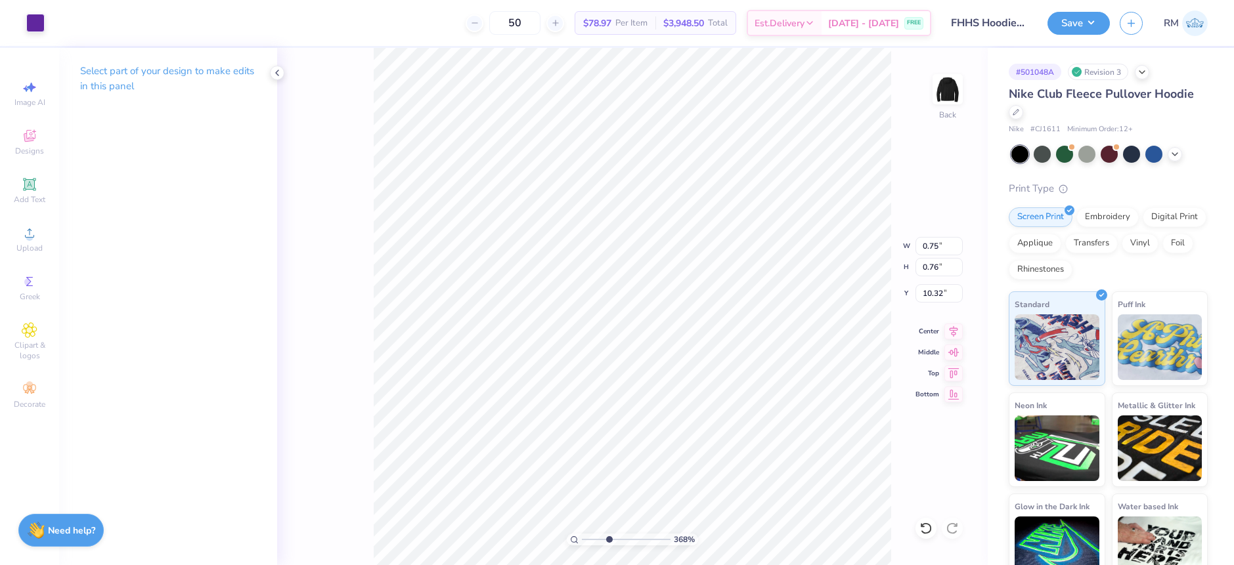
type input "10.36"
type input "1.68"
type input "0.77"
type input "10.35"
click at [39, 23] on div at bounding box center [35, 21] width 18 height 18
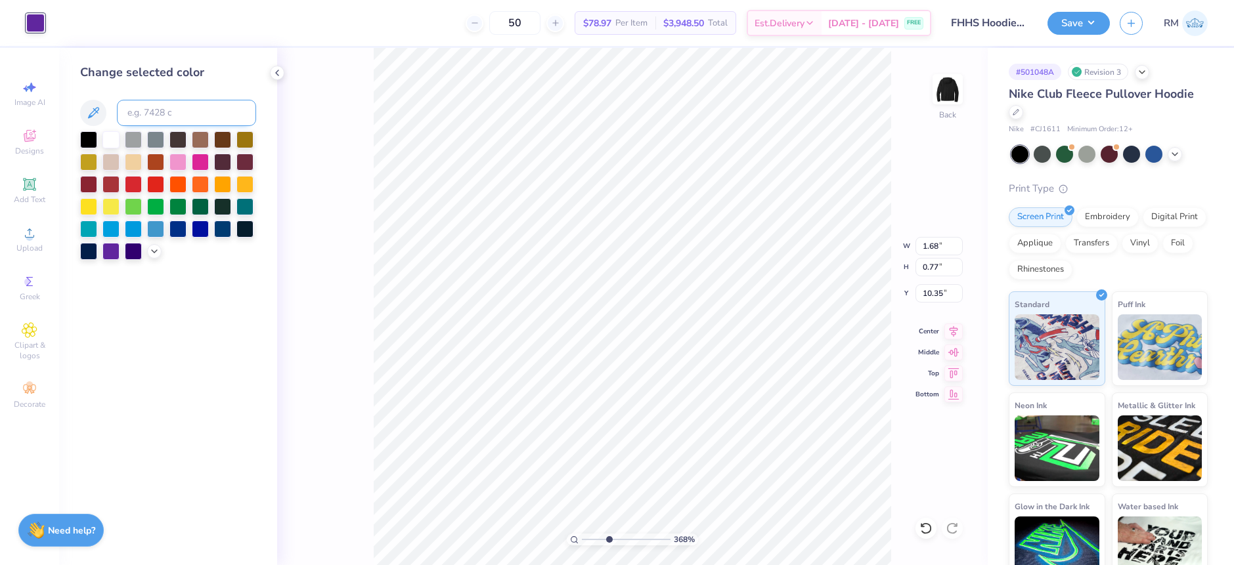
click at [141, 118] on input at bounding box center [186, 113] width 139 height 26
type input "123"
type input "3.42"
type input "0.80"
type input "10.32"
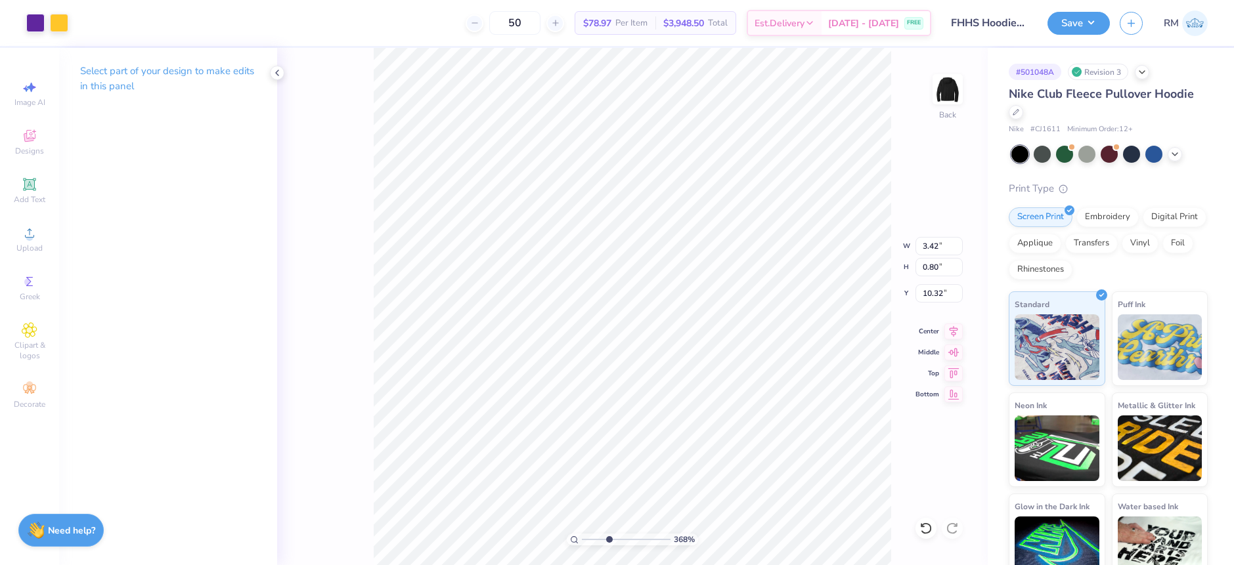
type input "0.80"
type input "0.72"
type input "10.36"
type input "1.71"
click at [30, 28] on div at bounding box center [35, 21] width 18 height 18
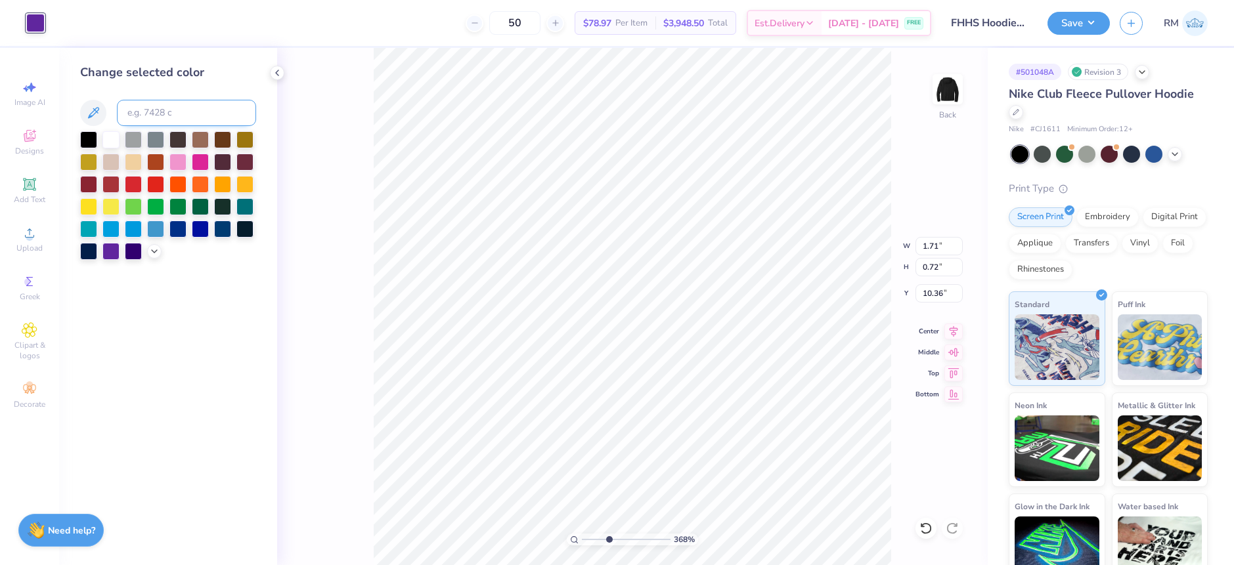
click at [177, 116] on input at bounding box center [186, 113] width 139 height 26
type input "123"
type input "0.75"
type input "0.76"
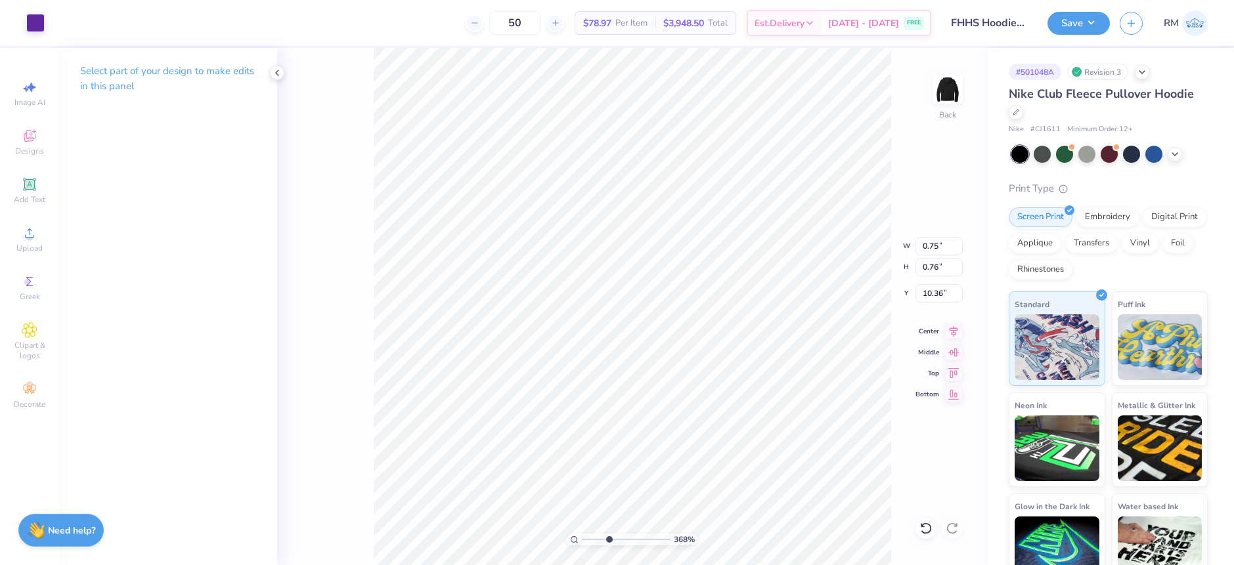
type input "1.58"
click at [27, 24] on div at bounding box center [35, 21] width 18 height 18
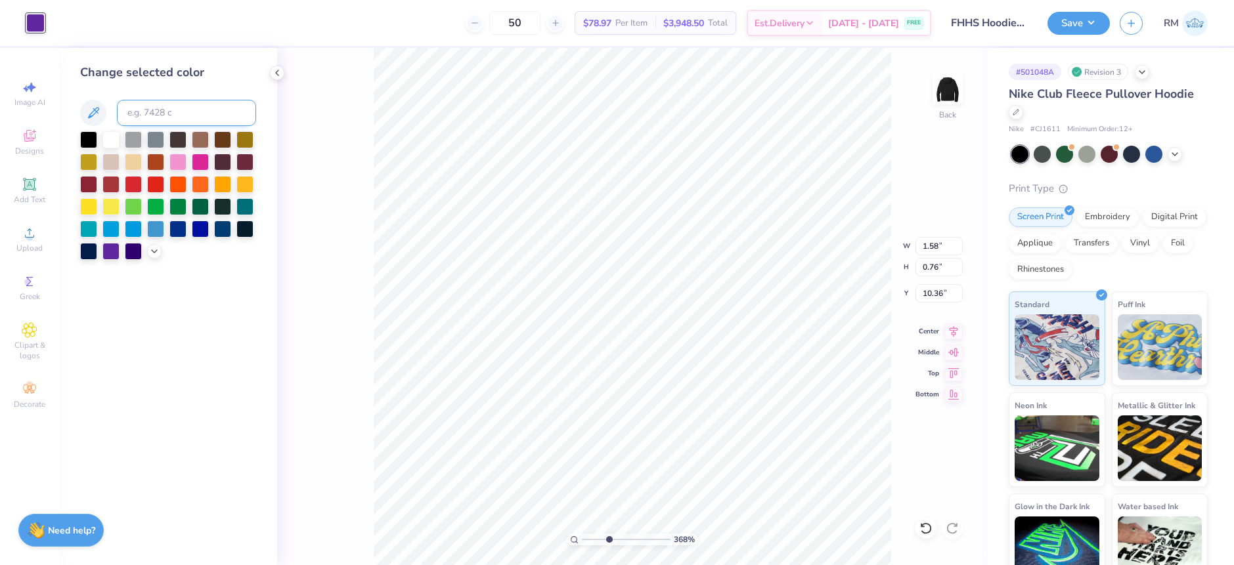
click at [142, 110] on input at bounding box center [186, 113] width 139 height 26
type input "123"
type input "0.85"
type input "0.73"
type input "10.35"
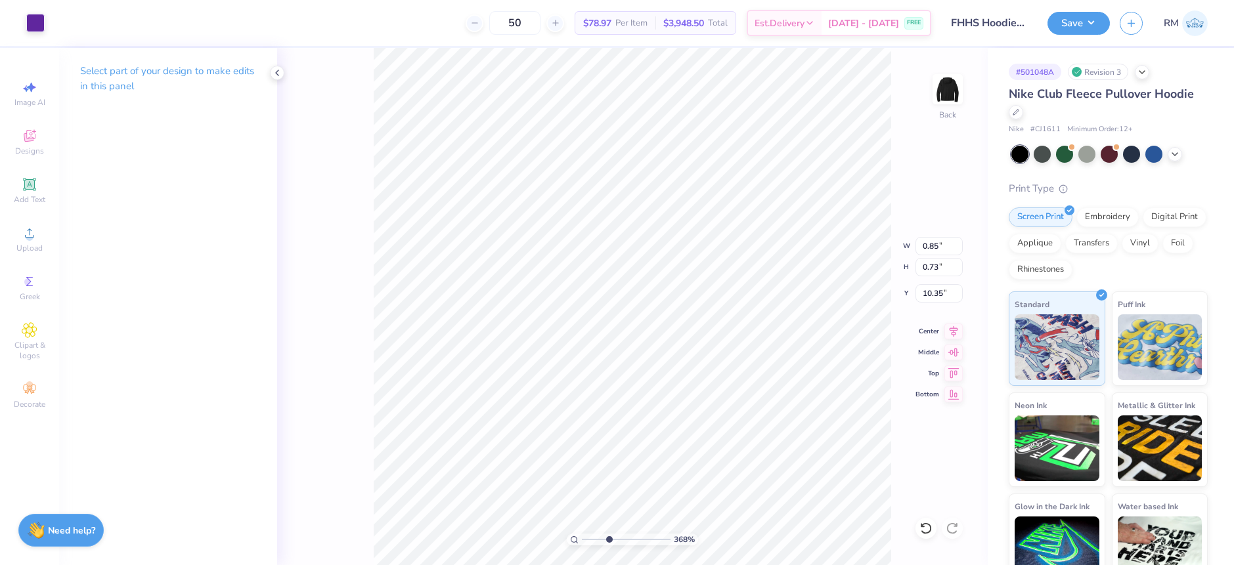
type input "1.65"
type input "0.76"
type input "10.32"
click at [32, 26] on div at bounding box center [35, 21] width 18 height 18
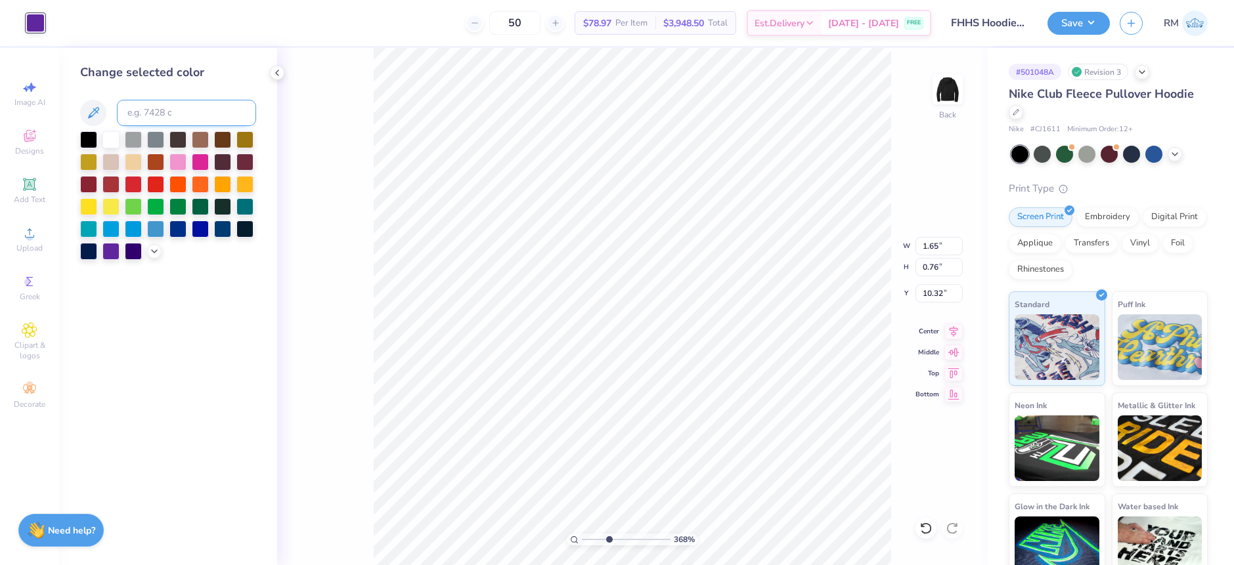
click at [154, 112] on input at bounding box center [186, 113] width 139 height 26
type input "123"
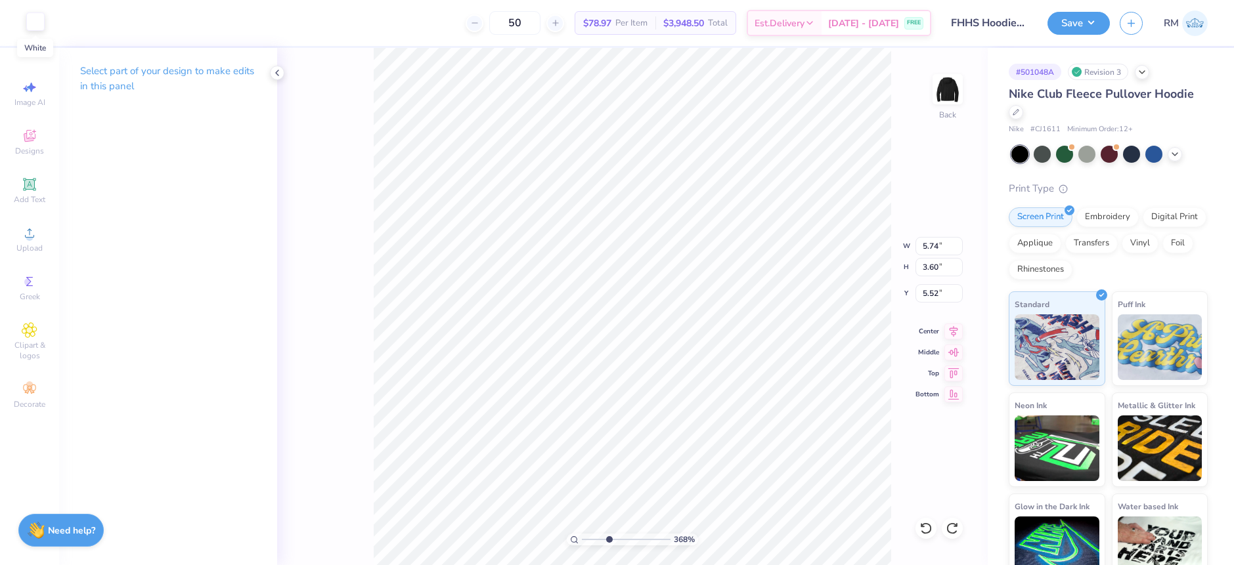
click at [27, 22] on div at bounding box center [35, 21] width 18 height 18
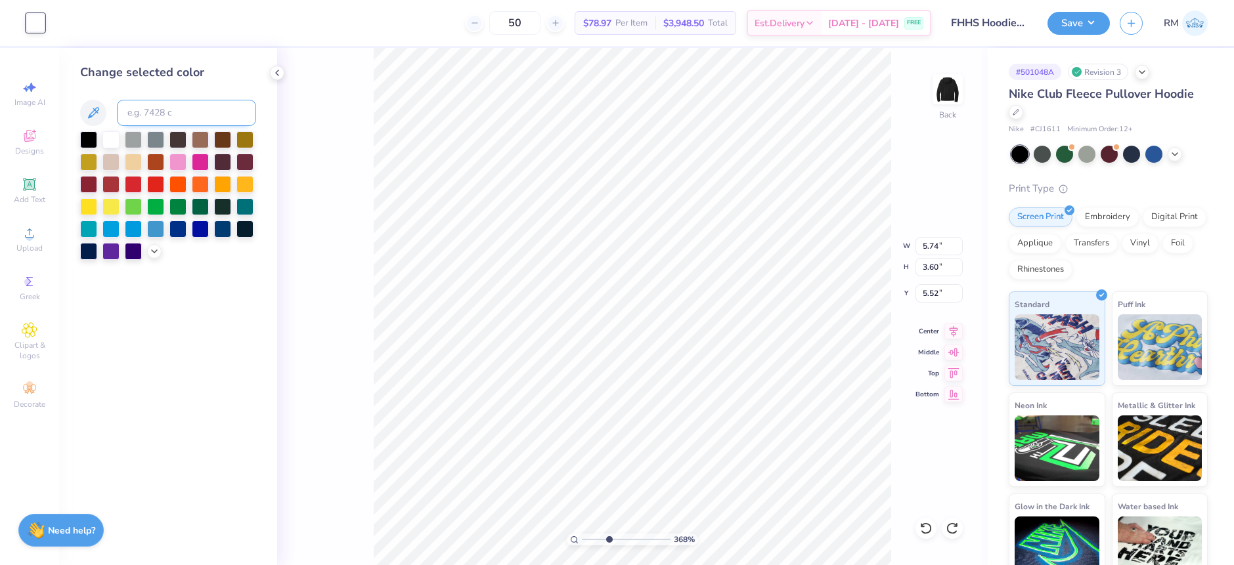
click at [146, 108] on input at bounding box center [186, 113] width 139 height 26
type input "123"
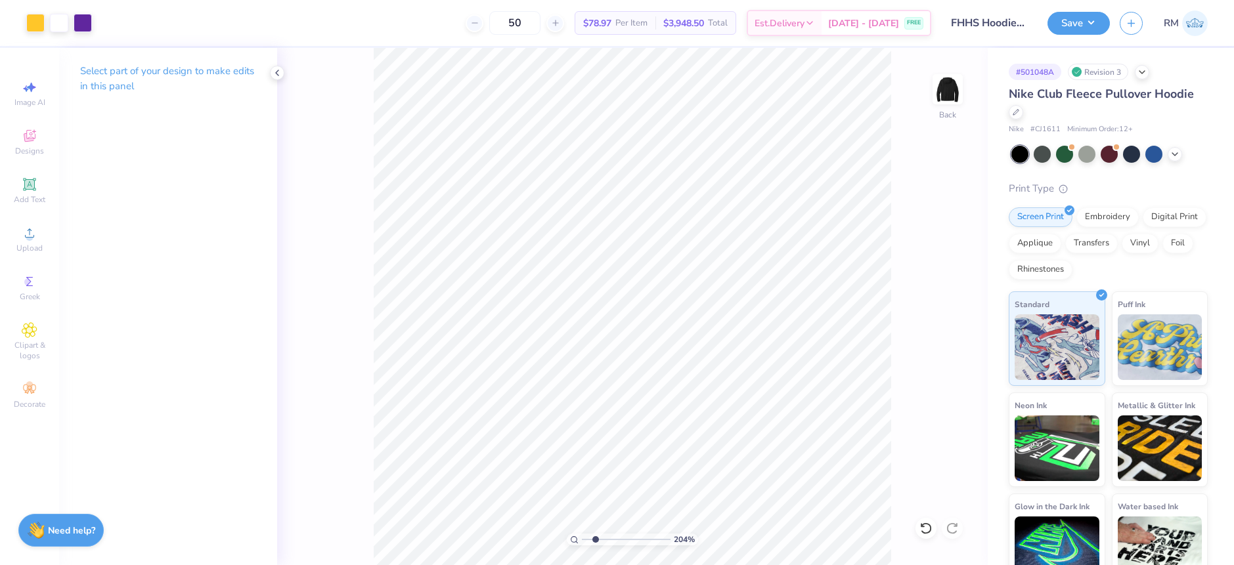
drag, startPoint x: 605, startPoint y: 540, endPoint x: 595, endPoint y: 542, distance: 10.0
click at [595, 542] on input "range" at bounding box center [626, 540] width 89 height 12
drag, startPoint x: 595, startPoint y: 540, endPoint x: 515, endPoint y: 523, distance: 81.3
type input "1"
click at [582, 534] on input "range" at bounding box center [626, 540] width 89 height 12
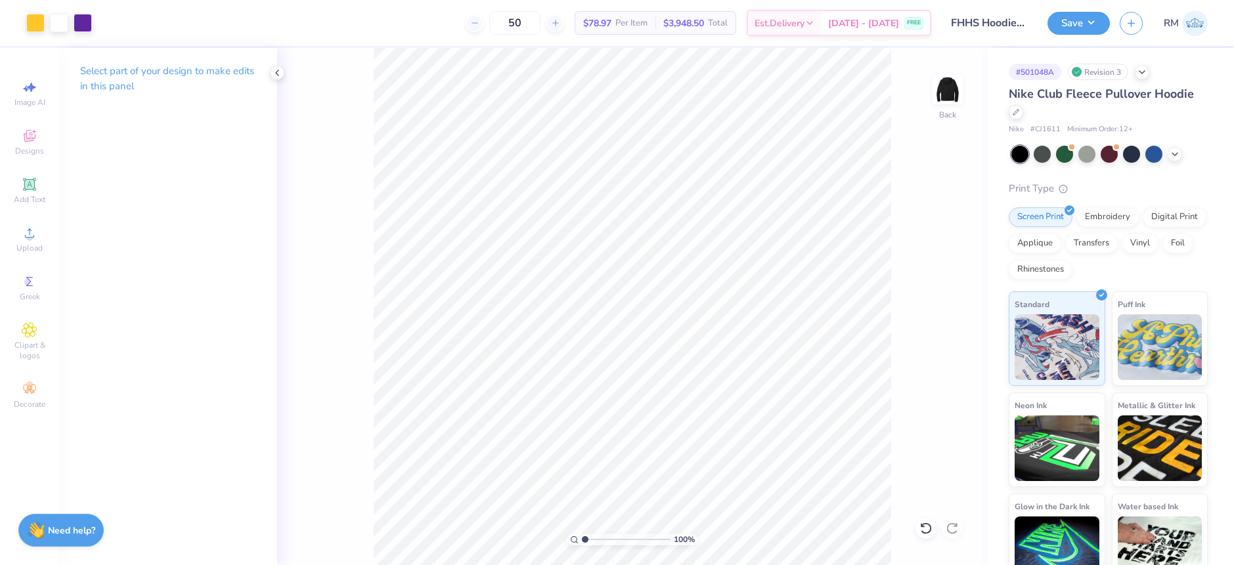
click at [847, 469] on div "100 % Back" at bounding box center [632, 306] width 711 height 517
click at [339, 98] on div "100 % Back" at bounding box center [632, 306] width 711 height 517
click at [660, 416] on li "Group" at bounding box center [677, 421] width 103 height 26
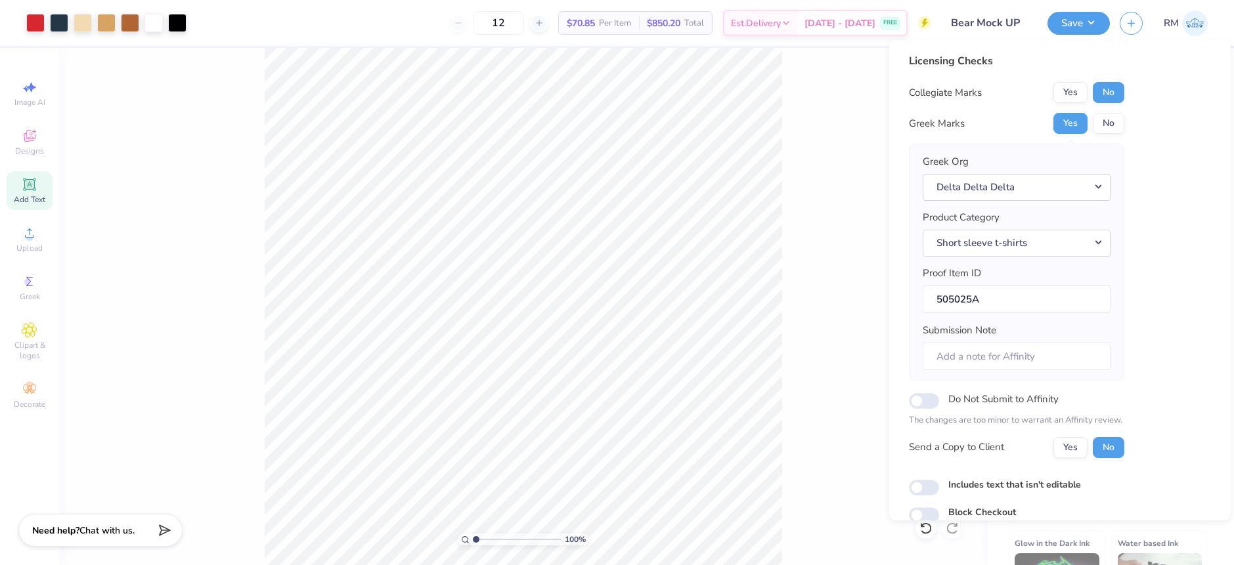
scroll to position [221, 0]
click at [814, 164] on div "100 % Front W 7.19 7.19 " H 13.90 13.90 " Y 4.12 4.12 " Center Middle Top Bottom" at bounding box center [523, 306] width 929 height 517
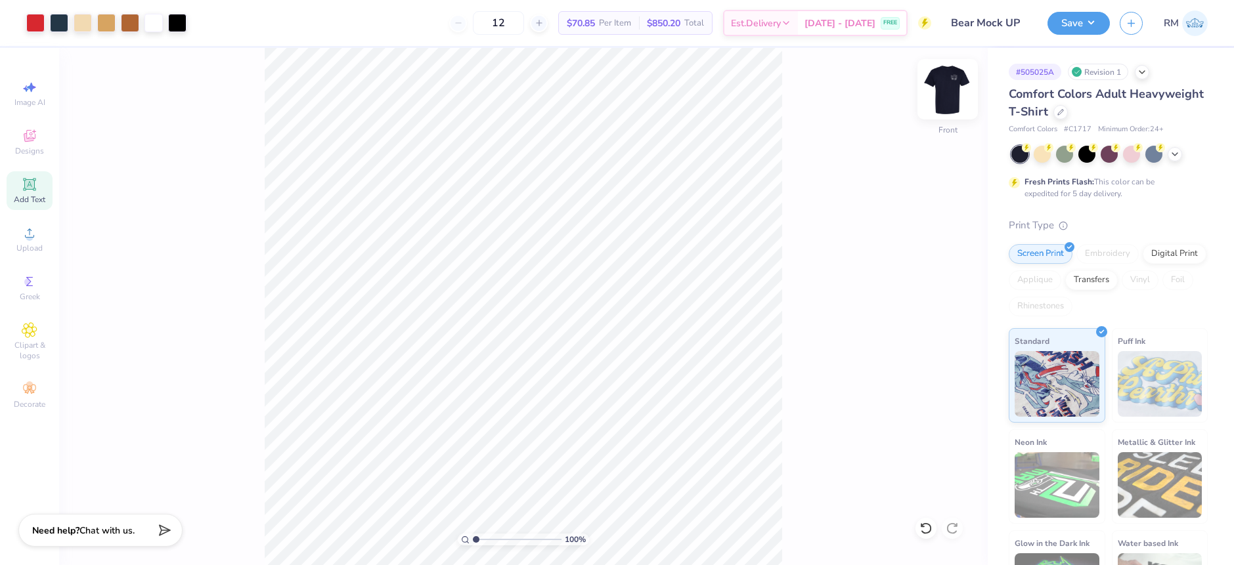
click at [941, 99] on img at bounding box center [947, 89] width 53 height 53
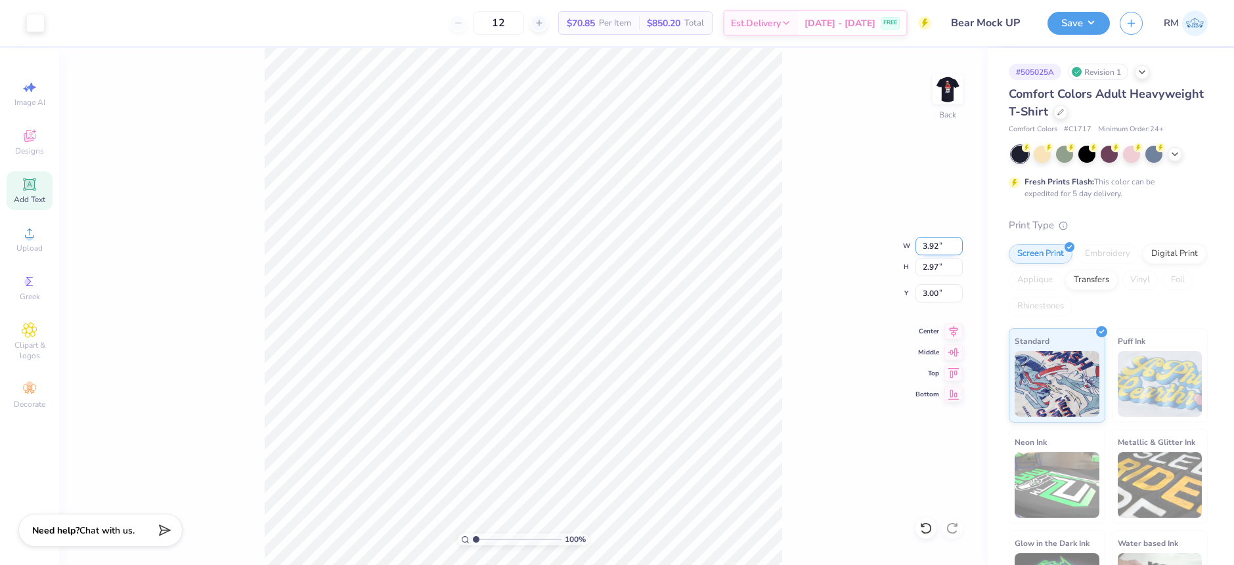
click at [930, 244] on input "3.92" at bounding box center [938, 246] width 47 height 18
type input "4.00"
type input "3.03"
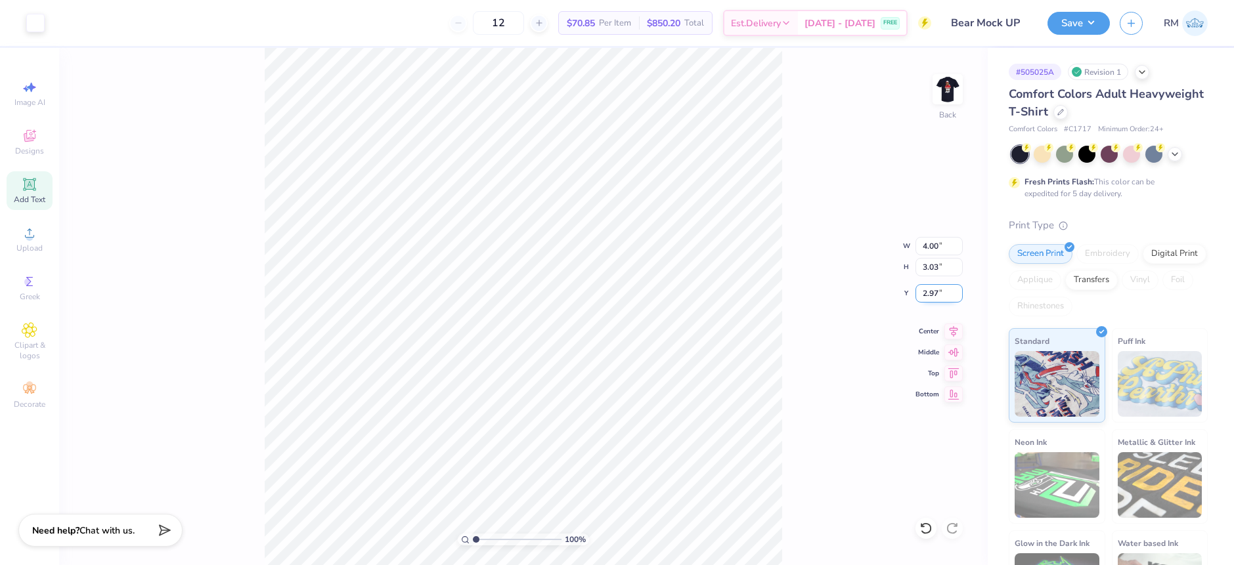
click at [939, 297] on input "2.97" at bounding box center [938, 293] width 47 height 18
type input "3.00"
click at [952, 89] on img at bounding box center [947, 89] width 53 height 53
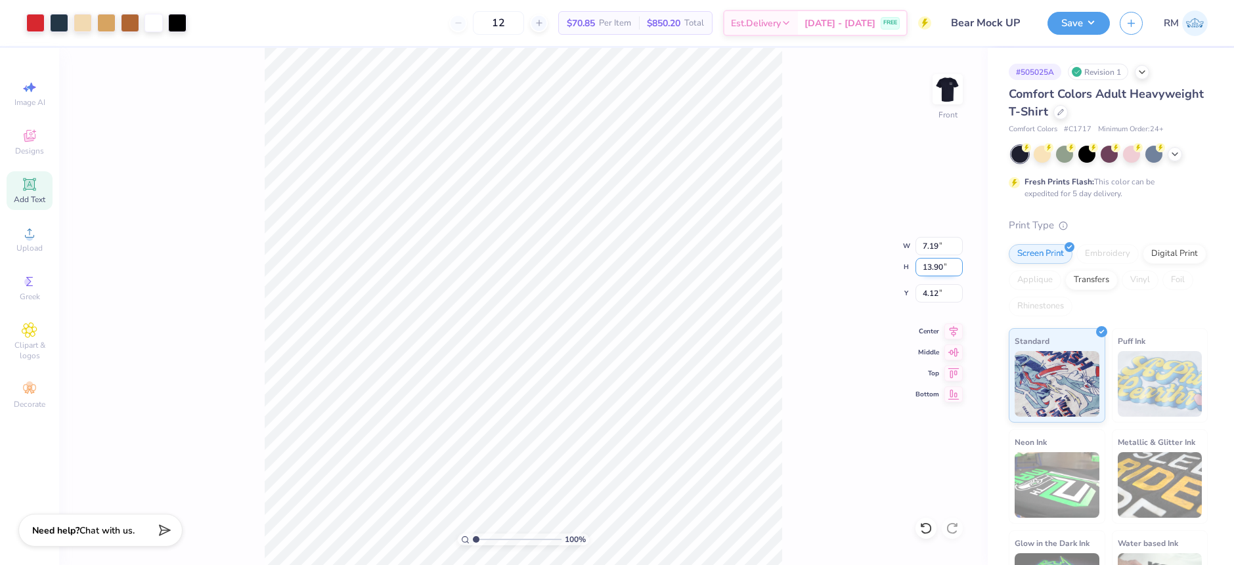
click at [930, 269] on input "13.90" at bounding box center [938, 267] width 47 height 18
type input "13"
click at [931, 293] on input "4.12" at bounding box center [938, 293] width 47 height 18
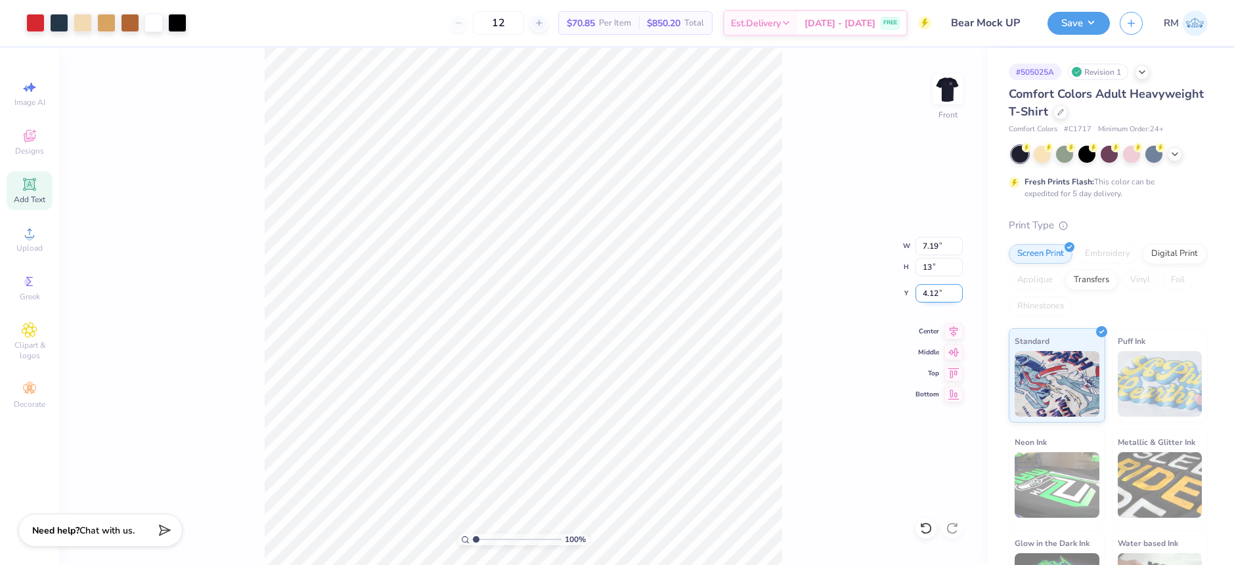
click at [931, 293] on input "4.12" at bounding box center [938, 293] width 47 height 18
type input "6.72"
type input "13.00"
click at [931, 294] on input "4.57" at bounding box center [938, 293] width 47 height 18
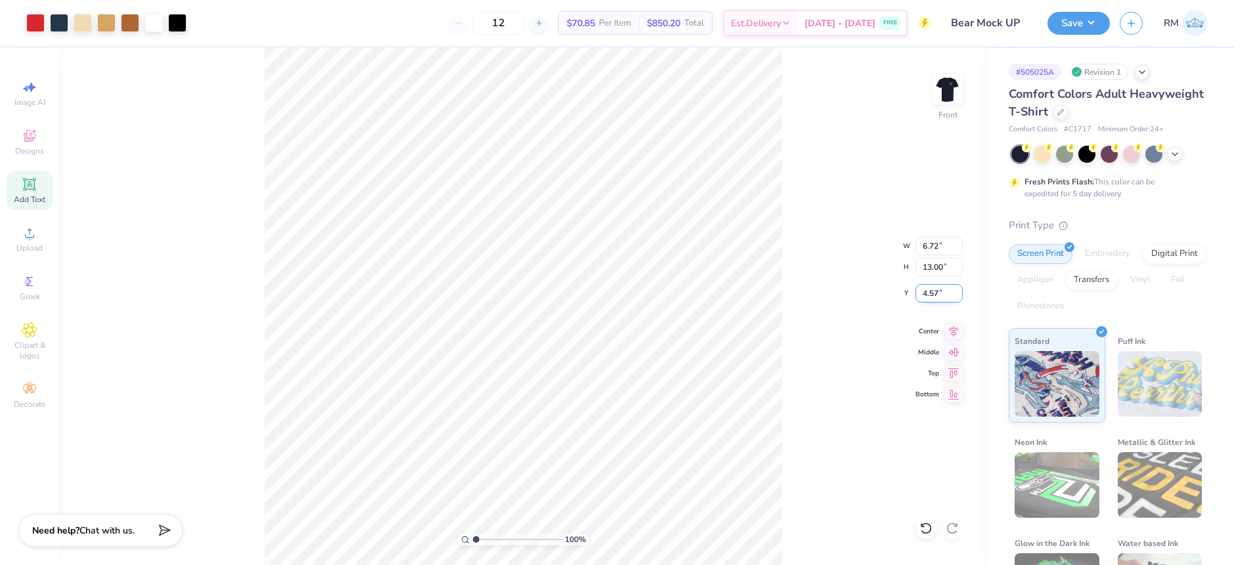
click at [931, 294] on input "4.57" at bounding box center [938, 293] width 47 height 18
type input "3.00"
click at [1099, 18] on button "Save" at bounding box center [1078, 21] width 62 height 23
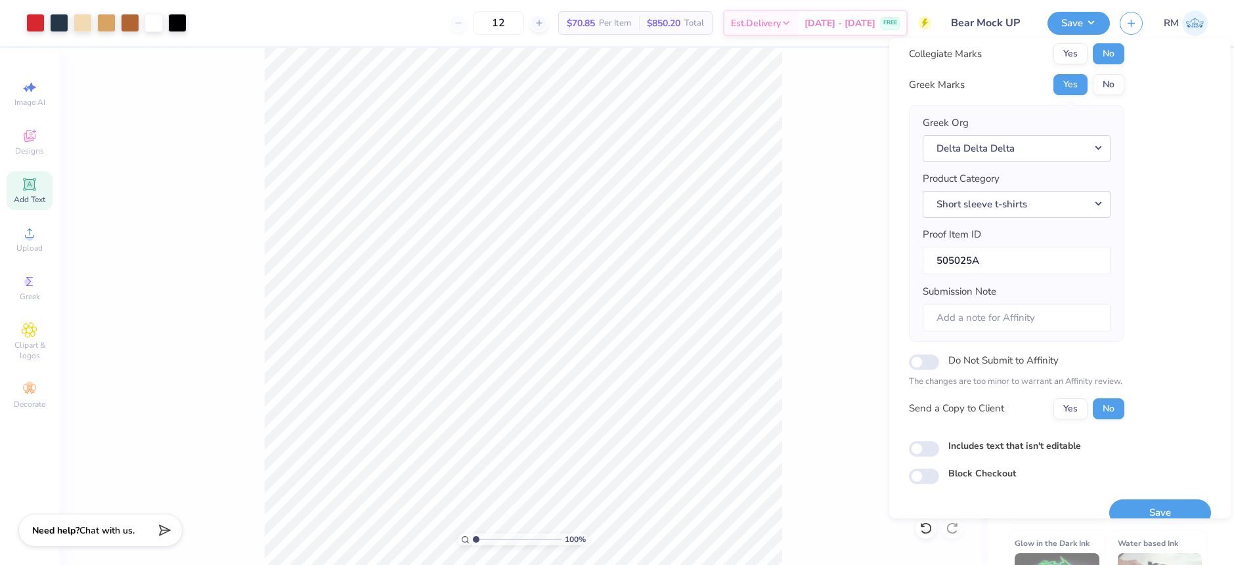
scroll to position [57, 0]
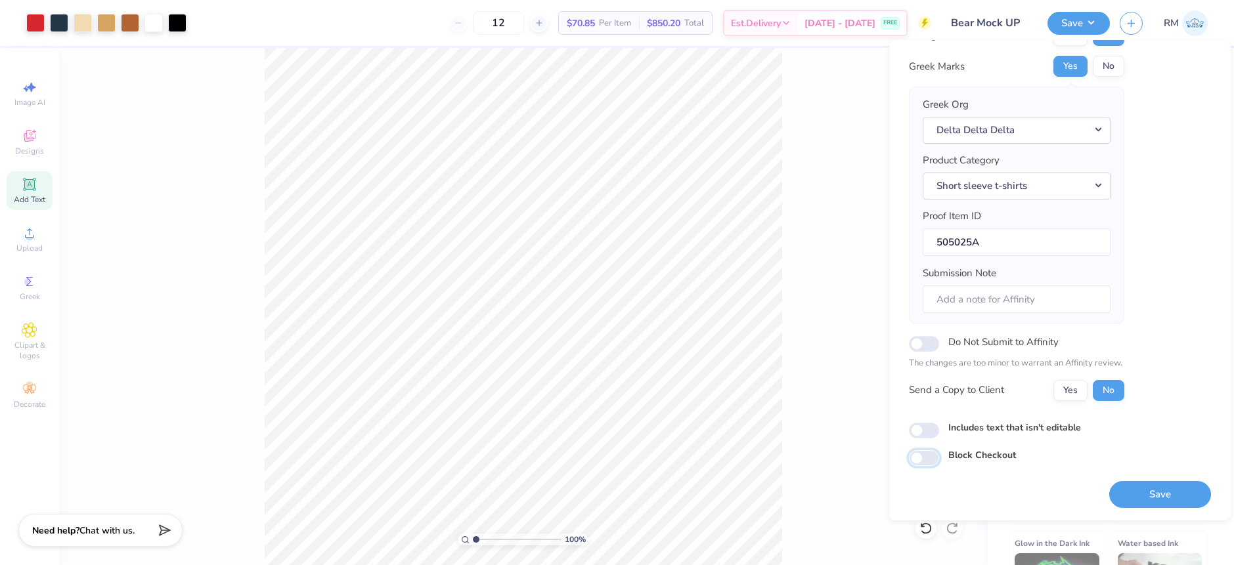
click at [934, 457] on input "Block Checkout" at bounding box center [924, 458] width 30 height 16
checkbox input "true"
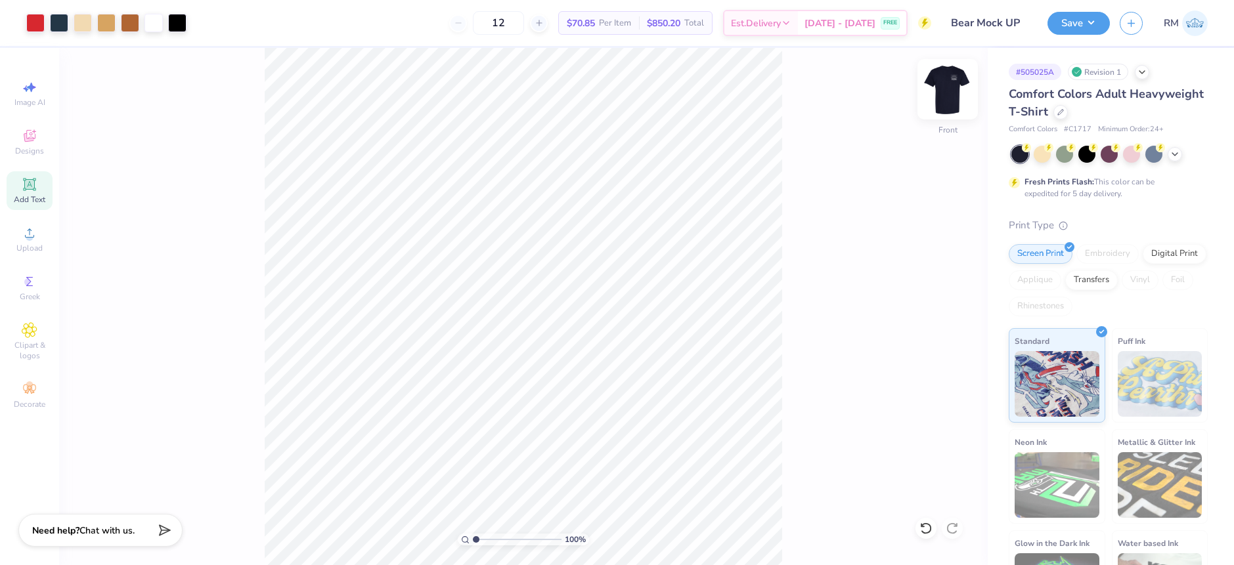
click at [954, 98] on img at bounding box center [947, 89] width 53 height 53
click at [802, 351] on div "100 % Back" at bounding box center [523, 306] width 929 height 517
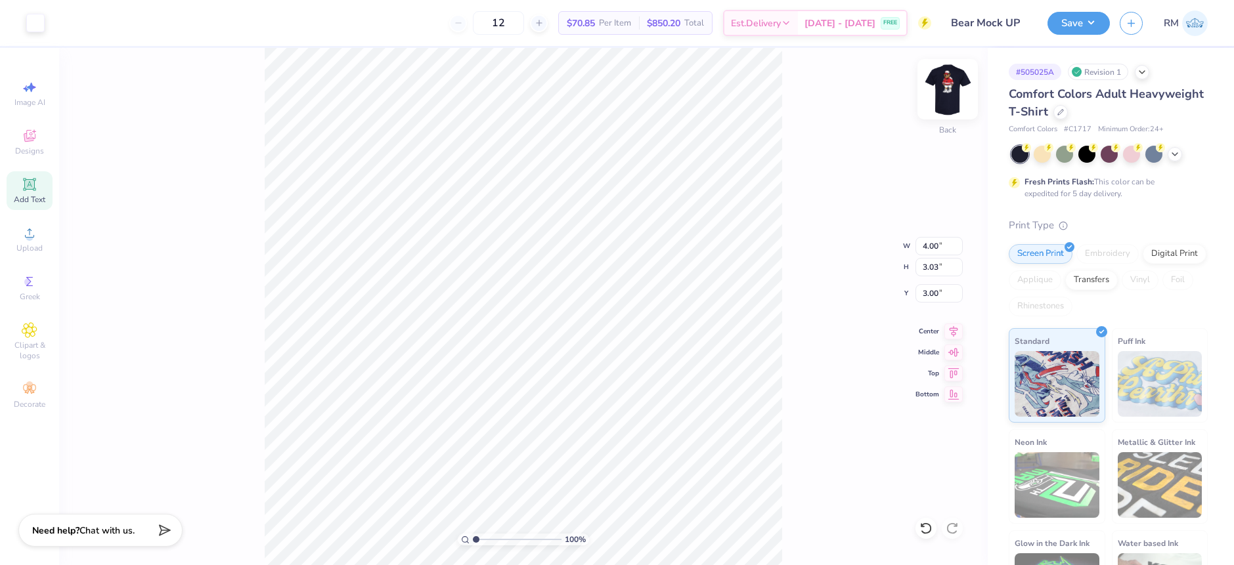
click at [936, 95] on img at bounding box center [947, 89] width 53 height 53
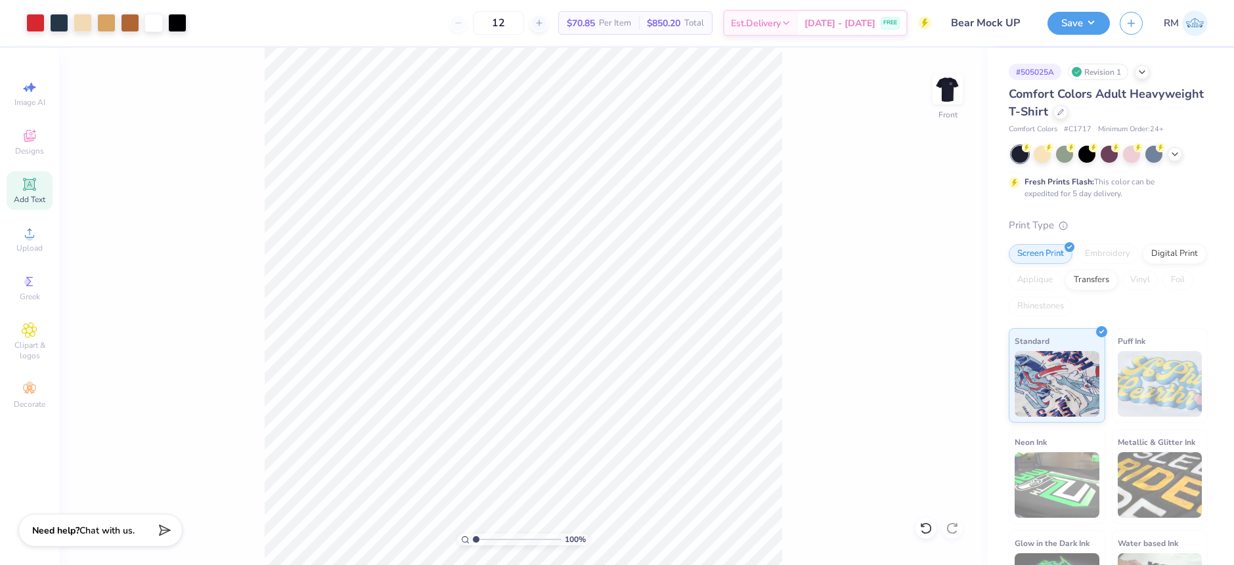
click at [873, 496] on div "100 % Front" at bounding box center [523, 306] width 929 height 517
click at [929, 266] on input "13.00" at bounding box center [938, 267] width 47 height 18
type input "14"
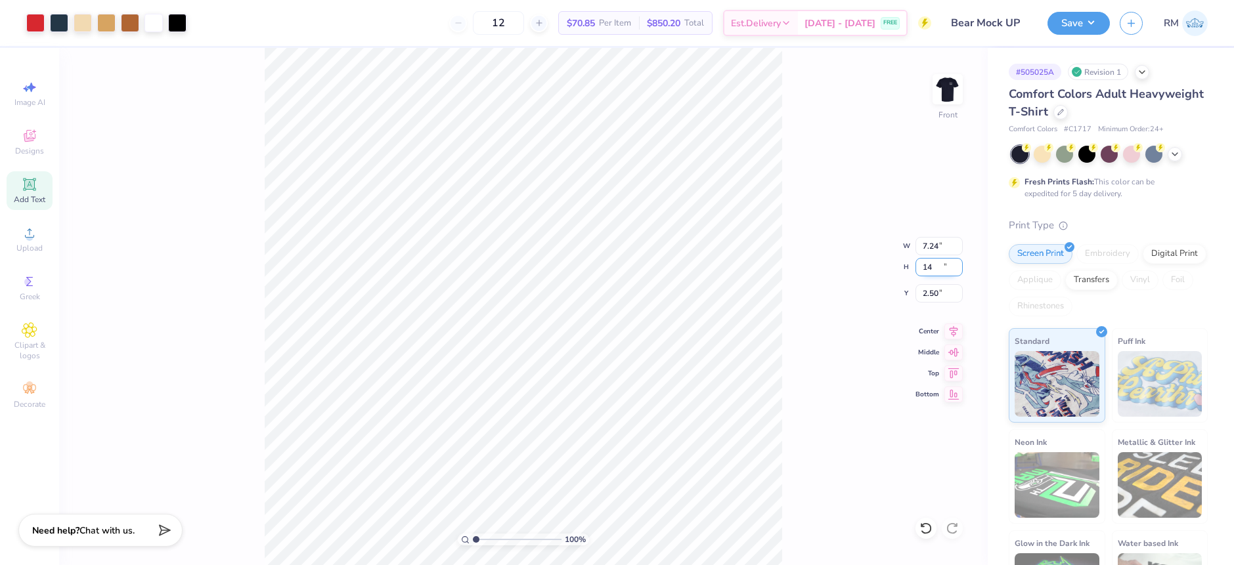
type input "7.24"
type input "14.00"
click at [936, 290] on input "2.50" at bounding box center [938, 293] width 47 height 18
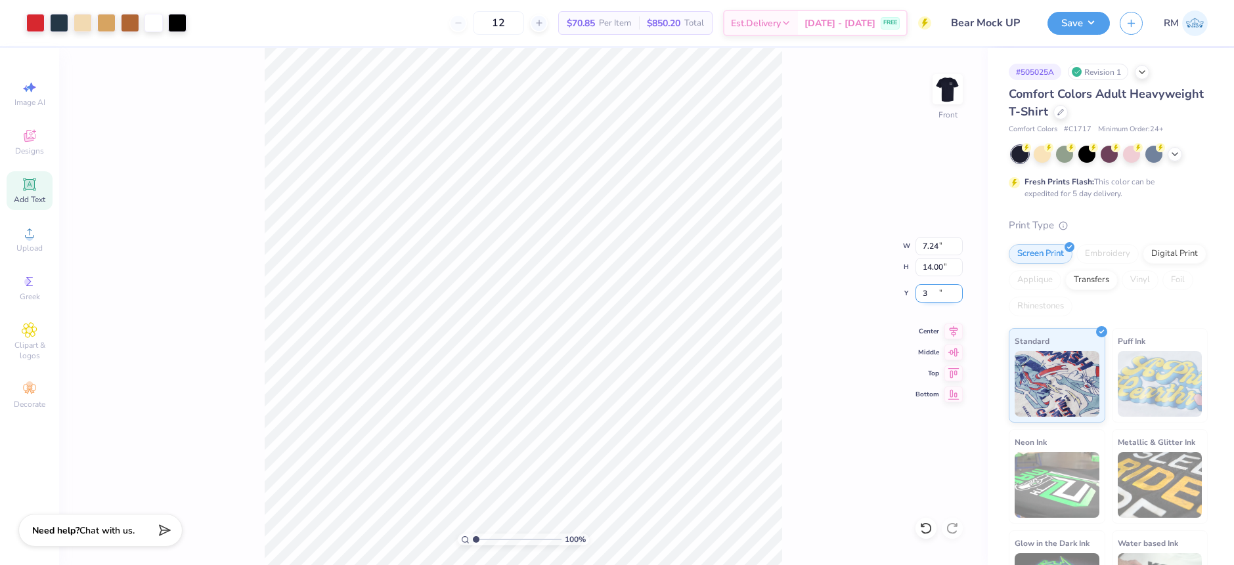
type input "3.00"
click at [388, 22] on div "Art colors 12 $70.85 Per Item $850.20 Total Est. Delivery [DATE] - [DATE] FREE …" at bounding box center [617, 282] width 1234 height 565
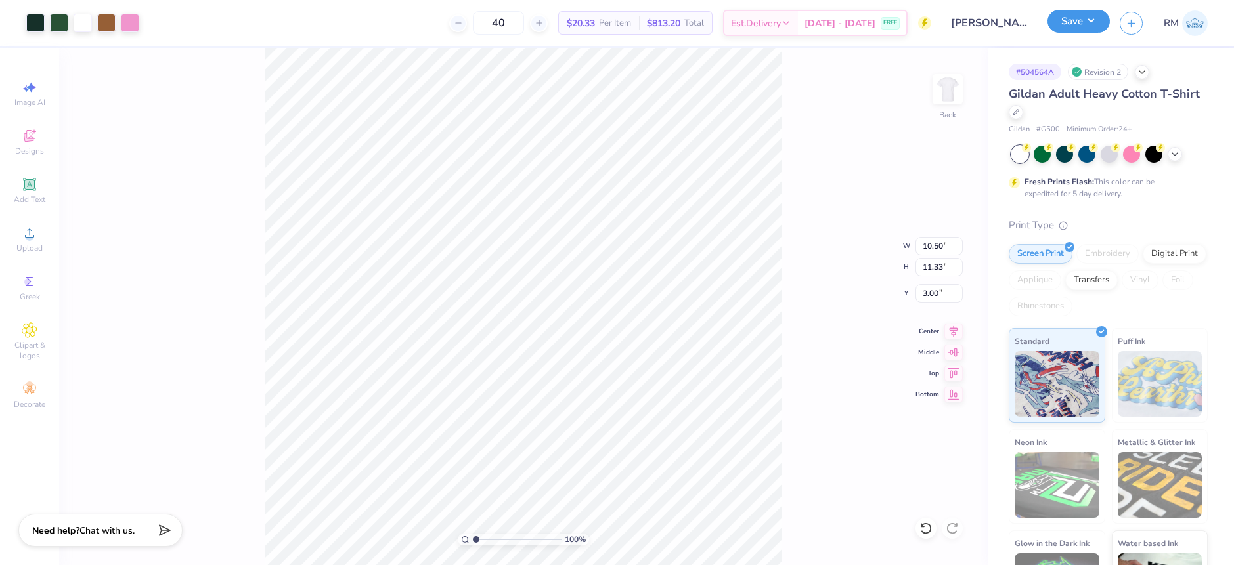
click at [1099, 21] on button "Save" at bounding box center [1078, 21] width 62 height 23
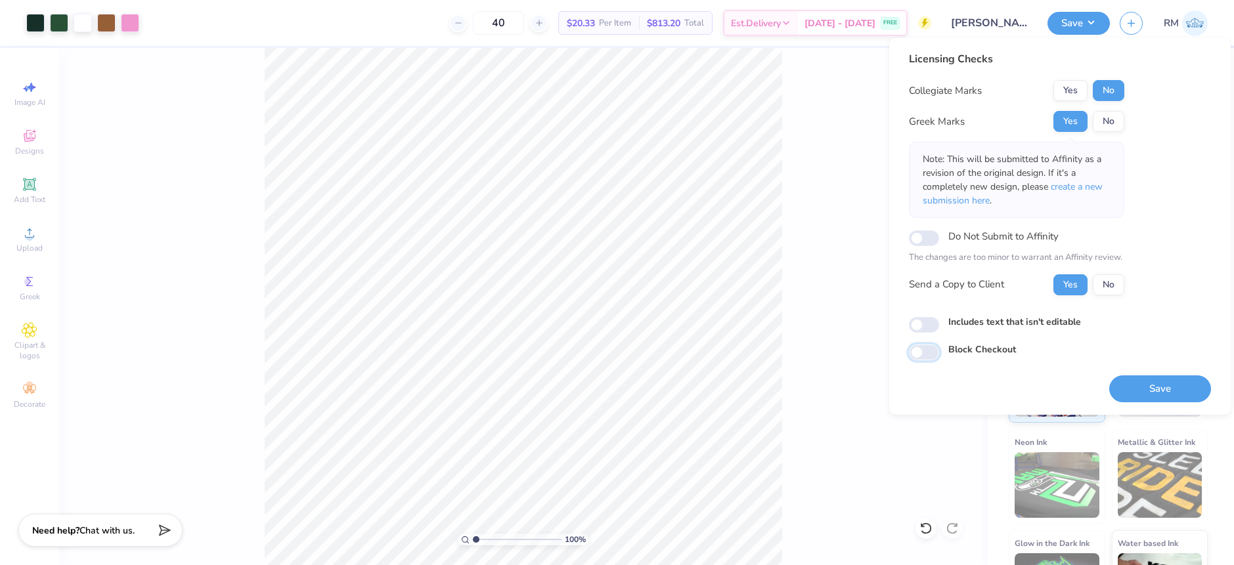
click at [938, 354] on input "Block Checkout" at bounding box center [924, 353] width 30 height 16
checkbox input "true"
click at [937, 236] on input "Do Not Submit to Affinity" at bounding box center [924, 238] width 30 height 16
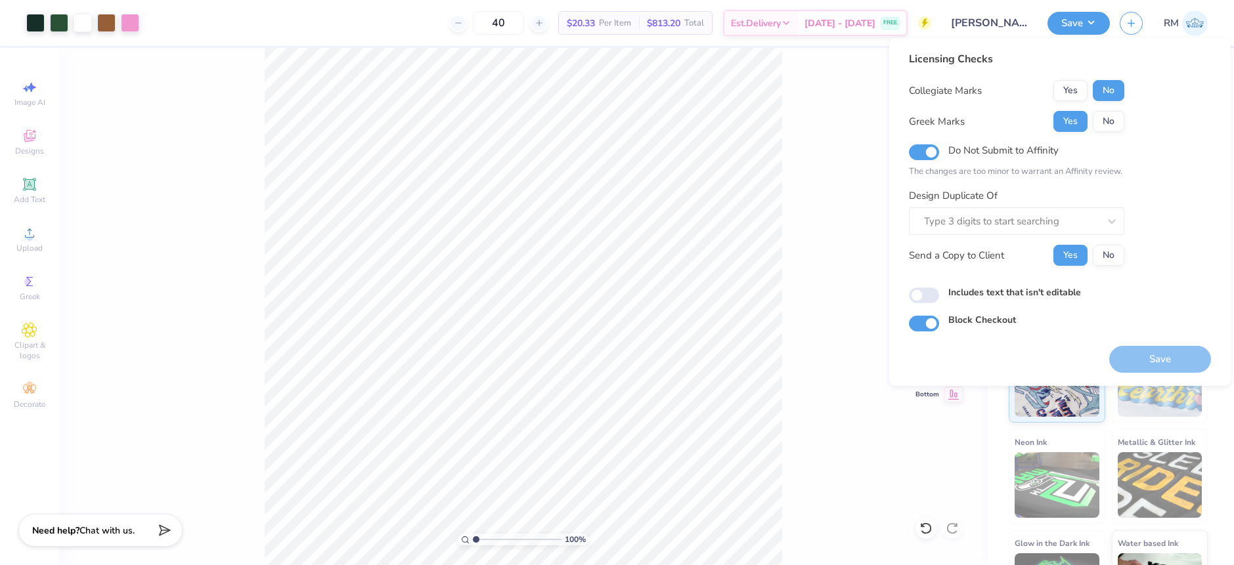
click at [940, 159] on div "Do Not Submit to Affinity The changes are too minor to warrant an Affinity revi…" at bounding box center [1016, 160] width 215 height 37
click at [930, 156] on input "Do Not Submit to Affinity" at bounding box center [924, 152] width 30 height 16
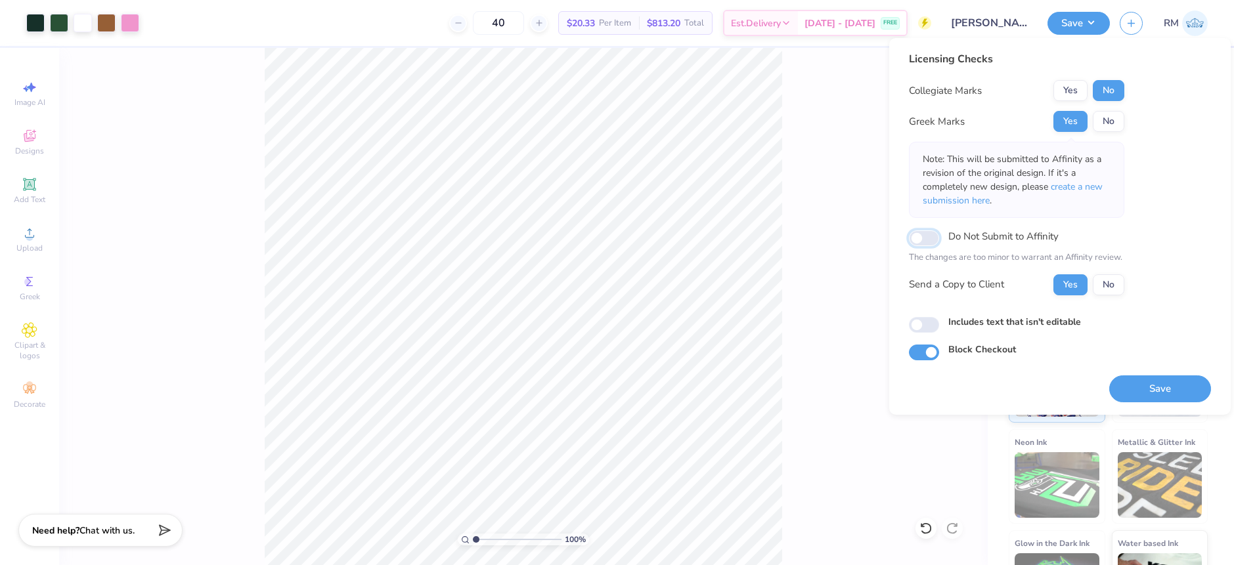
click at [925, 242] on input "Do Not Submit to Affinity" at bounding box center [924, 238] width 30 height 16
checkbox input "true"
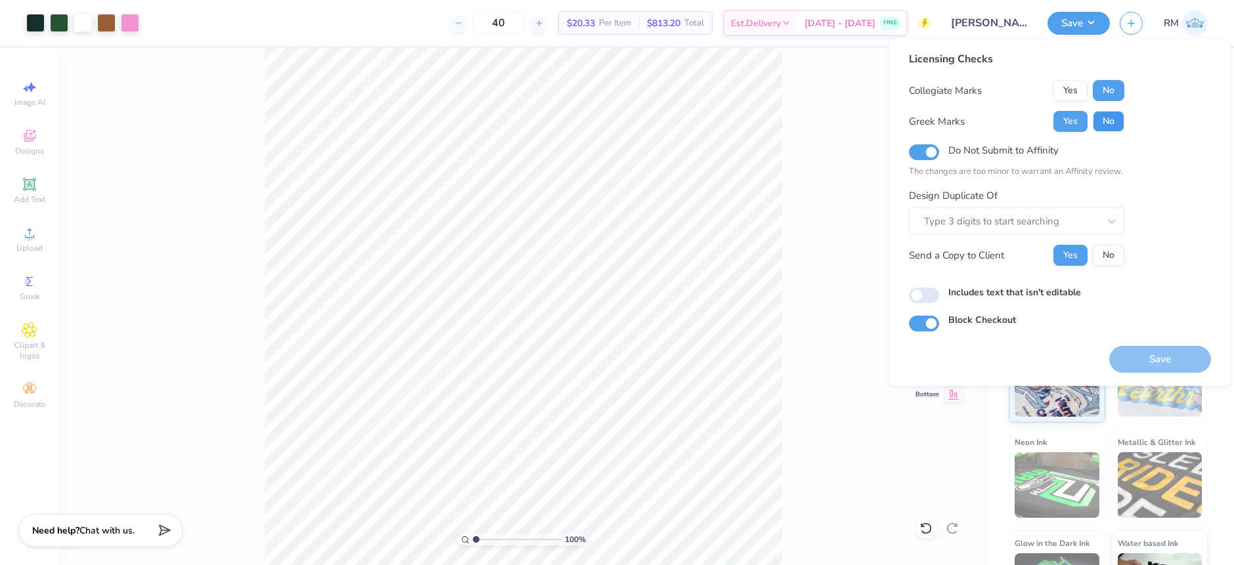
click at [1100, 122] on button "No" at bounding box center [1109, 121] width 32 height 21
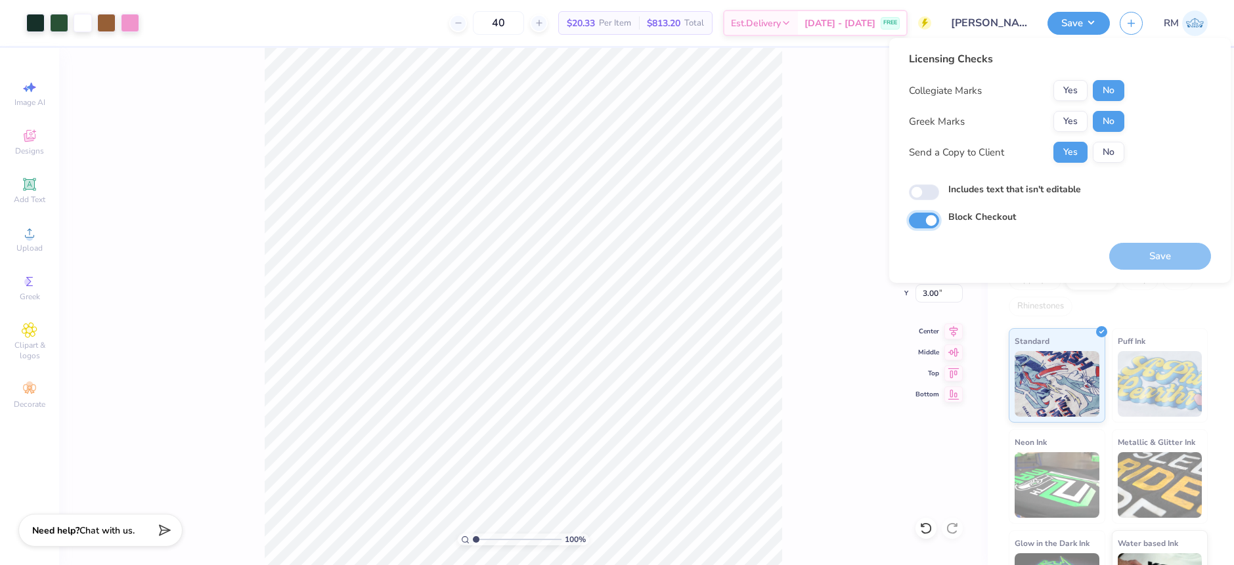
click at [930, 223] on input "Block Checkout" at bounding box center [924, 221] width 30 height 16
checkbox input "true"
click at [1172, 255] on div "Save" at bounding box center [1160, 256] width 102 height 27
click at [1081, 124] on button "Yes" at bounding box center [1070, 121] width 34 height 21
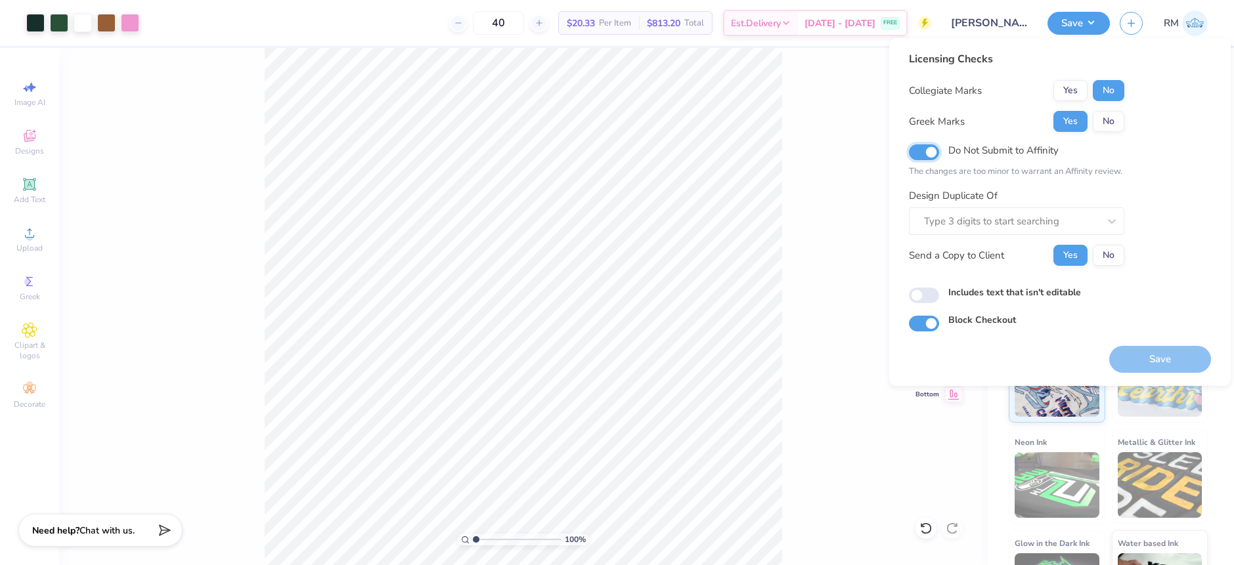
click at [922, 146] on input "Do Not Submit to Affinity" at bounding box center [924, 152] width 30 height 16
checkbox input "false"
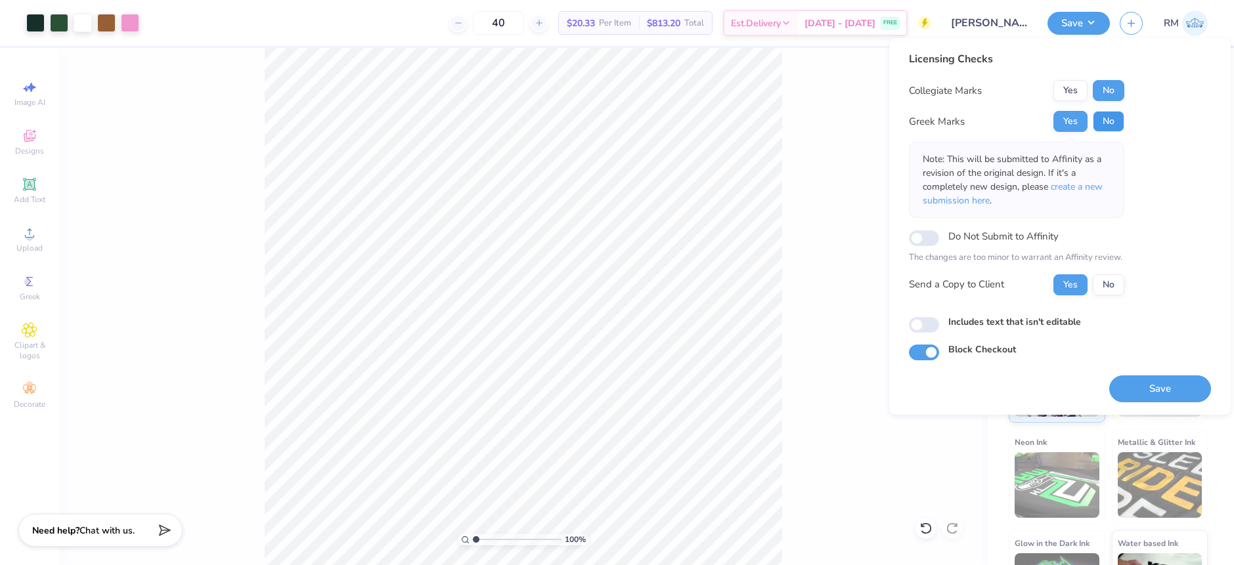
click at [1106, 120] on button "No" at bounding box center [1109, 121] width 32 height 21
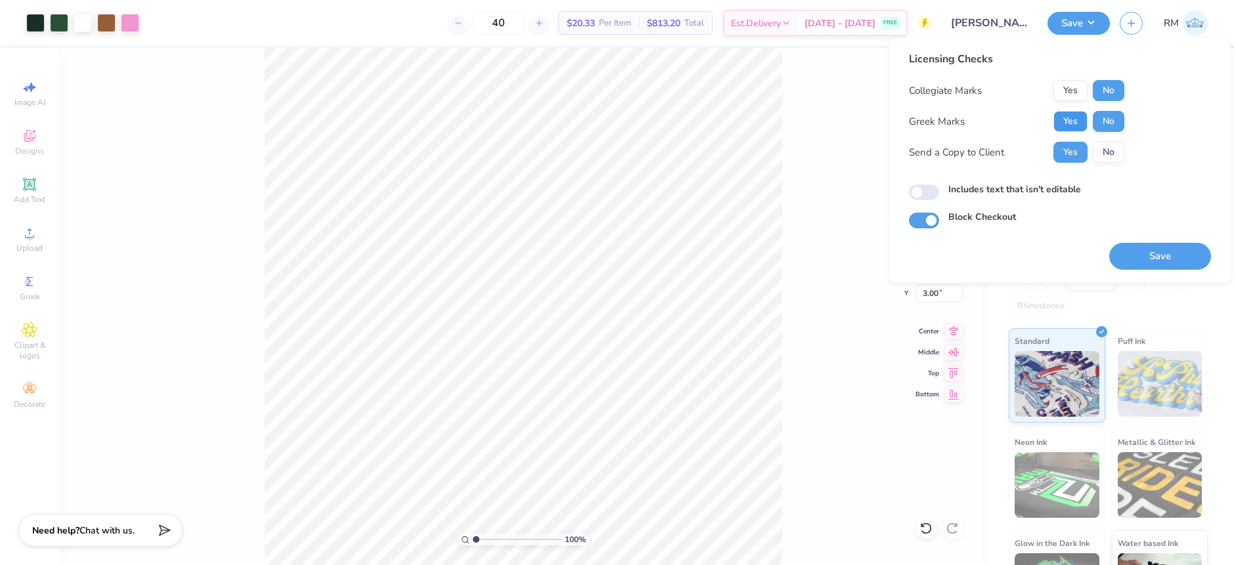
click at [1076, 123] on button "Yes" at bounding box center [1070, 121] width 34 height 21
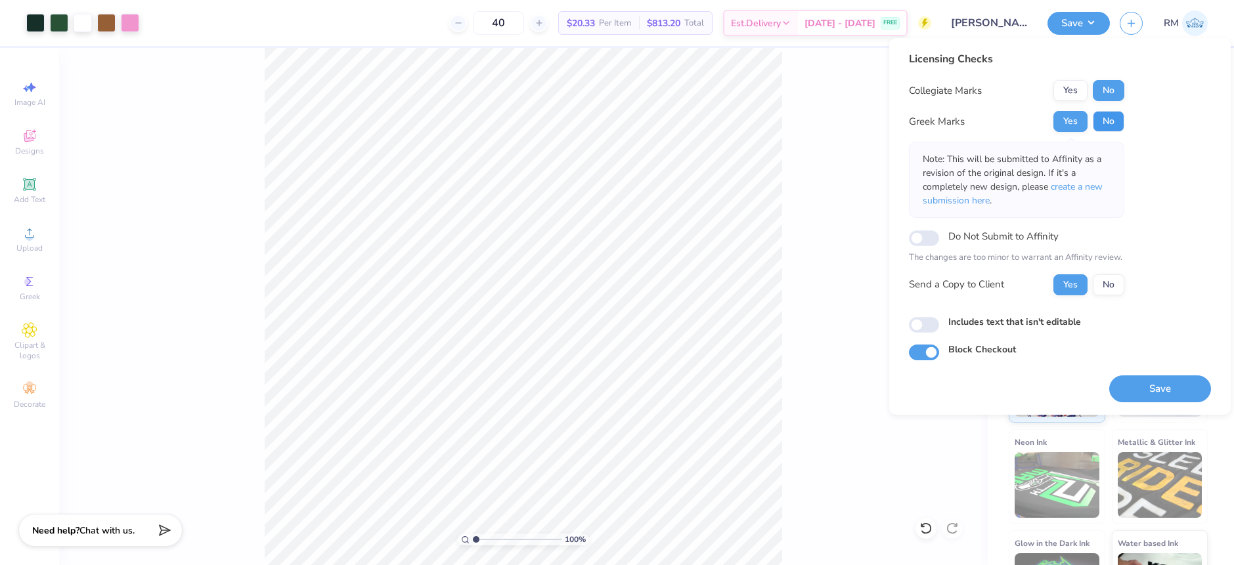
click at [1110, 121] on button "No" at bounding box center [1109, 121] width 32 height 21
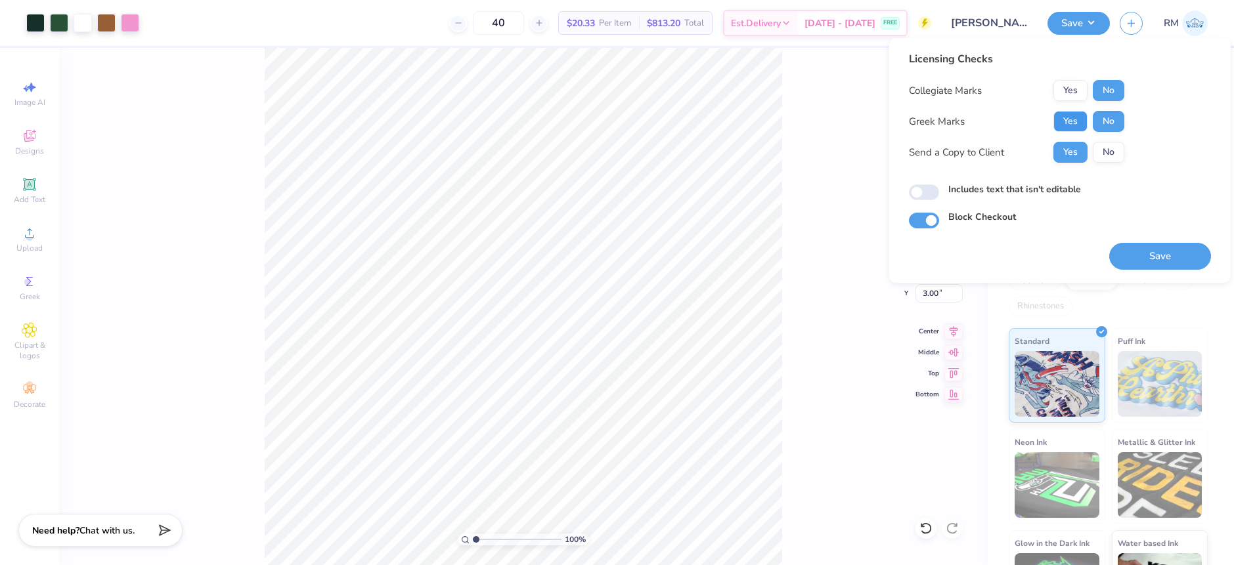
click at [1072, 120] on button "Yes" at bounding box center [1070, 121] width 34 height 21
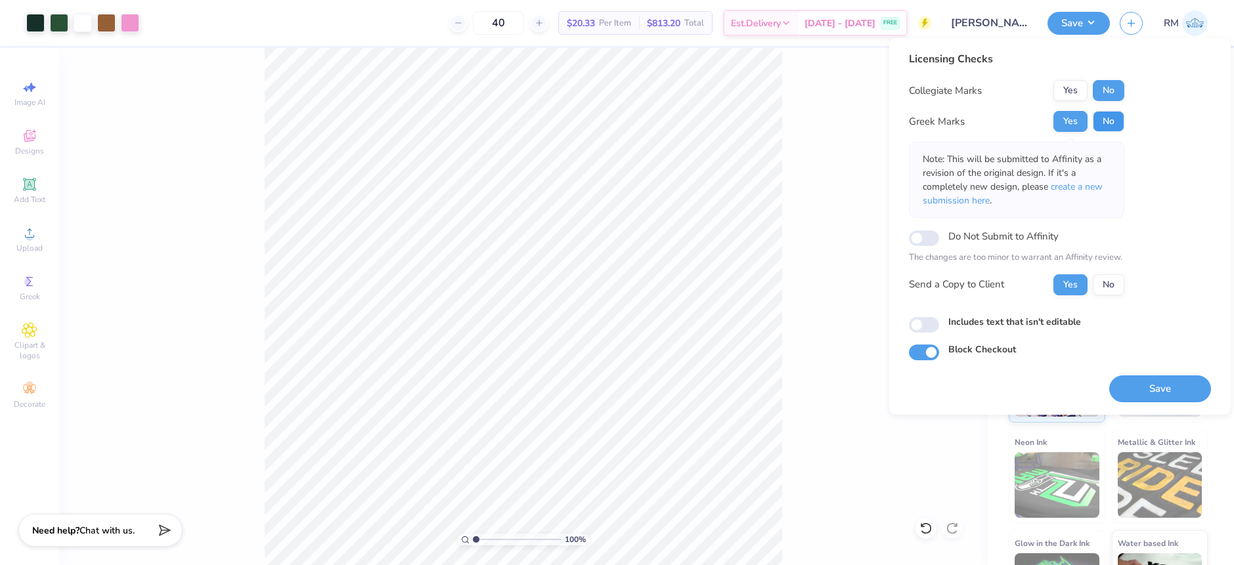
click at [1098, 120] on button "No" at bounding box center [1109, 121] width 32 height 21
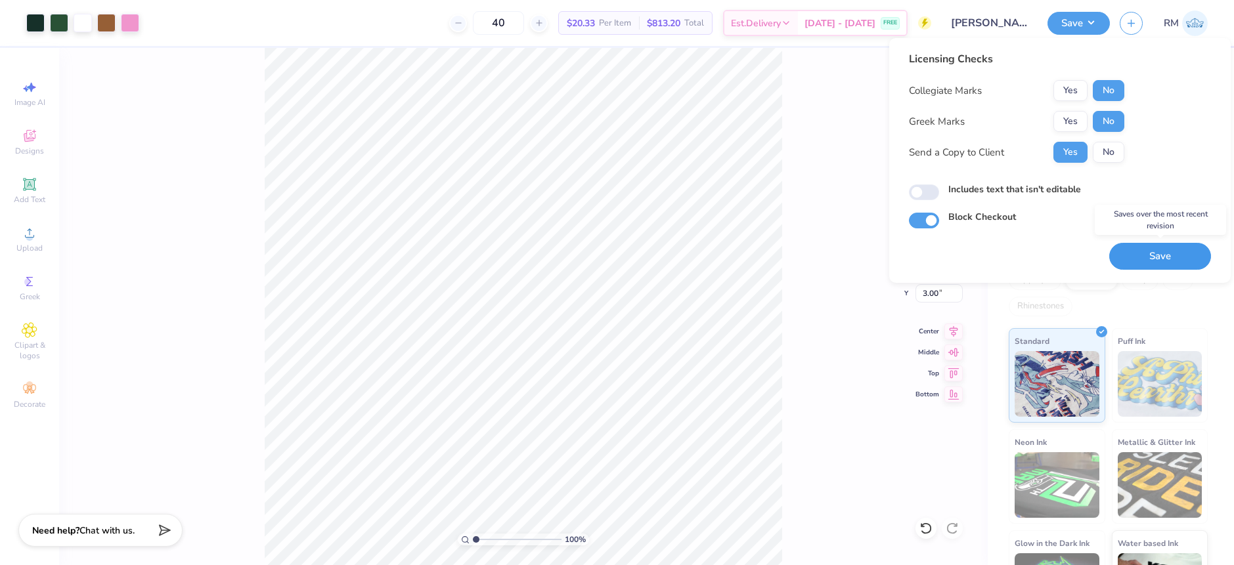
click at [1162, 258] on button "Save" at bounding box center [1160, 256] width 102 height 27
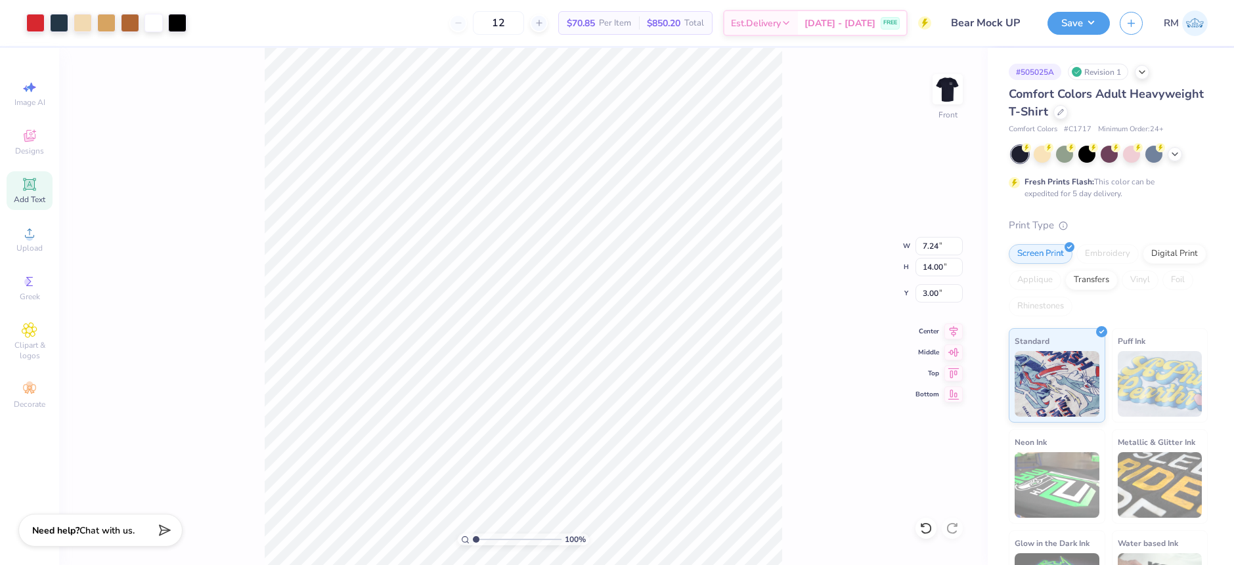
scroll to position [221, 0]
click at [1091, 18] on button "Save" at bounding box center [1078, 21] width 62 height 23
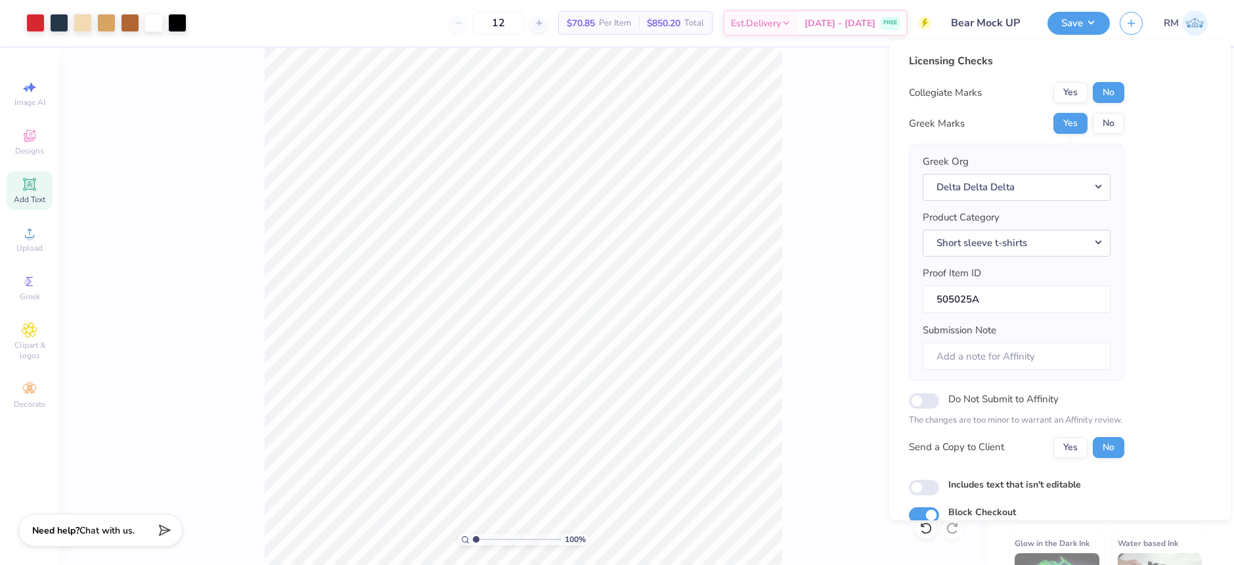
scroll to position [57, 0]
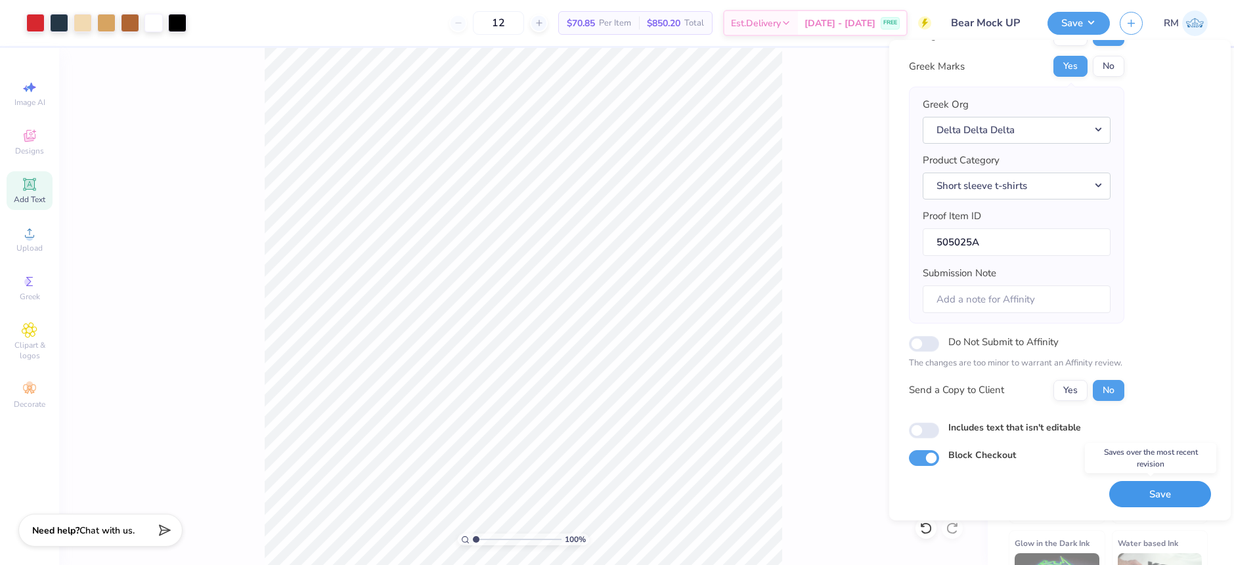
click at [1150, 498] on button "Save" at bounding box center [1160, 494] width 102 height 27
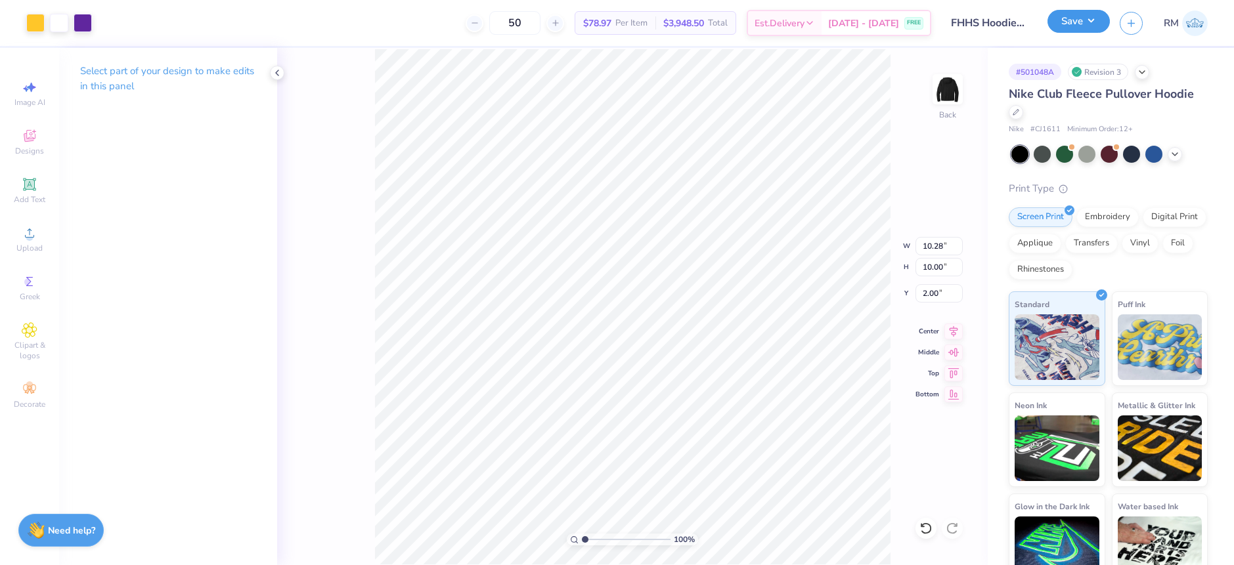
click at [1094, 25] on button "Save" at bounding box center [1078, 21] width 62 height 23
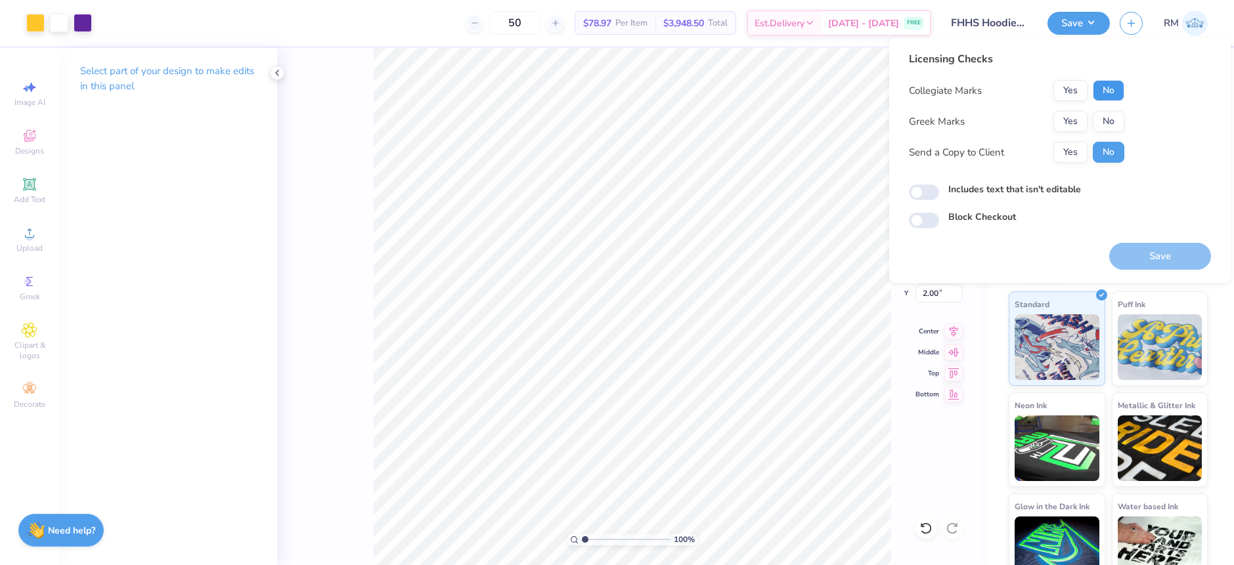
drag, startPoint x: 1099, startPoint y: 83, endPoint x: 1101, endPoint y: 107, distance: 23.7
click at [1099, 84] on button "No" at bounding box center [1109, 90] width 32 height 21
click at [1102, 117] on button "No" at bounding box center [1109, 121] width 32 height 21
click at [1165, 257] on button "Save" at bounding box center [1160, 256] width 102 height 27
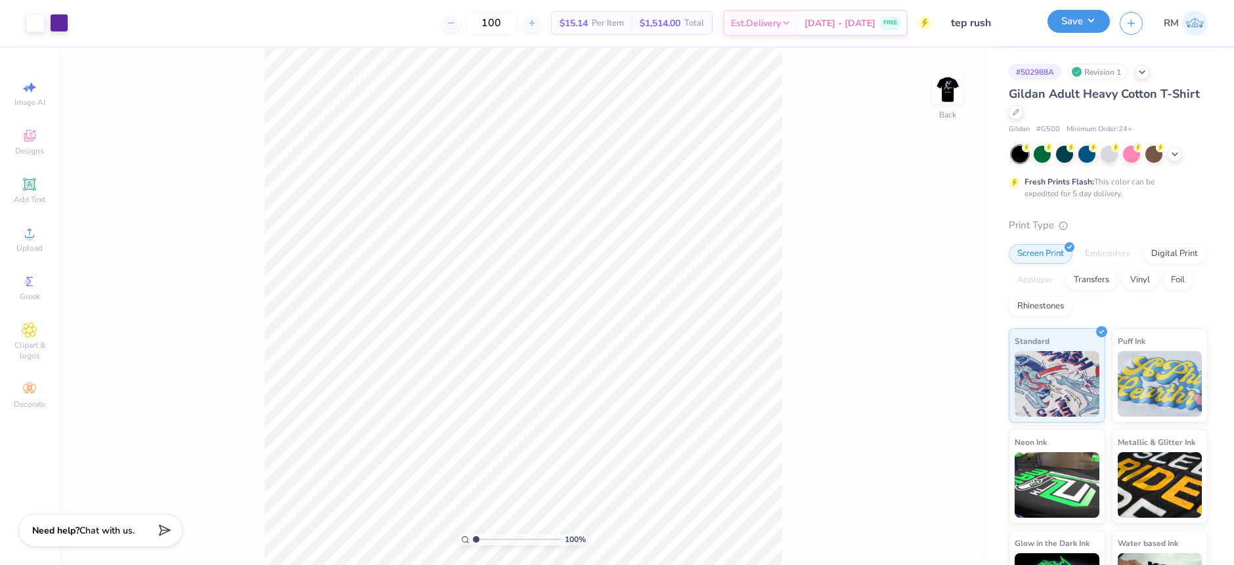
click at [1097, 25] on button "Save" at bounding box center [1078, 21] width 62 height 23
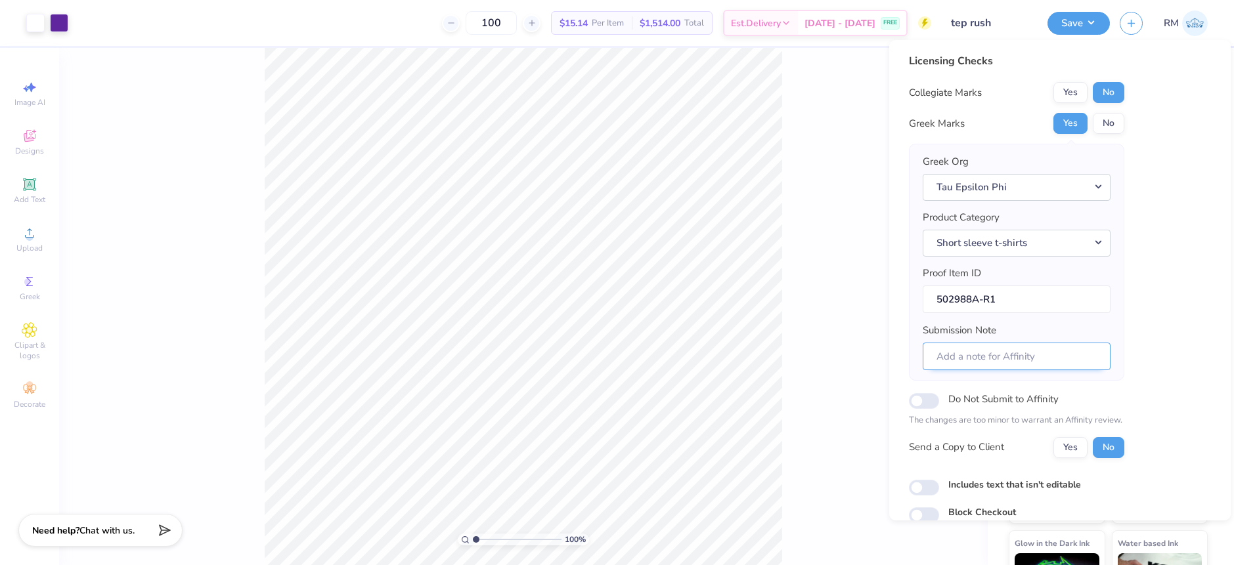
scroll to position [57, 0]
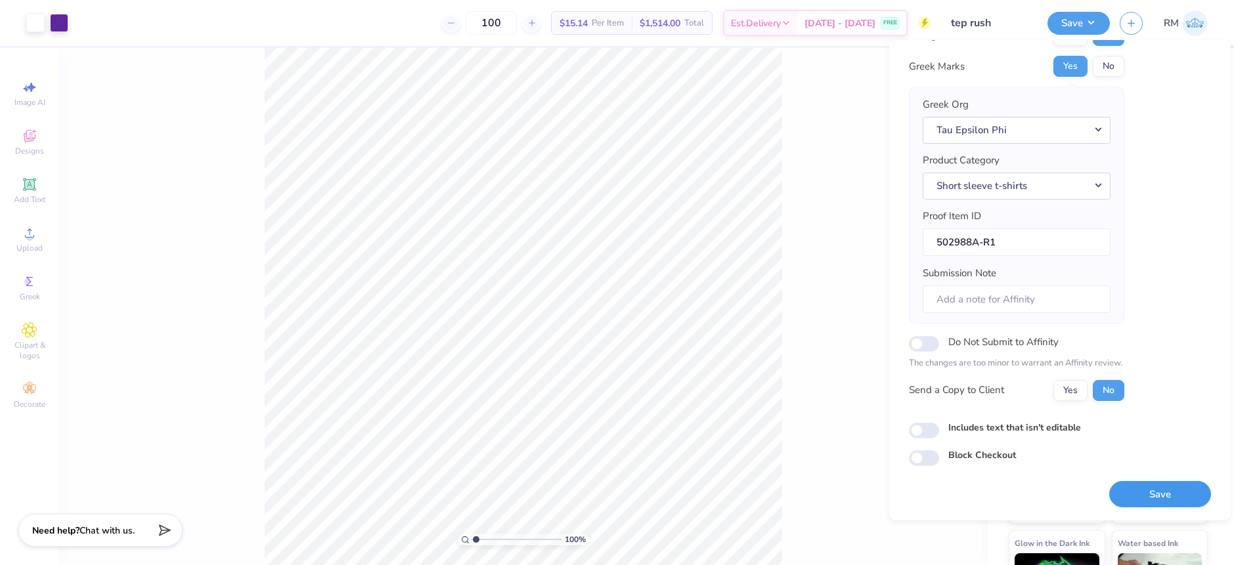
click at [1139, 492] on button "Save" at bounding box center [1160, 494] width 102 height 27
